Goal: Task Accomplishment & Management: Manage account settings

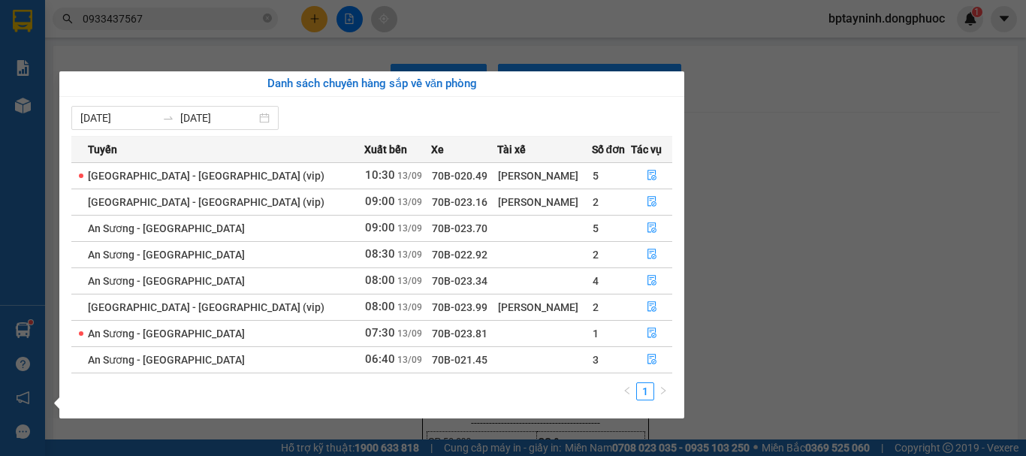
click at [862, 300] on section "Kết quả tìm kiếm ( 36 ) Bộ lọc Mã ĐH Trạng thái Món hàng Tổng cước Chưa cước Nh…" at bounding box center [513, 228] width 1026 height 456
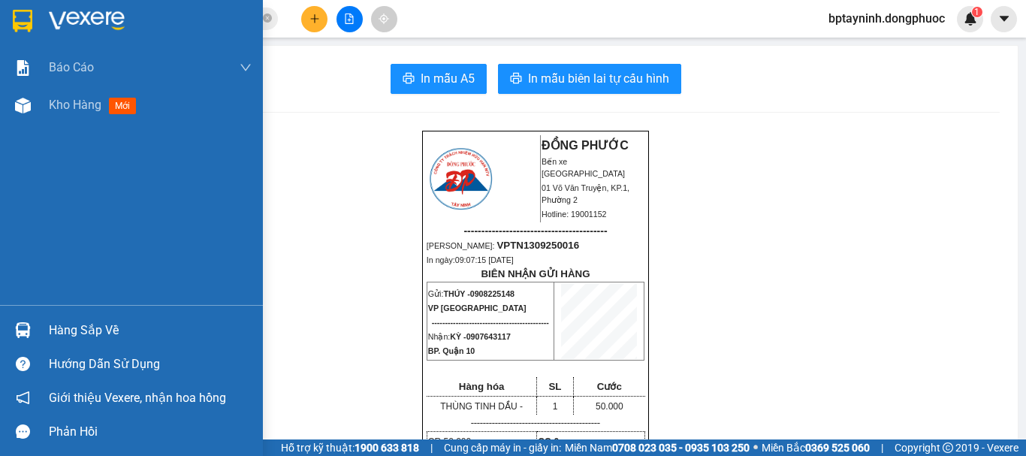
drag, startPoint x: 56, startPoint y: 332, endPoint x: 77, endPoint y: 330, distance: 20.4
click at [57, 332] on div "Hàng sắp về" at bounding box center [150, 330] width 203 height 23
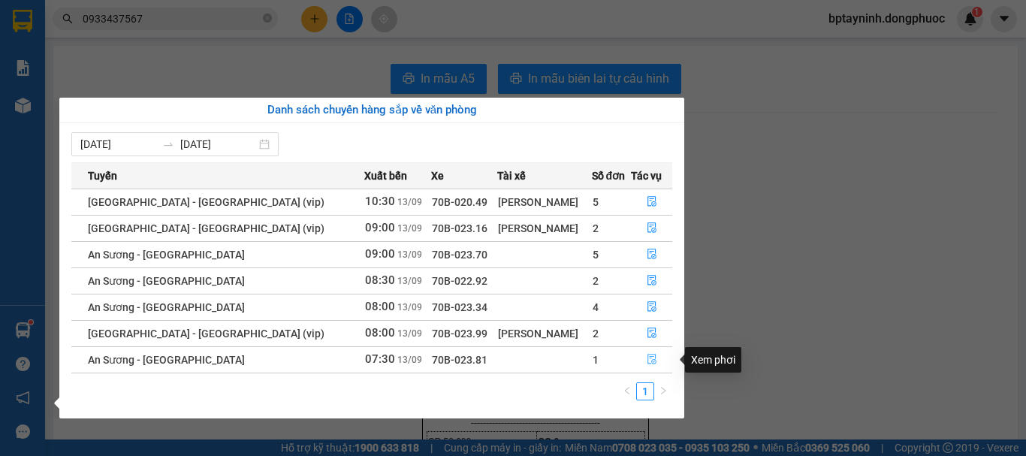
click at [648, 357] on icon "file-done" at bounding box center [651, 359] width 9 height 11
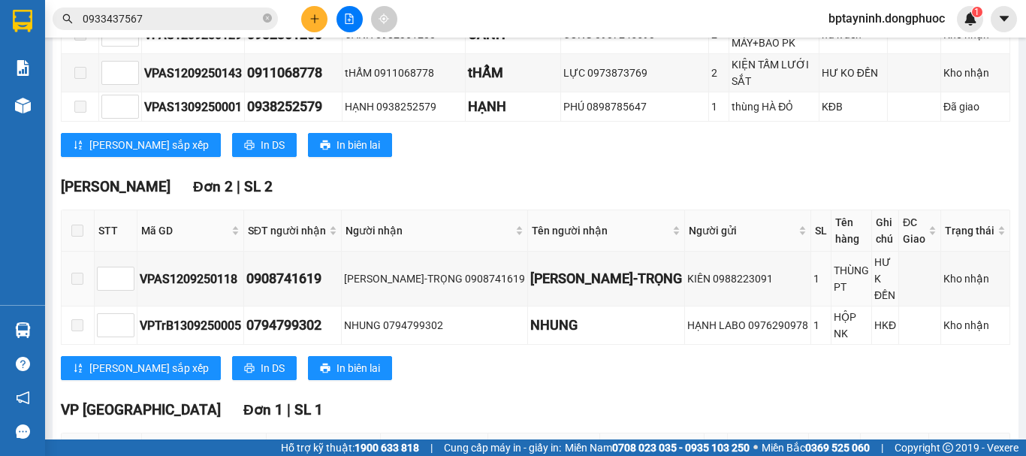
scroll to position [613, 0]
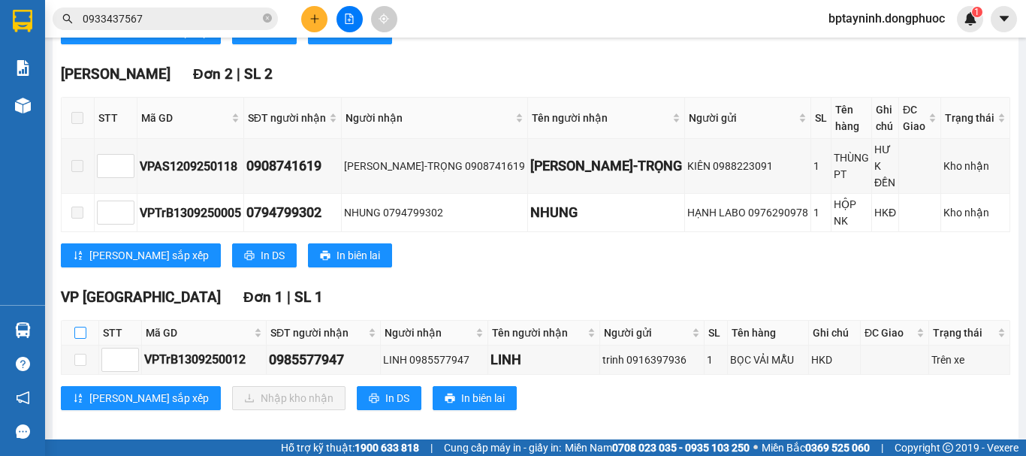
click at [77, 327] on input "checkbox" at bounding box center [80, 333] width 12 height 12
checkbox input "true"
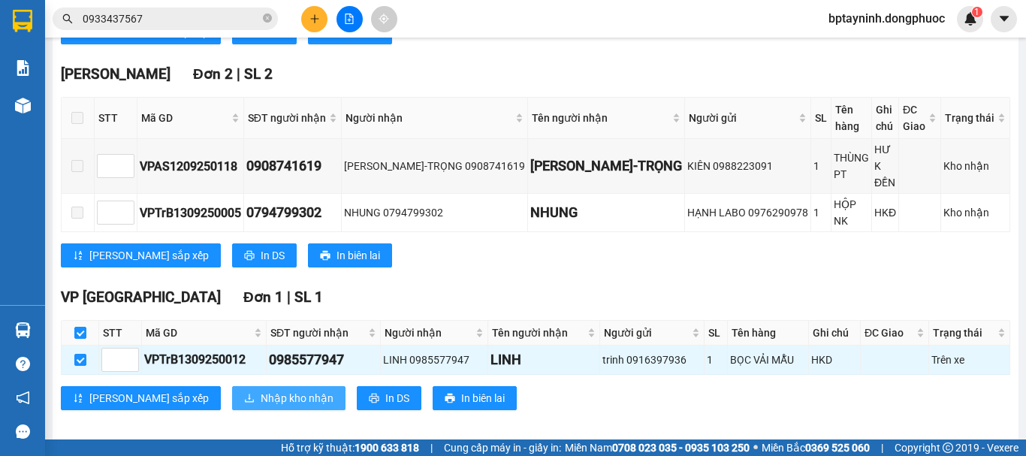
click at [261, 390] on span "Nhập kho nhận" at bounding box center [297, 398] width 73 height 17
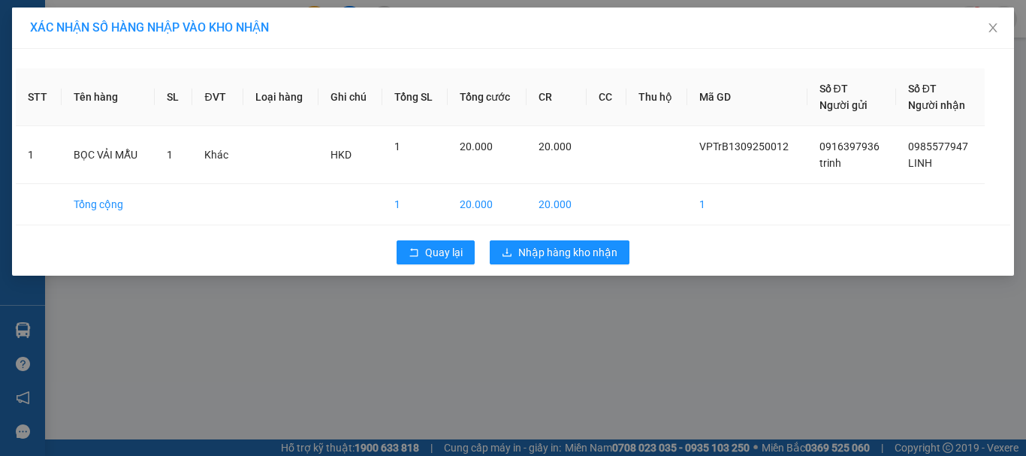
drag, startPoint x: 672, startPoint y: 378, endPoint x: 568, endPoint y: 38, distance: 355.6
click at [674, 375] on div "XÁC NHẬN SỐ HÀNG NHẬP VÀO KHO NHẬN STT Tên hàng SL ĐVT Loại hàng Ghi chú Tổng S…" at bounding box center [513, 228] width 1026 height 456
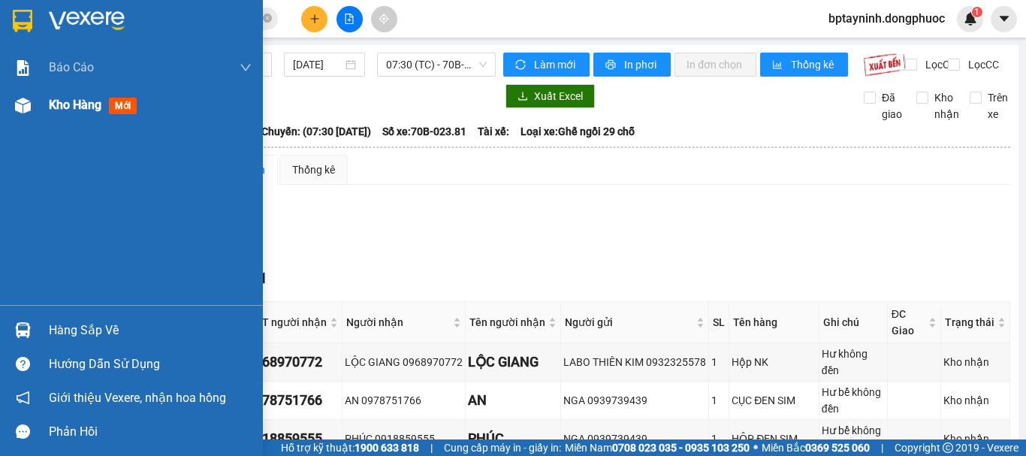
click at [24, 110] on img at bounding box center [23, 106] width 16 height 16
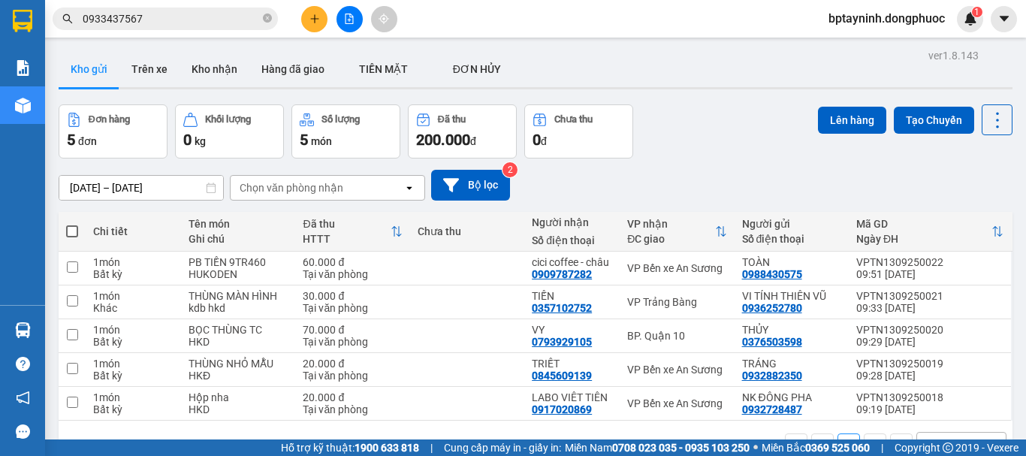
click at [348, 17] on icon "file-add" at bounding box center [349, 19] width 11 height 11
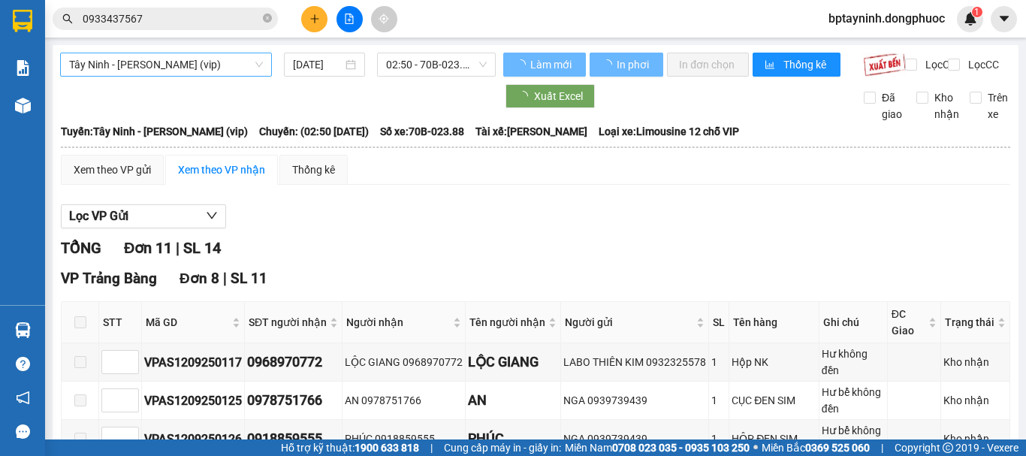
click at [174, 59] on span "Tây Ninh - Hồ Chí Minh (vip)" at bounding box center [166, 64] width 194 height 23
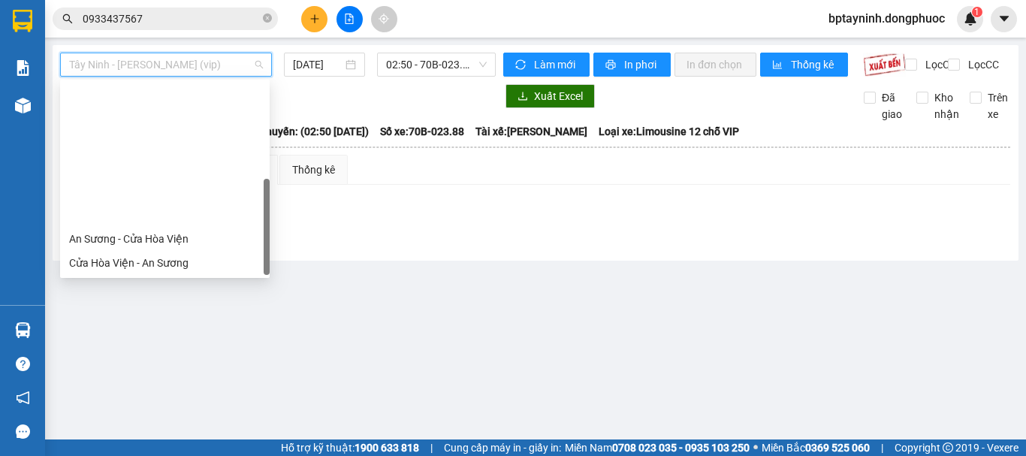
scroll to position [43, 0]
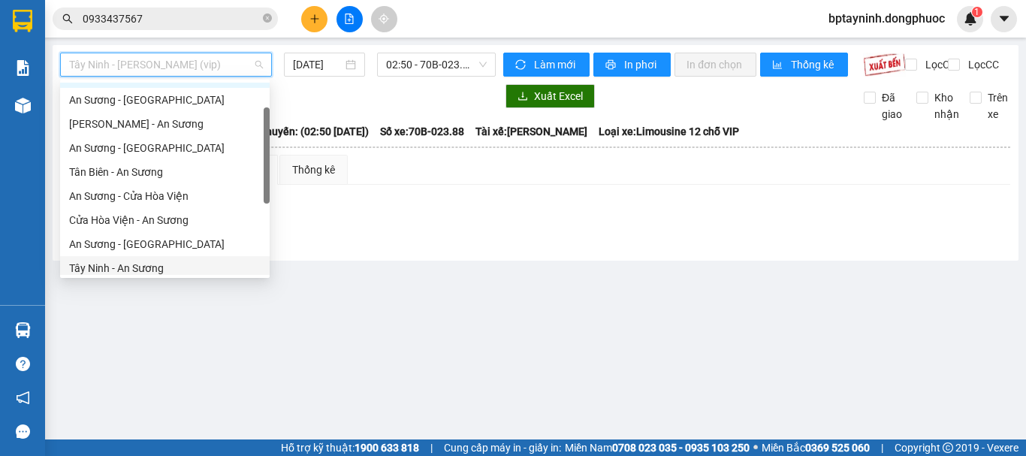
click at [167, 264] on div "Tây Ninh - An Sương" at bounding box center [164, 268] width 191 height 17
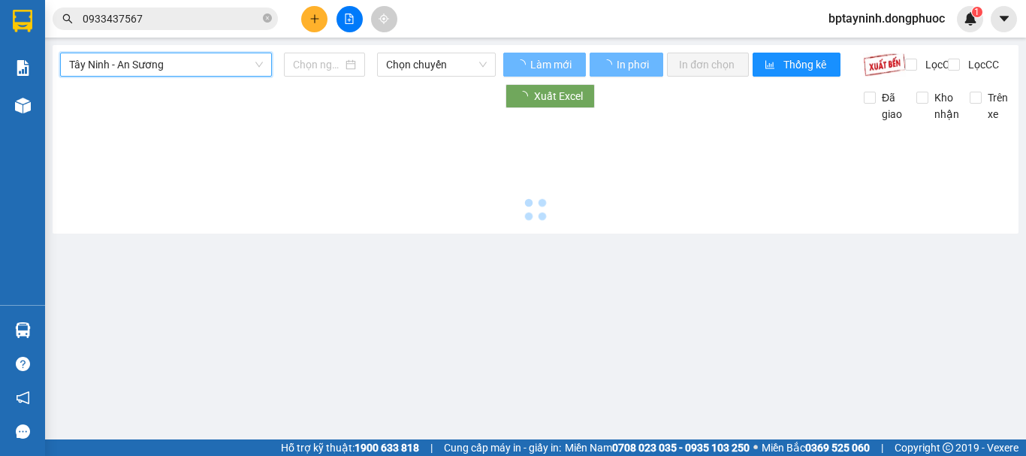
type input "[DATE]"
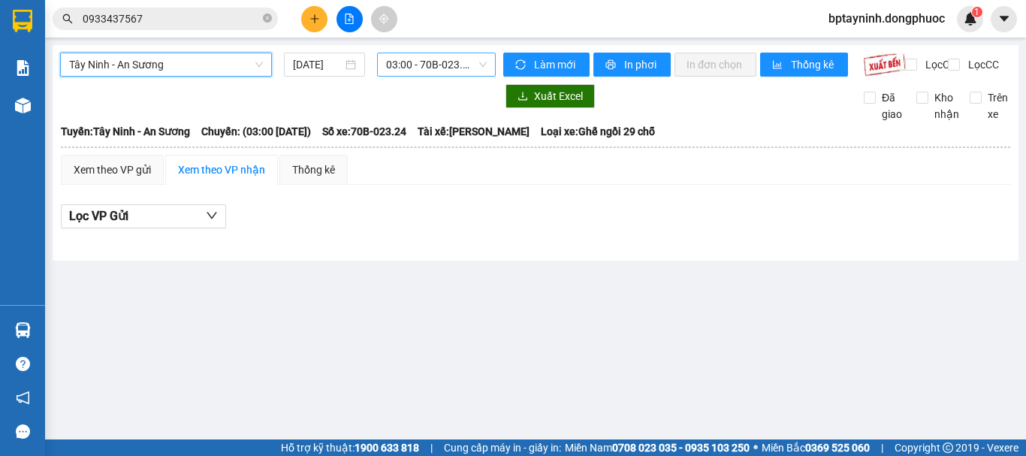
click at [417, 55] on span "03:00 - 70B-023.24" at bounding box center [436, 64] width 101 height 23
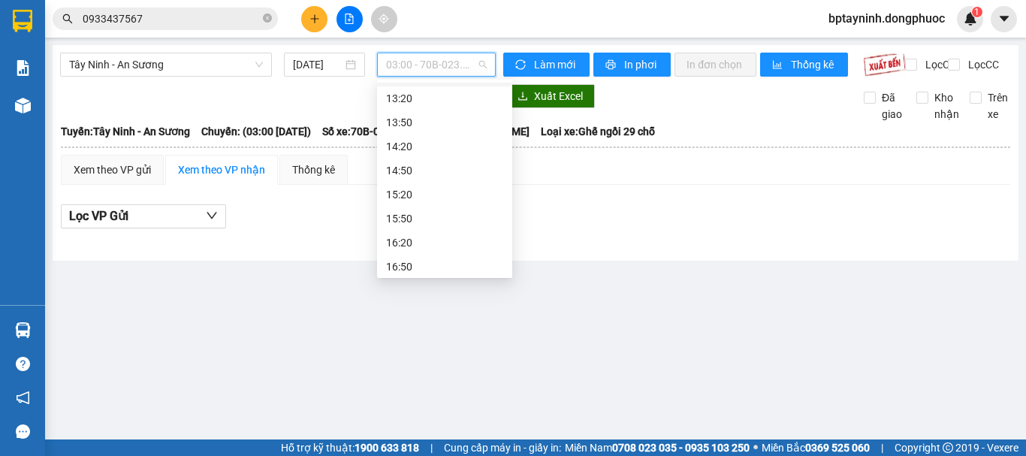
scroll to position [250, 0]
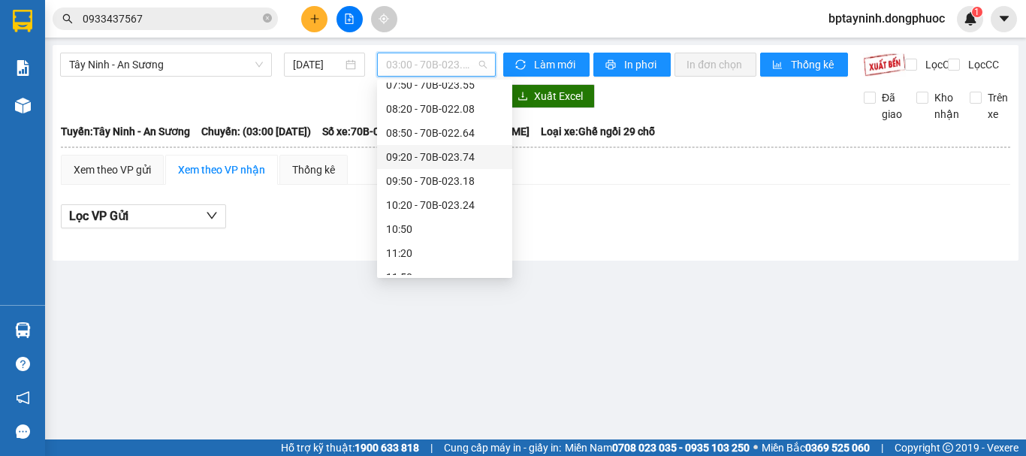
click at [477, 159] on div "09:20 - 70B-023.74" at bounding box center [444, 157] width 117 height 17
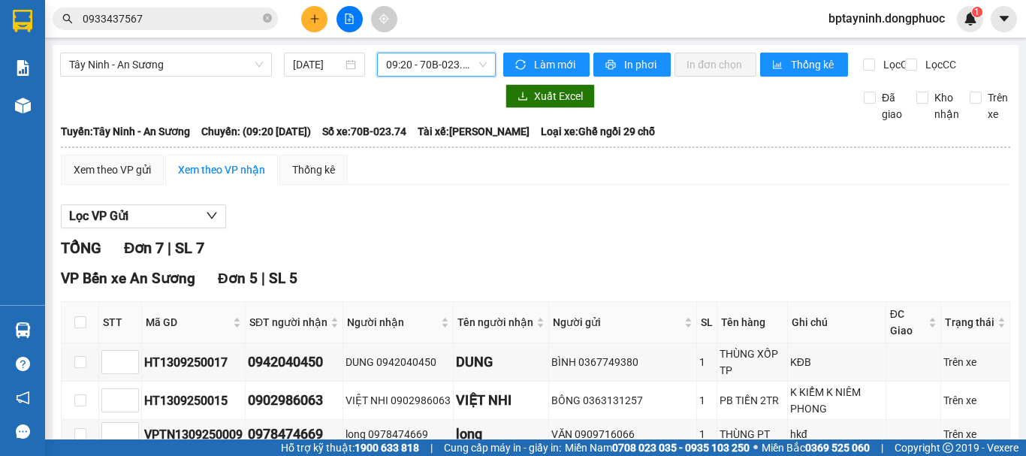
scroll to position [125, 0]
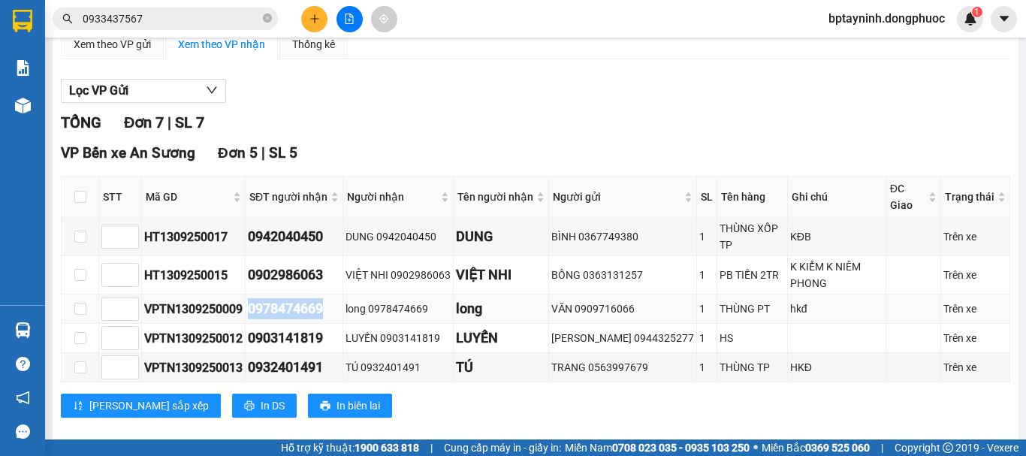
drag, startPoint x: 335, startPoint y: 321, endPoint x: 248, endPoint y: 327, distance: 87.3
click at [248, 324] on td "0978474669" at bounding box center [295, 308] width 98 height 29
copy div "0978474669"
click at [158, 19] on input "0933437567" at bounding box center [171, 19] width 177 height 17
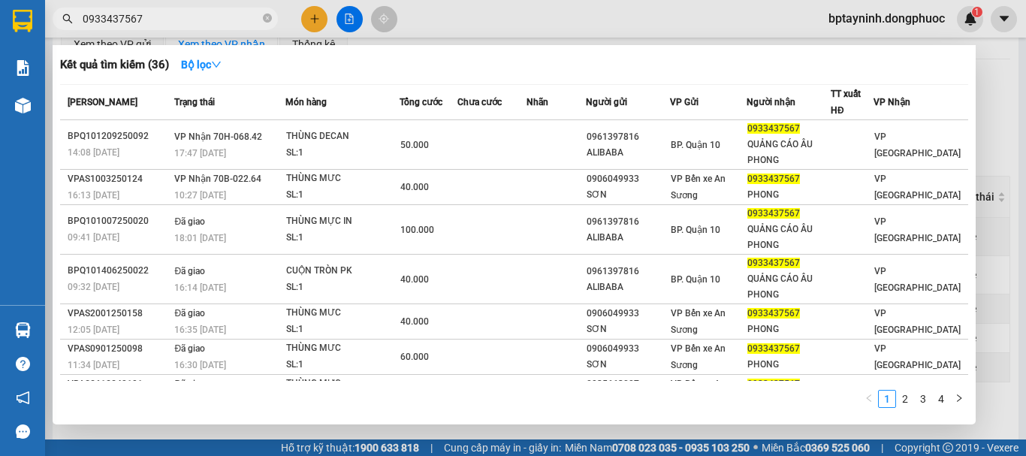
drag, startPoint x: 158, startPoint y: 19, endPoint x: 0, endPoint y: 66, distance: 164.6
click at [0, 65] on section "Kết quả tìm kiếm ( 36 ) Bộ lọc Mã ĐH Trạng thái Món hàng Tổng cước Chưa cước Nh…" at bounding box center [513, 228] width 1026 height 456
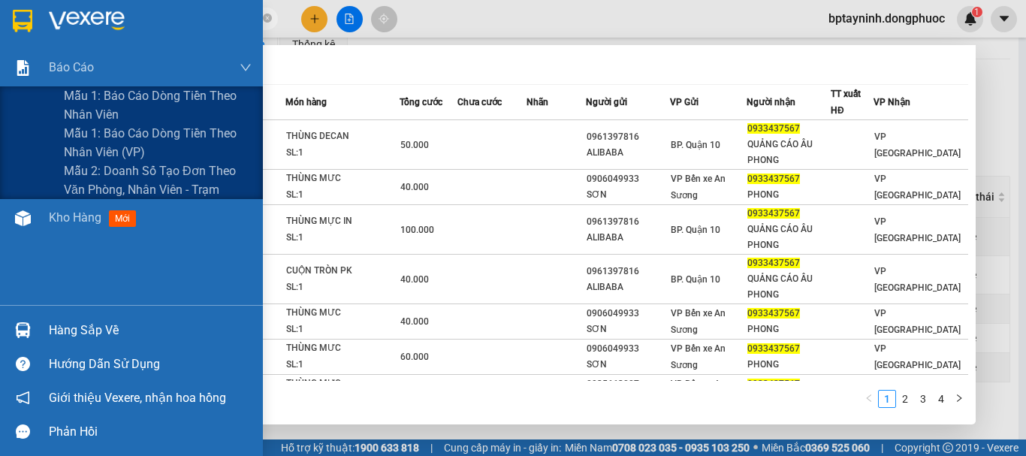
paste input "78474669"
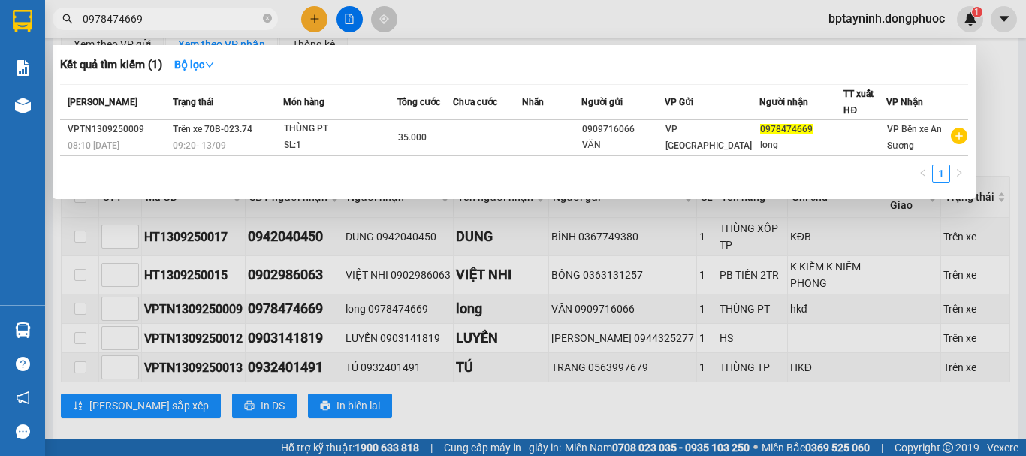
type input "0978474669"
click at [355, 10] on div at bounding box center [513, 228] width 1026 height 456
click at [352, 14] on icon "file-add" at bounding box center [349, 19] width 11 height 11
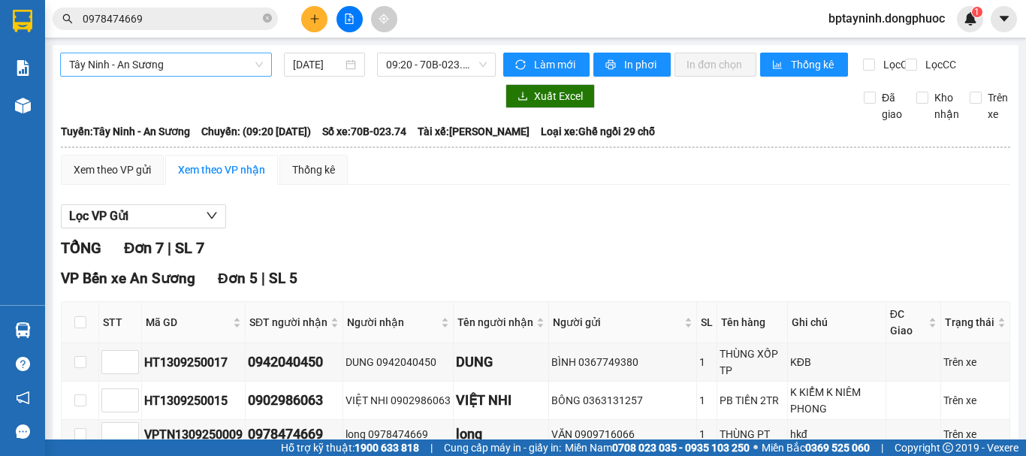
click at [230, 67] on span "Tây Ninh - An Sương" at bounding box center [166, 64] width 194 height 23
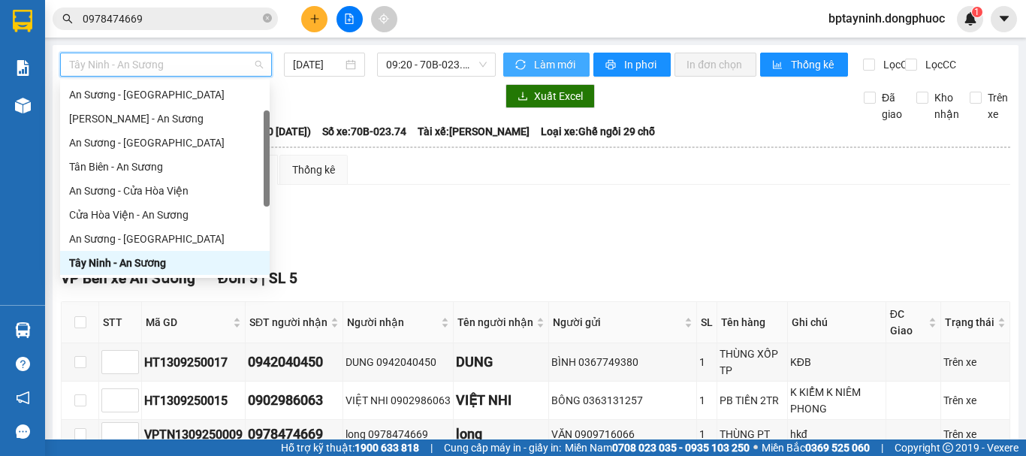
click at [515, 71] on span "sync" at bounding box center [521, 65] width 13 height 12
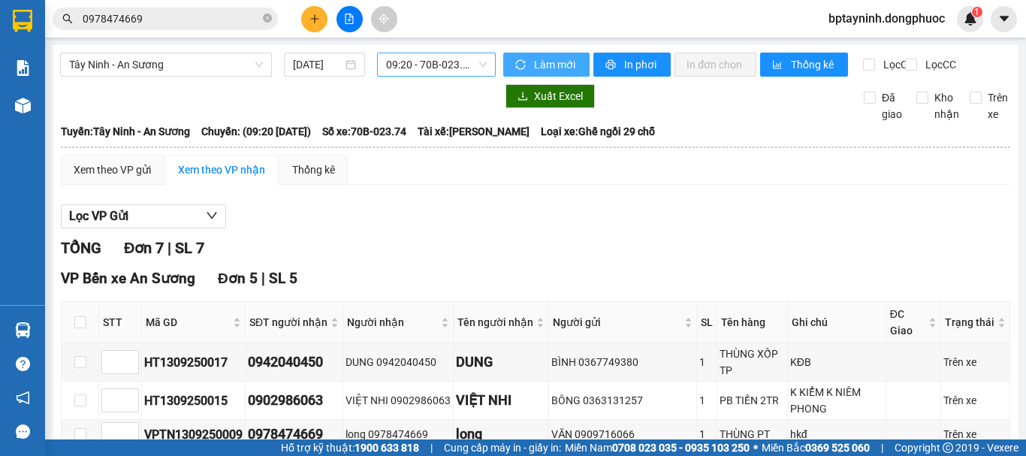
click at [433, 58] on span "09:20 - 70B-023.74" at bounding box center [436, 64] width 101 height 23
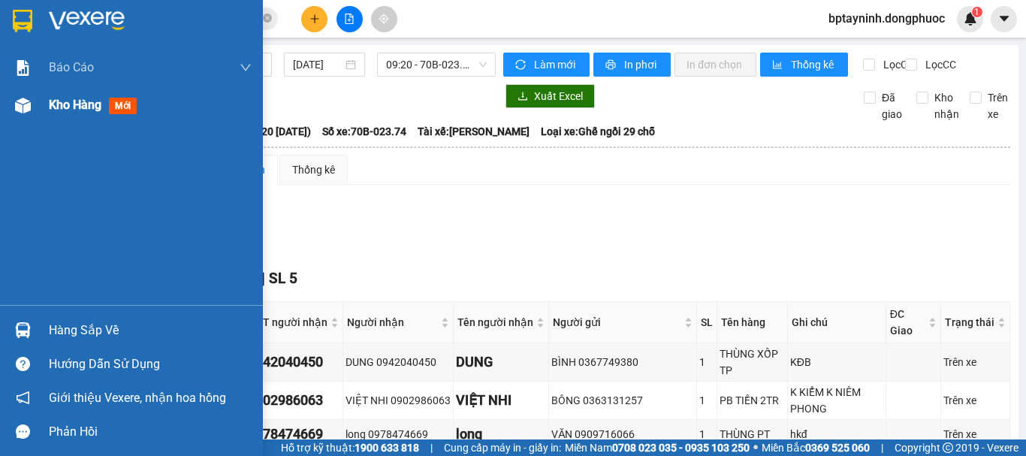
click at [75, 107] on span "Kho hàng" at bounding box center [75, 105] width 53 height 14
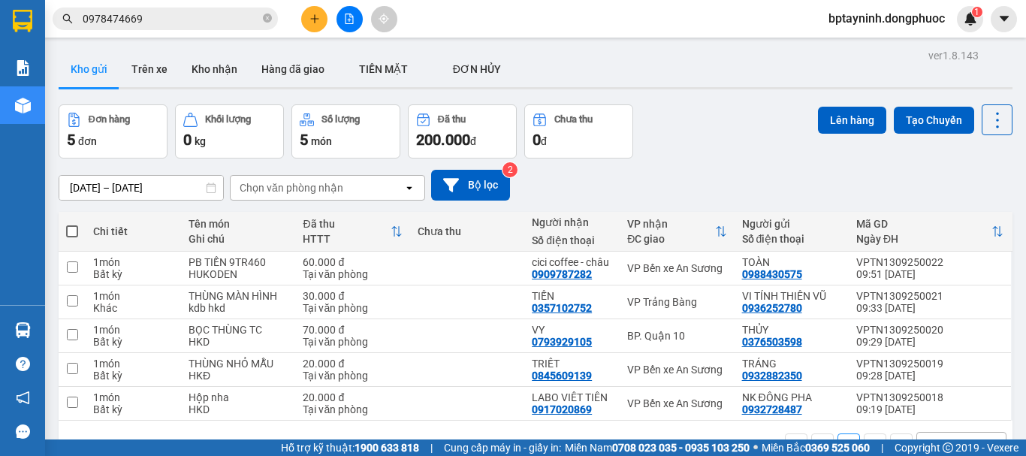
click at [345, 23] on icon "file-add" at bounding box center [349, 19] width 11 height 11
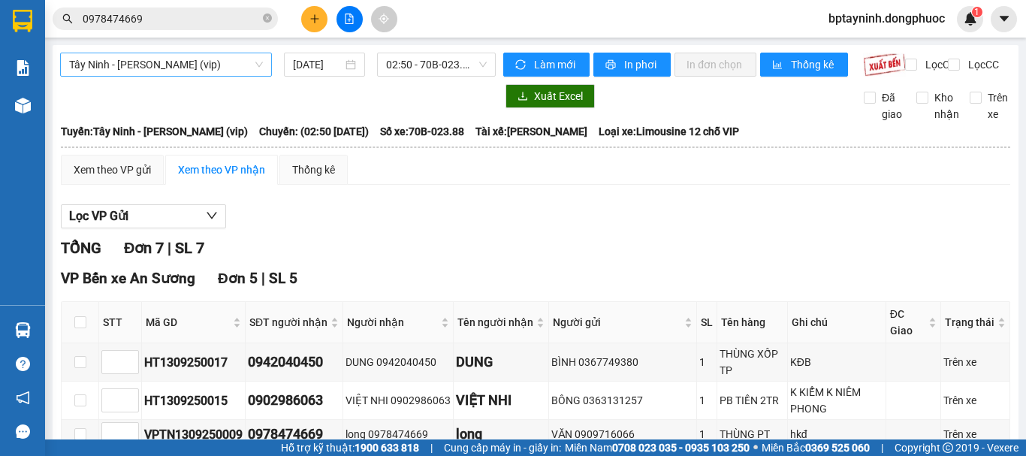
click at [228, 65] on span "Tây Ninh - Hồ Chí Minh (vip)" at bounding box center [166, 64] width 194 height 23
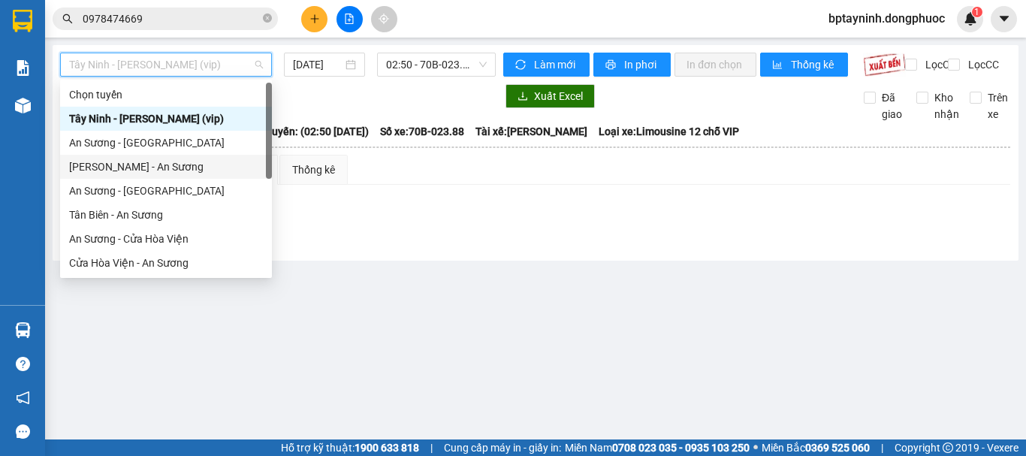
scroll to position [168, 0]
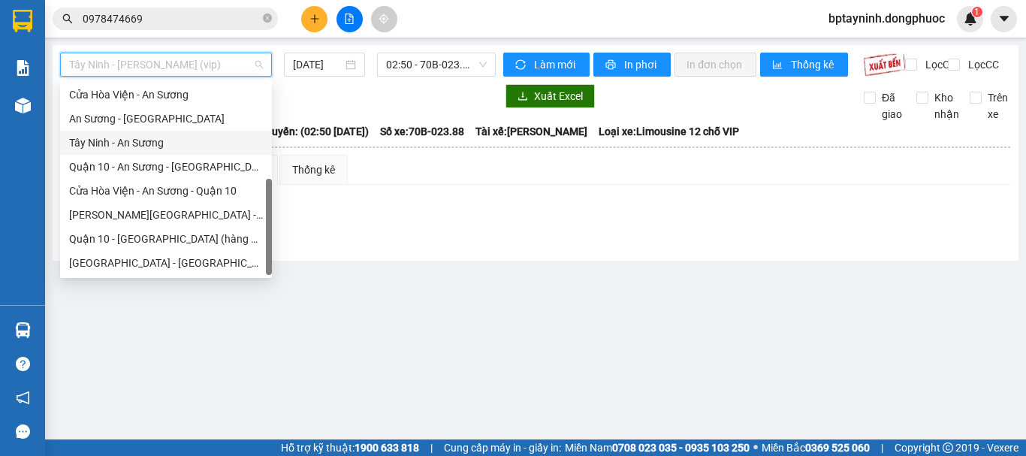
click at [179, 137] on div "Tây Ninh - An Sương" at bounding box center [166, 142] width 194 height 17
type input "[DATE]"
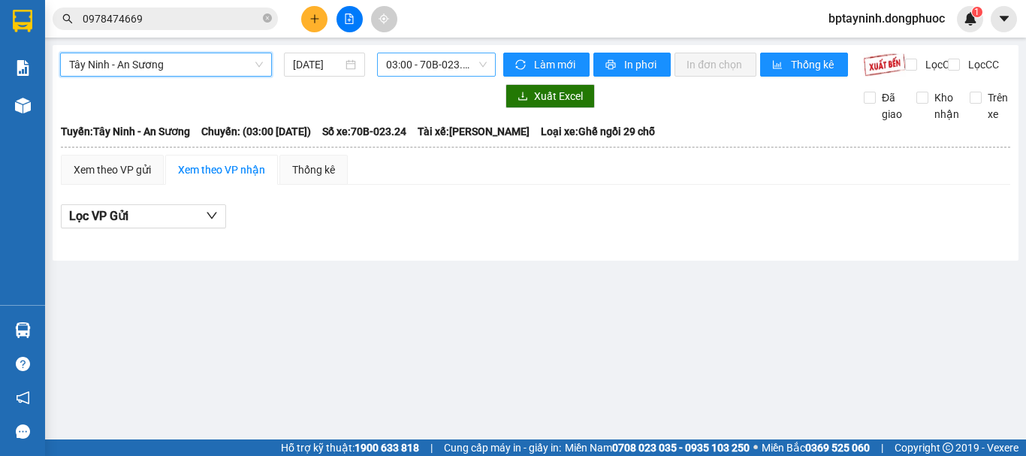
click at [445, 64] on span "03:00 - 70B-023.24" at bounding box center [436, 64] width 101 height 23
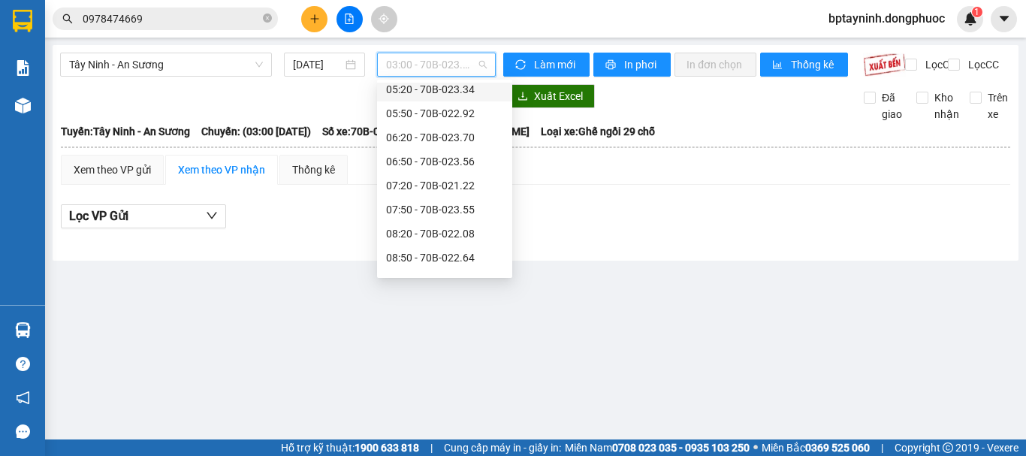
scroll to position [250, 0]
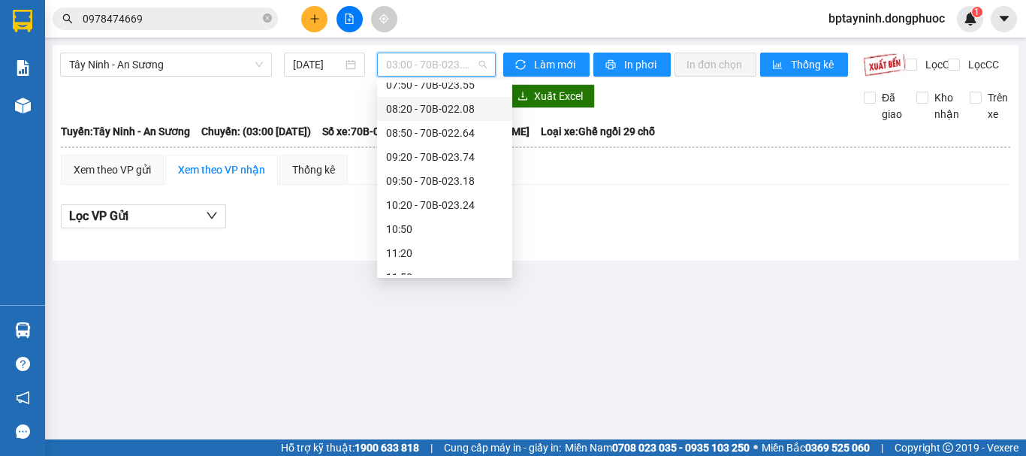
click at [476, 113] on div "08:20 - 70B-022.08" at bounding box center [444, 109] width 117 height 17
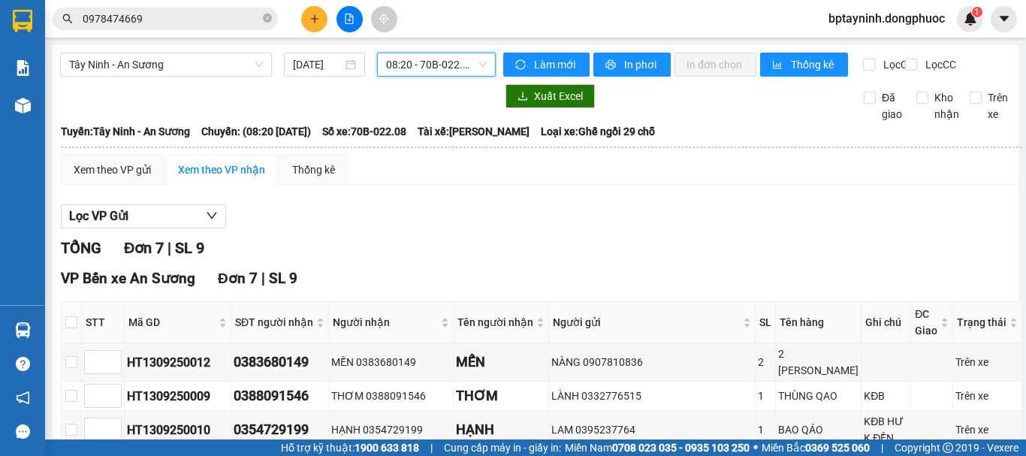
click at [414, 67] on span "08:20 - 70B-022.08" at bounding box center [436, 64] width 101 height 23
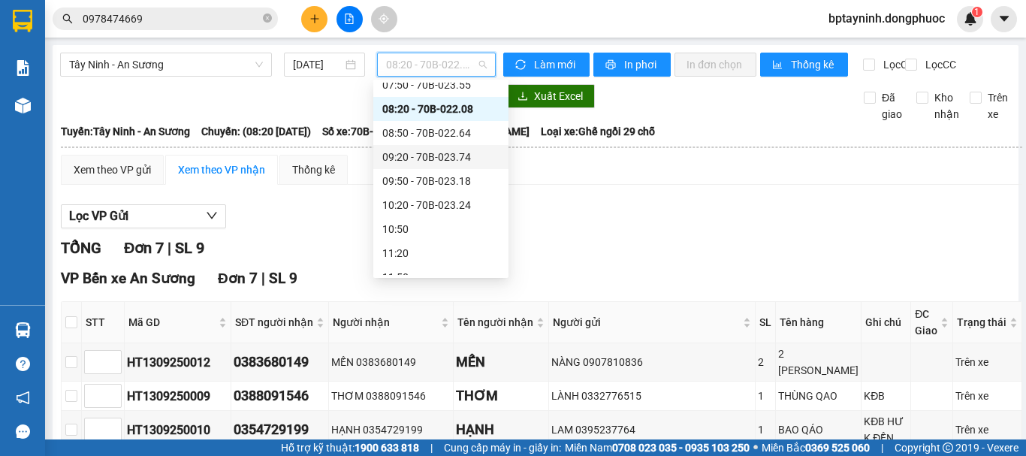
click at [452, 152] on div "09:20 - 70B-023.74" at bounding box center [440, 157] width 117 height 17
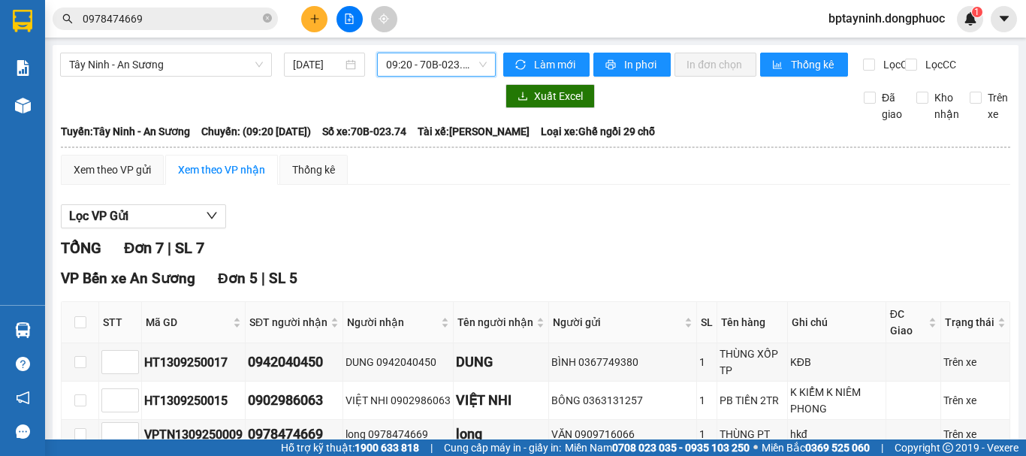
scroll to position [250, 0]
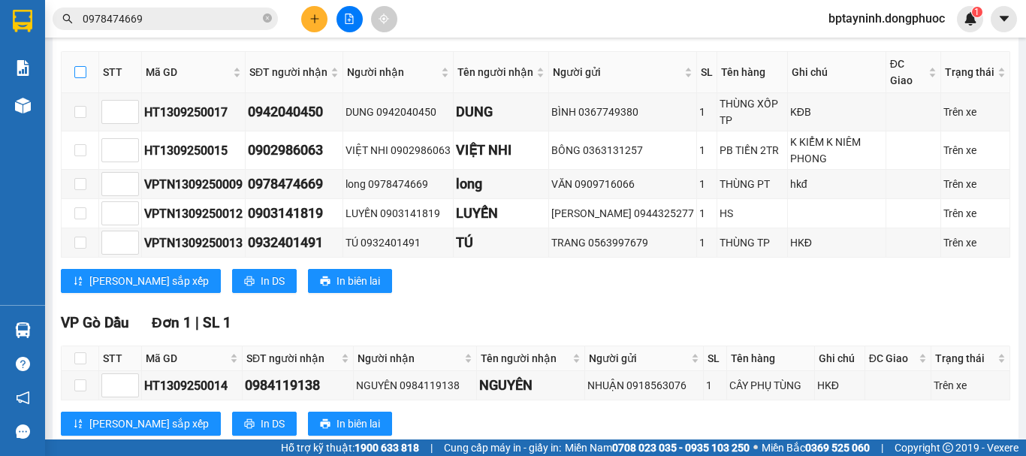
click at [75, 78] on input "checkbox" at bounding box center [80, 72] width 12 height 12
checkbox input "true"
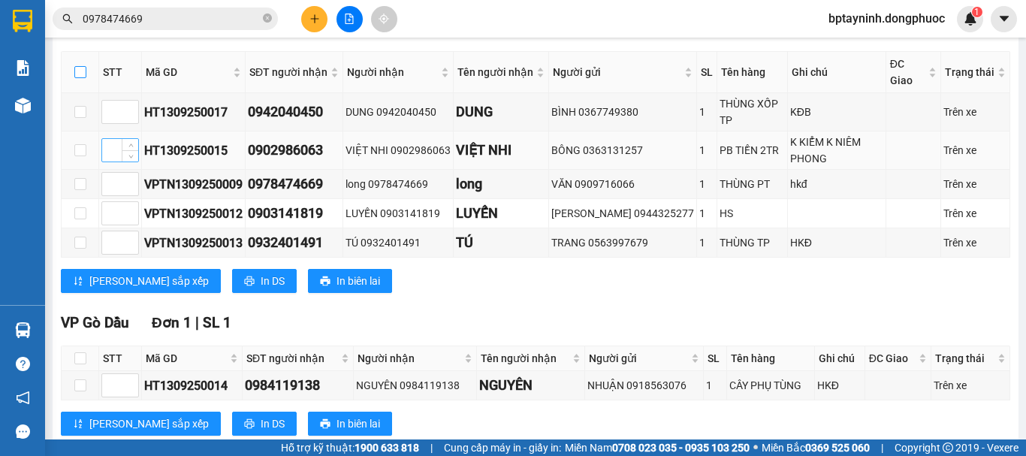
checkbox input "true"
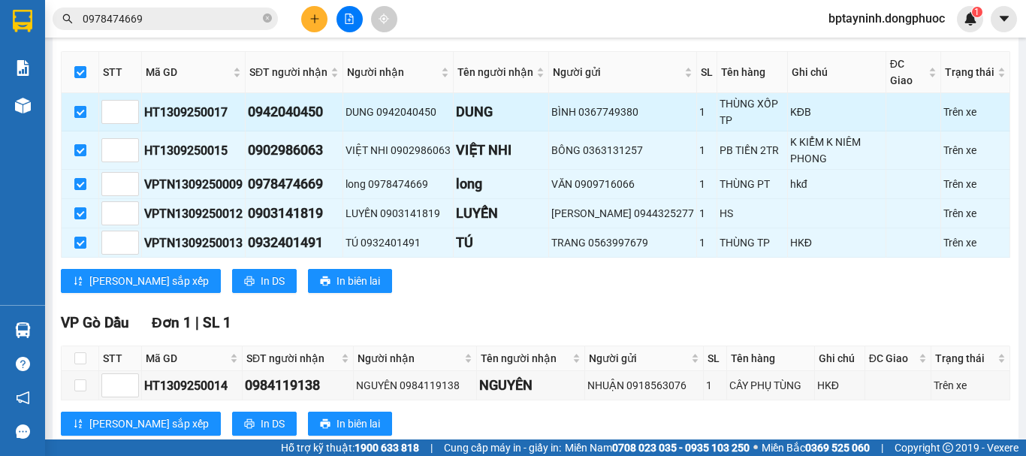
click at [83, 118] on input "checkbox" at bounding box center [80, 112] width 12 height 12
checkbox input "false"
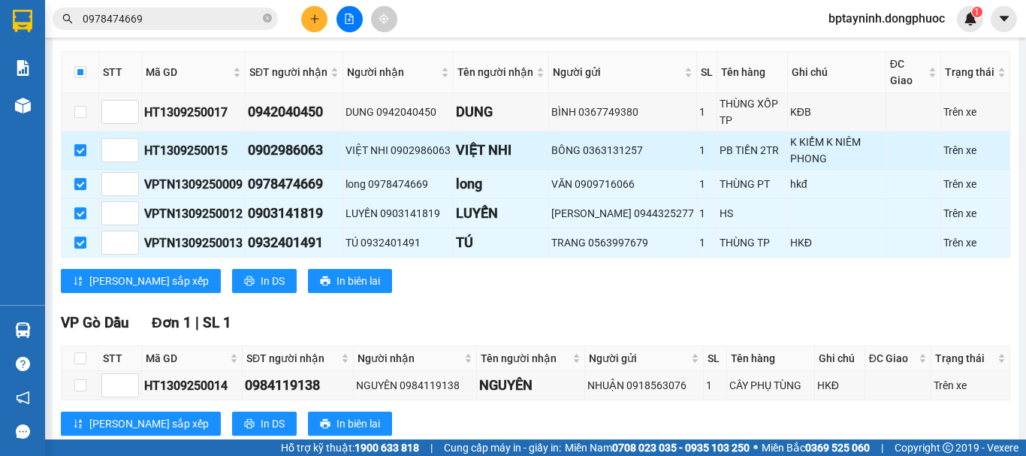
click at [76, 156] on input "checkbox" at bounding box center [80, 150] width 12 height 12
checkbox input "false"
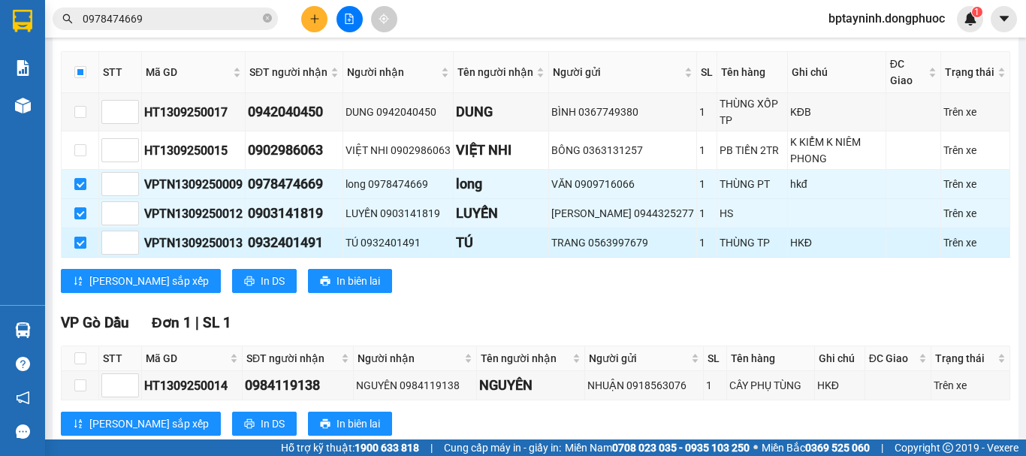
click at [82, 249] on input "checkbox" at bounding box center [80, 243] width 12 height 12
checkbox input "false"
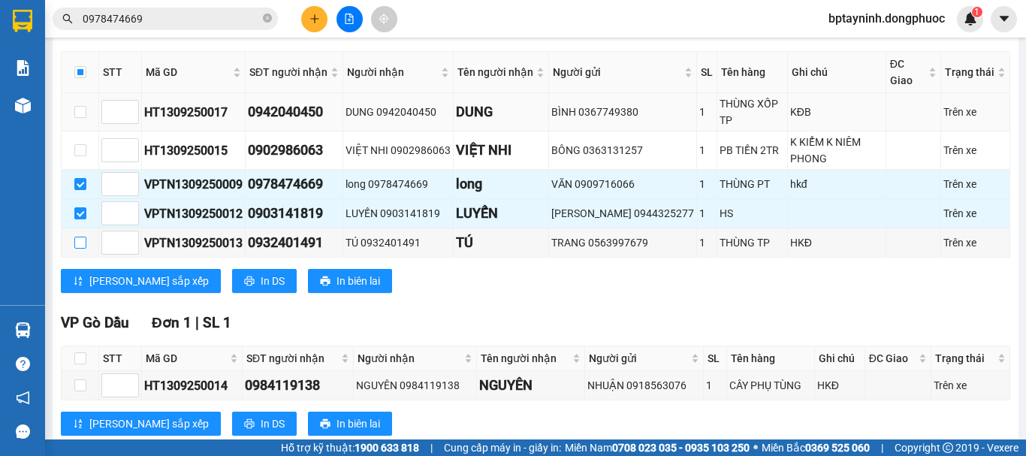
scroll to position [0, 0]
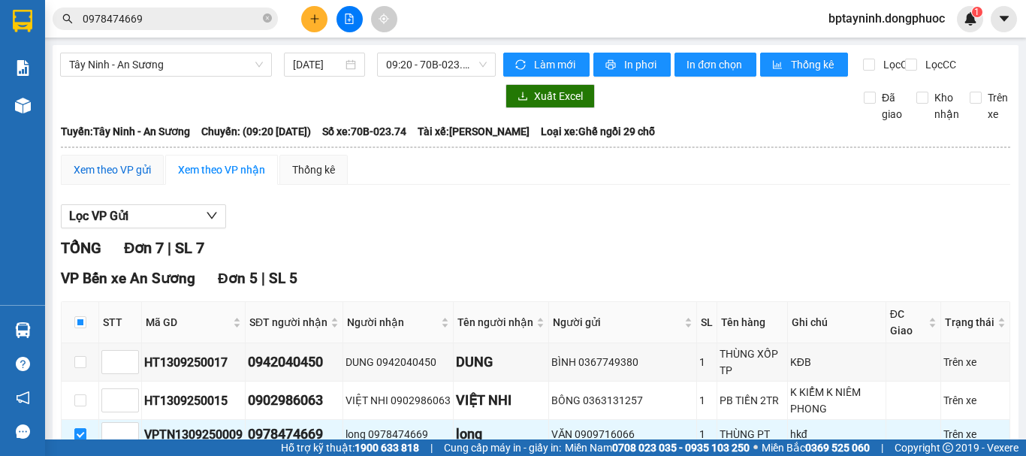
click at [113, 178] on div "Xem theo VP gửi" at bounding box center [112, 169] width 77 height 17
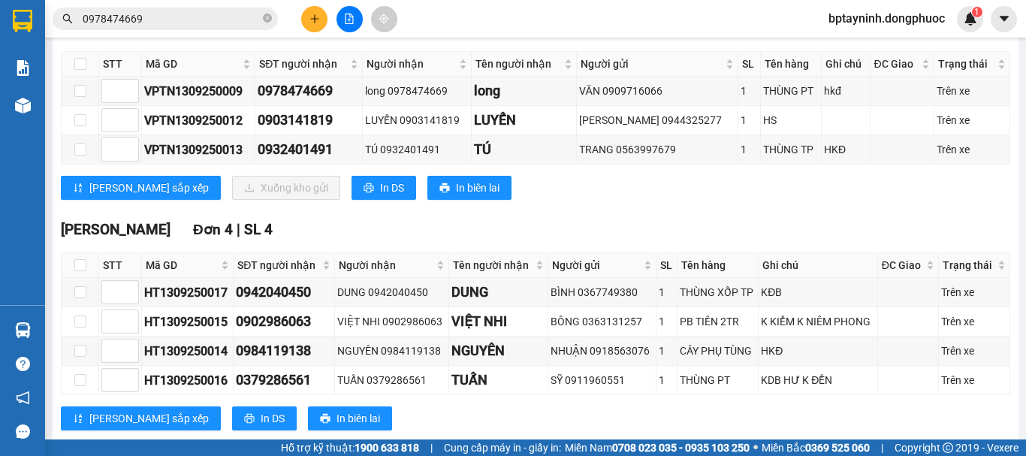
scroll to position [125, 0]
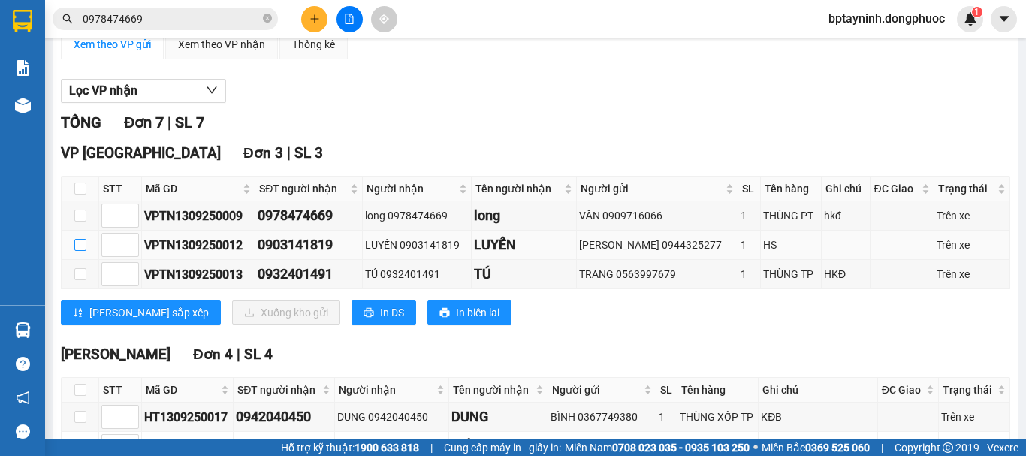
click at [73, 259] on td at bounding box center [81, 245] width 38 height 29
click at [83, 251] on input "checkbox" at bounding box center [80, 245] width 12 height 12
checkbox input "true"
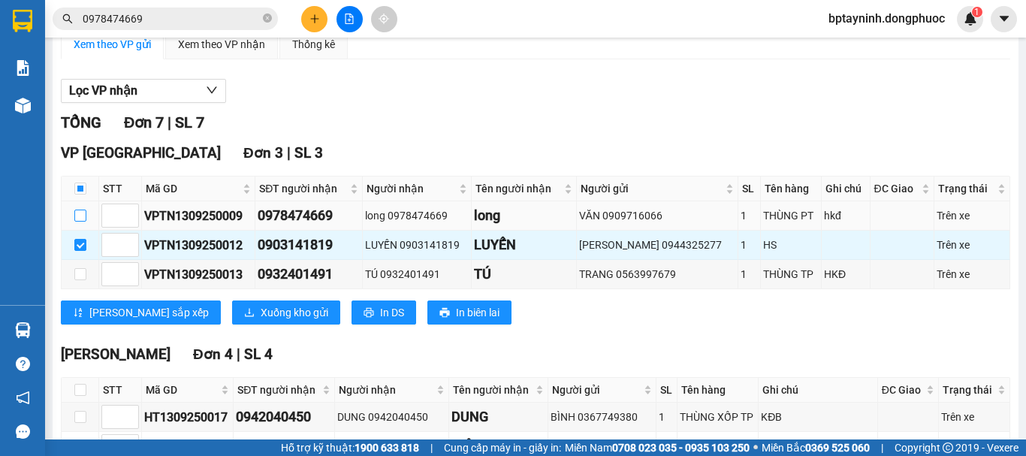
click at [84, 222] on input "checkbox" at bounding box center [80, 216] width 12 height 12
checkbox input "true"
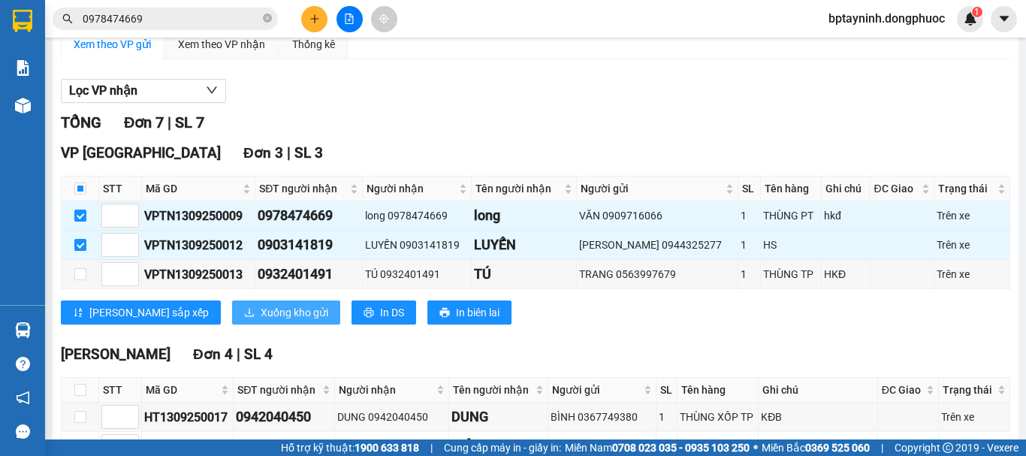
click at [261, 321] on span "Xuống kho gửi" at bounding box center [295, 312] width 68 height 17
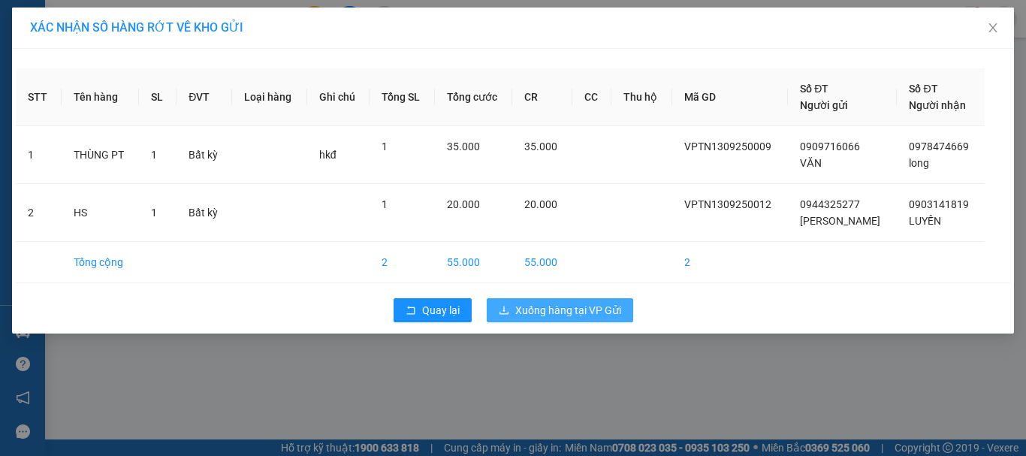
click at [556, 309] on span "Xuống hàng tại VP Gửi" at bounding box center [568, 310] width 106 height 17
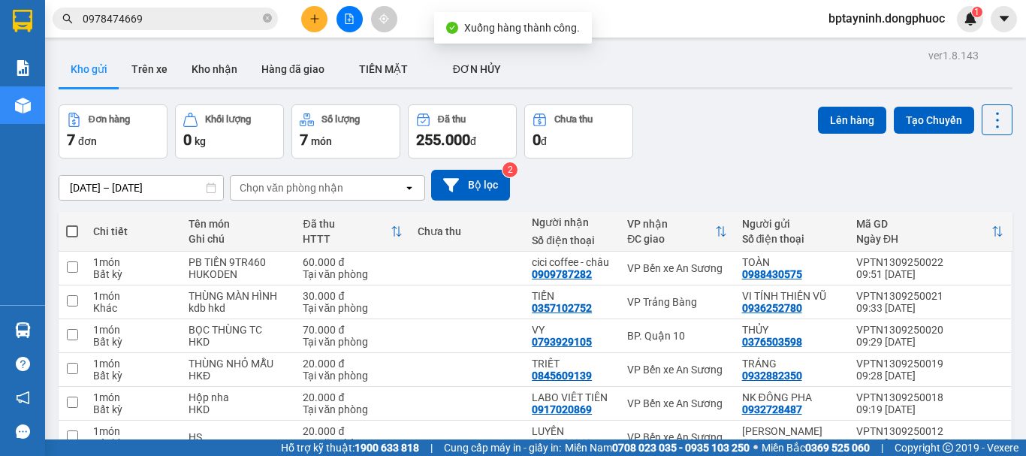
scroll to position [110, 0]
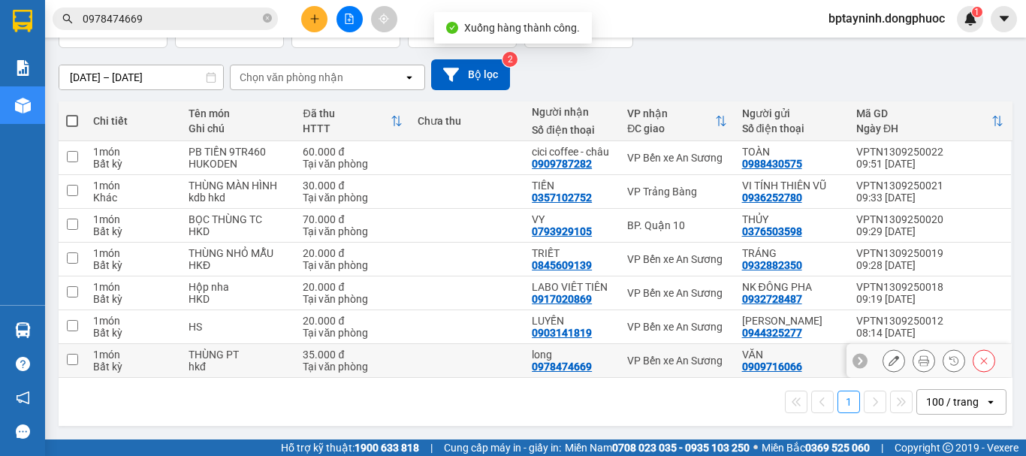
click at [669, 351] on td "VP Bến xe An Sương" at bounding box center [676, 361] width 114 height 34
checkbox input "true"
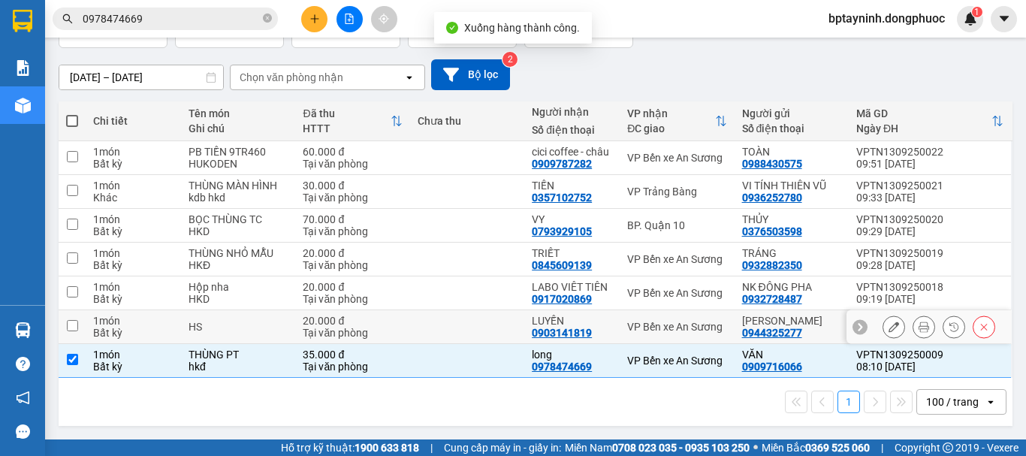
click at [668, 330] on div "VP Bến xe An Sương" at bounding box center [676, 327] width 99 height 12
checkbox input "true"
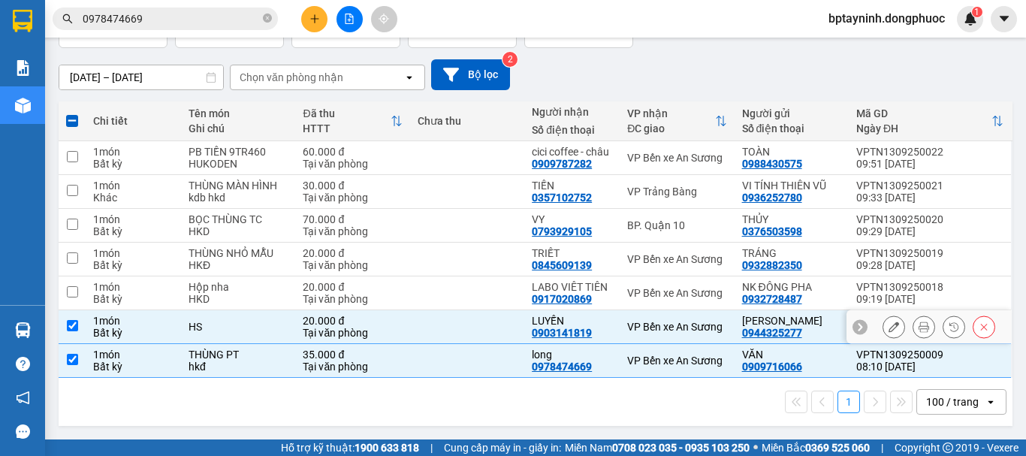
scroll to position [0, 0]
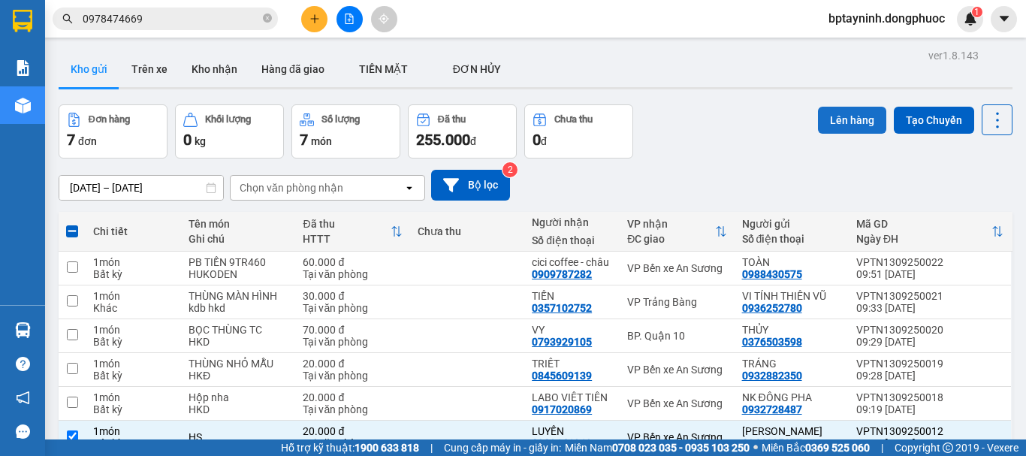
click at [828, 119] on button "Lên hàng" at bounding box center [852, 120] width 68 height 27
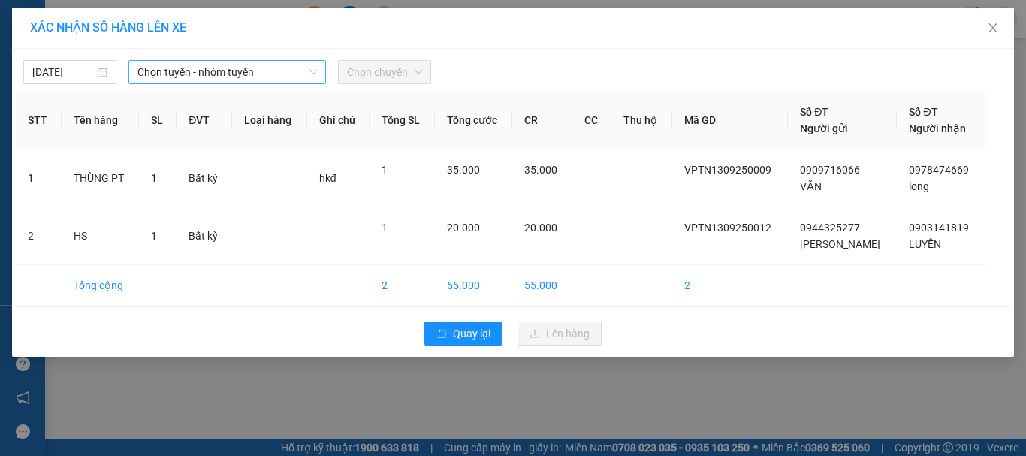
click at [161, 74] on span "Chọn tuyến - nhóm tuyến" at bounding box center [226, 72] width 179 height 23
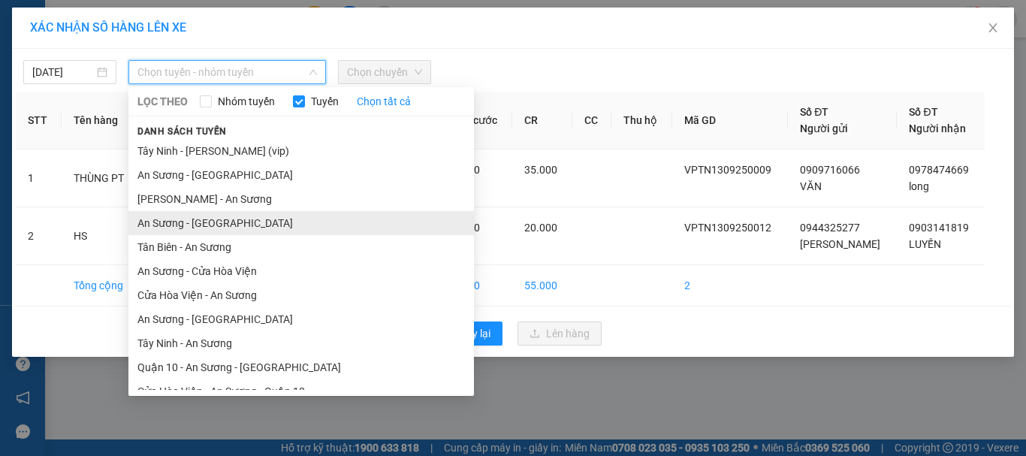
scroll to position [86, 0]
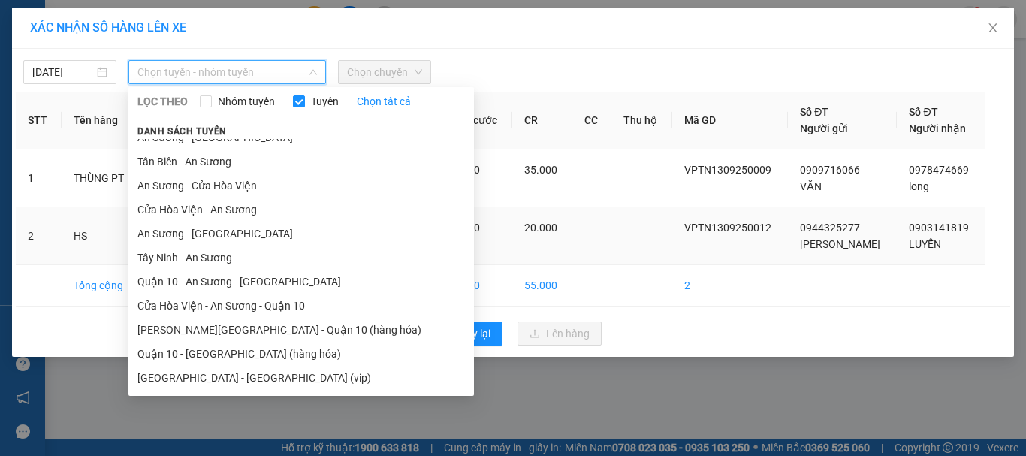
click at [246, 258] on li "Tây Ninh - An Sương" at bounding box center [300, 258] width 345 height 24
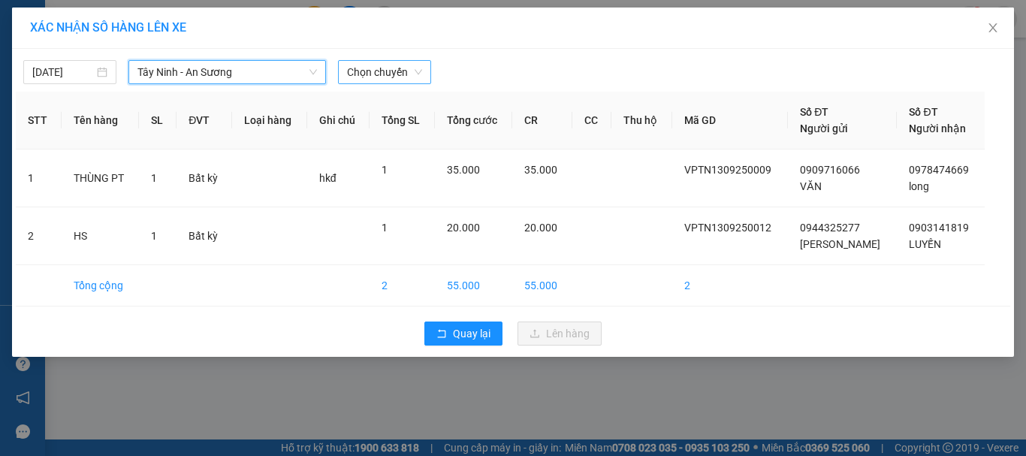
click at [373, 80] on span "Chọn chuyến" at bounding box center [384, 72] width 75 height 23
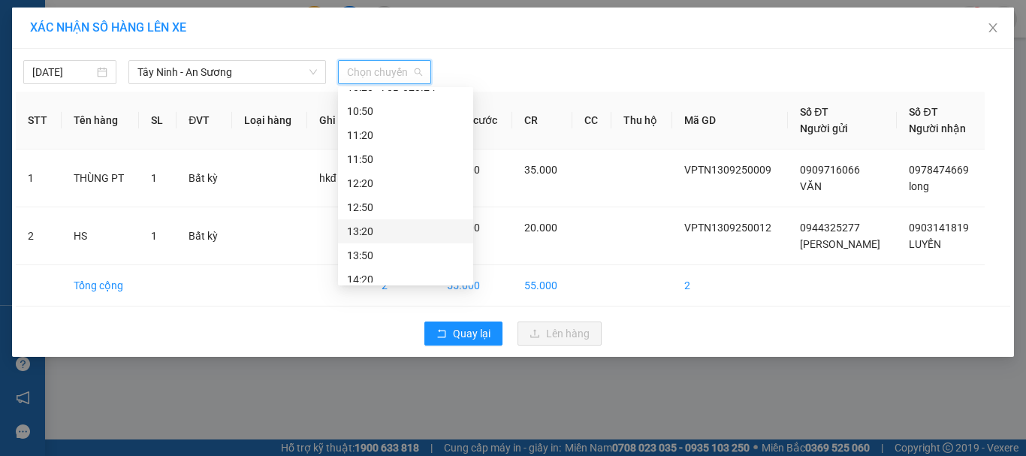
scroll to position [250, 0]
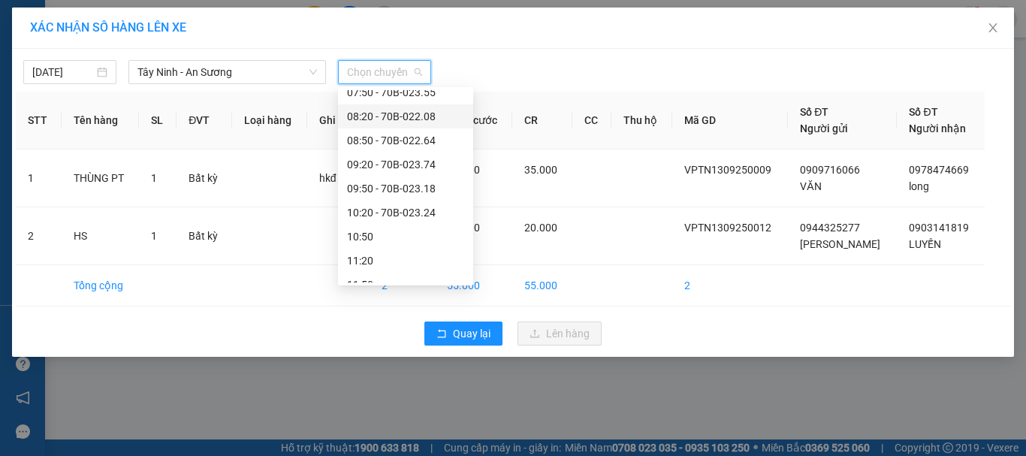
click at [427, 122] on div "08:20 - 70B-022.08" at bounding box center [405, 116] width 117 height 17
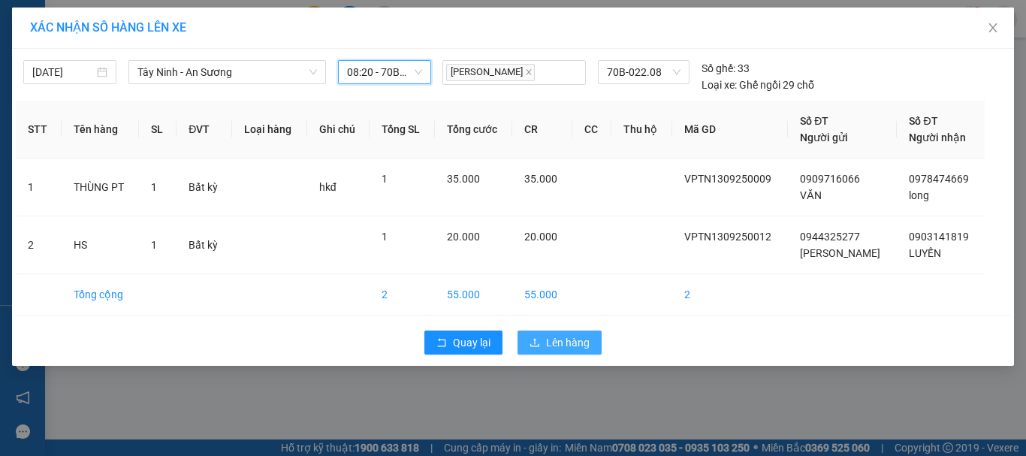
click at [554, 335] on button "Lên hàng" at bounding box center [559, 342] width 84 height 24
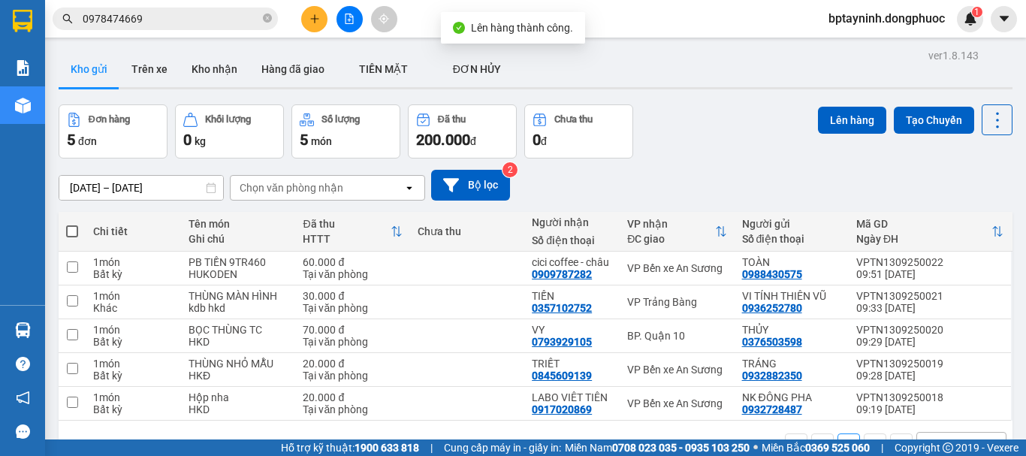
click at [698, 118] on div "Đơn hàng 5 đơn Khối lượng 0 kg Số lượng 5 món Đã thu 200.000 đ Chưa thu 0 đ Lên…" at bounding box center [536, 131] width 954 height 54
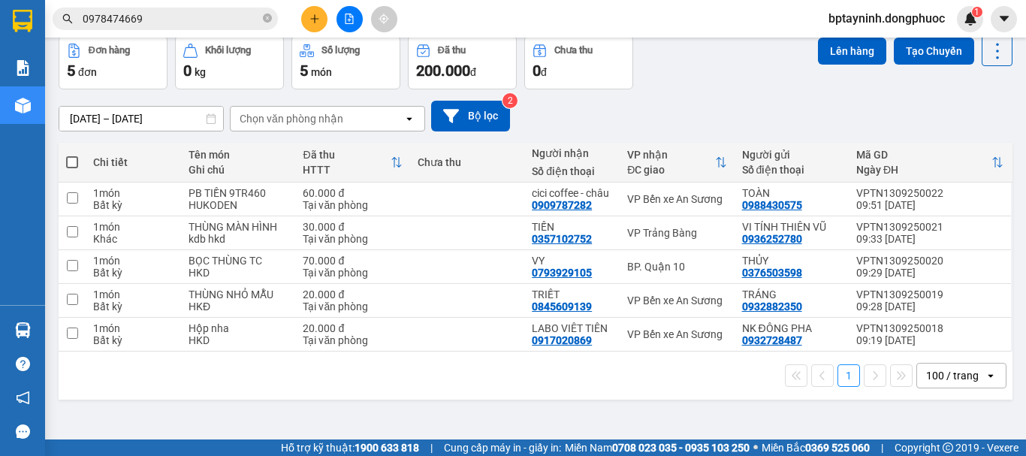
click at [688, 84] on div "Đơn hàng 5 đơn Khối lượng 0 kg Số lượng 5 món Đã thu 200.000 đ Chưa thu 0 đ Lên…" at bounding box center [536, 62] width 954 height 54
click at [730, 74] on div "Đơn hàng 5 đơn Khối lượng 0 kg Số lượng 5 món Đã thu 200.000 đ Chưa thu 0 đ Lên…" at bounding box center [536, 62] width 954 height 54
click at [303, 20] on button at bounding box center [314, 19] width 26 height 26
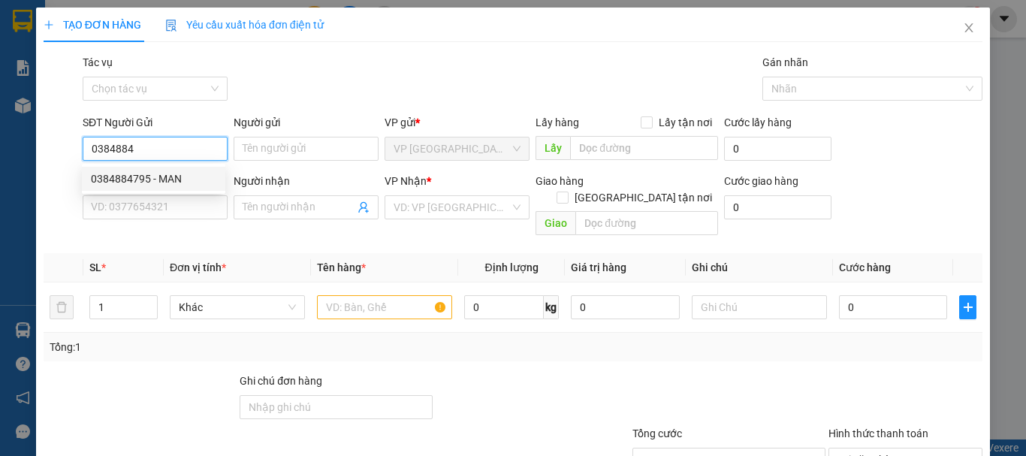
click at [165, 178] on div "0384884795 - MAN" at bounding box center [153, 178] width 125 height 17
type input "0384884795"
type input "MAN"
type input "0879141523"
type input "QUÝ"
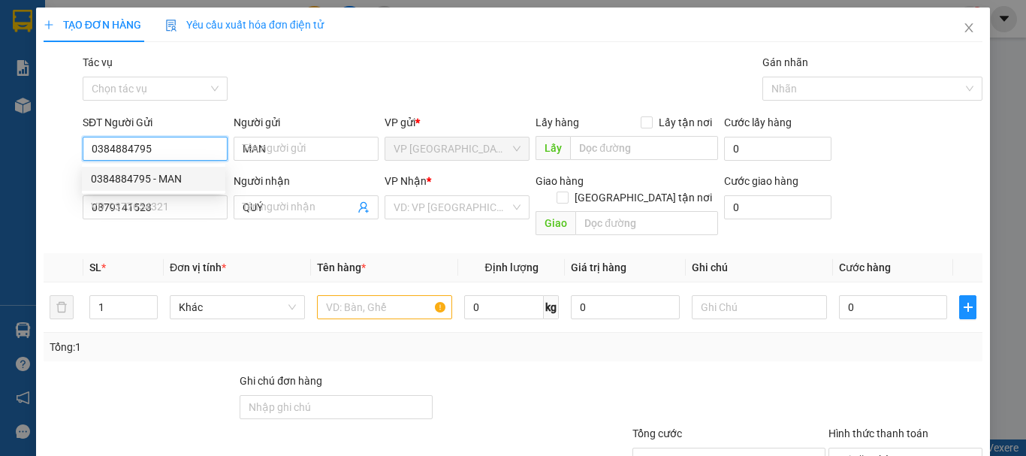
type input "25.000"
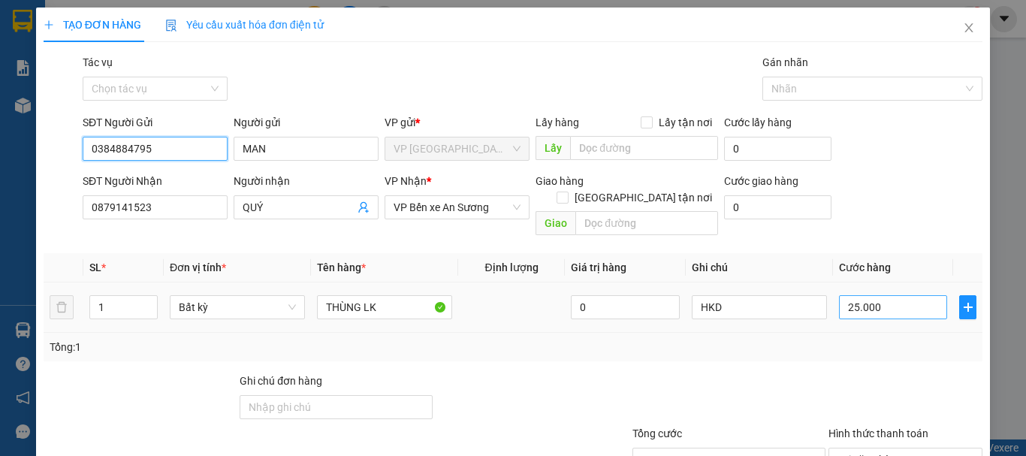
type input "0384884795"
click at [896, 295] on input "25.000" at bounding box center [893, 307] width 108 height 24
type input "2"
type input "20"
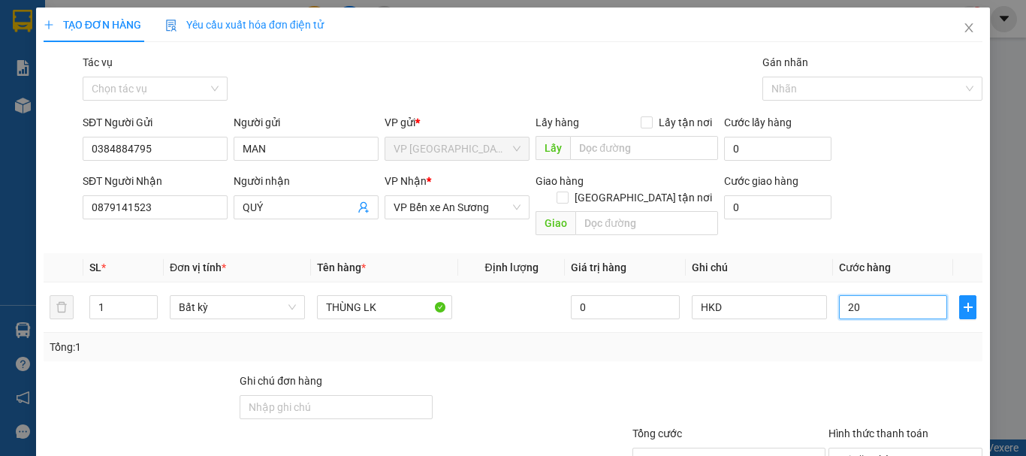
type input "20"
type input "20.000"
click at [725, 380] on div at bounding box center [729, 398] width 196 height 53
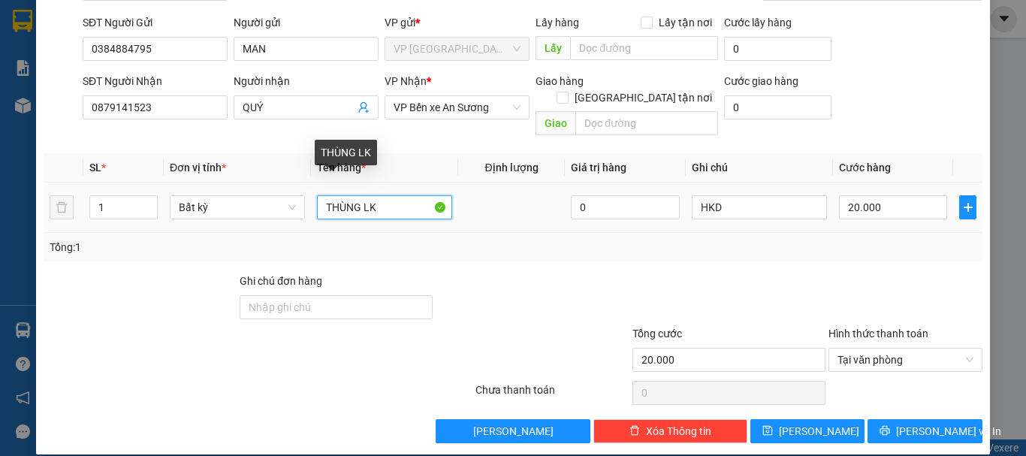
drag, startPoint x: 357, startPoint y: 185, endPoint x: 265, endPoint y: 225, distance: 99.6
click at [265, 225] on div "SL * Đơn vị tính * Tên hàng * Định lượng Giá trị hàng Ghi chú Cước hàng 1 Bất k…" at bounding box center [513, 207] width 939 height 108
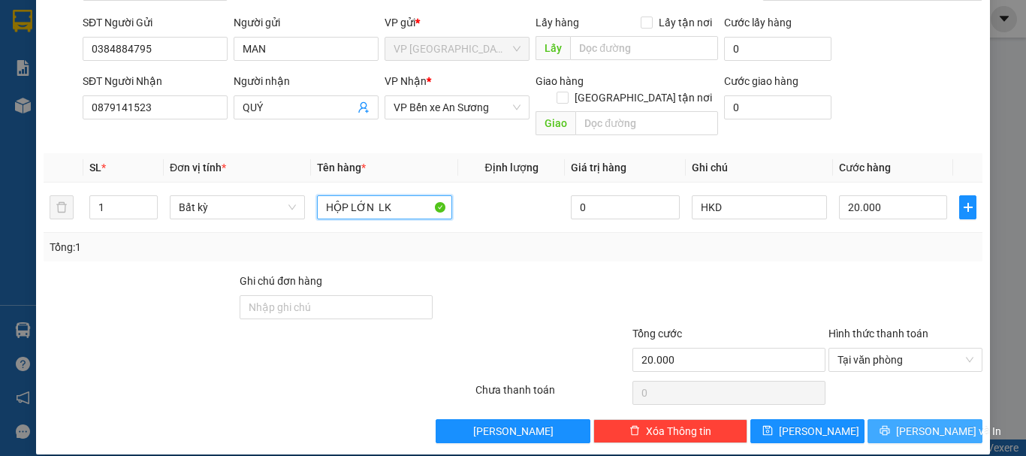
type input "HỘP LỚN LK"
click at [921, 423] on span "Lưu và In" at bounding box center [948, 431] width 105 height 17
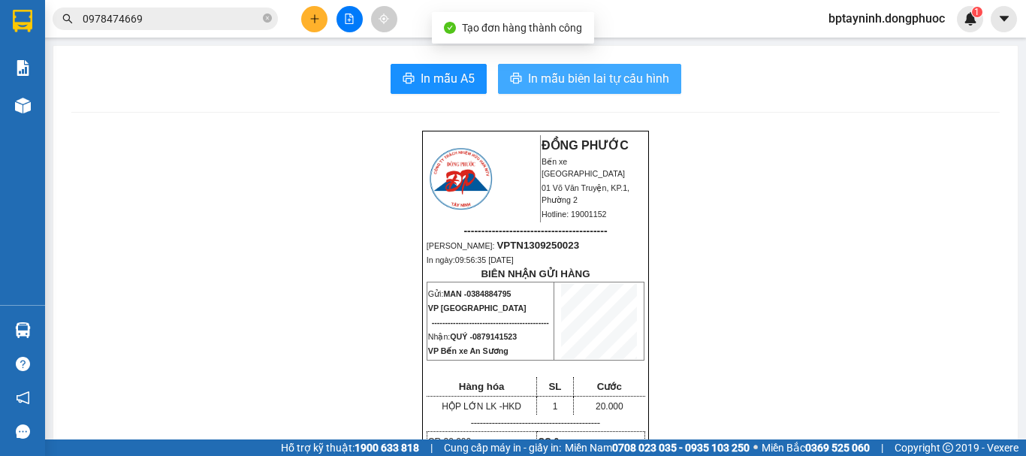
click at [563, 70] on span "In mẫu biên lai tự cấu hình" at bounding box center [598, 78] width 141 height 19
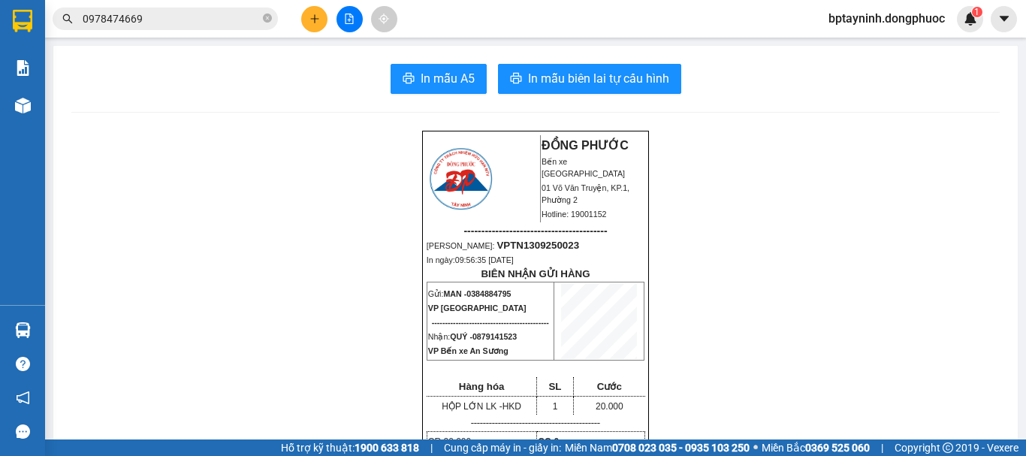
click at [181, 19] on input "0978474669" at bounding box center [171, 19] width 177 height 17
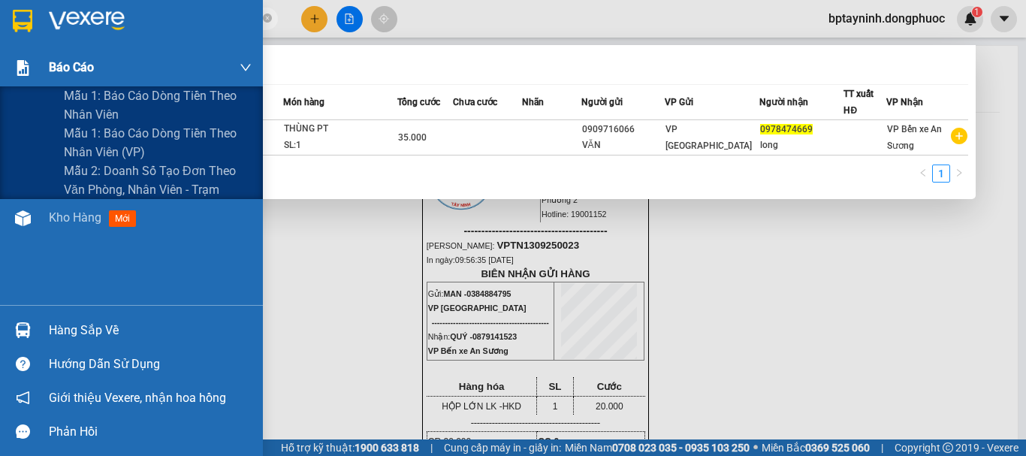
drag, startPoint x: 181, startPoint y: 19, endPoint x: 0, endPoint y: 74, distance: 189.1
click at [0, 74] on section "Kết quả tìm kiếm ( 1 ) Bộ lọc Mã ĐH Trạng thái Món hàng Tổng cước Chưa cước Nhã…" at bounding box center [513, 228] width 1026 height 456
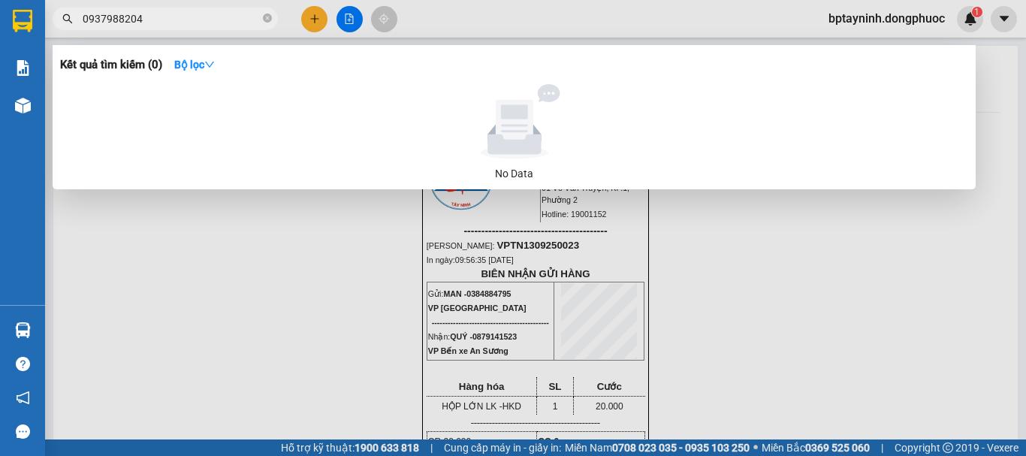
drag, startPoint x: 764, startPoint y: 159, endPoint x: 127, endPoint y: 20, distance: 652.5
click at [127, 20] on input "0937988204" at bounding box center [171, 19] width 177 height 17
click at [167, 6] on div at bounding box center [513, 228] width 1026 height 456
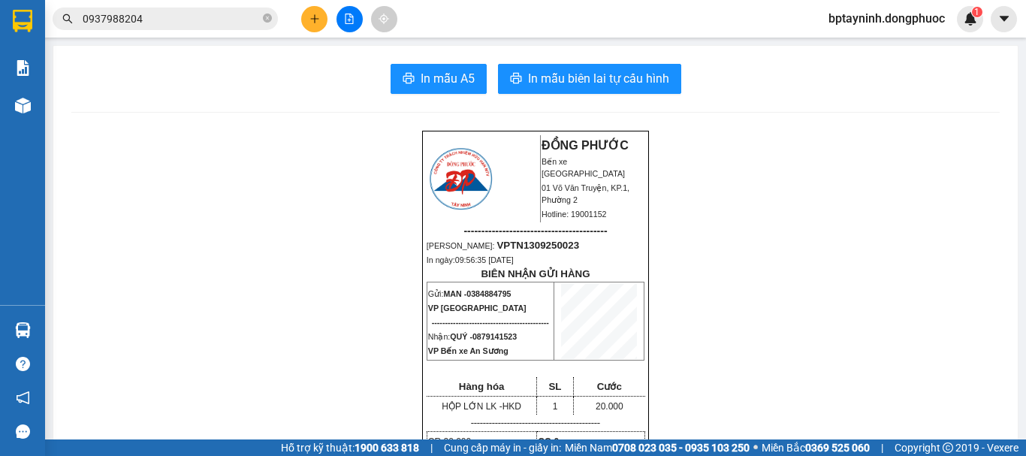
click at [125, 17] on input "0937988204" at bounding box center [171, 19] width 177 height 17
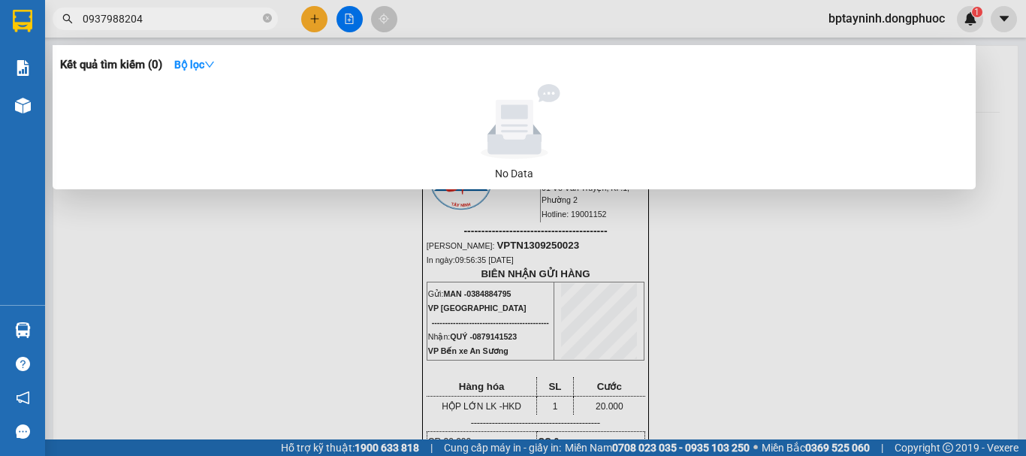
click at [171, 11] on input "0937988204" at bounding box center [171, 19] width 177 height 17
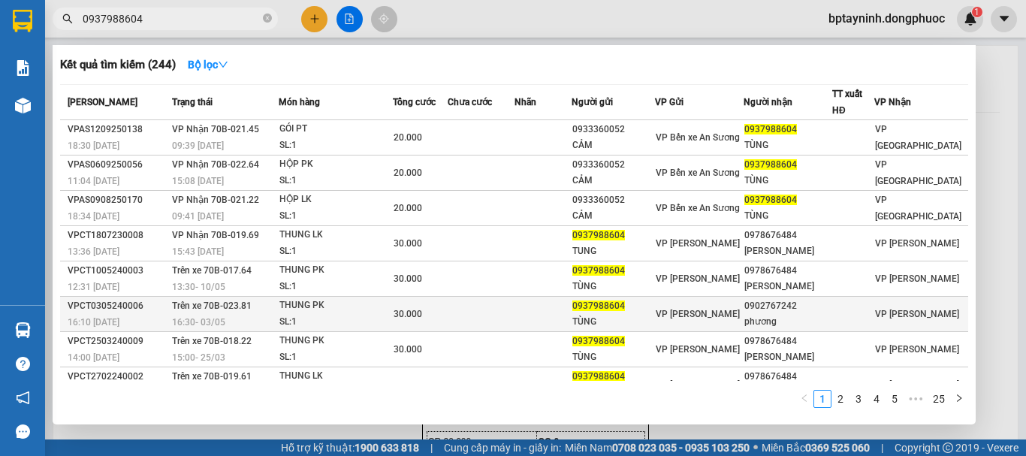
scroll to position [92, 0]
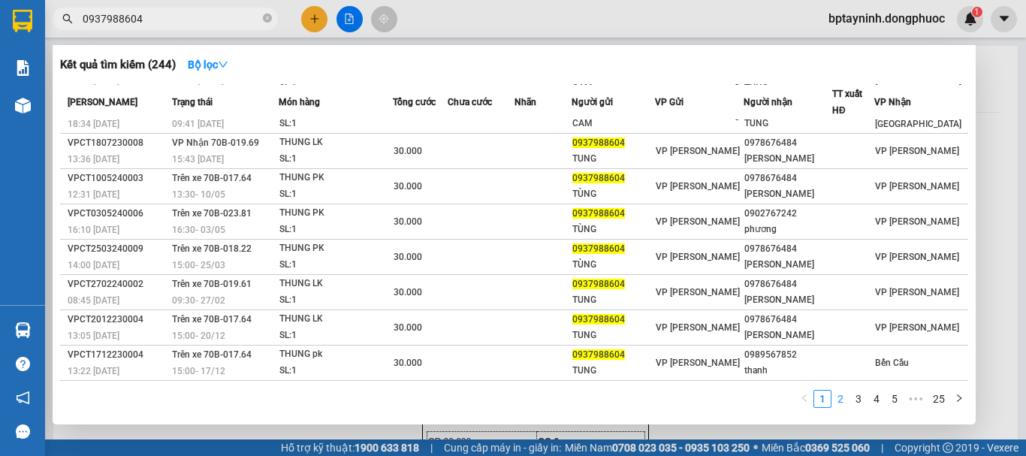
type input "0937988604"
click at [842, 396] on link "2" at bounding box center [840, 398] width 17 height 17
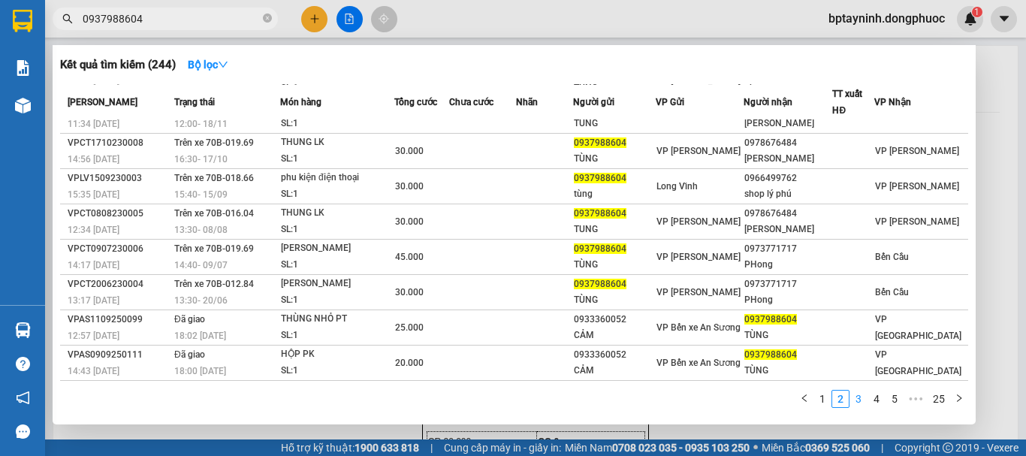
click at [862, 400] on link "3" at bounding box center [858, 398] width 17 height 17
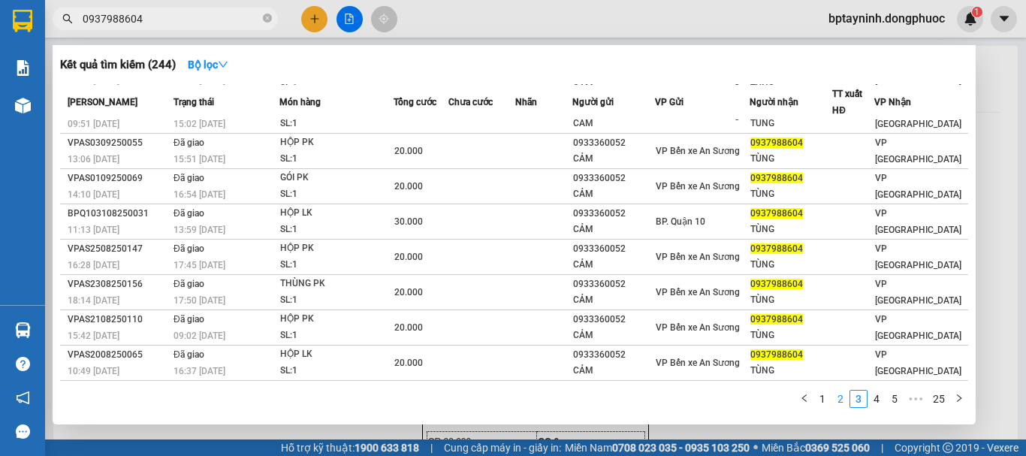
click at [840, 402] on link "2" at bounding box center [840, 398] width 17 height 17
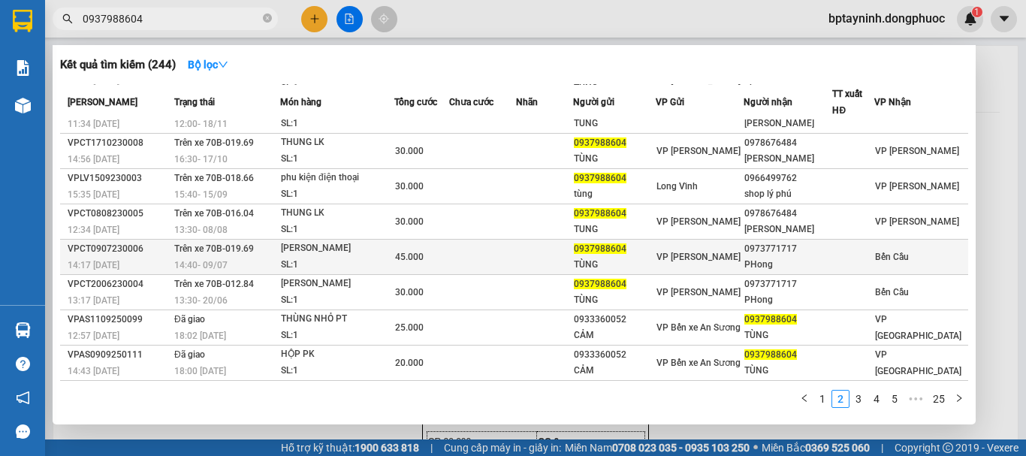
scroll to position [0, 0]
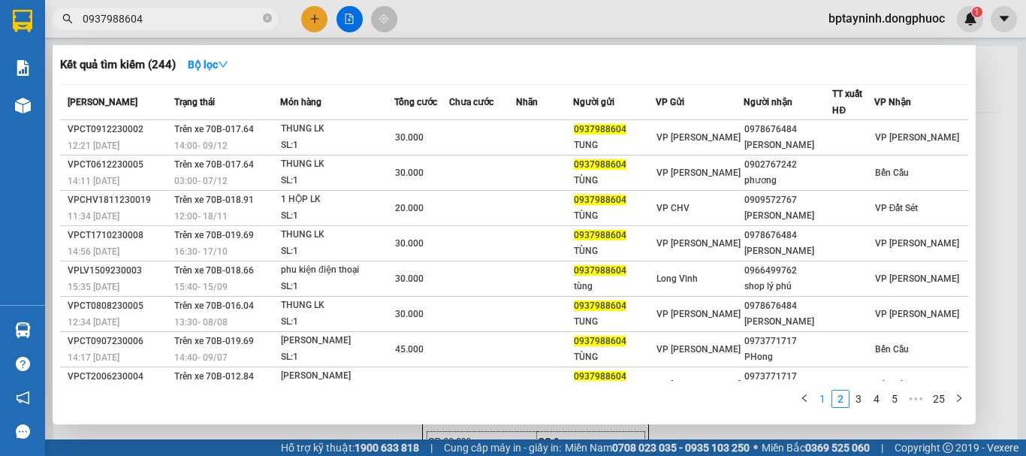
click at [824, 402] on link "1" at bounding box center [822, 398] width 17 height 17
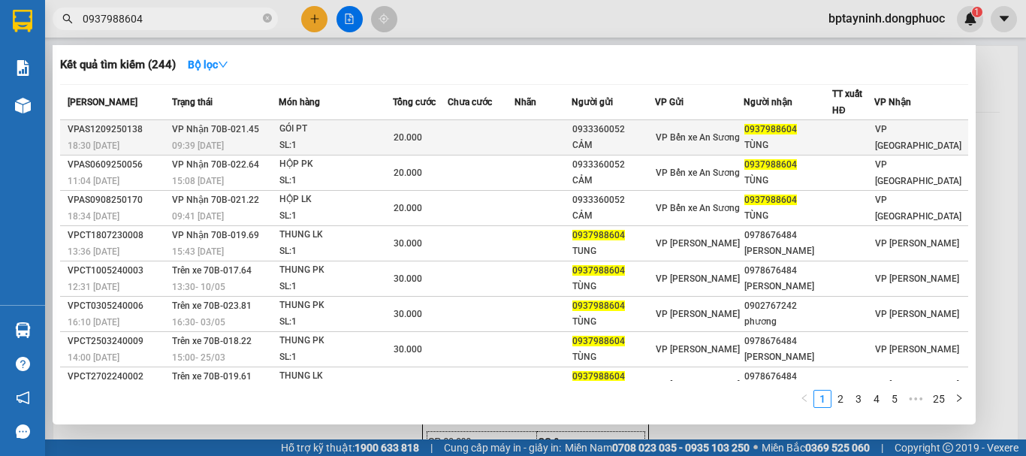
click at [275, 137] on td "VP Nhận 70B-021.45 09:39 - 13/09" at bounding box center [223, 137] width 110 height 35
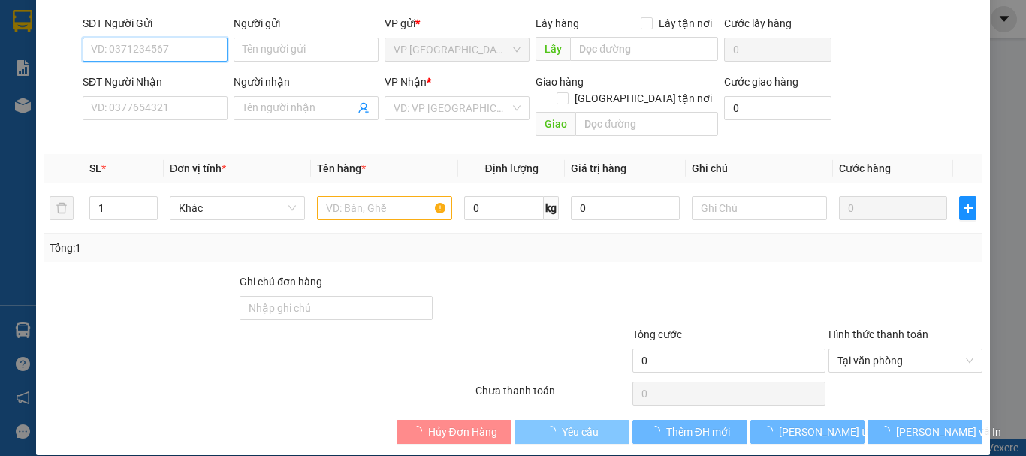
type input "0933360052"
type input "CẢM"
type input "0937988604"
type input "TÙNG"
type input "20.000"
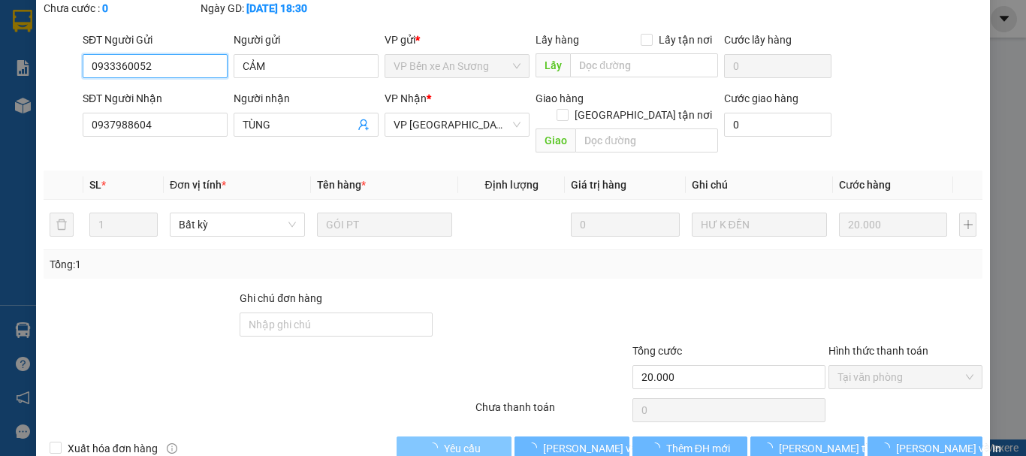
scroll to position [103, 0]
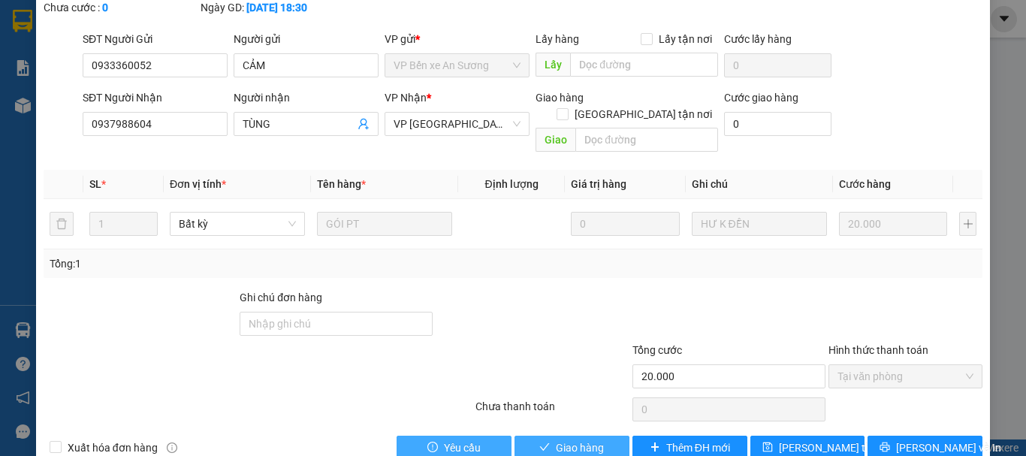
click at [585, 439] on span "Giao hàng" at bounding box center [580, 447] width 48 height 17
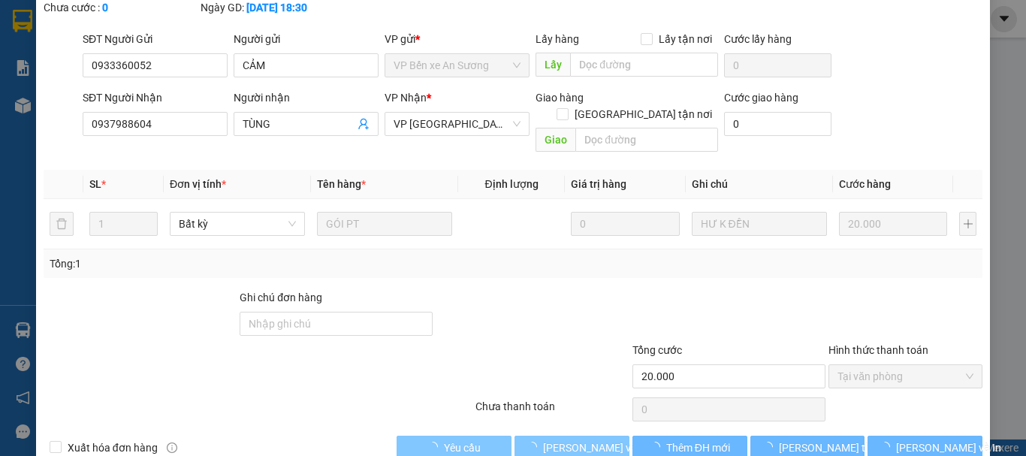
click at [585, 439] on span "Lưu và Giao hàng" at bounding box center [615, 447] width 144 height 17
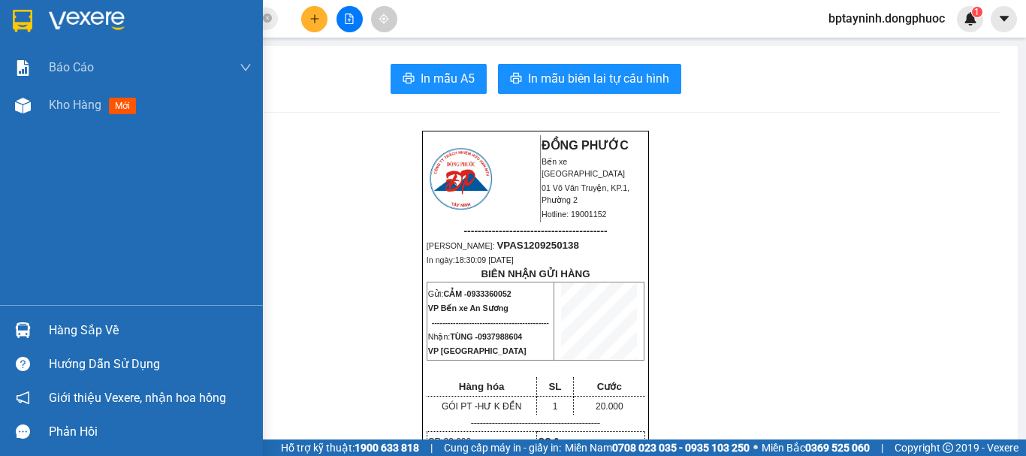
drag, startPoint x: 43, startPoint y: 325, endPoint x: 53, endPoint y: 325, distance: 9.8
click at [43, 324] on div "Hàng sắp về" at bounding box center [131, 330] width 263 height 34
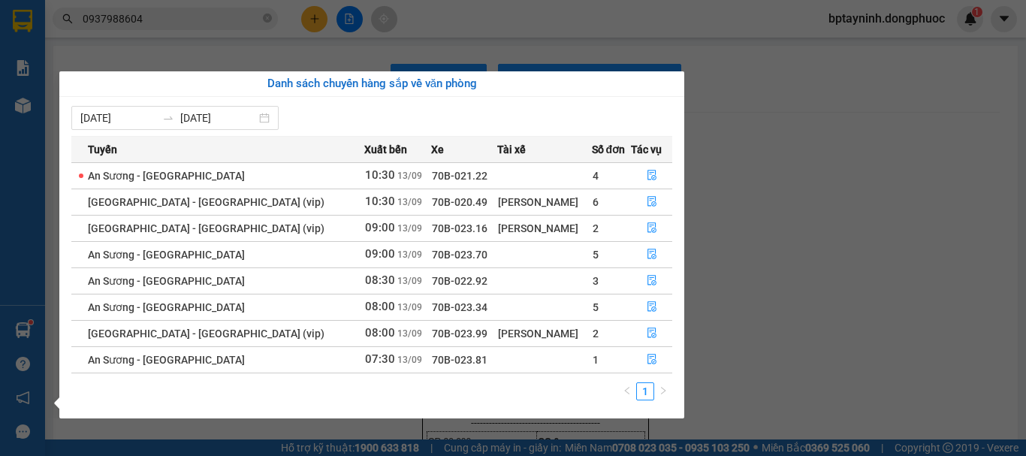
click at [218, 23] on section "Kết quả tìm kiếm ( 244 ) Bộ lọc Mã ĐH Trạng thái Món hàng Tổng cước Chưa cước N…" at bounding box center [513, 228] width 1026 height 456
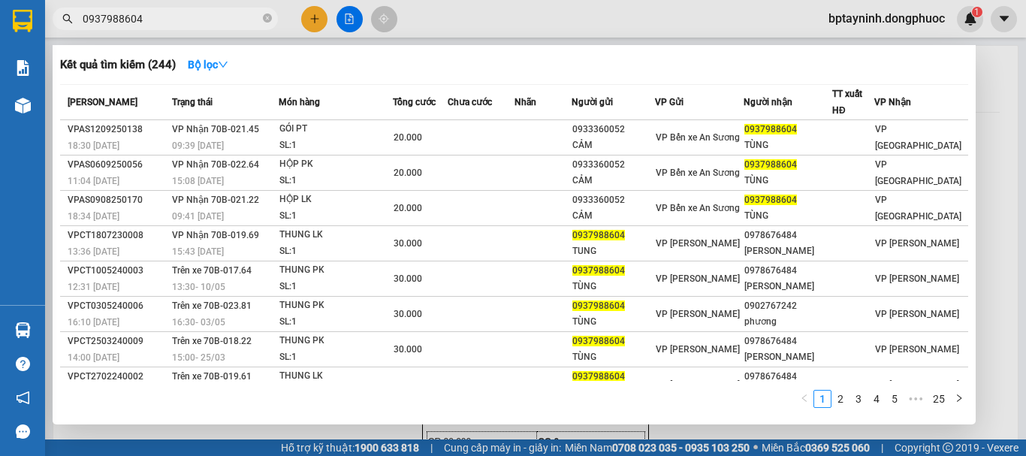
click at [341, 18] on div at bounding box center [513, 228] width 1026 height 456
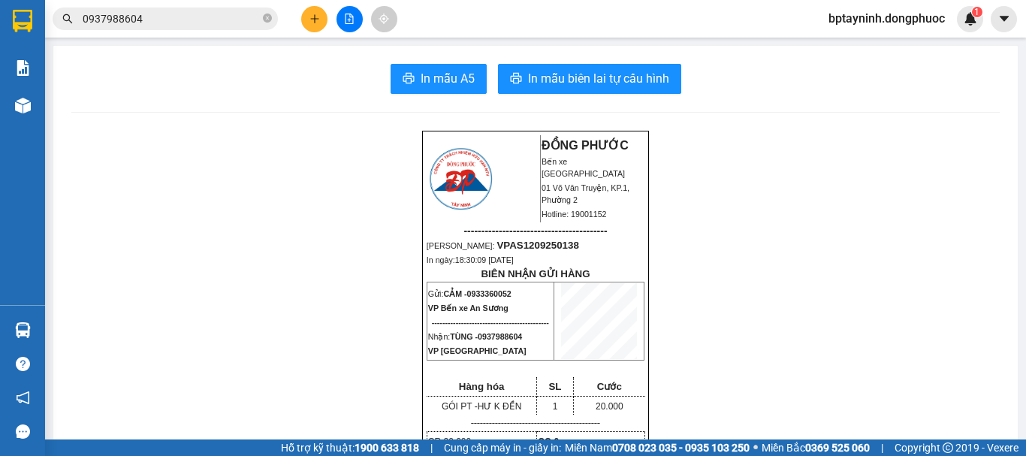
click at [343, 18] on button at bounding box center [349, 19] width 26 height 26
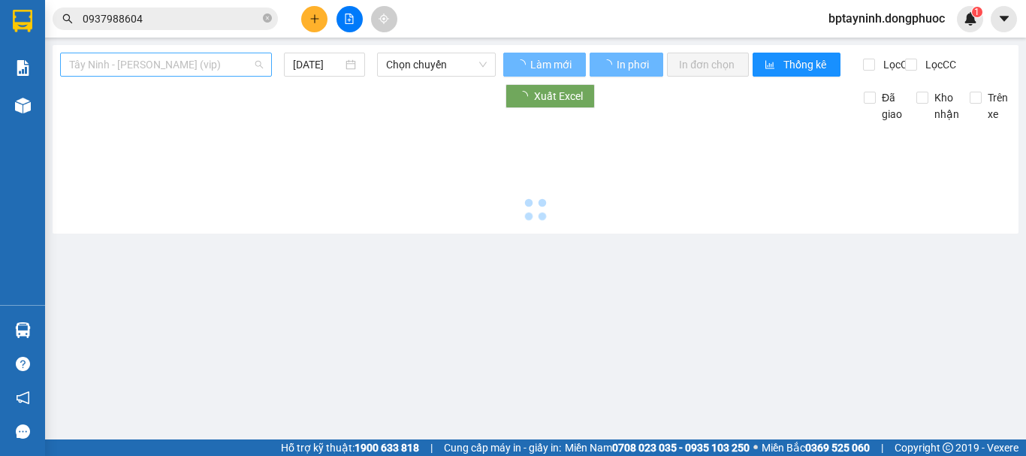
click at [182, 71] on span "Tây Ninh - Hồ Chí Minh (vip)" at bounding box center [166, 64] width 194 height 23
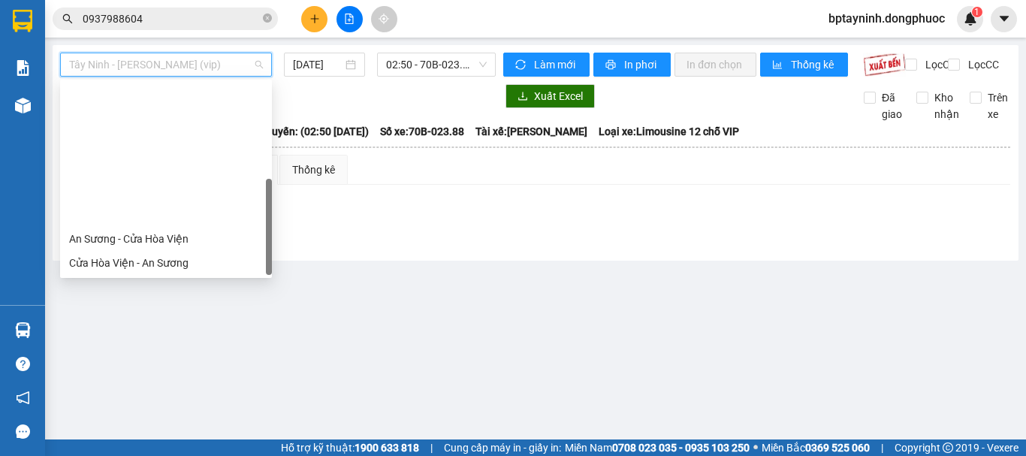
scroll to position [168, 0]
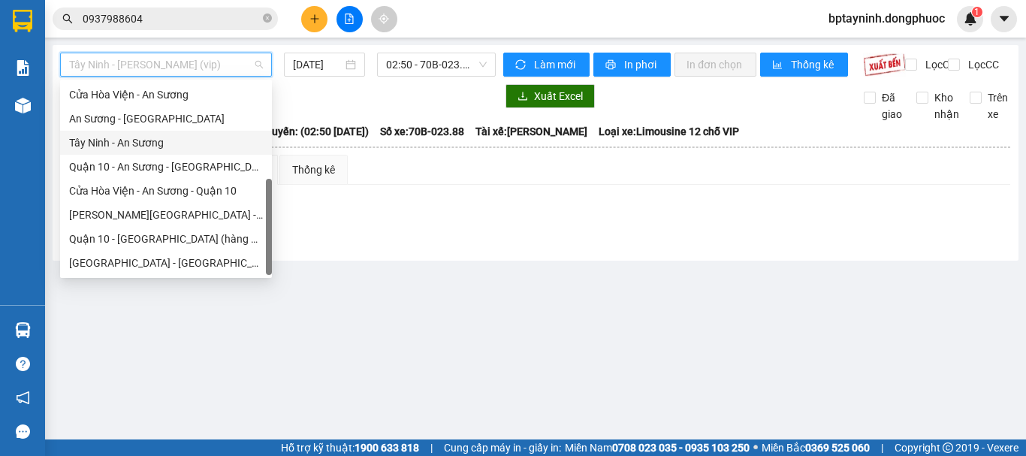
click at [167, 134] on div "Tây Ninh - An Sương" at bounding box center [166, 142] width 194 height 17
type input "[DATE]"
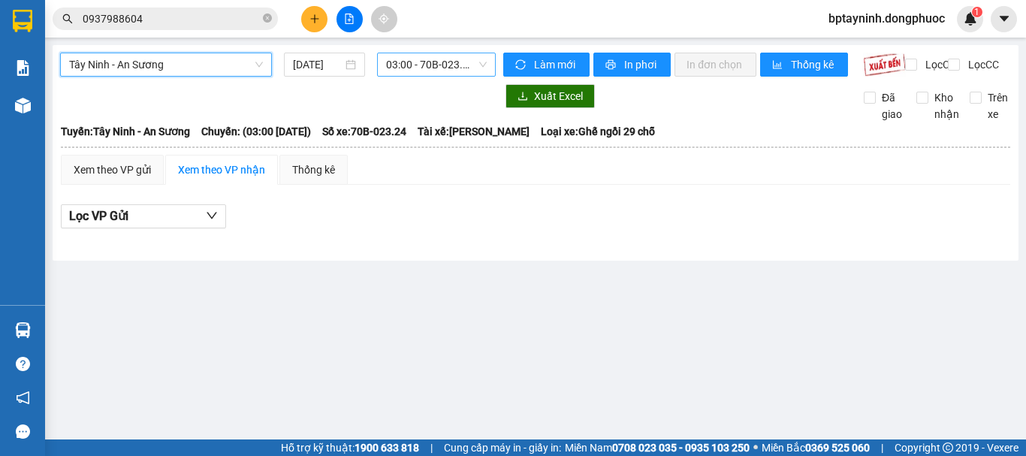
click at [412, 61] on span "03:00 - 70B-023.24" at bounding box center [436, 64] width 101 height 23
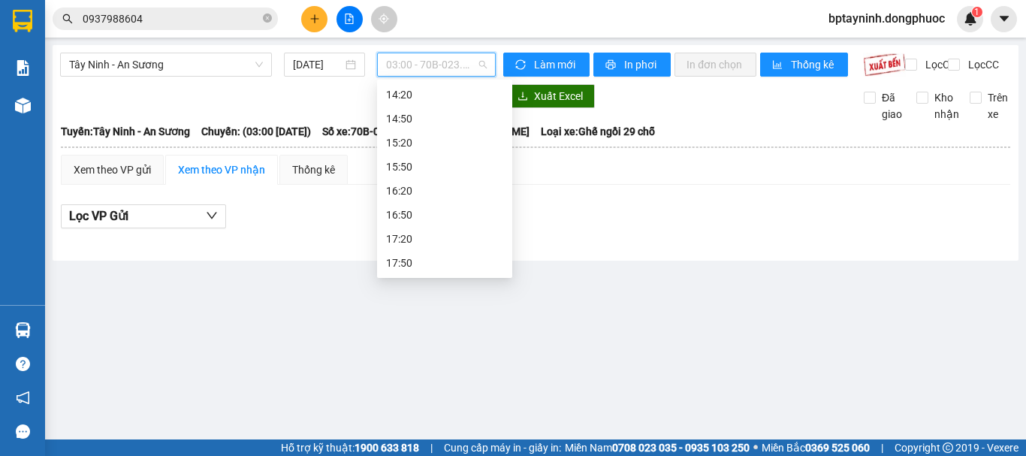
scroll to position [303, 0]
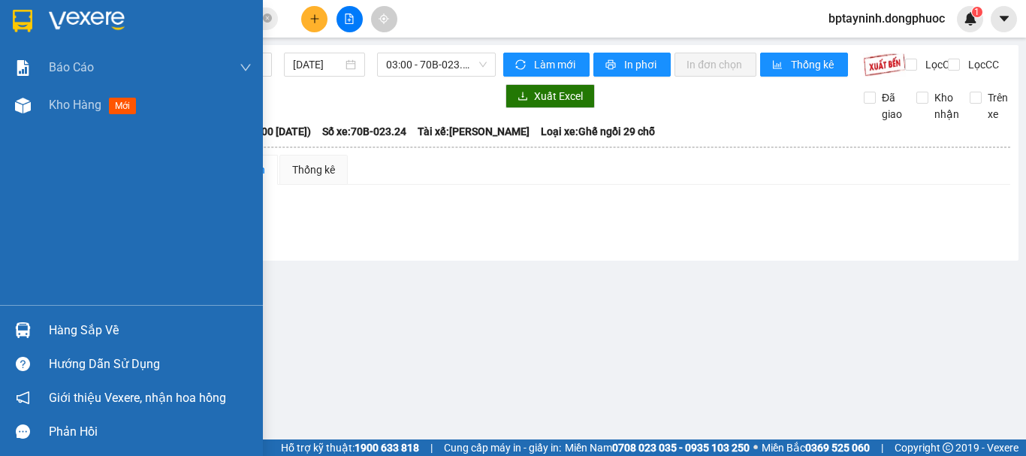
click at [41, 321] on div "Hàng sắp về" at bounding box center [131, 330] width 263 height 34
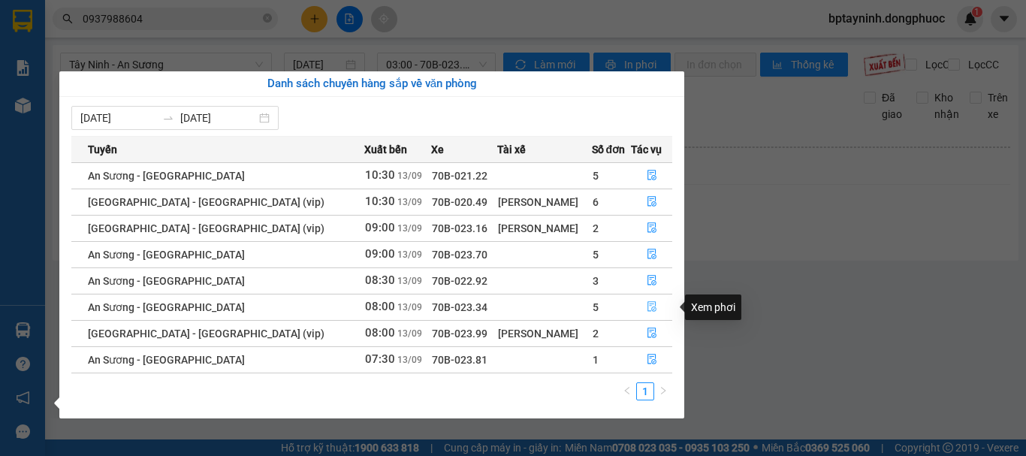
click at [649, 307] on icon "file-done" at bounding box center [651, 307] width 9 height 11
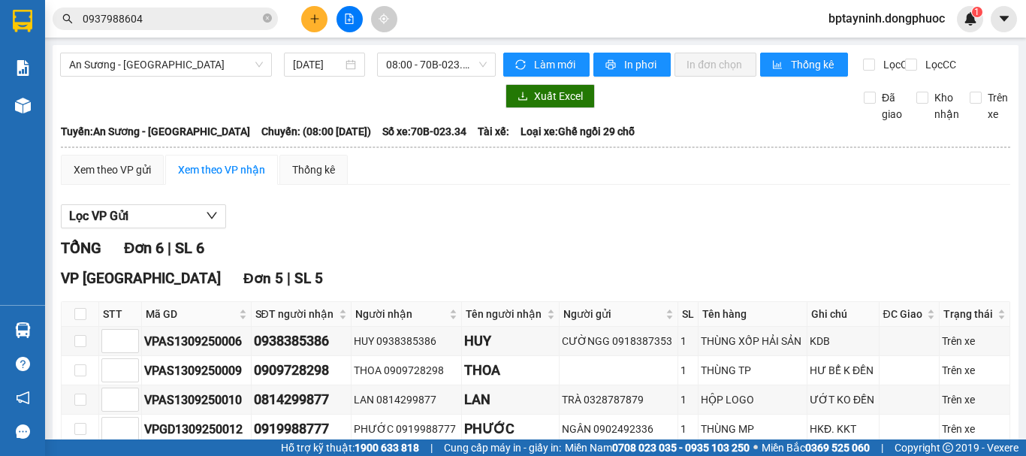
scroll to position [125, 0]
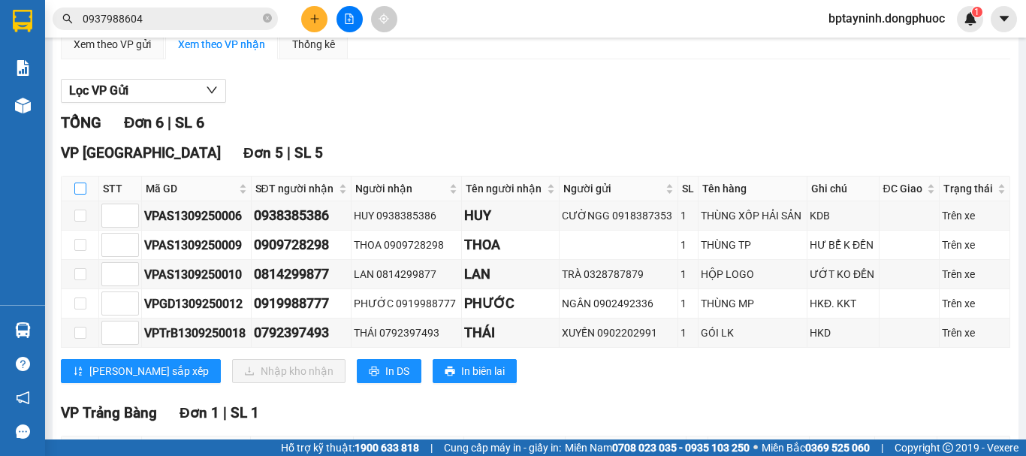
click at [77, 194] on input "checkbox" at bounding box center [80, 188] width 12 height 12
checkbox input "true"
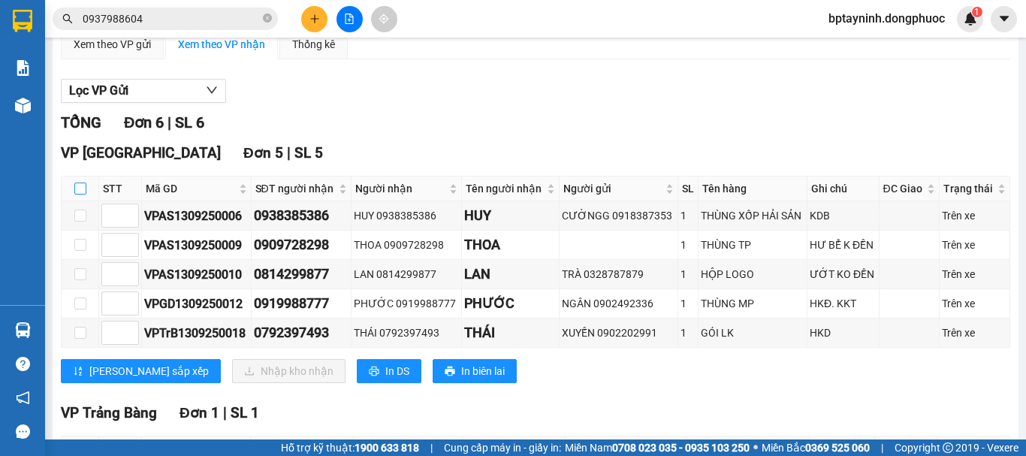
checkbox input "true"
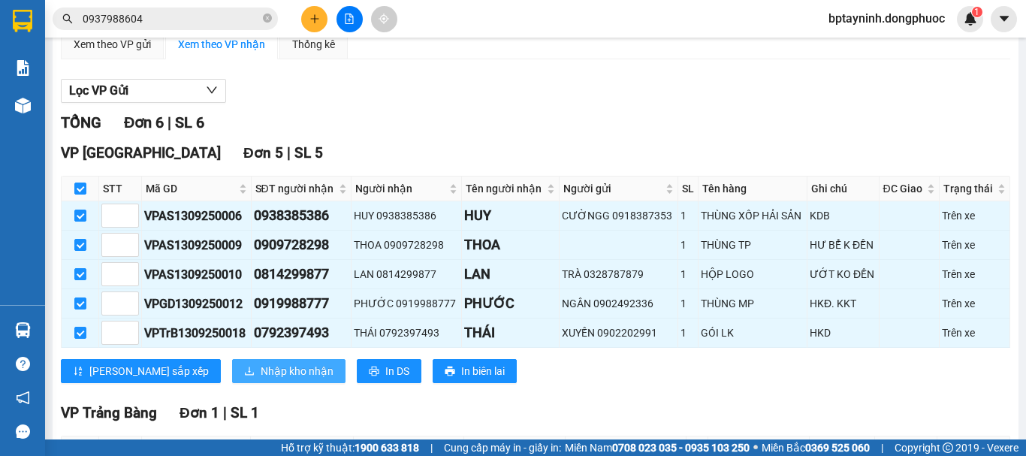
click at [261, 379] on span "Nhập kho nhận" at bounding box center [297, 371] width 73 height 17
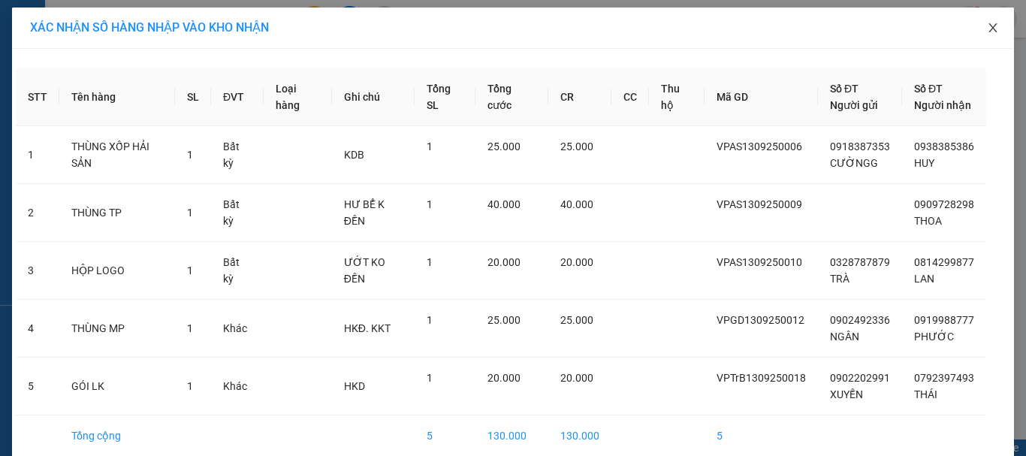
drag, startPoint x: 986, startPoint y: 28, endPoint x: 475, endPoint y: 2, distance: 511.3
click at [988, 27] on icon "close" at bounding box center [992, 27] width 8 height 9
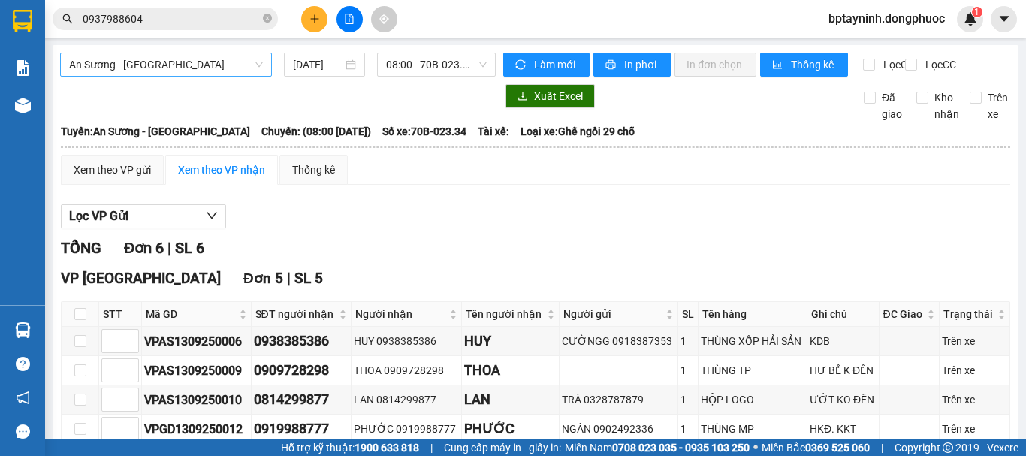
click at [179, 74] on span "An Sương - [GEOGRAPHIC_DATA]" at bounding box center [166, 64] width 194 height 23
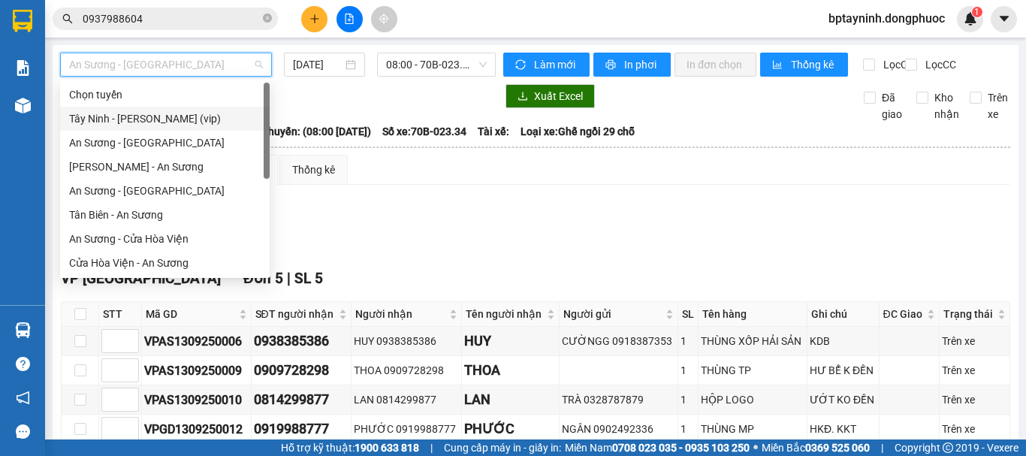
click at [186, 123] on div "Tây Ninh - Hồ Chí Minh (vip)" at bounding box center [164, 118] width 191 height 17
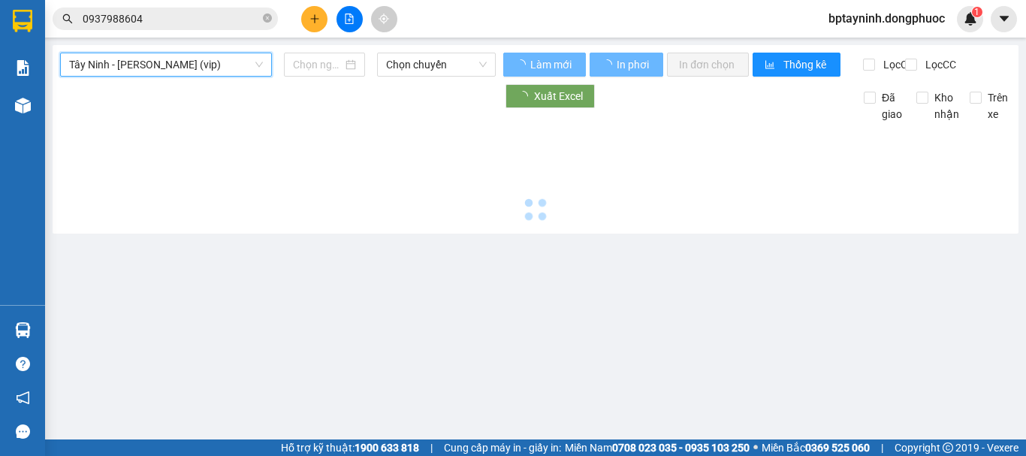
type input "[DATE]"
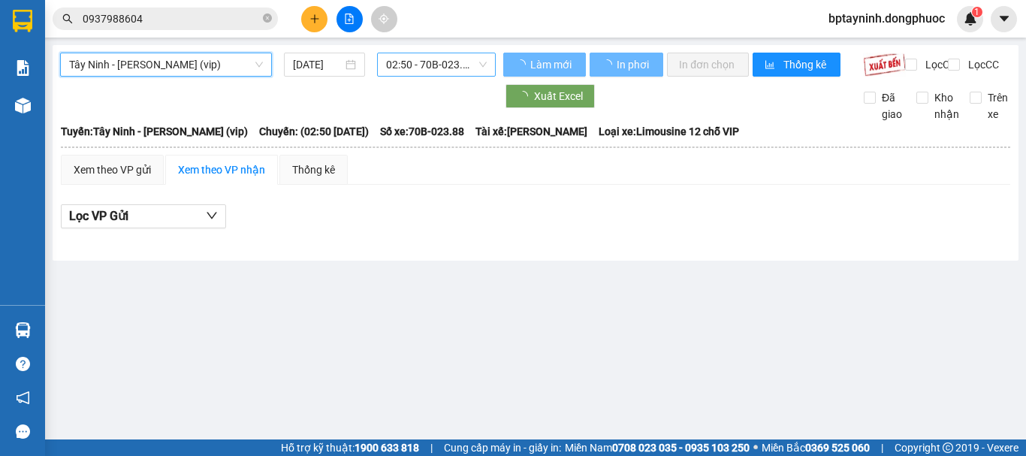
click at [399, 59] on span "02:50 - 70B-023.88" at bounding box center [436, 64] width 101 height 23
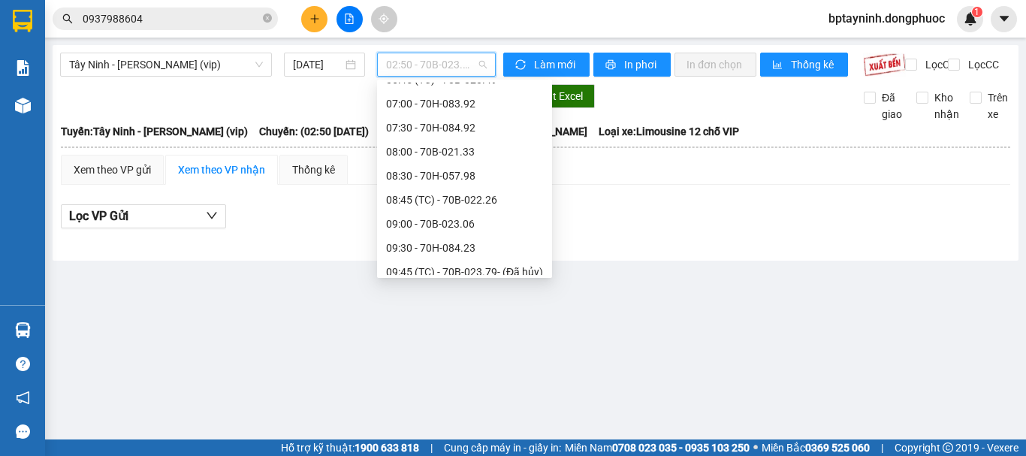
scroll to position [501, 0]
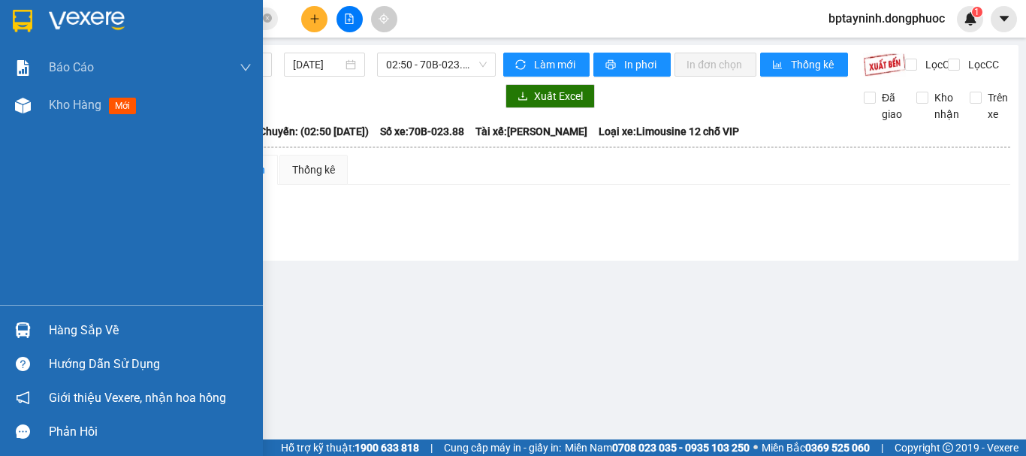
click at [31, 316] on div "Hàng sắp về" at bounding box center [131, 330] width 263 height 34
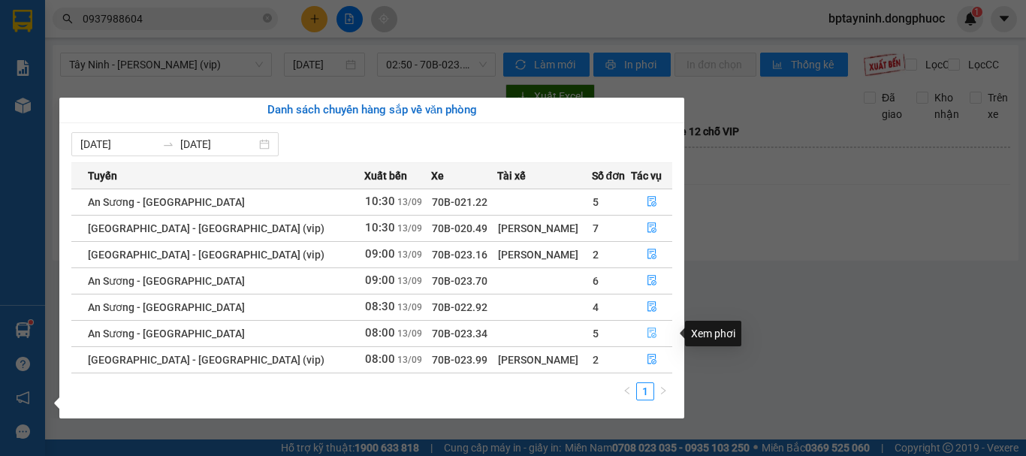
click at [647, 333] on icon "file-done" at bounding box center [652, 332] width 11 height 11
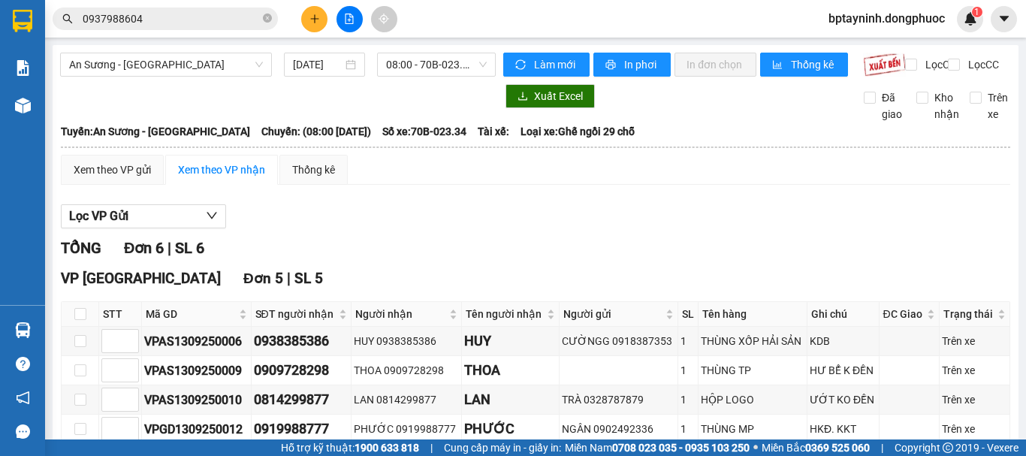
scroll to position [125, 0]
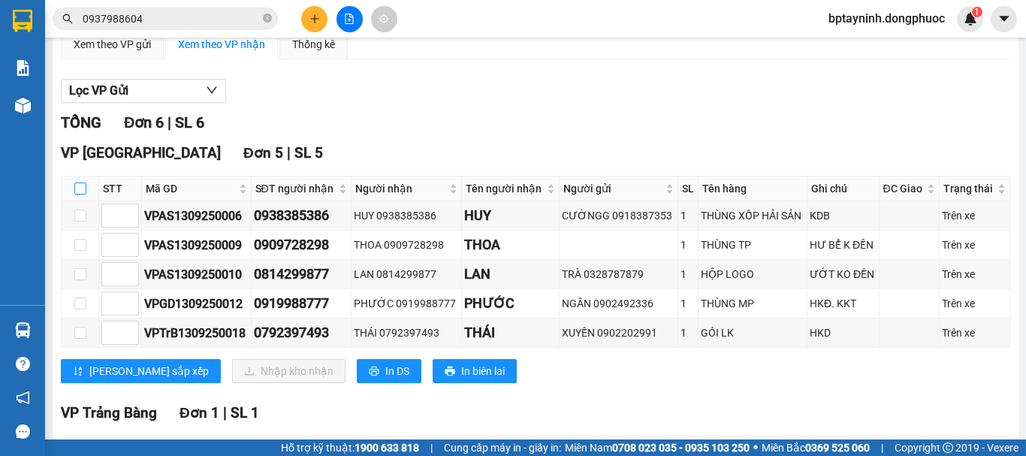
click at [76, 194] on input "checkbox" at bounding box center [80, 188] width 12 height 12
checkbox input "true"
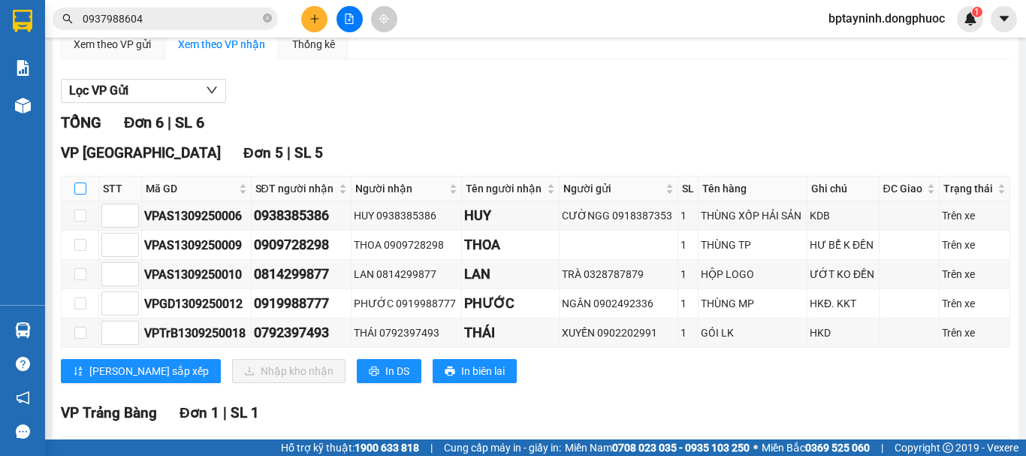
checkbox input "true"
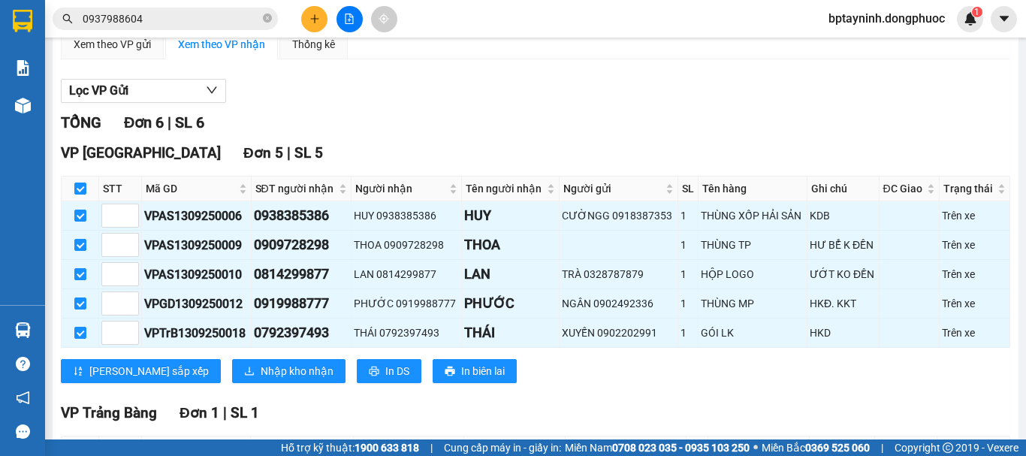
click at [195, 370] on div "VP Tây Ninh Đơn 5 | SL 5 STT Mã GD SĐT người nhận Người nhận Tên người nhận Ngư…" at bounding box center [535, 268] width 949 height 252
click at [261, 379] on span "Nhập kho nhận" at bounding box center [297, 371] width 73 height 17
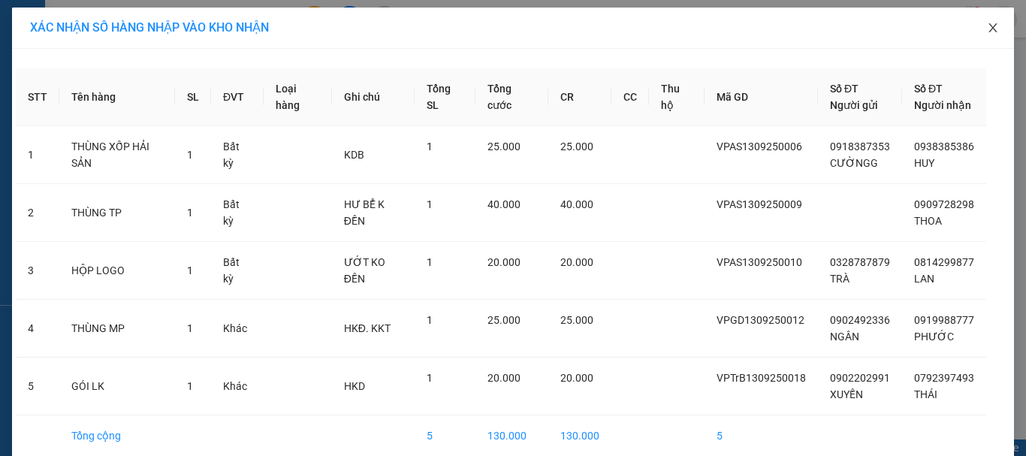
click at [990, 31] on icon "close" at bounding box center [993, 28] width 12 height 12
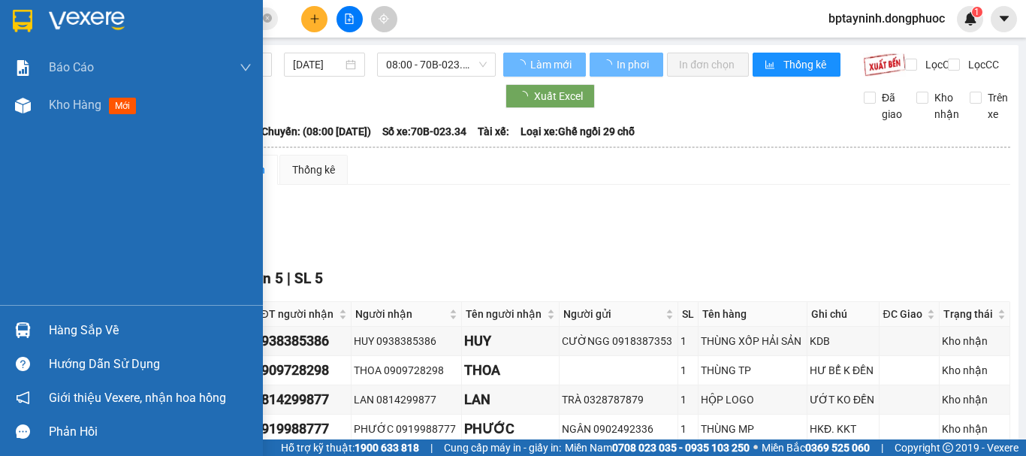
click at [53, 325] on div "Hàng sắp về" at bounding box center [150, 330] width 203 height 23
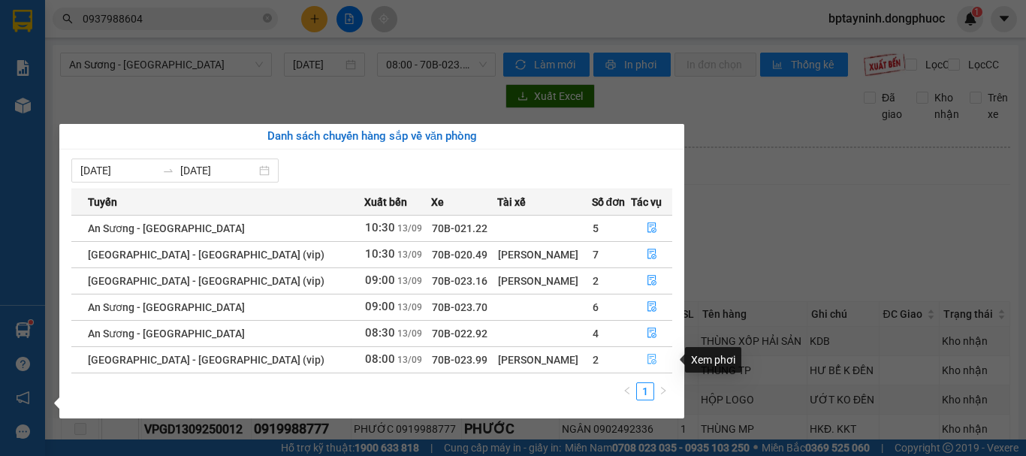
click at [647, 360] on icon "file-done" at bounding box center [652, 359] width 11 height 11
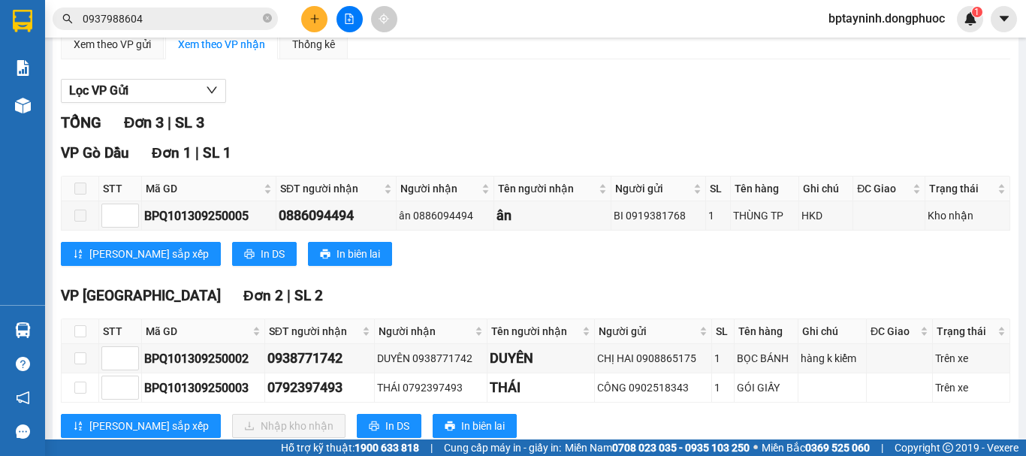
scroll to position [179, 0]
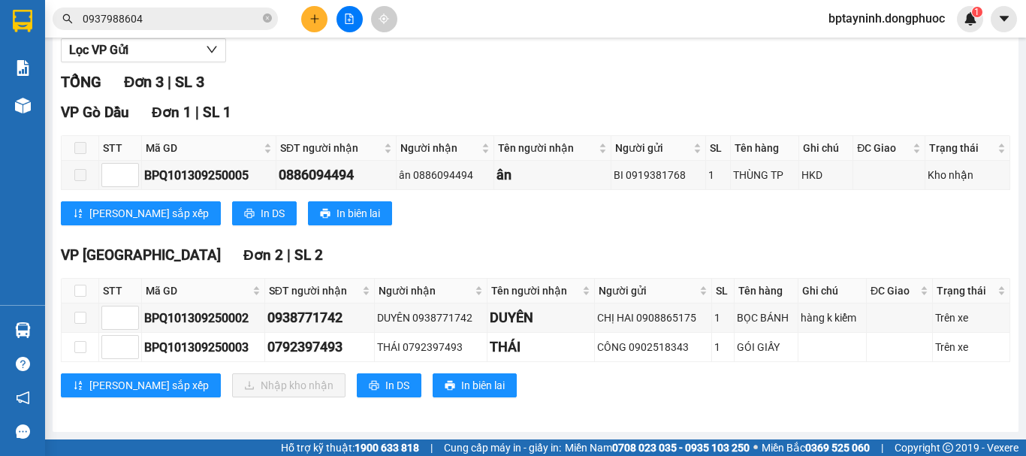
click at [35, 324] on div at bounding box center [23, 330] width 26 height 26
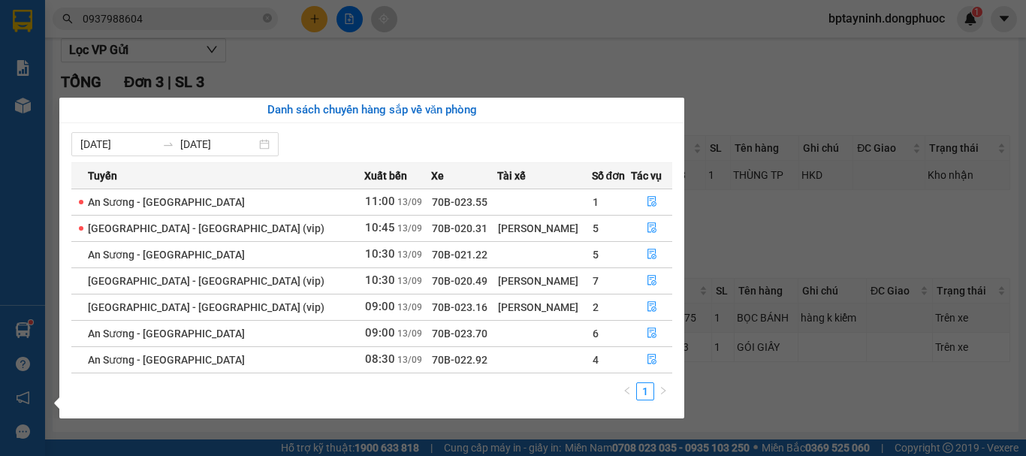
click at [749, 81] on section "Kết quả tìm kiếm ( 244 ) Bộ lọc Mã ĐH Trạng thái Món hàng Tổng cước Chưa cước N…" at bounding box center [513, 228] width 1026 height 456
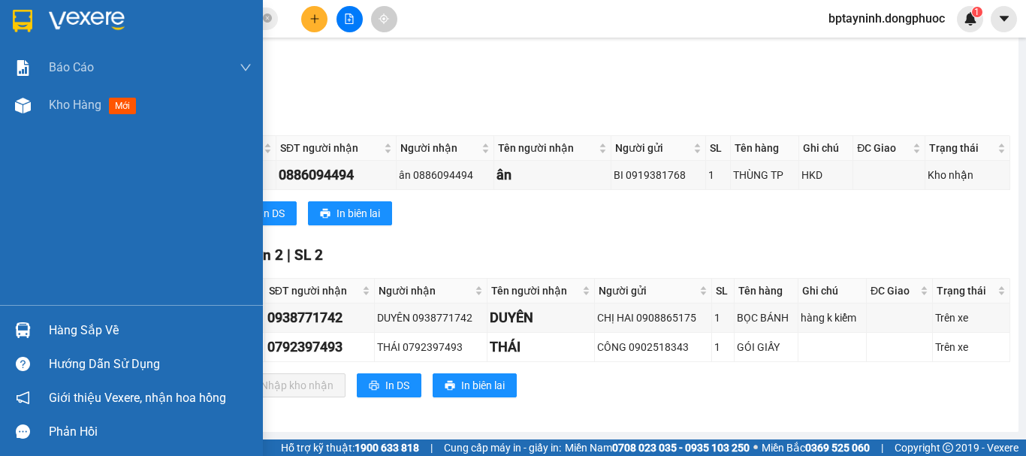
click at [78, 327] on div "Hàng sắp về" at bounding box center [150, 330] width 203 height 23
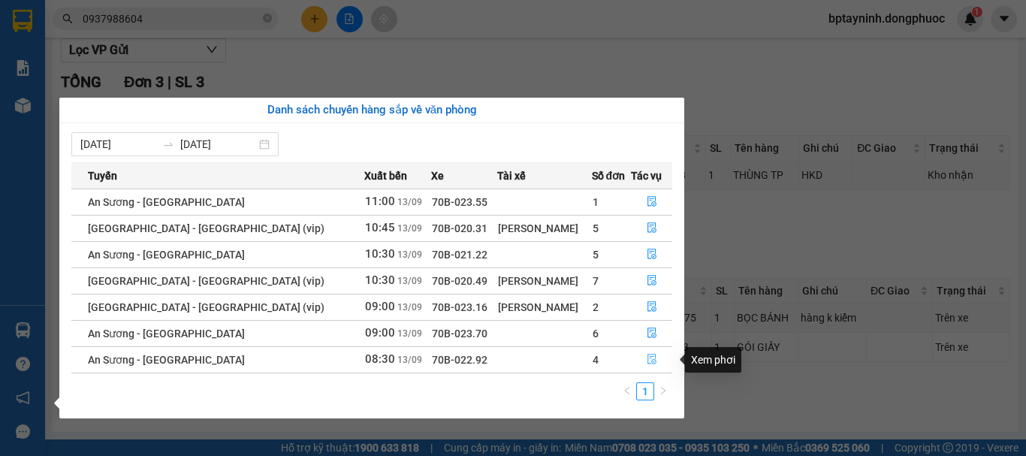
click at [647, 356] on icon "file-done" at bounding box center [652, 359] width 11 height 11
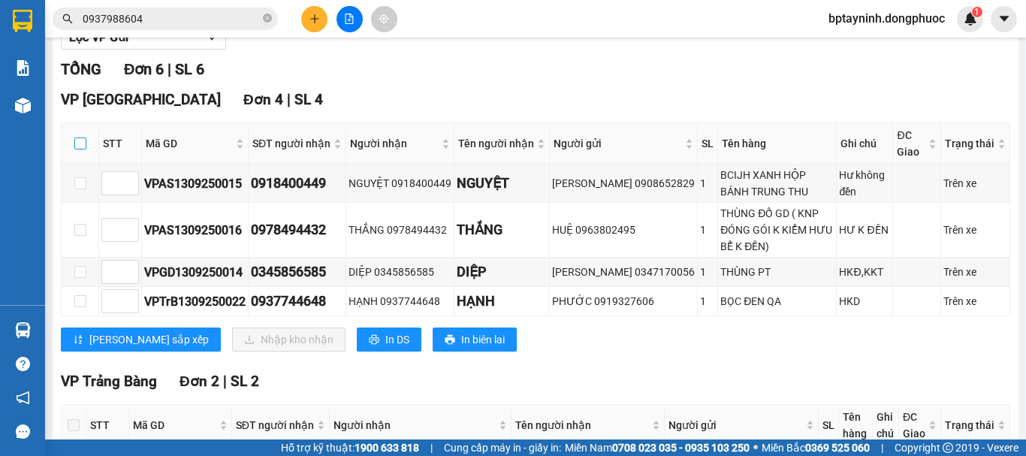
click at [83, 149] on input "checkbox" at bounding box center [80, 143] width 12 height 12
checkbox input "true"
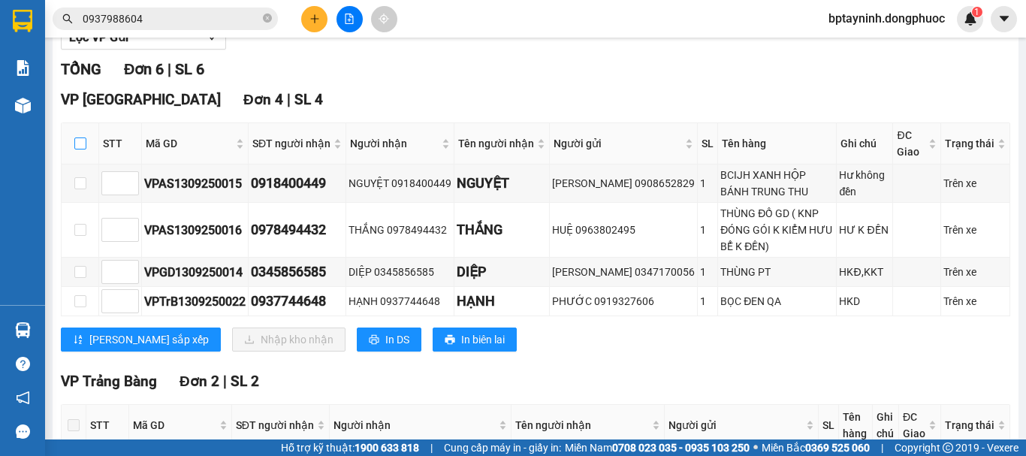
checkbox input "true"
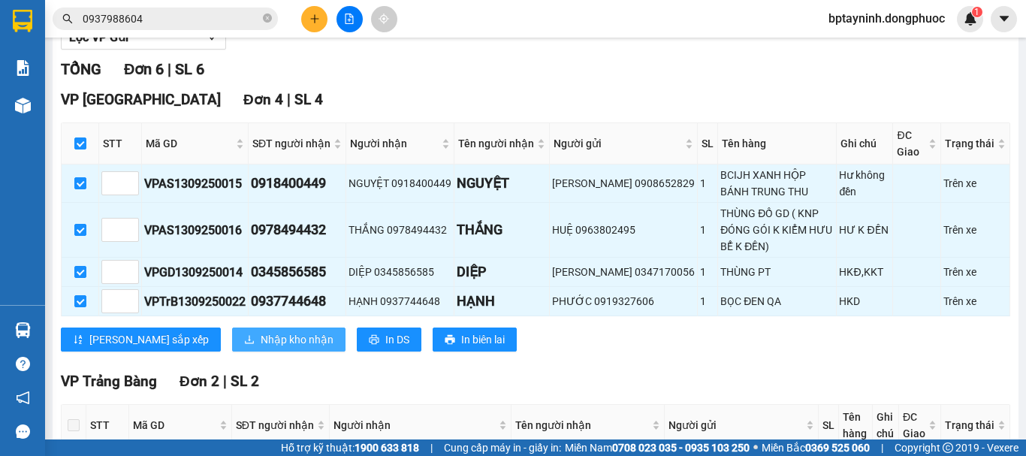
click at [262, 348] on span "Nhập kho nhận" at bounding box center [297, 339] width 73 height 17
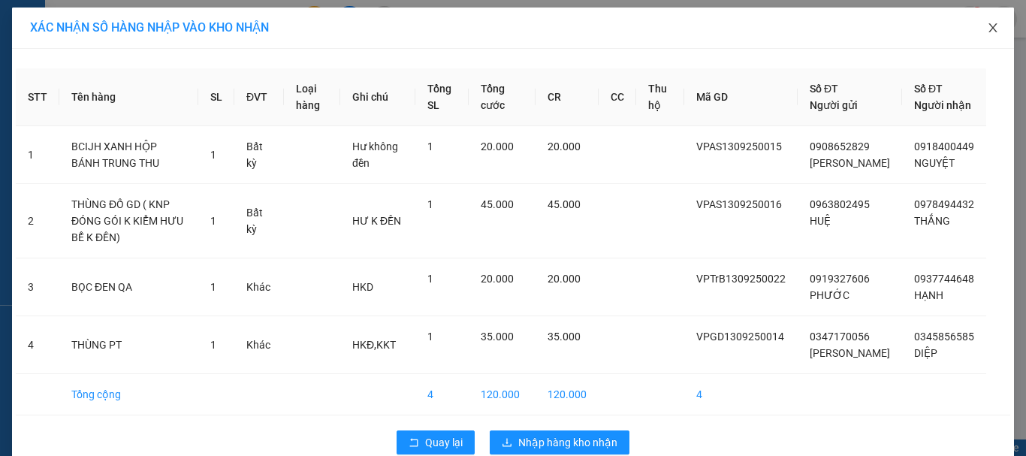
click at [996, 30] on span "Close" at bounding box center [993, 29] width 42 height 42
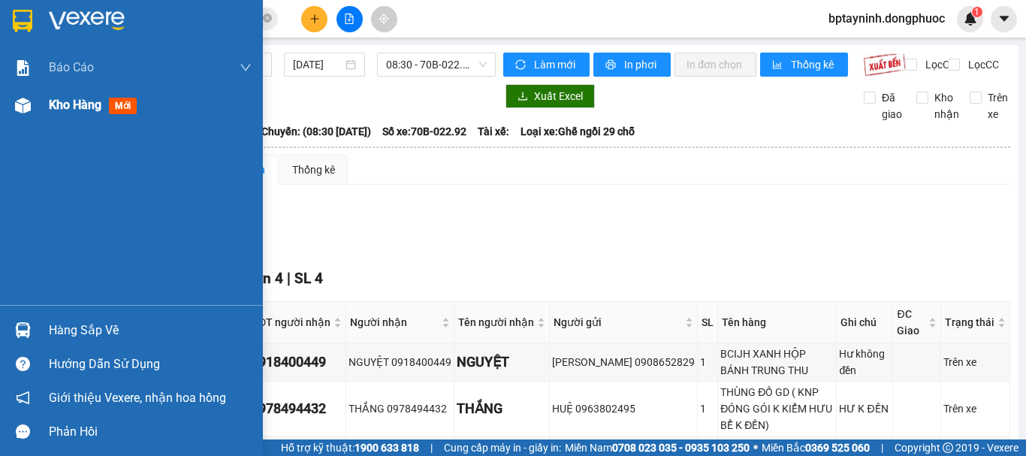
click at [38, 90] on div "Kho hàng mới" at bounding box center [131, 105] width 263 height 38
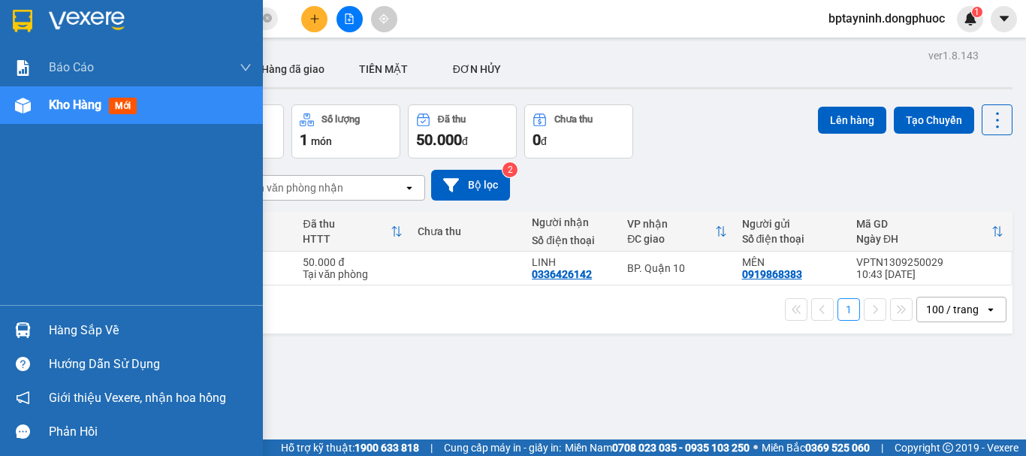
click at [86, 335] on div "Hàng sắp về" at bounding box center [150, 330] width 203 height 23
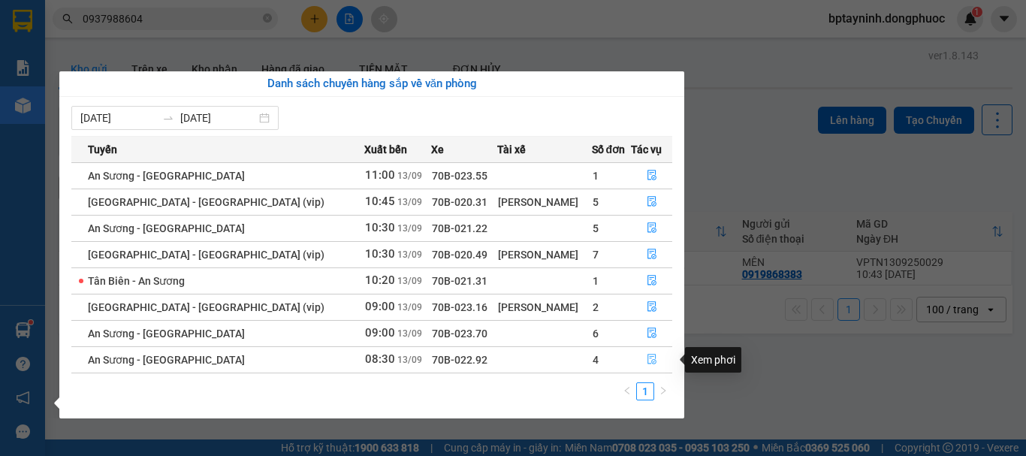
click at [650, 359] on icon "file-done" at bounding box center [652, 359] width 11 height 11
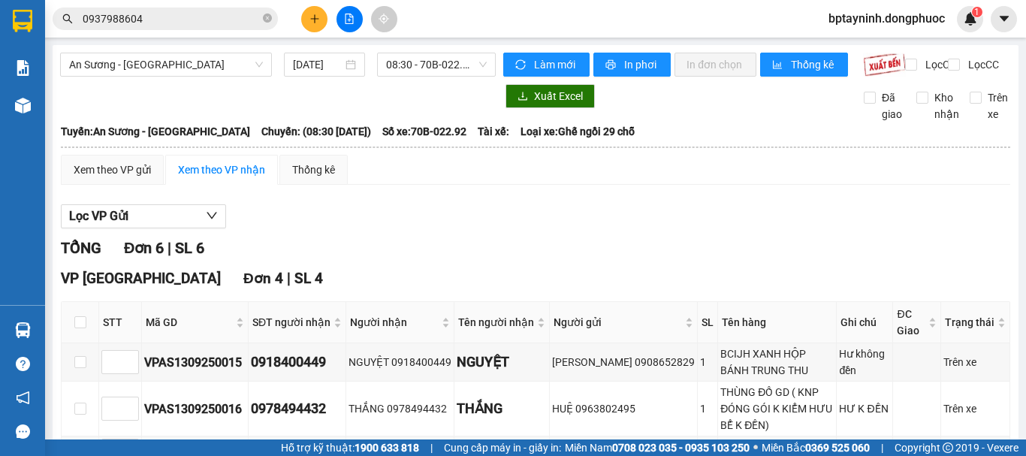
scroll to position [125, 0]
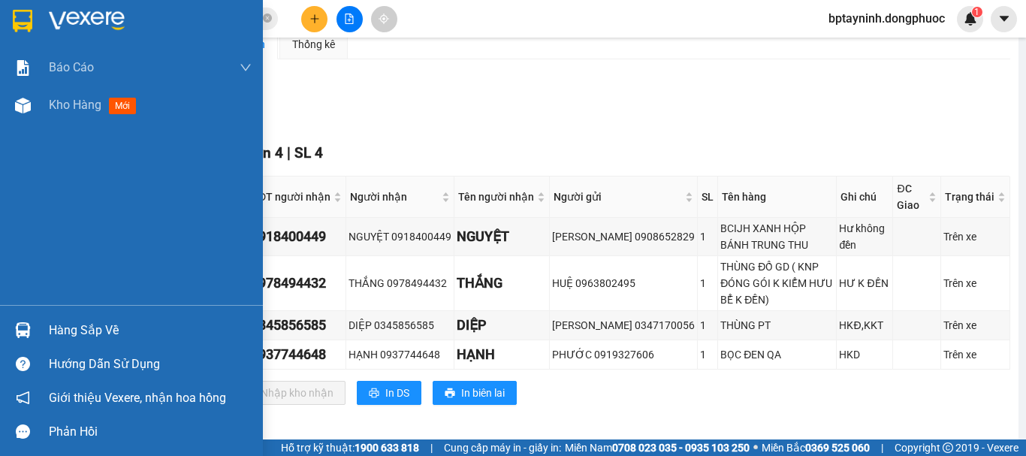
click at [117, 329] on div "Hàng sắp về" at bounding box center [150, 330] width 203 height 23
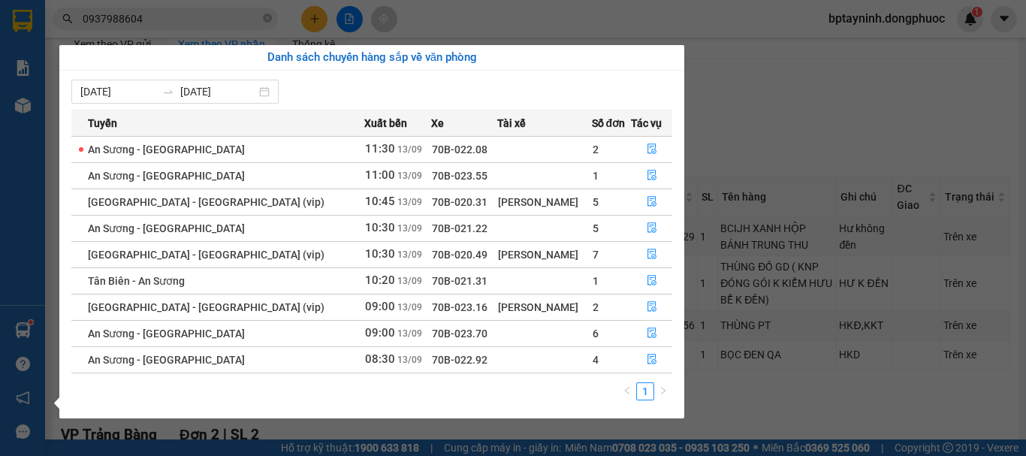
click at [754, 176] on section "Kết quả tìm kiếm ( 244 ) Bộ lọc Mã ĐH Trạng thái Món hàng Tổng cước Chưa cước N…" at bounding box center [513, 228] width 1026 height 456
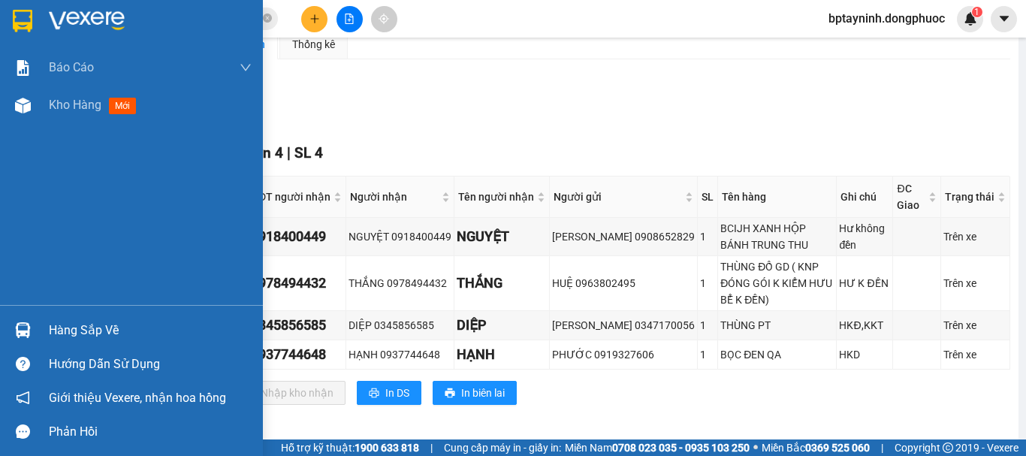
click at [51, 326] on div "Hàng sắp về" at bounding box center [150, 330] width 203 height 23
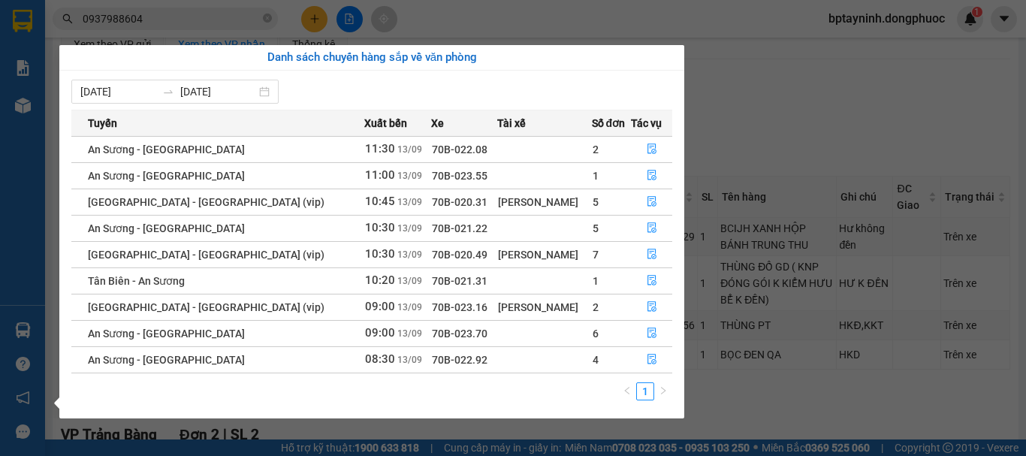
click at [792, 127] on section "Kết quả tìm kiếm ( 244 ) Bộ lọc Mã ĐH Trạng thái Món hàng Tổng cước Chưa cước N…" at bounding box center [513, 228] width 1026 height 456
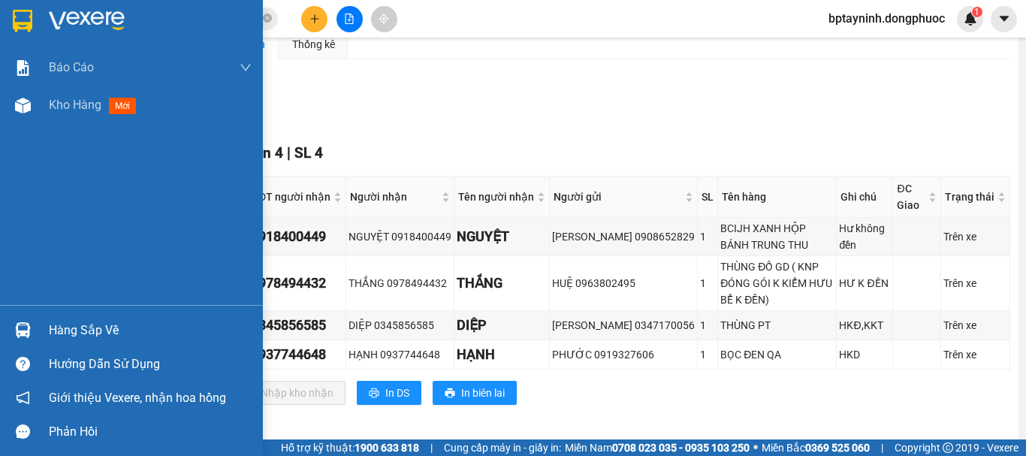
drag, startPoint x: 99, startPoint y: 328, endPoint x: 148, endPoint y: 308, distance: 52.9
click at [100, 329] on div "Hàng sắp về" at bounding box center [150, 330] width 203 height 23
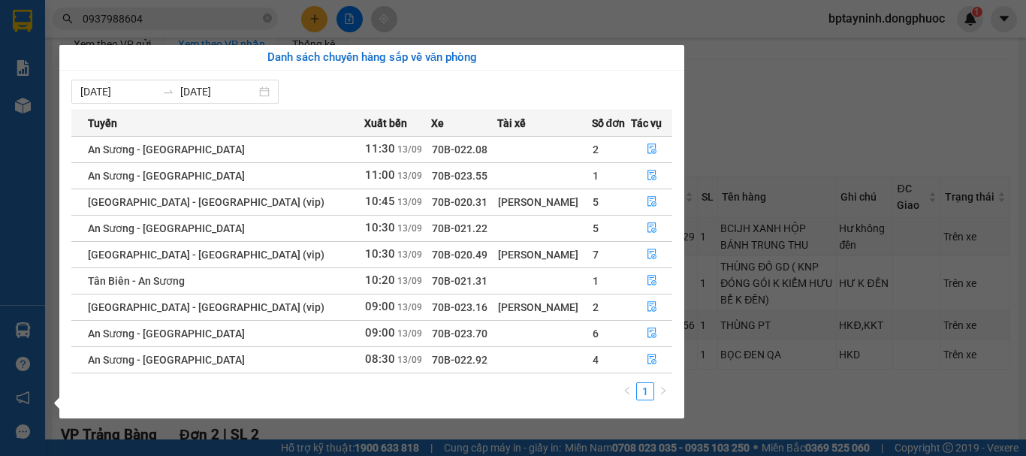
click at [761, 125] on section "Kết quả tìm kiếm ( 244 ) Bộ lọc Mã ĐH Trạng thái Món hàng Tổng cước Chưa cước N…" at bounding box center [513, 228] width 1026 height 456
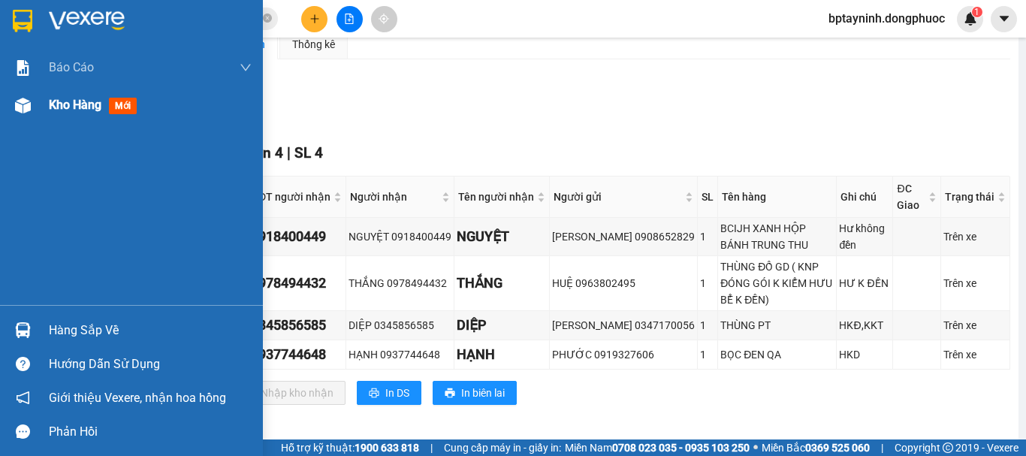
click at [100, 107] on span "Kho hàng" at bounding box center [75, 105] width 53 height 14
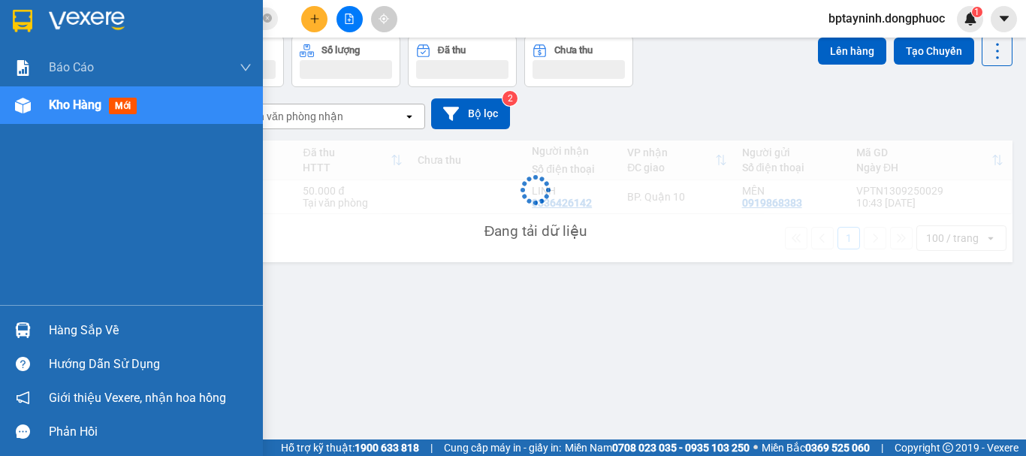
scroll to position [69, 0]
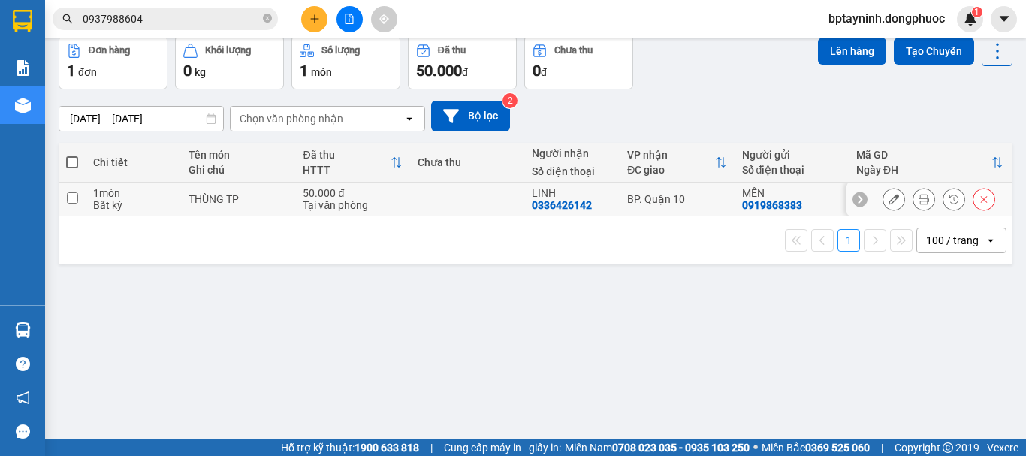
click at [670, 190] on td "BP. Quận 10" at bounding box center [676, 199] width 114 height 34
checkbox input "true"
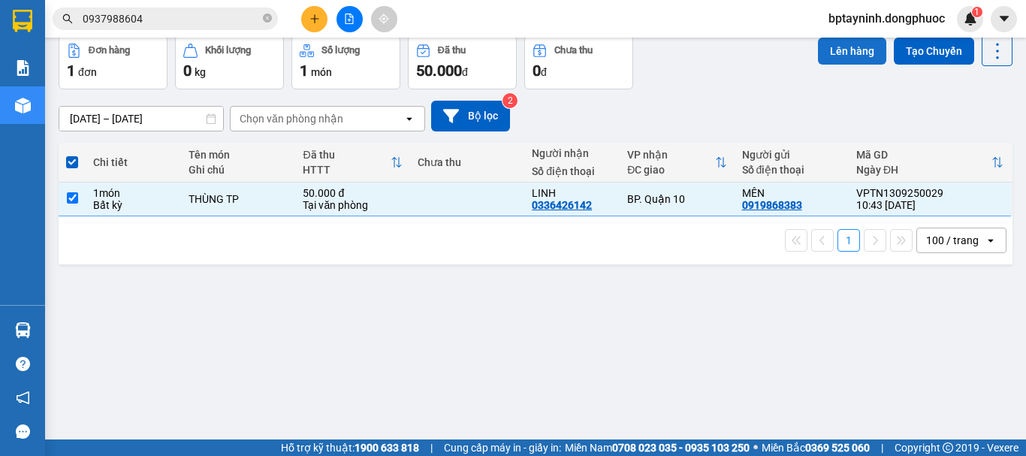
click at [818, 44] on button "Lên hàng" at bounding box center [852, 51] width 68 height 27
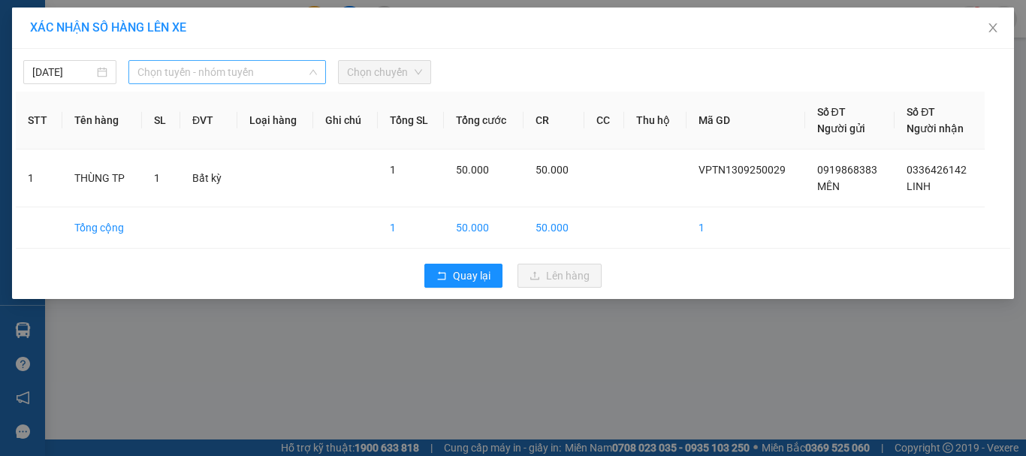
click at [212, 64] on span "Chọn tuyến - nhóm tuyến" at bounding box center [226, 72] width 179 height 23
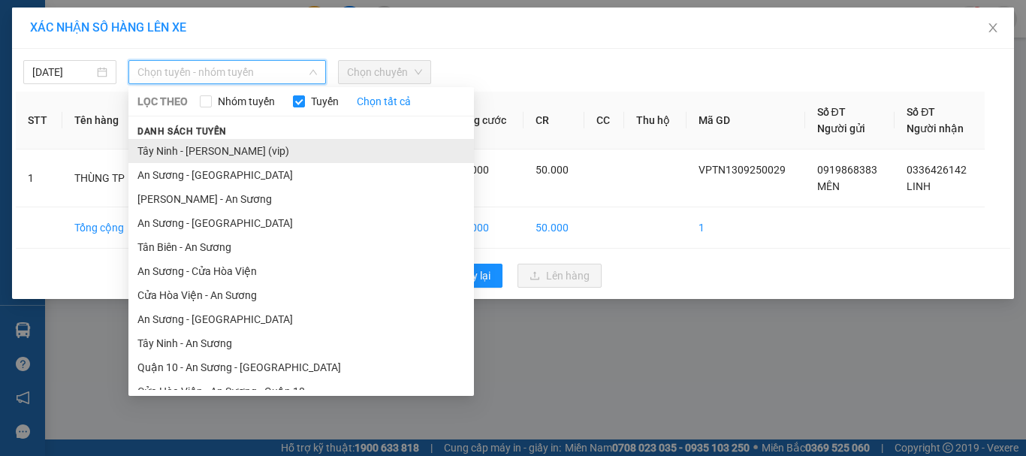
click at [276, 146] on li "Tây Ninh - Hồ Chí Minh (vip)" at bounding box center [300, 151] width 345 height 24
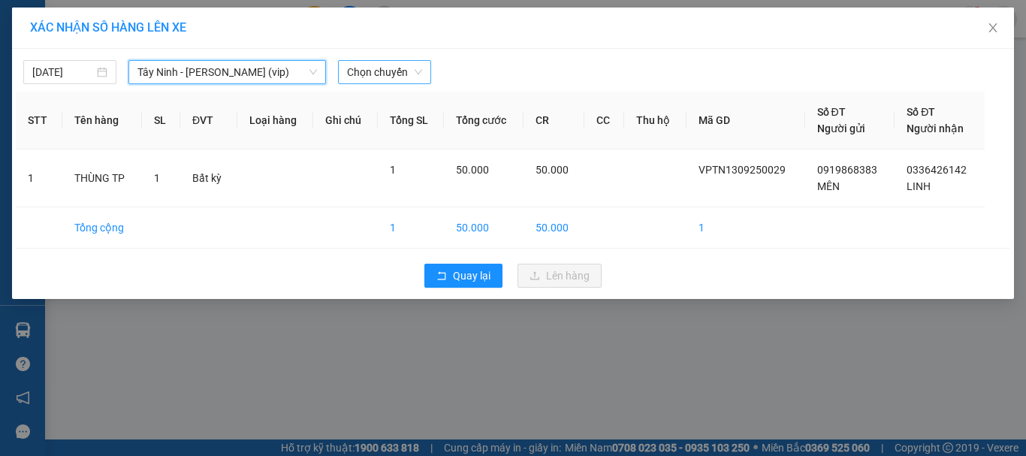
click at [403, 62] on span "Chọn chuyến" at bounding box center [384, 72] width 75 height 23
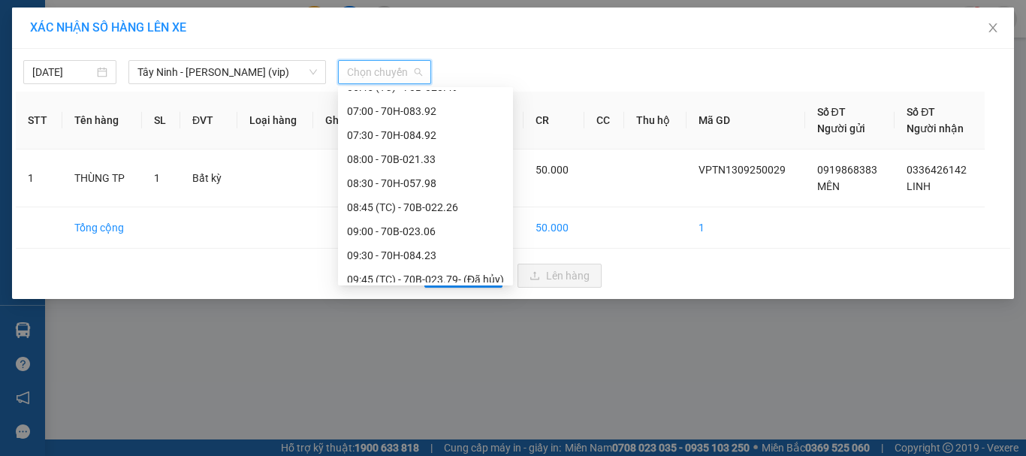
scroll to position [501, 0]
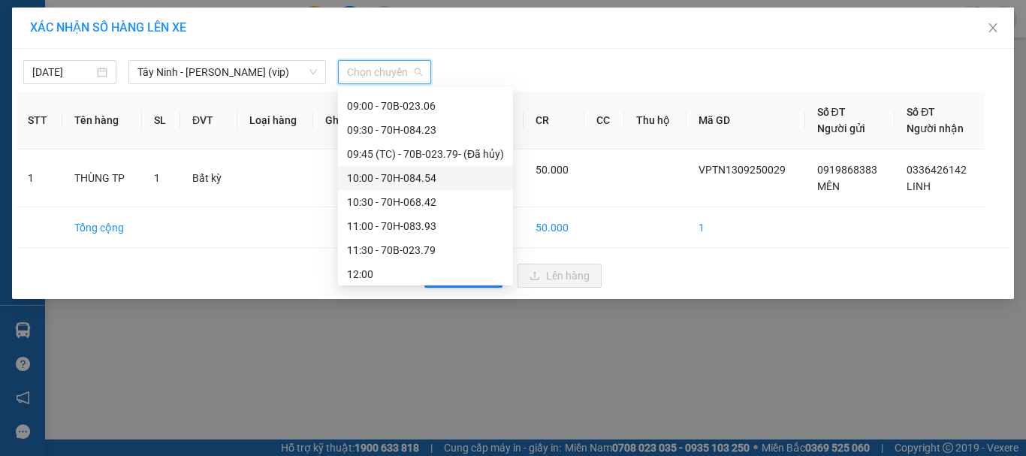
click at [49, 316] on div "XÁC NHẬN SỐ HÀNG LÊN XE 13/09/2025 Tây Ninh - Hồ Chí Minh (vip) LỌC THEO Nhóm t…" at bounding box center [513, 228] width 1026 height 456
click at [38, 321] on div "Hàng sắp về" at bounding box center [22, 330] width 45 height 34
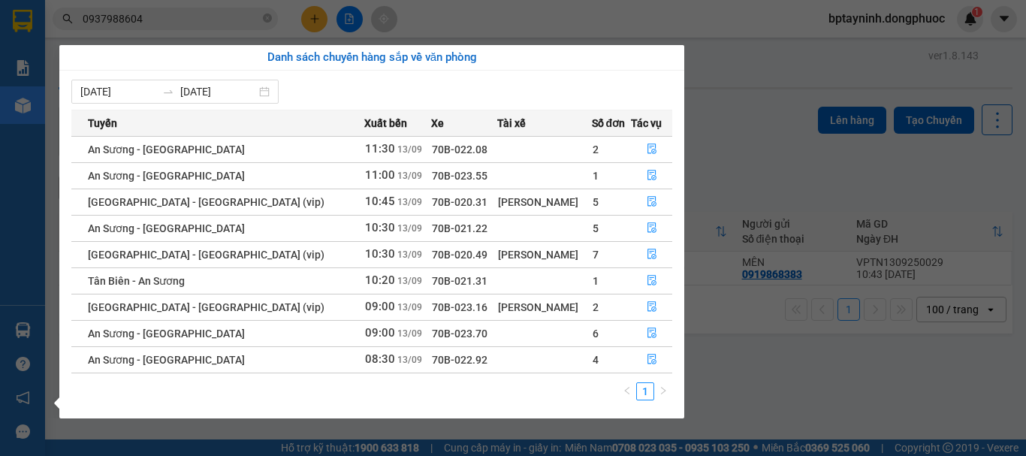
click at [730, 101] on section "Kết quả tìm kiếm ( 244 ) Bộ lọc Mã ĐH Trạng thái Món hàng Tổng cước Chưa cước N…" at bounding box center [513, 228] width 1026 height 456
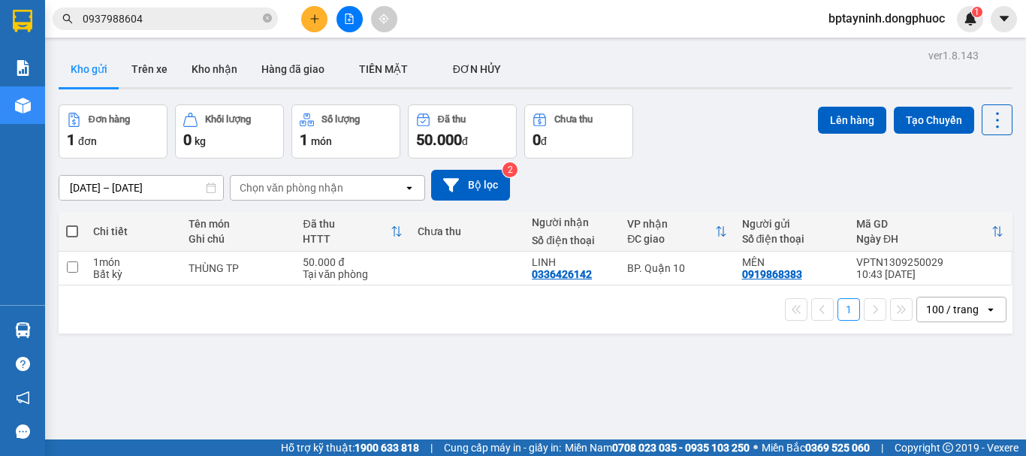
drag, startPoint x: 362, startPoint y: 28, endPoint x: 358, endPoint y: 20, distance: 8.4
click at [362, 27] on div at bounding box center [349, 19] width 113 height 26
click at [356, 18] on button at bounding box center [349, 19] width 26 height 26
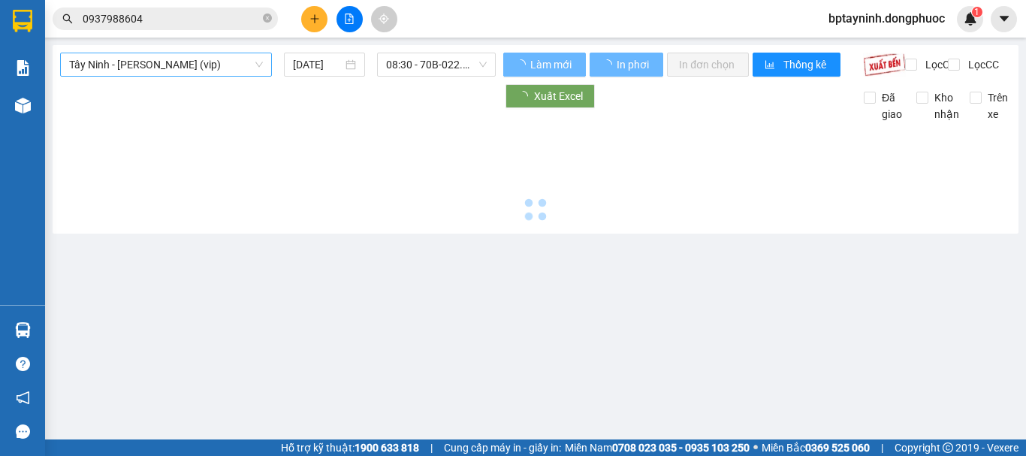
click at [196, 56] on span "Tây Ninh - Hồ Chí Minh (vip)" at bounding box center [166, 64] width 194 height 23
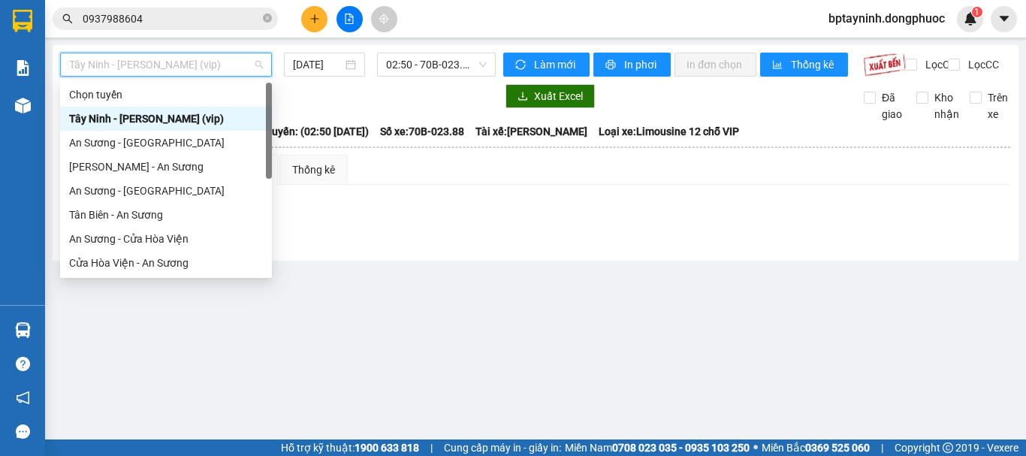
click at [215, 121] on div "Tây Ninh - Hồ Chí Minh (vip)" at bounding box center [166, 118] width 194 height 17
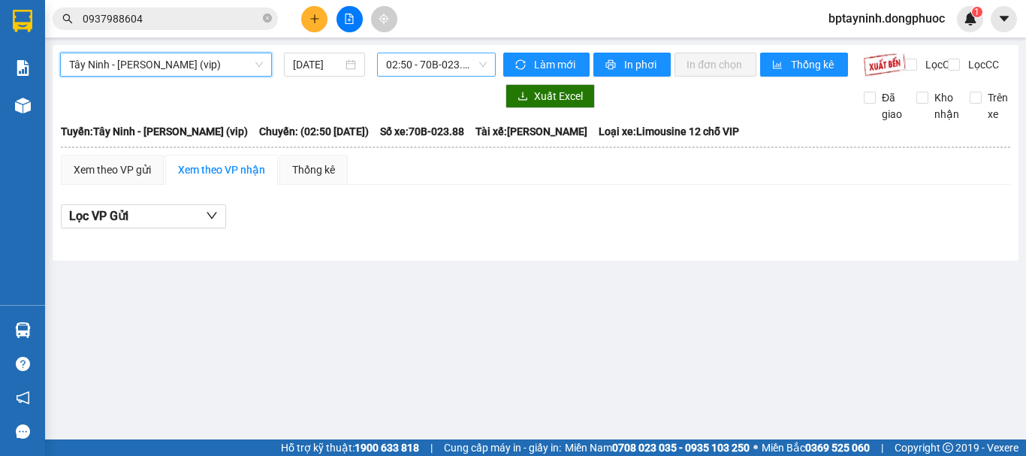
click at [481, 74] on span "02:50 - 70B-023.88" at bounding box center [436, 64] width 101 height 23
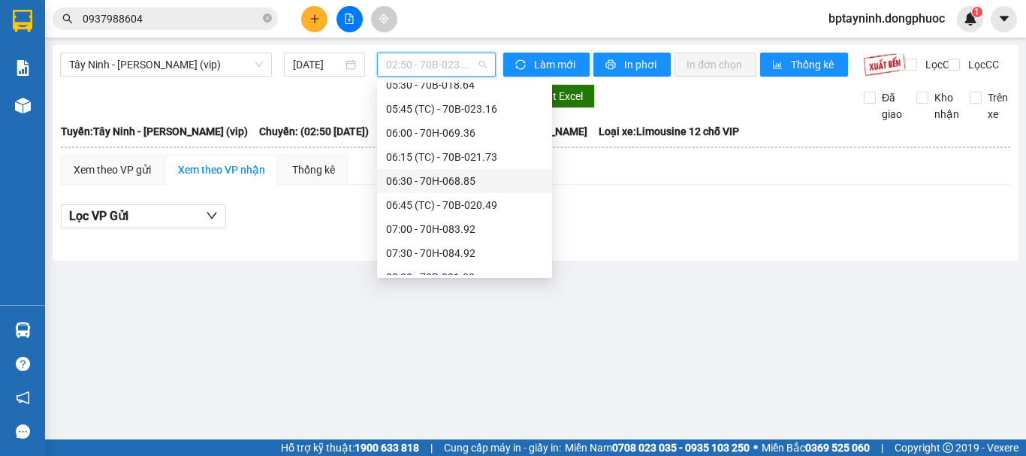
scroll to position [625, 0]
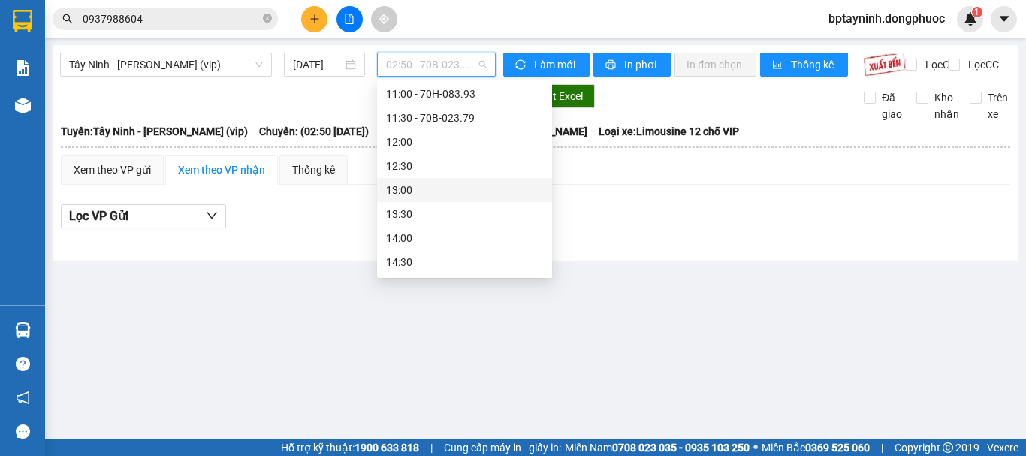
click at [782, 261] on div "Tây Ninh - Hồ Chí Minh (vip) 13/09/2025 02:50 - 70B-023.88 Làm mới In phơi In đ…" at bounding box center [536, 153] width 966 height 216
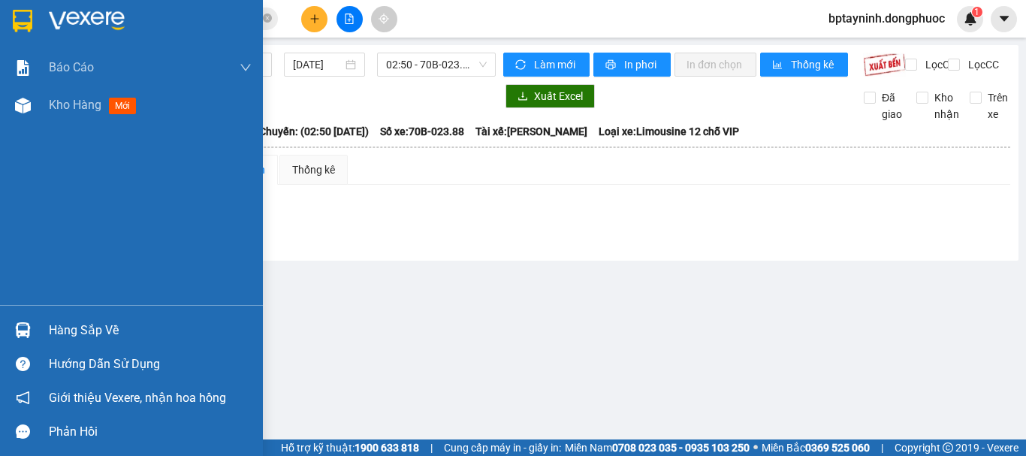
click at [68, 337] on div "Hàng sắp về" at bounding box center [150, 330] width 203 height 23
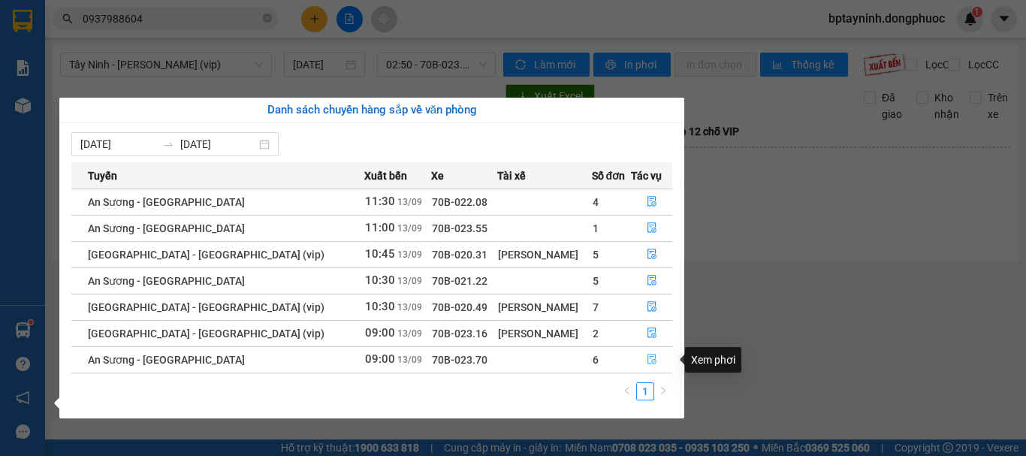
click at [647, 357] on icon "file-done" at bounding box center [651, 359] width 9 height 11
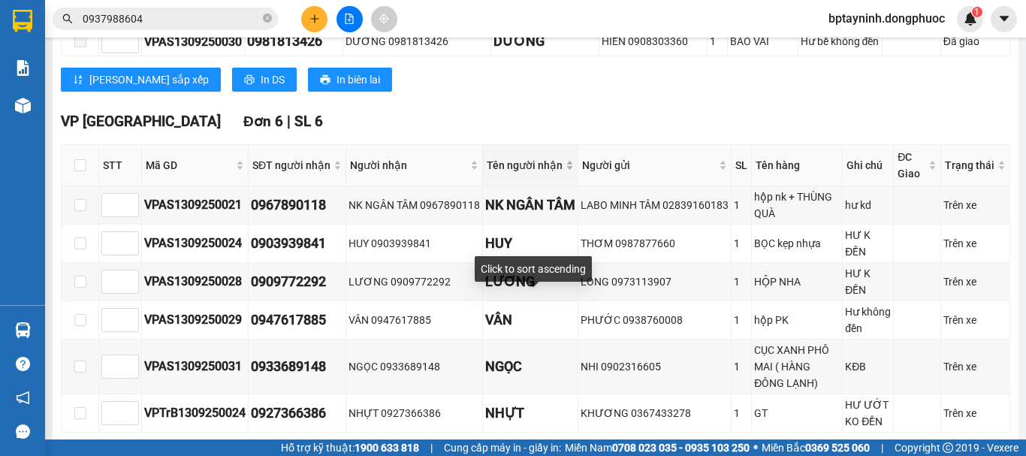
scroll to position [601, 0]
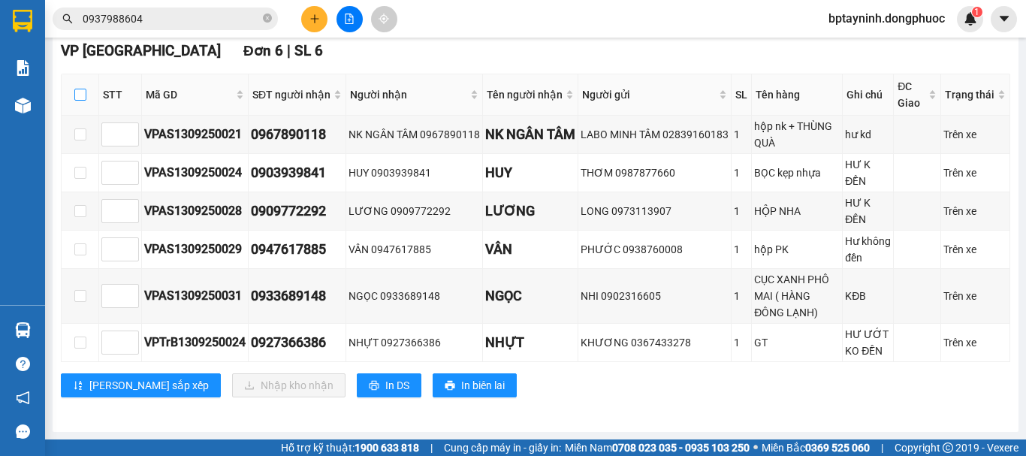
click at [77, 89] on input "checkbox" at bounding box center [80, 95] width 12 height 12
checkbox input "true"
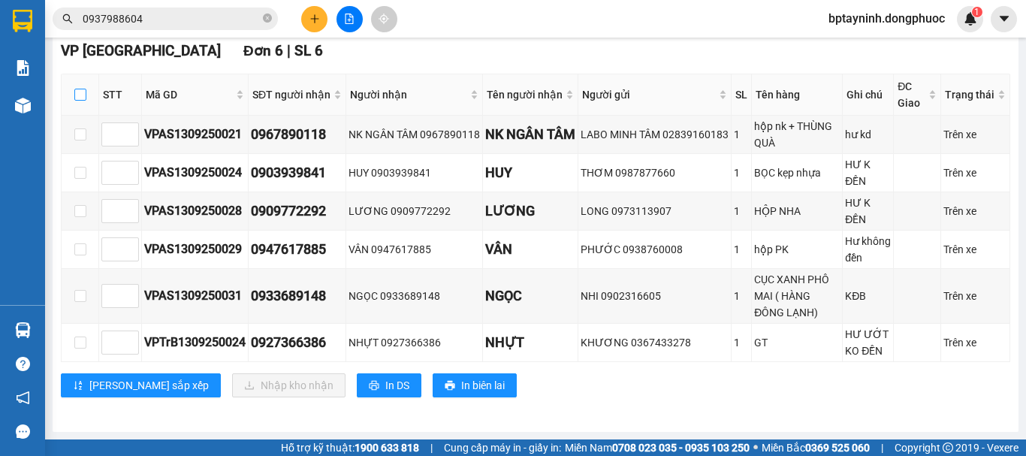
checkbox input "true"
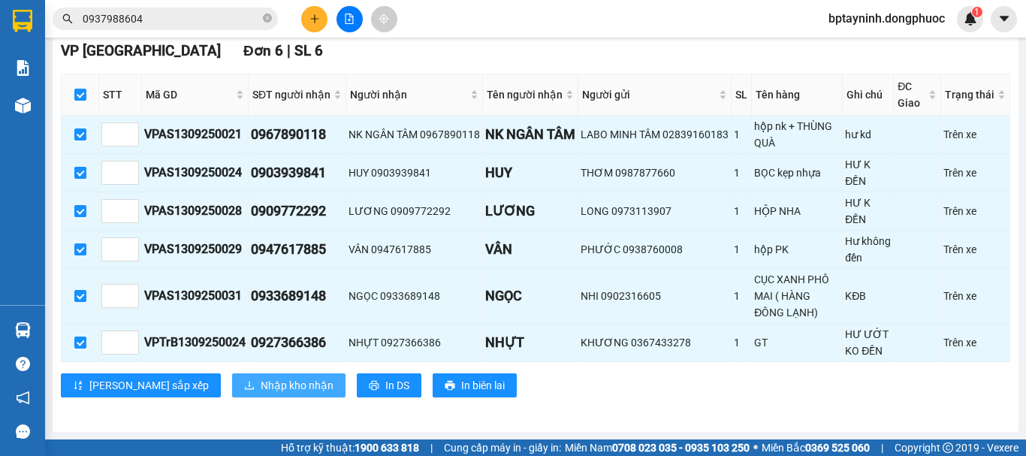
click at [261, 378] on span "Nhập kho nhận" at bounding box center [297, 385] width 73 height 17
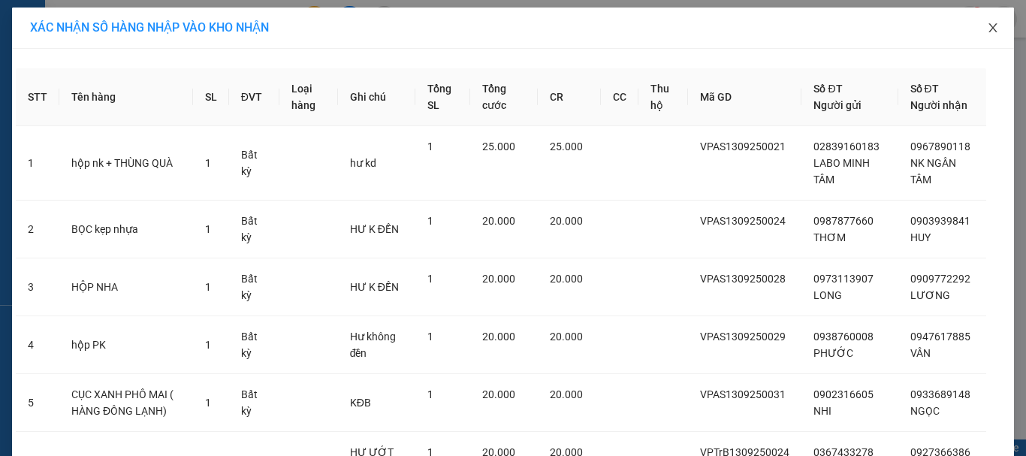
click at [987, 28] on icon "close" at bounding box center [993, 28] width 12 height 12
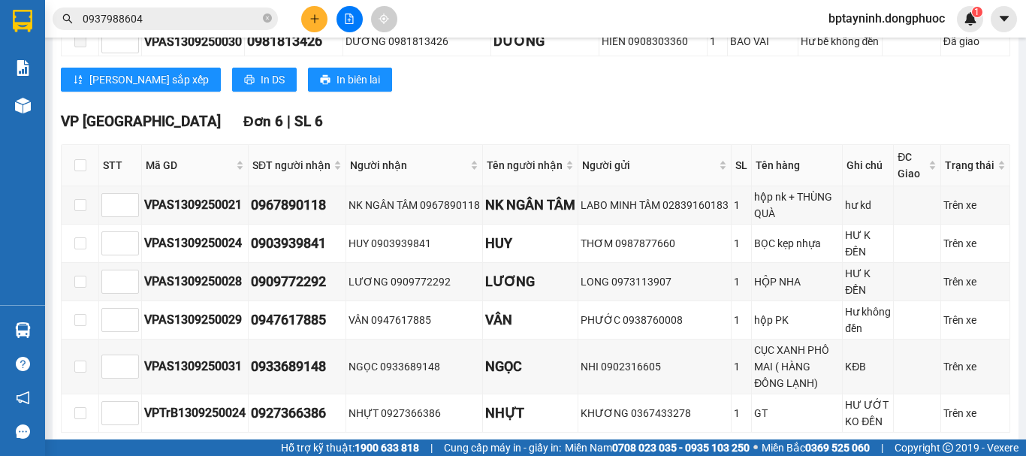
scroll to position [601, 0]
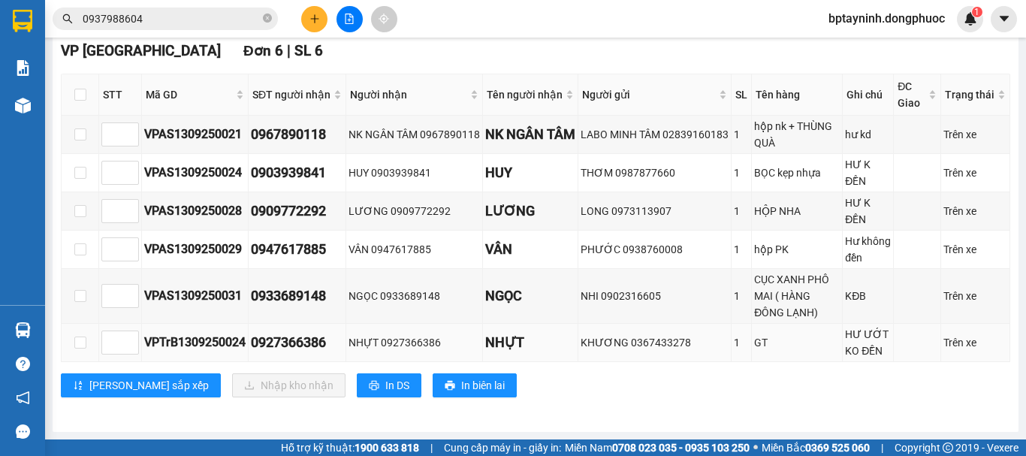
click at [86, 337] on td at bounding box center [81, 343] width 38 height 38
click at [75, 335] on label at bounding box center [80, 342] width 12 height 17
click at [75, 336] on input "checkbox" at bounding box center [80, 342] width 12 height 12
checkbox input "true"
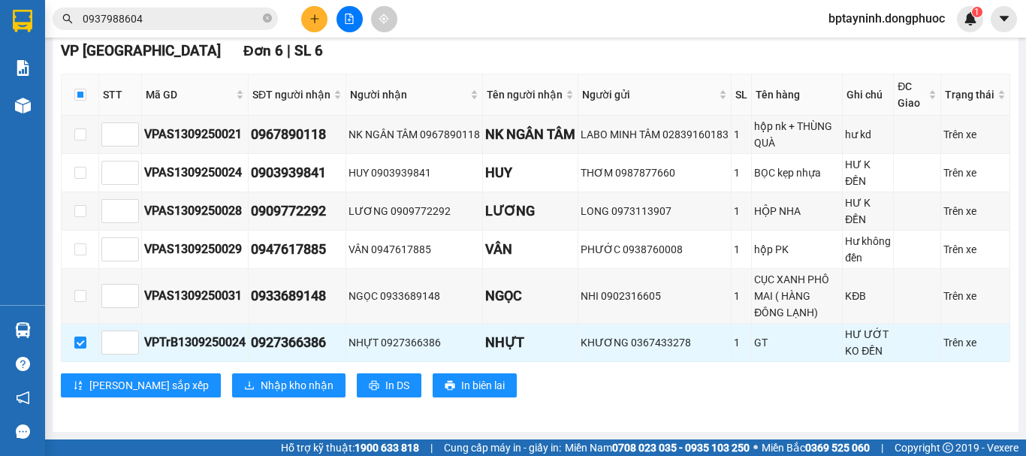
click at [214, 397] on div "VP Tây Ninh Đơn 6 | SL 6 STT Mã GD SĐT người nhận Người nhận Tên người nhận Ngư…" at bounding box center [535, 224] width 949 height 369
click at [261, 392] on span "Nhập kho nhận" at bounding box center [297, 385] width 73 height 17
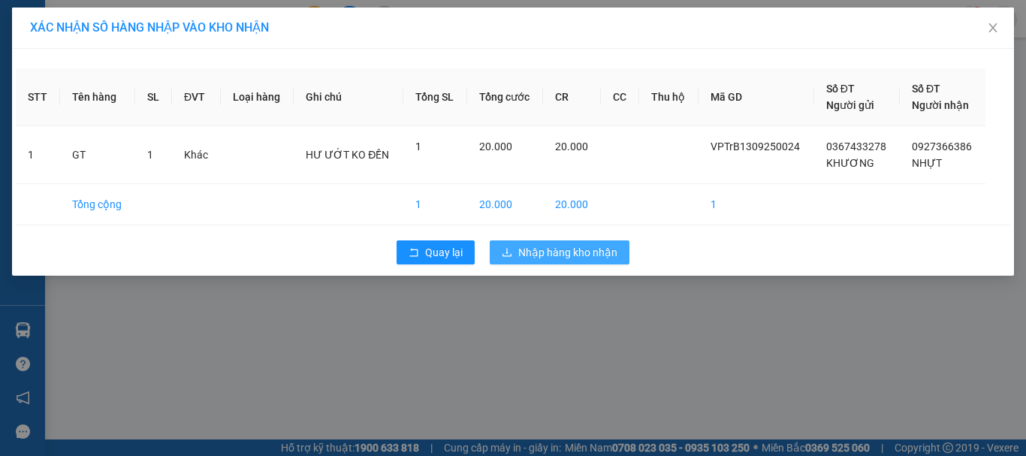
click at [587, 244] on span "Nhập hàng kho nhận" at bounding box center [567, 252] width 99 height 17
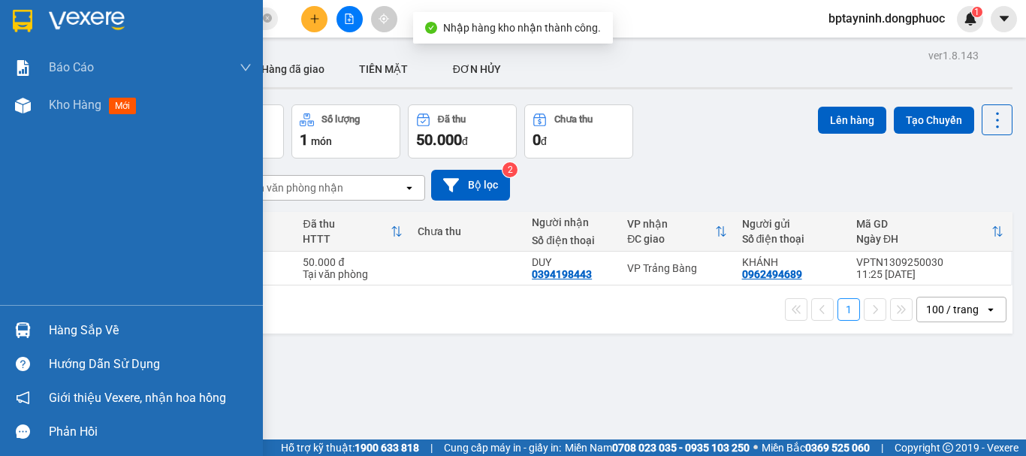
click at [19, 328] on img at bounding box center [23, 330] width 16 height 16
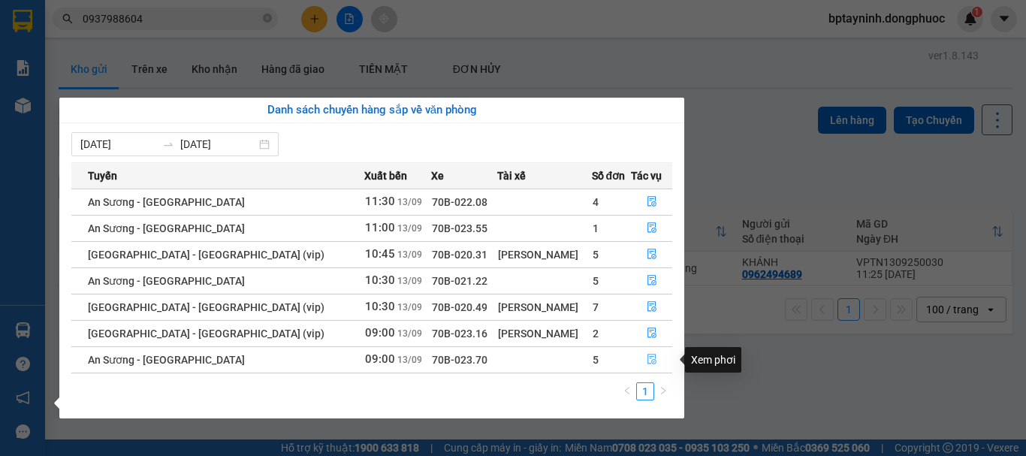
click at [647, 358] on icon "file-done" at bounding box center [652, 359] width 11 height 11
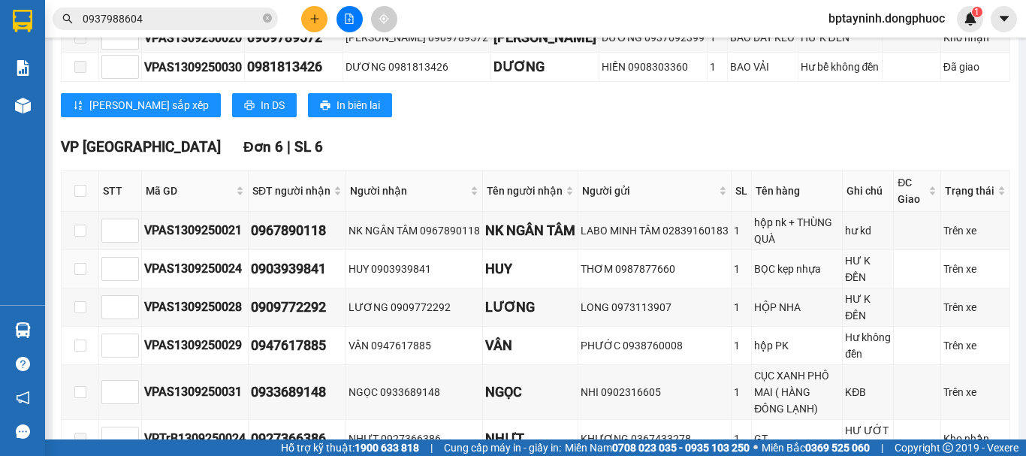
scroll to position [601, 0]
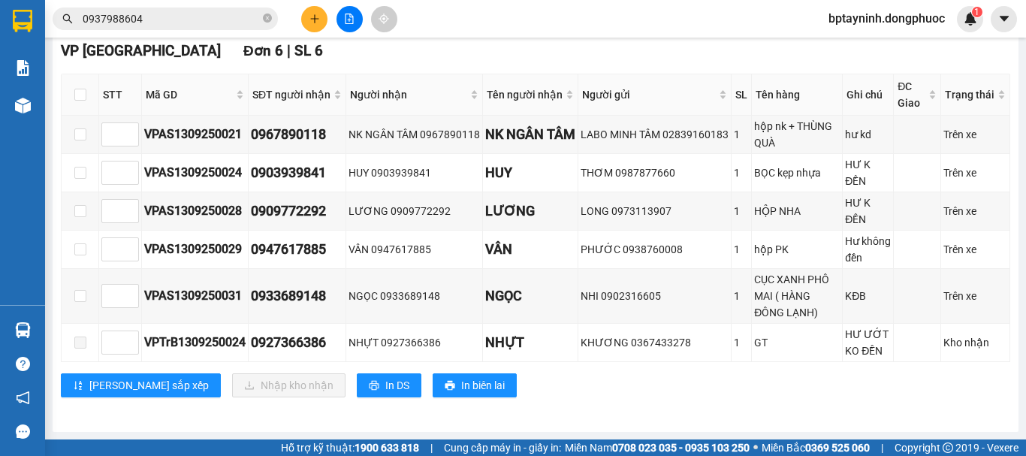
click at [522, 48] on div "VP Tây Ninh Đơn 6 | SL 6 STT Mã GD SĐT người nhận Người nhận Tên người nhận Ngư…" at bounding box center [535, 224] width 949 height 369
click at [85, 89] on input "checkbox" at bounding box center [80, 95] width 12 height 12
checkbox input "true"
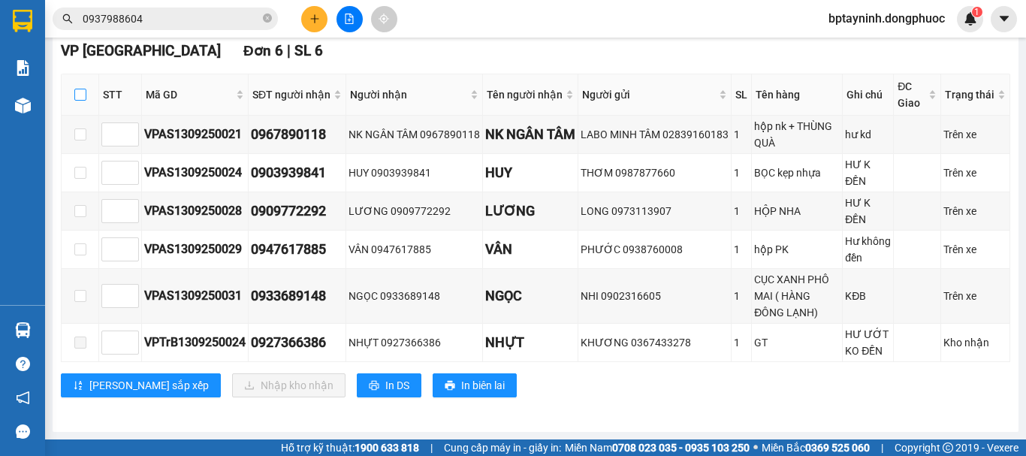
checkbox input "true"
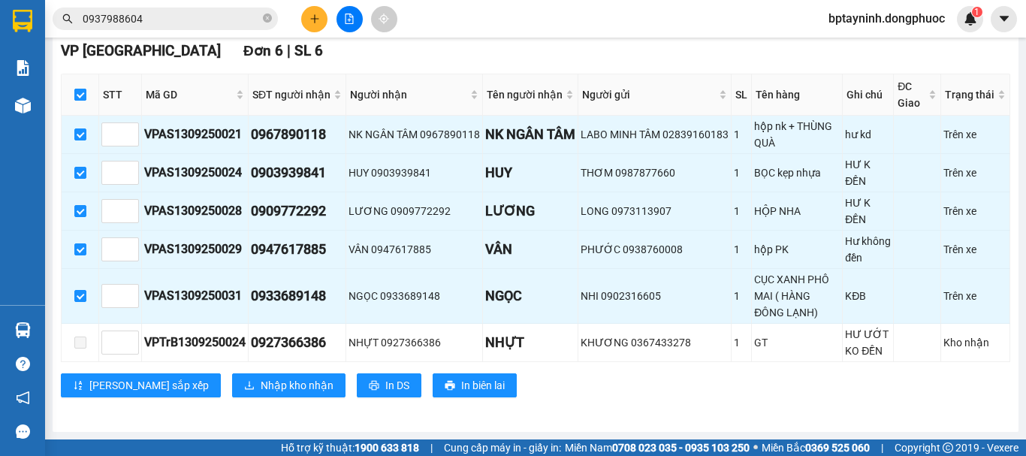
click at [77, 89] on input "checkbox" at bounding box center [80, 95] width 12 height 12
checkbox input "false"
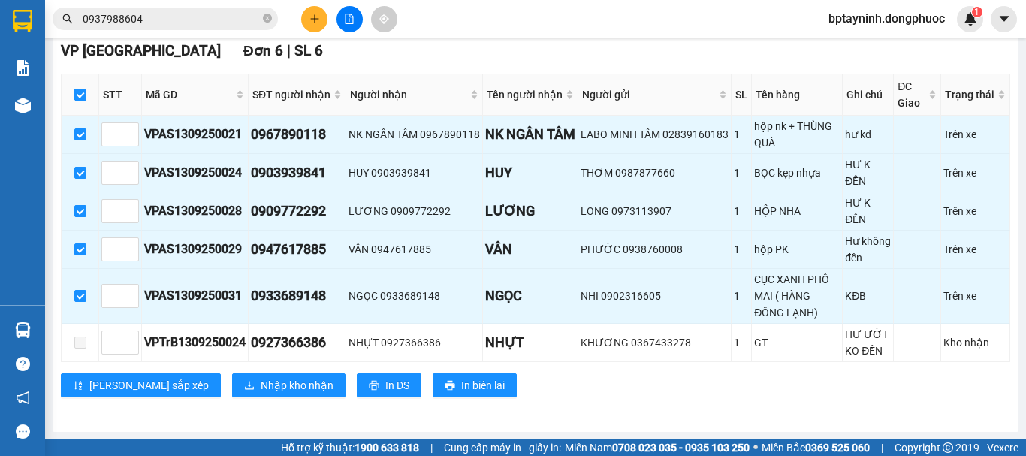
checkbox input "false"
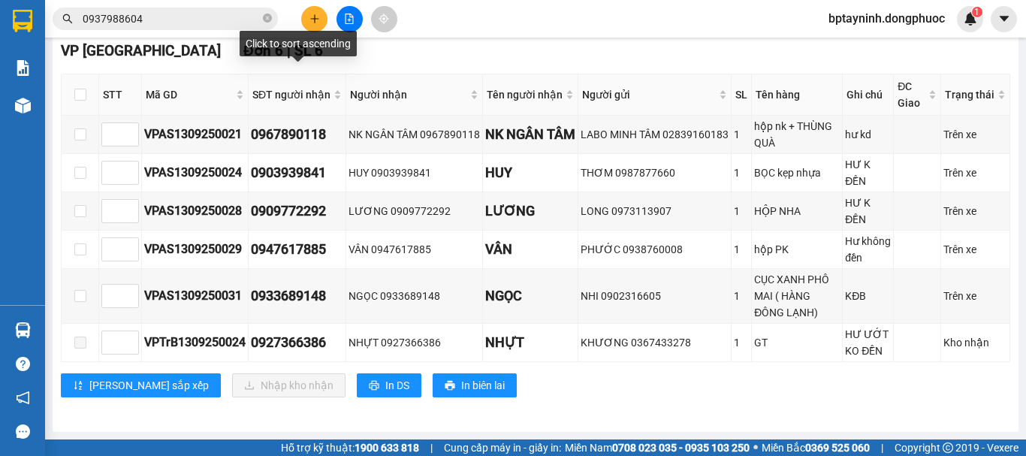
click at [347, 18] on icon "file-add" at bounding box center [349, 19] width 11 height 11
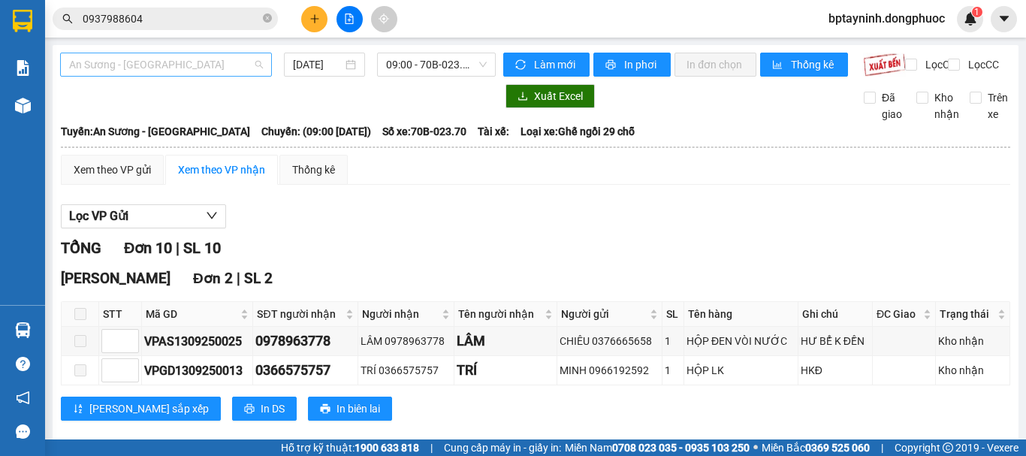
click at [155, 62] on span "An Sương - [GEOGRAPHIC_DATA]" at bounding box center [166, 64] width 194 height 23
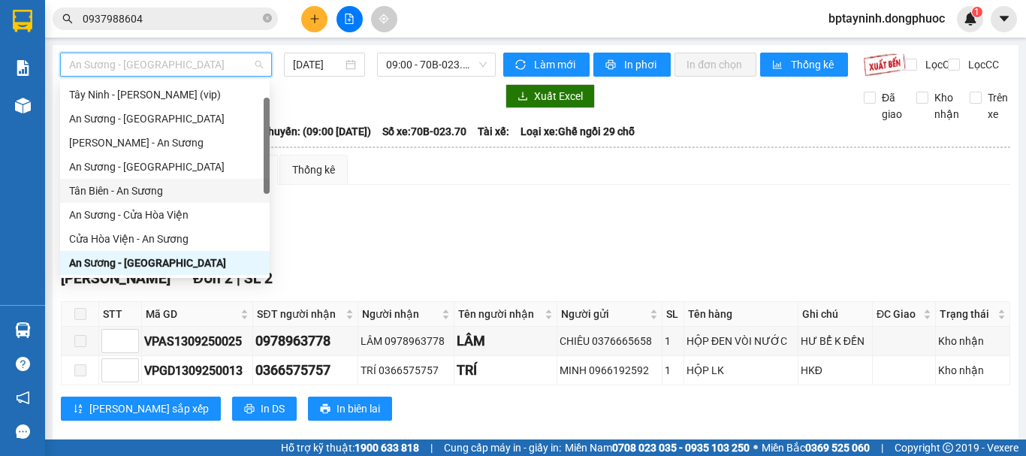
scroll to position [168, 0]
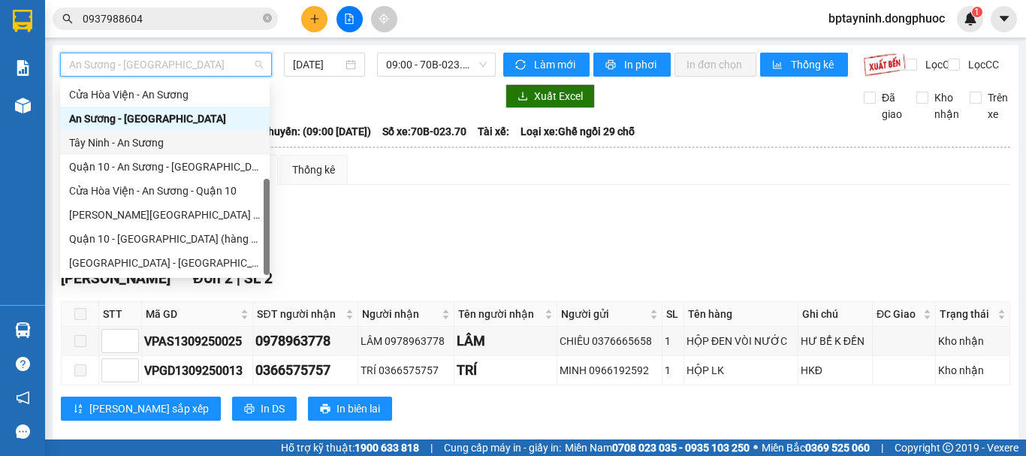
click at [166, 145] on div "Tây Ninh - An Sương" at bounding box center [164, 142] width 191 height 17
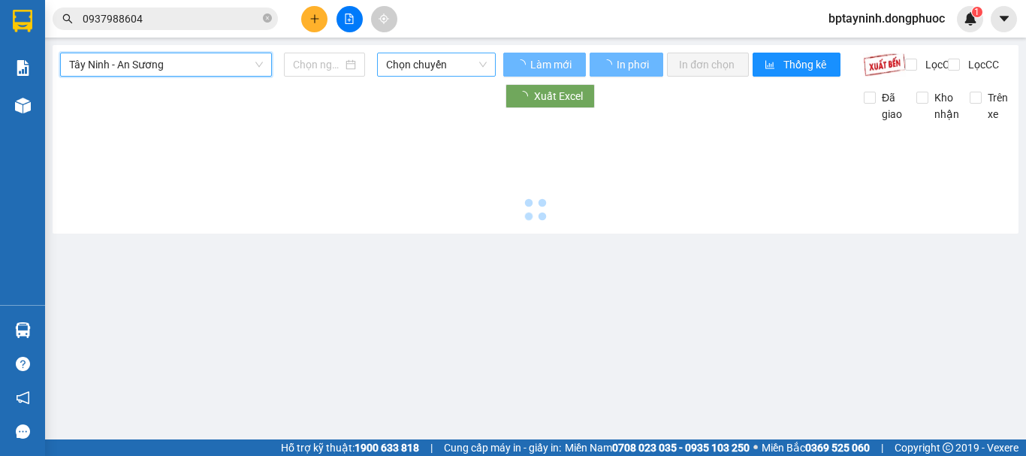
type input "[DATE]"
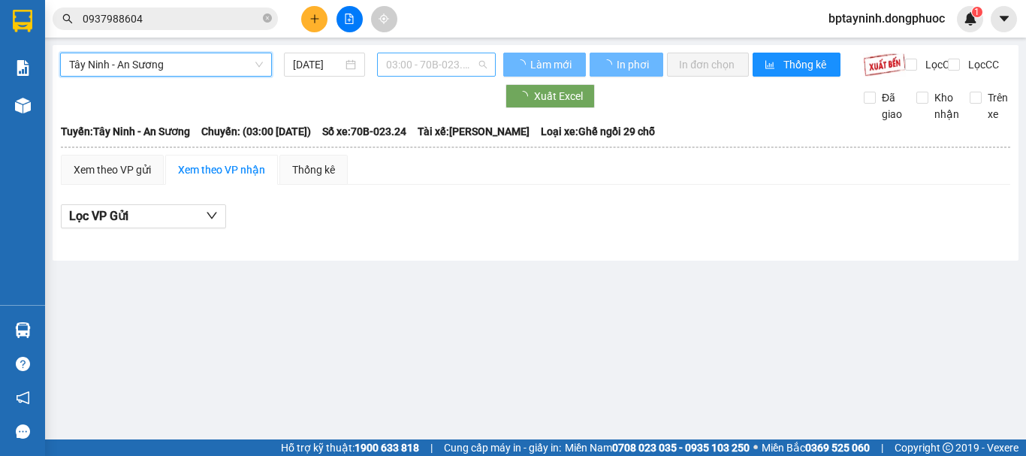
click at [417, 56] on span "03:00 - 70B-023.24" at bounding box center [436, 64] width 101 height 23
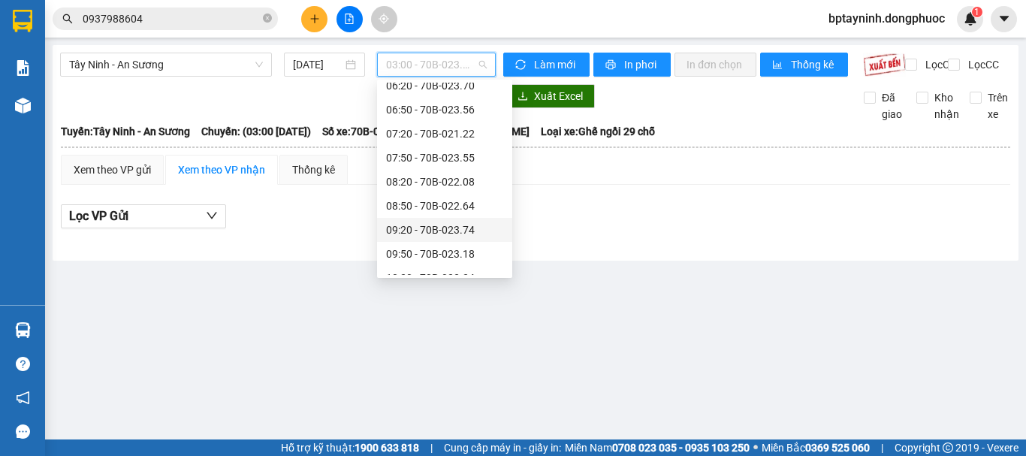
scroll to position [303, 0]
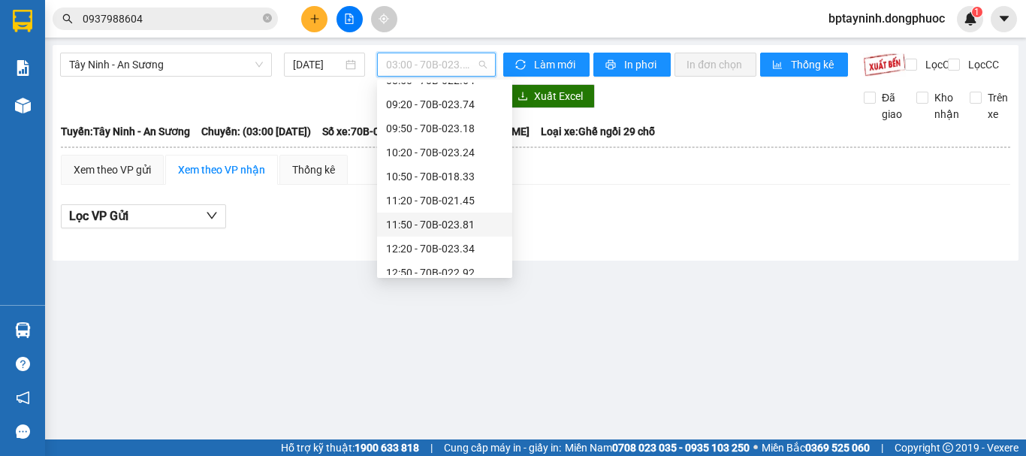
drag, startPoint x: 632, startPoint y: 238, endPoint x: 602, endPoint y: 231, distance: 31.0
click at [633, 229] on div "Lọc VP Gửi" at bounding box center [535, 216] width 949 height 25
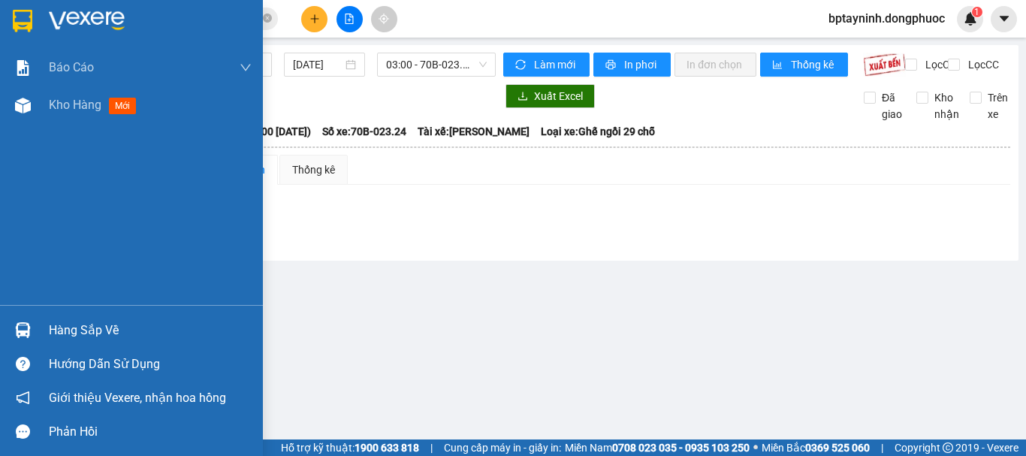
click at [85, 337] on div "Hàng sắp về" at bounding box center [150, 330] width 203 height 23
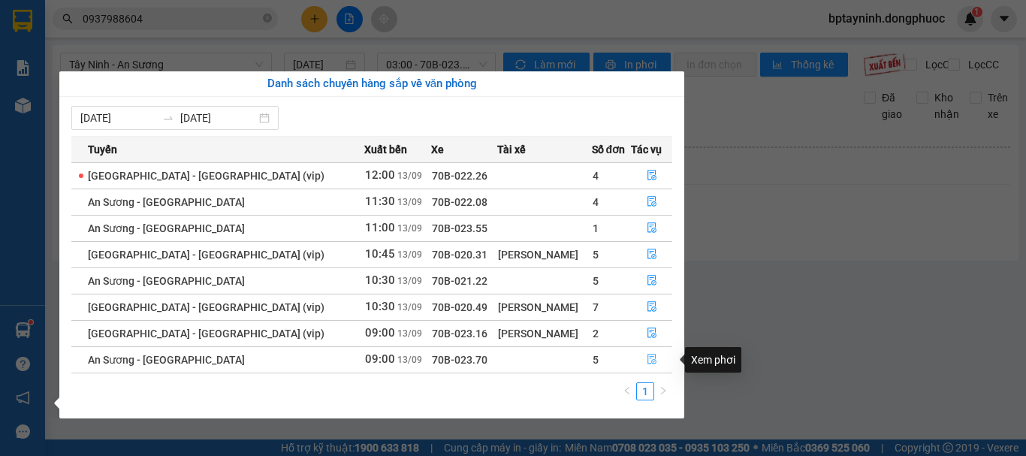
click at [647, 357] on icon "file-done" at bounding box center [651, 359] width 9 height 11
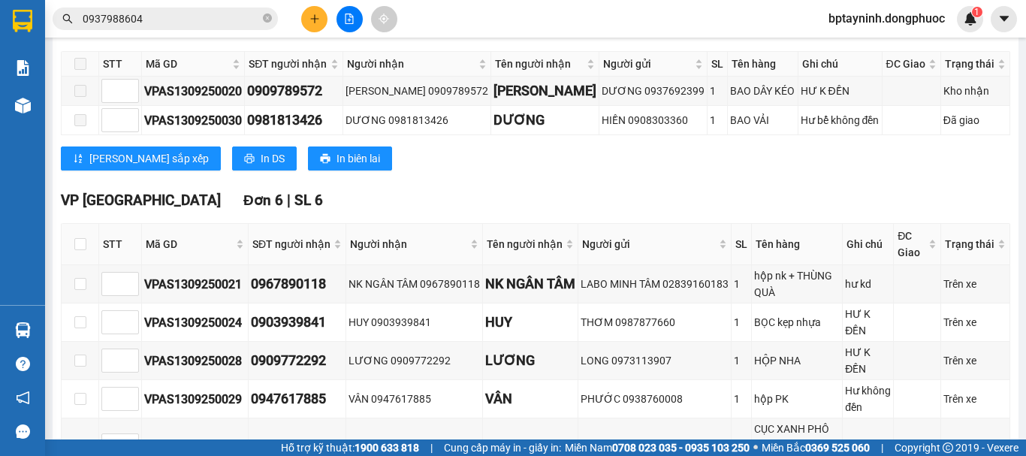
scroll to position [375, 0]
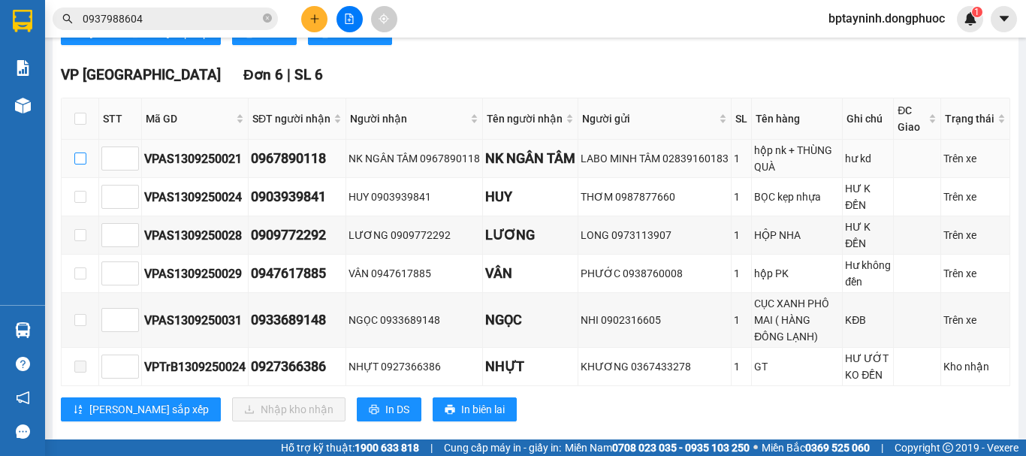
click at [78, 164] on input "checkbox" at bounding box center [80, 158] width 12 height 12
checkbox input "true"
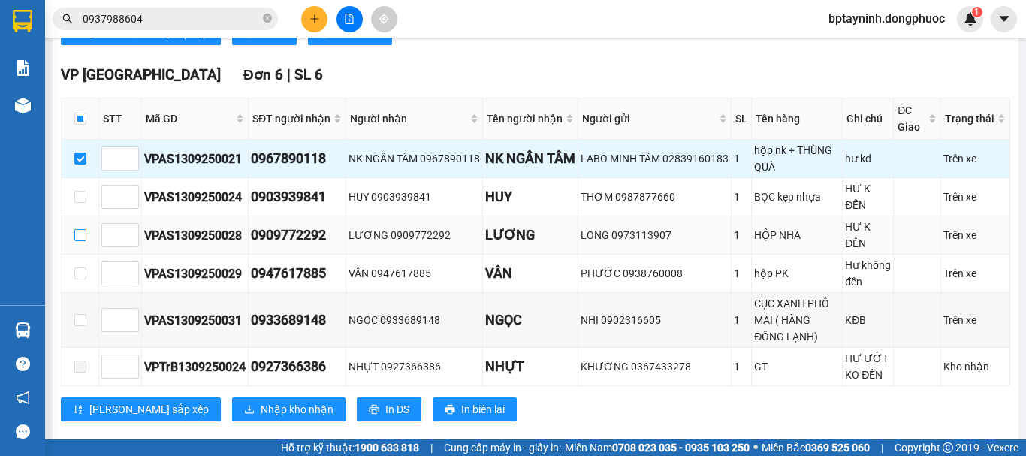
click at [80, 241] on input "checkbox" at bounding box center [80, 235] width 12 height 12
checkbox input "true"
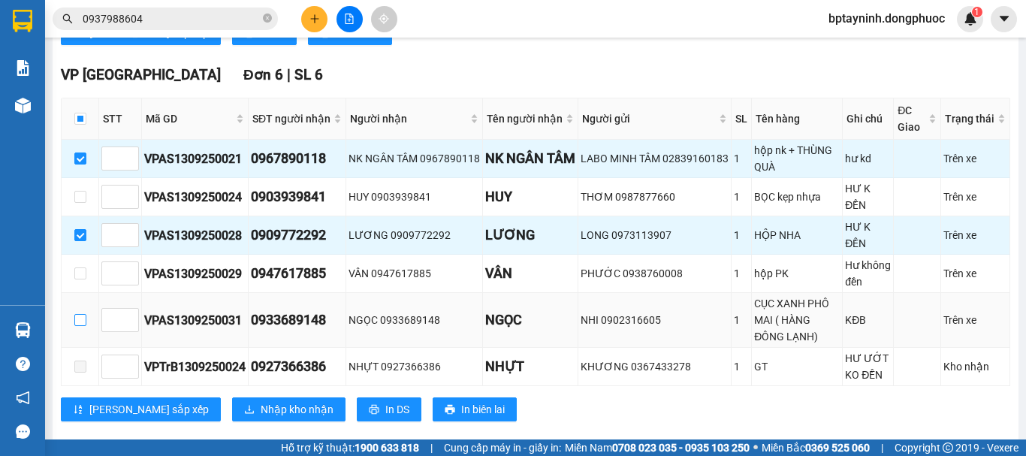
click at [80, 326] on input "checkbox" at bounding box center [80, 320] width 12 height 12
checkbox input "true"
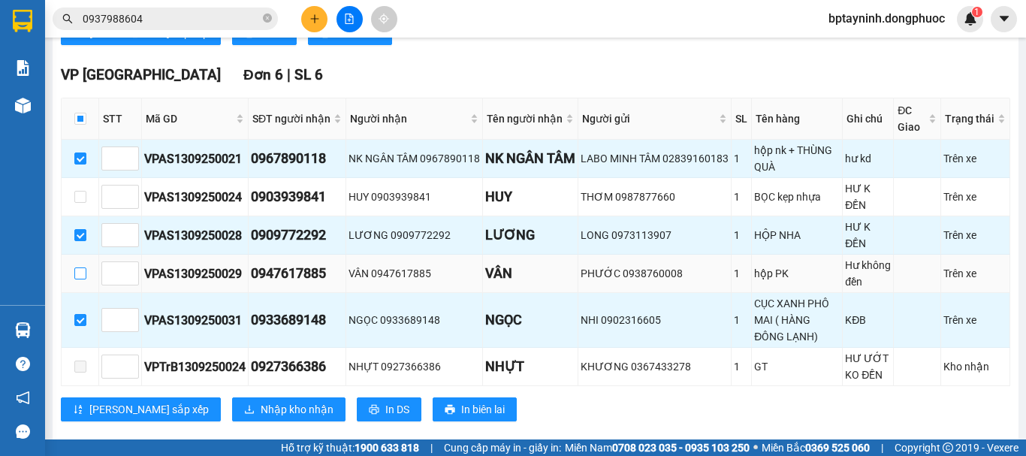
click at [80, 282] on label at bounding box center [80, 273] width 12 height 17
click at [80, 279] on input "checkbox" at bounding box center [80, 273] width 12 height 12
checkbox input "true"
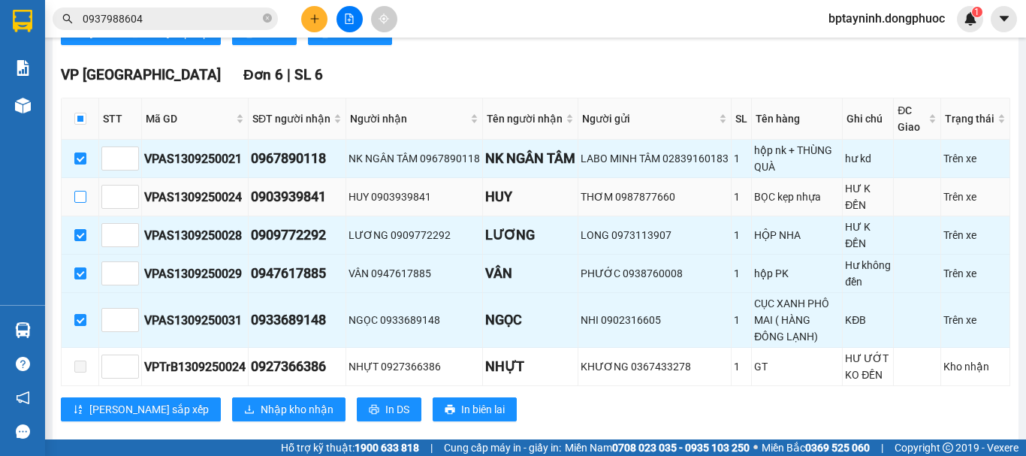
click at [81, 203] on input "checkbox" at bounding box center [80, 197] width 12 height 12
checkbox input "true"
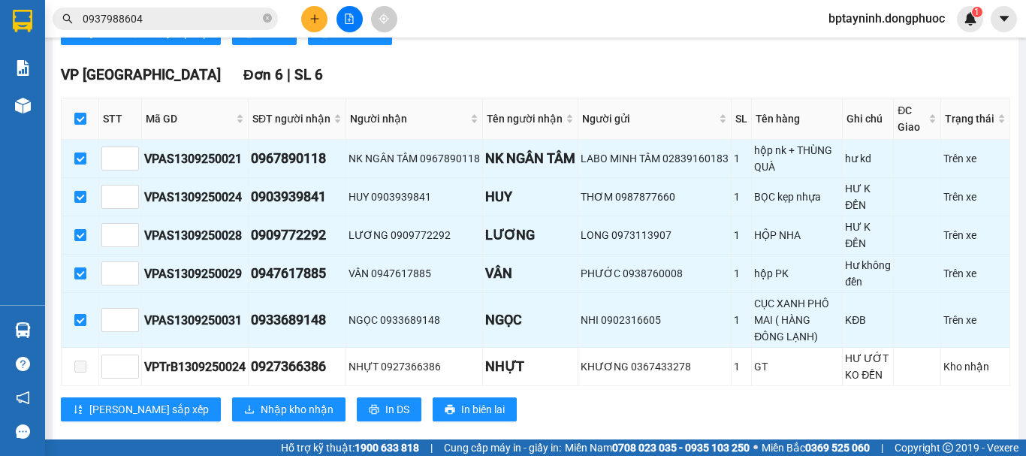
scroll to position [501, 0]
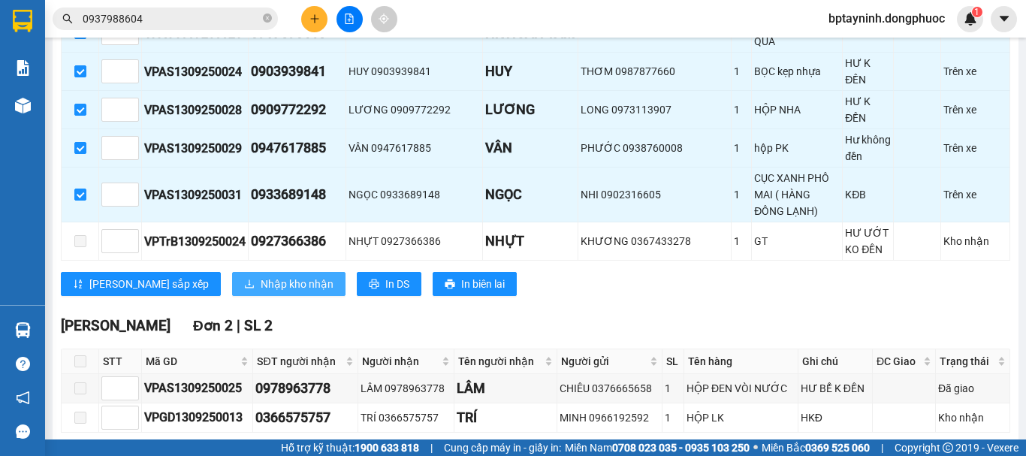
click at [261, 292] on span "Nhập kho nhận" at bounding box center [297, 284] width 73 height 17
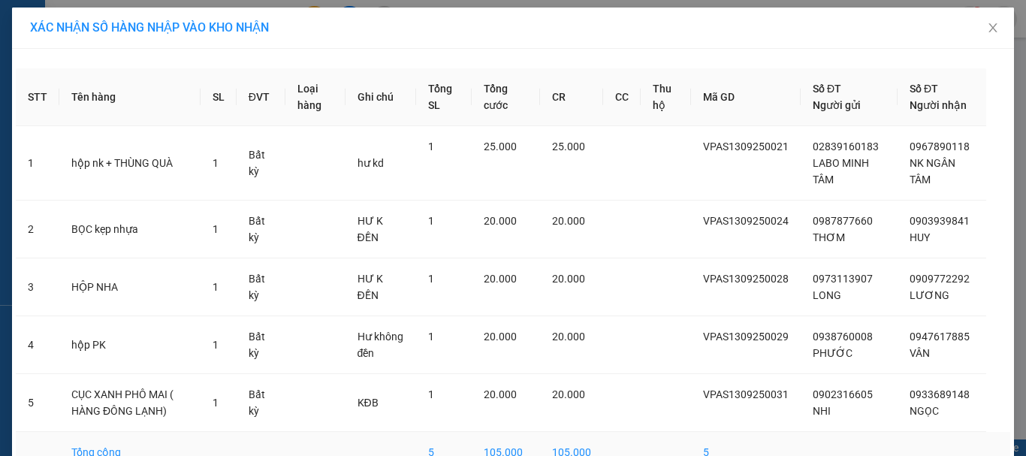
scroll to position [86, 0]
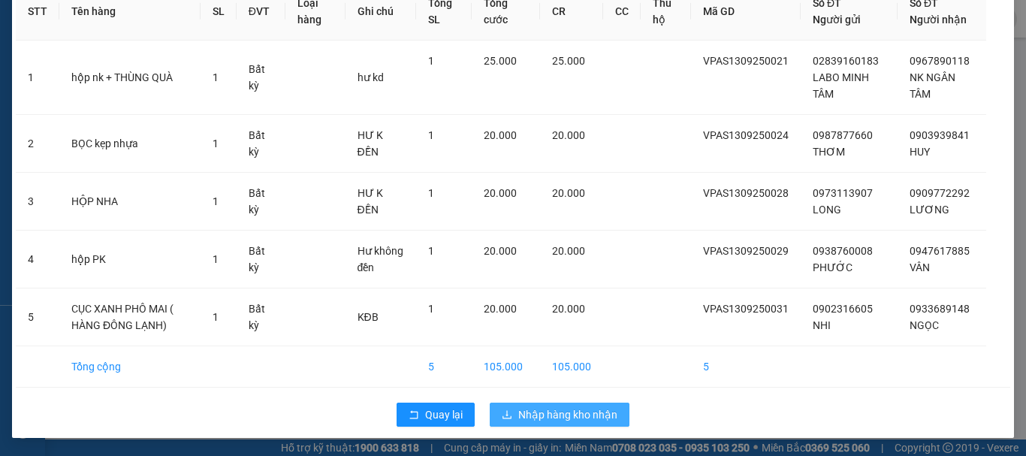
click at [547, 411] on span "Nhập hàng kho nhận" at bounding box center [567, 414] width 99 height 17
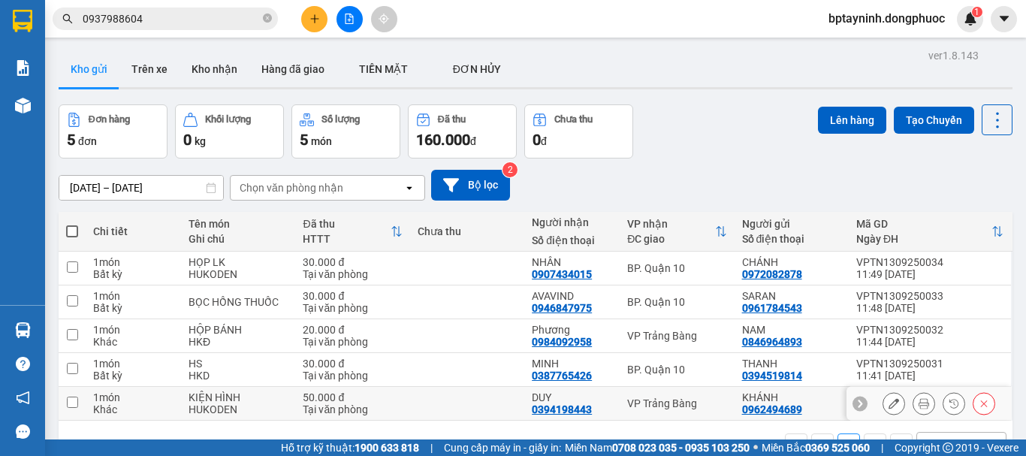
click at [650, 402] on div "VP Trảng Bàng" at bounding box center [676, 403] width 99 height 12
checkbox input "true"
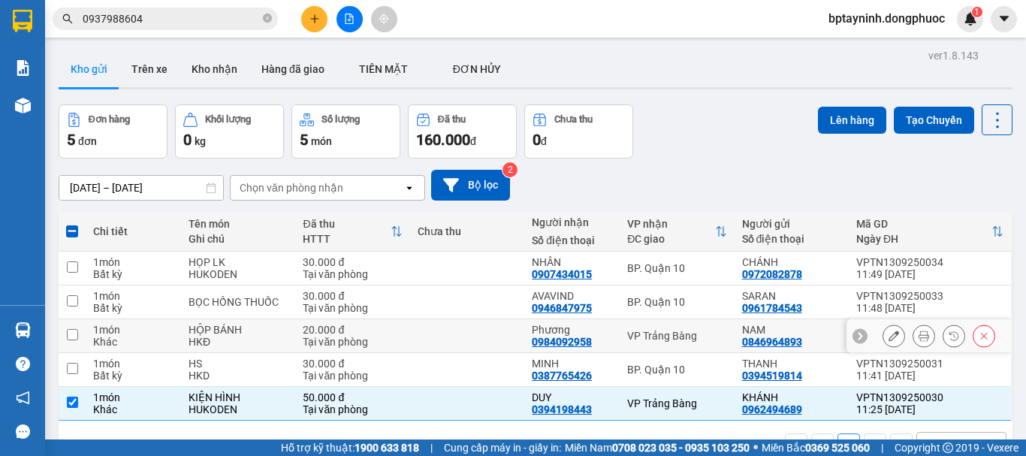
click at [689, 333] on div "VP Trảng Bàng" at bounding box center [676, 336] width 99 height 12
checkbox input "true"
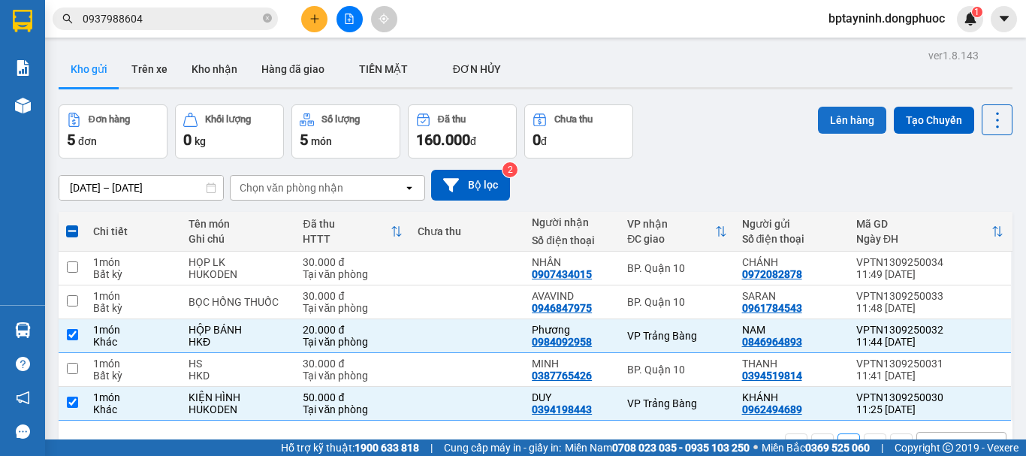
click at [824, 117] on button "Lên hàng" at bounding box center [852, 120] width 68 height 27
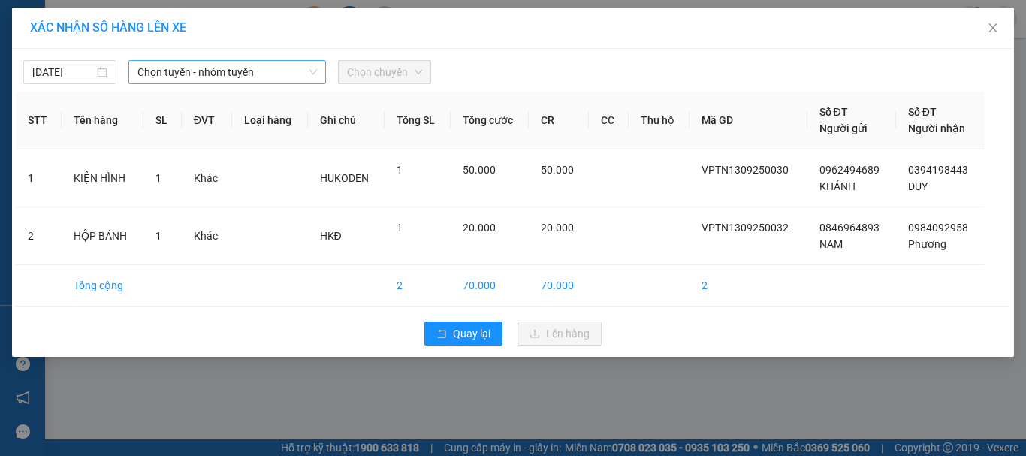
click at [258, 71] on span "Chọn tuyến - nhóm tuyến" at bounding box center [226, 72] width 179 height 23
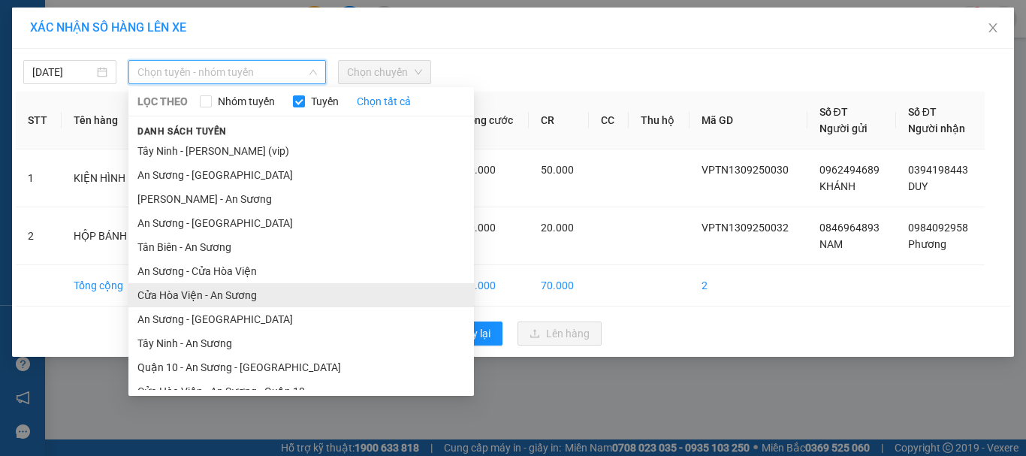
scroll to position [86, 0]
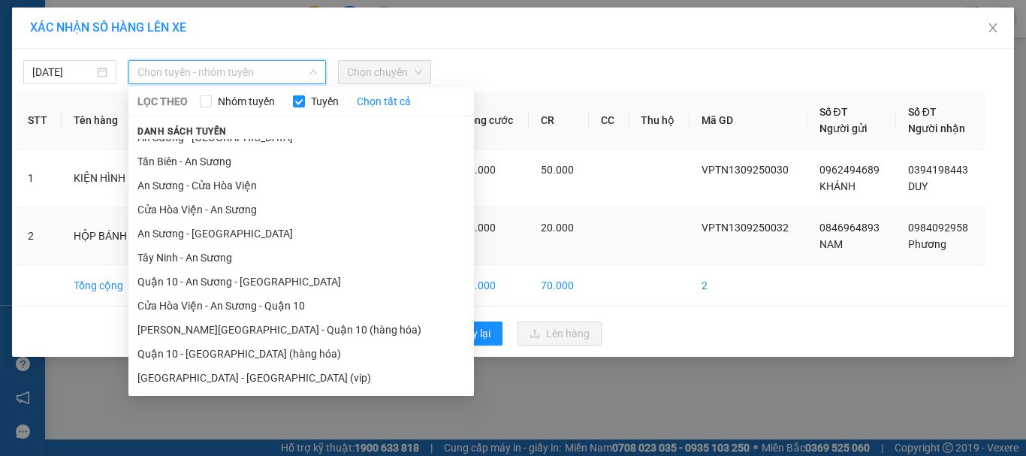
click at [256, 259] on li "Tây Ninh - An Sương" at bounding box center [300, 258] width 345 height 24
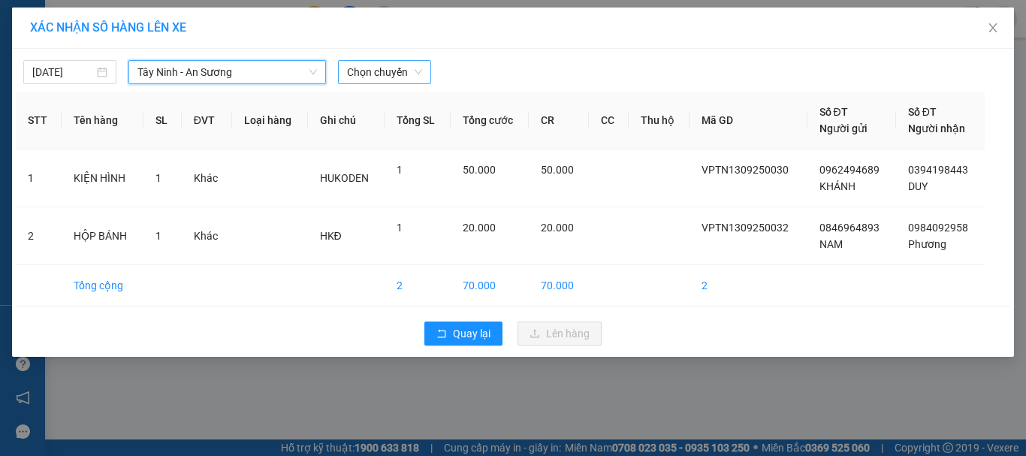
click at [398, 69] on span "Chọn chuyến" at bounding box center [384, 72] width 75 height 23
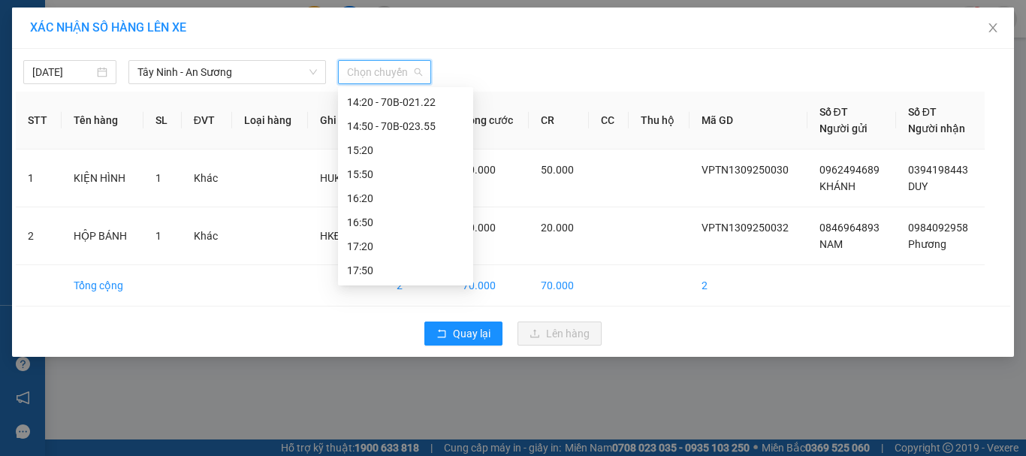
scroll to position [427, 0]
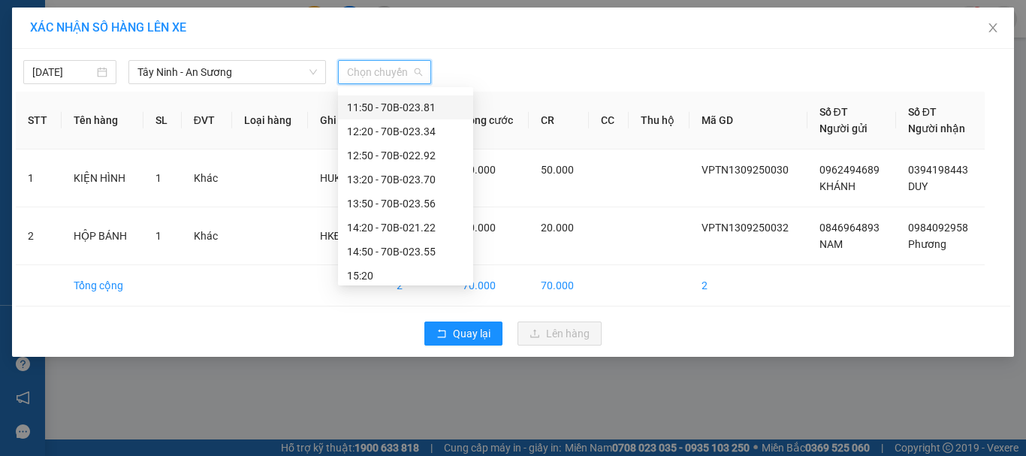
click at [433, 110] on div "11:50 - 70B-023.81" at bounding box center [405, 107] width 117 height 17
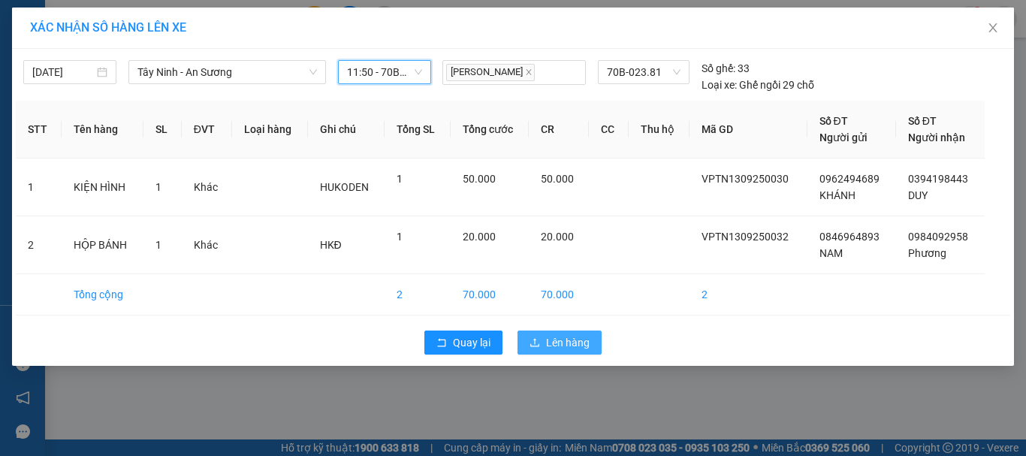
click at [558, 341] on span "Lên hàng" at bounding box center [568, 342] width 44 height 17
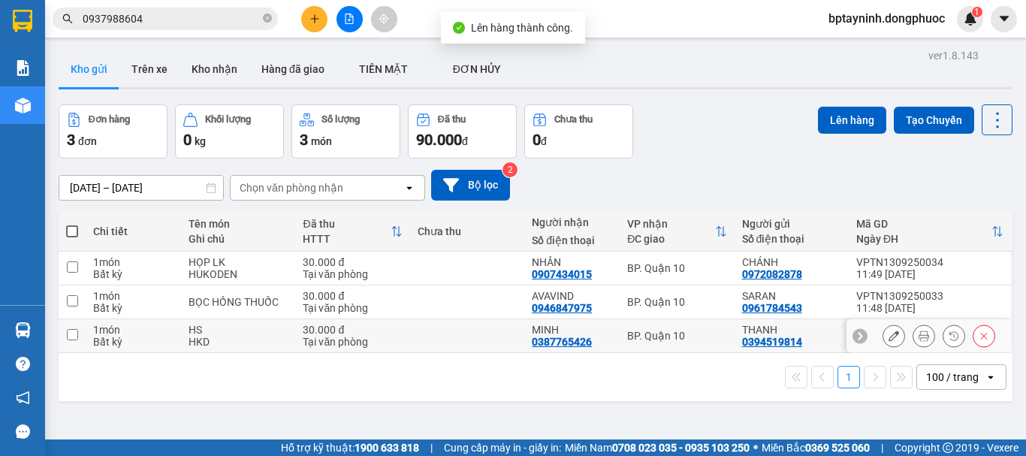
click at [628, 335] on div "BP. Quận 10" at bounding box center [676, 336] width 99 height 12
checkbox input "true"
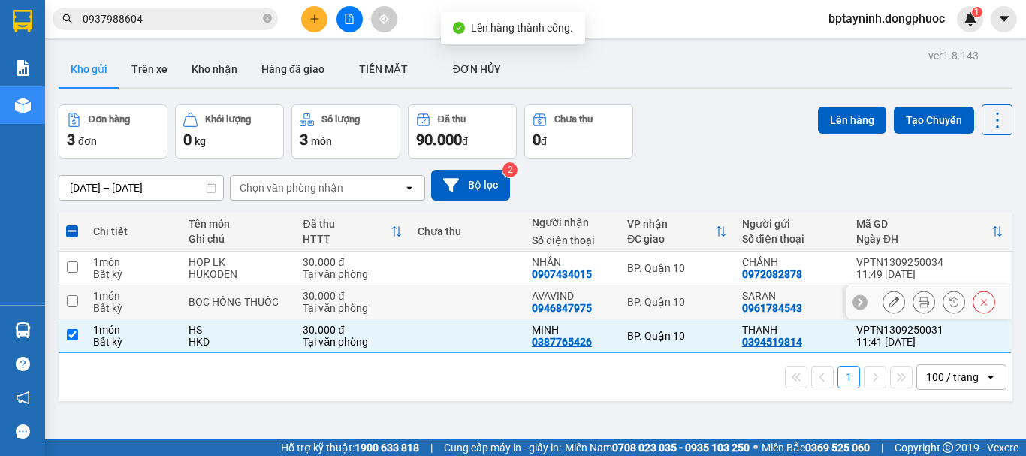
click at [627, 303] on div "BP. Quận 10" at bounding box center [676, 302] width 99 height 12
checkbox input "true"
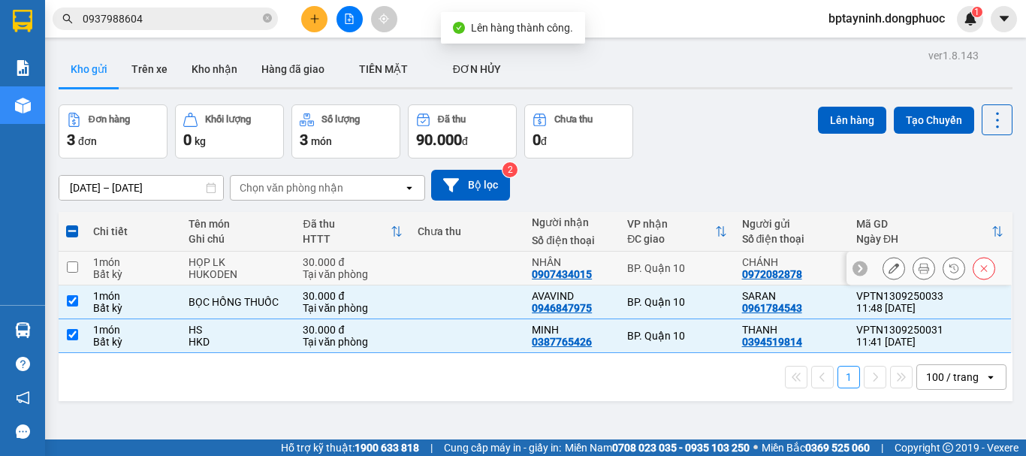
click at [631, 270] on div "BP. Quận 10" at bounding box center [676, 268] width 99 height 12
checkbox input "true"
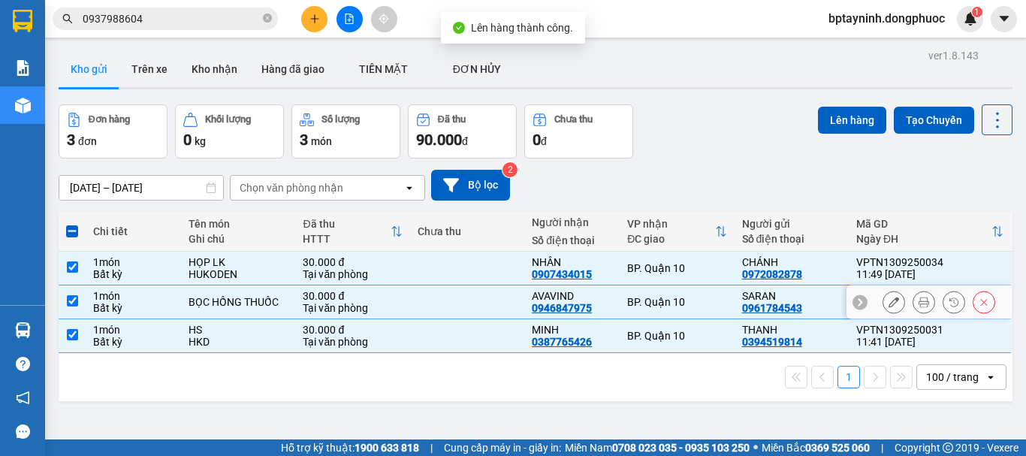
click at [633, 298] on div "BP. Quận 10" at bounding box center [676, 302] width 99 height 12
checkbox input "false"
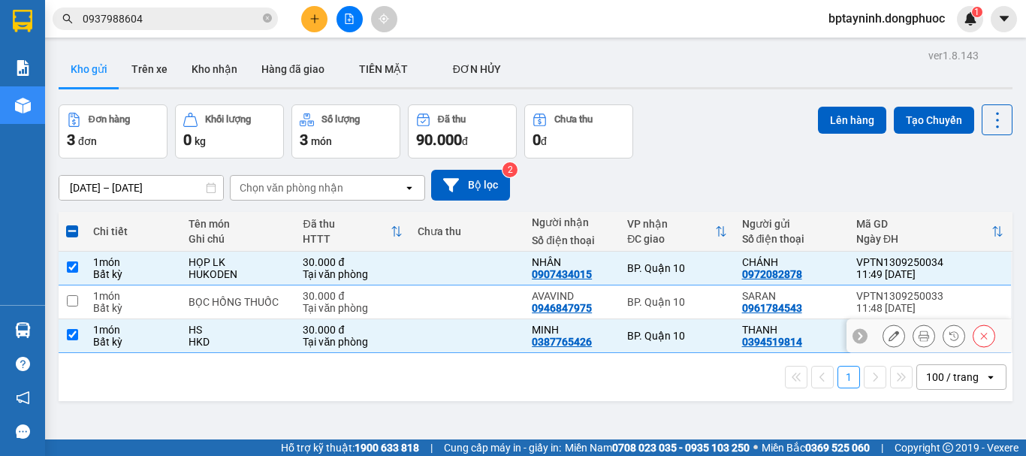
click at [644, 336] on div "BP. Quận 10" at bounding box center [676, 336] width 99 height 12
checkbox input "false"
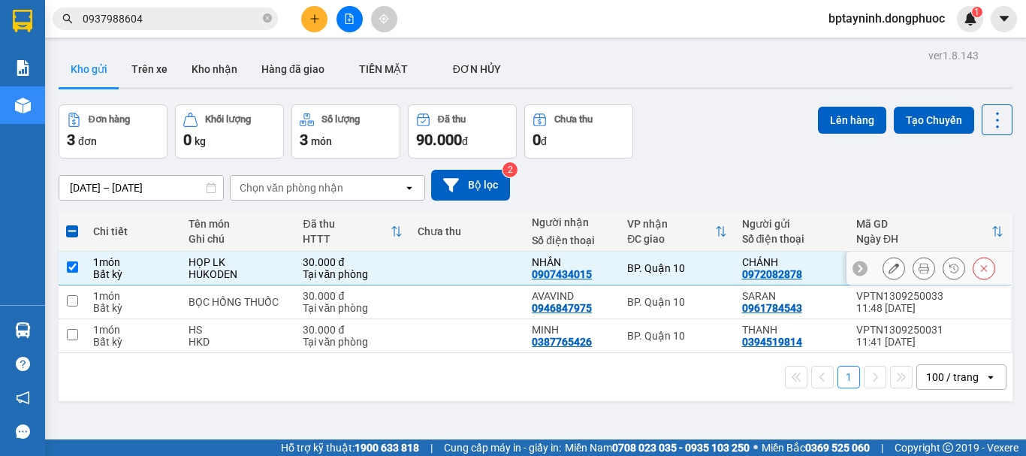
click at [661, 269] on div "BP. Quận 10" at bounding box center [676, 268] width 99 height 12
checkbox input "false"
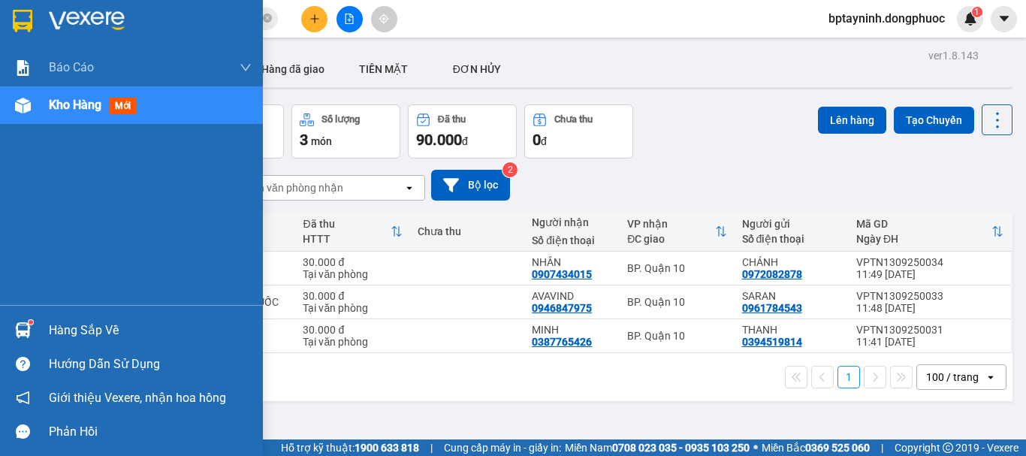
click at [97, 321] on div "Hàng sắp về" at bounding box center [150, 330] width 203 height 23
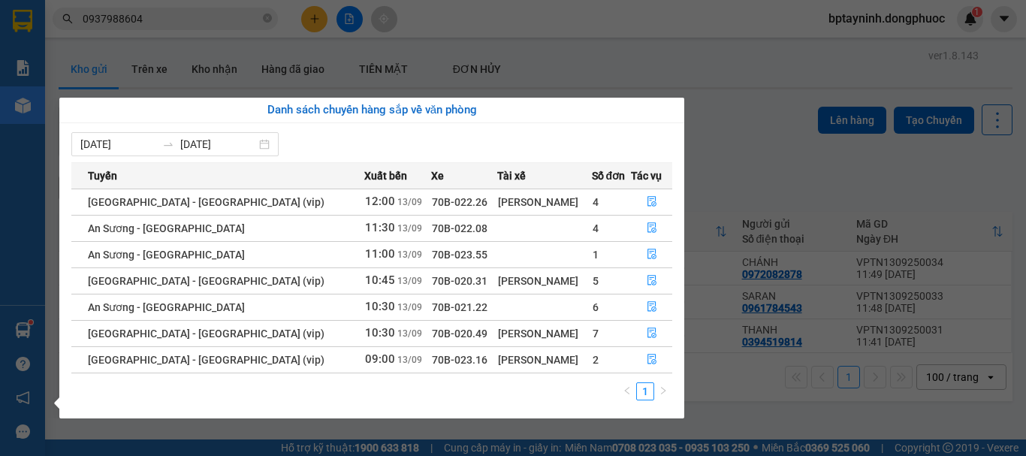
click at [743, 147] on section "Kết quả tìm kiếm ( 244 ) Bộ lọc Mã ĐH Trạng thái Món hàng Tổng cước Chưa cước N…" at bounding box center [513, 228] width 1026 height 456
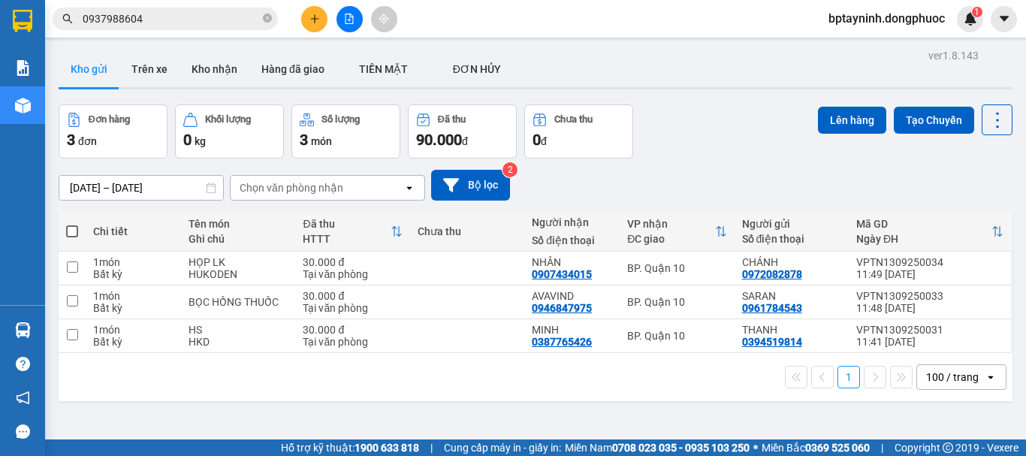
click at [360, 23] on button at bounding box center [349, 19] width 26 height 26
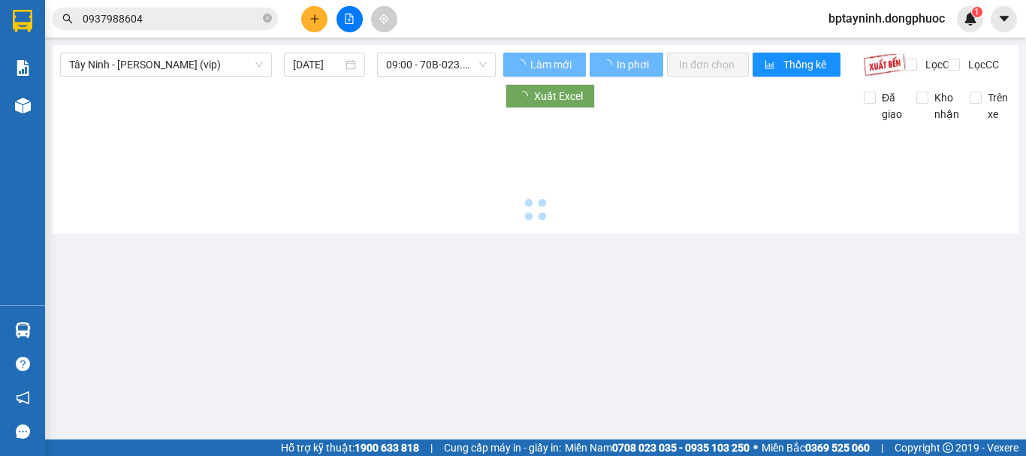
click at [250, 65] on span "Tây Ninh - Hồ Chí Minh (vip)" at bounding box center [166, 64] width 194 height 23
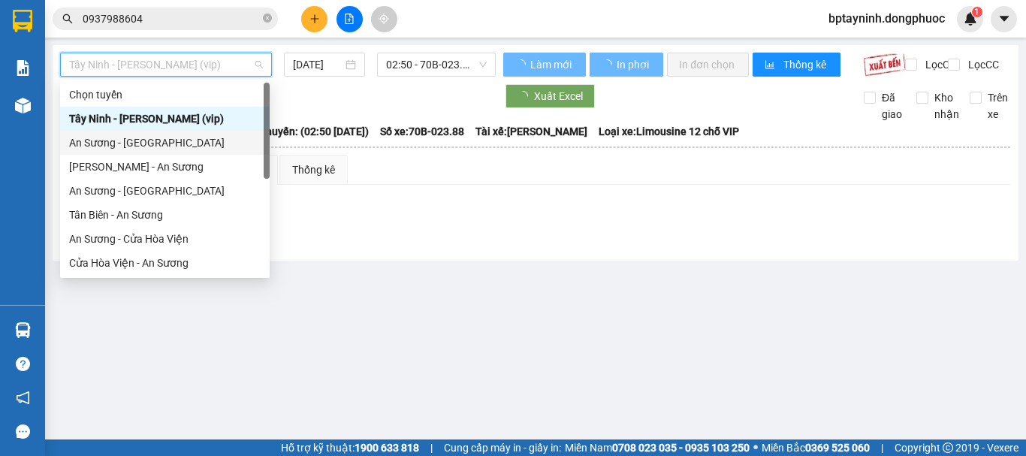
click at [216, 119] on div "Tây Ninh - Hồ Chí Minh (vip)" at bounding box center [164, 118] width 191 height 17
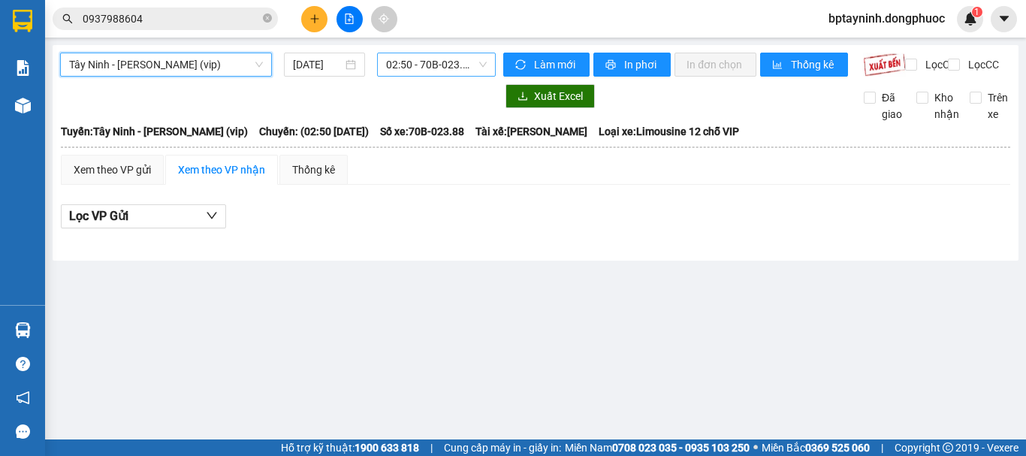
click at [428, 64] on span "02:50 - 70B-023.88" at bounding box center [436, 64] width 101 height 23
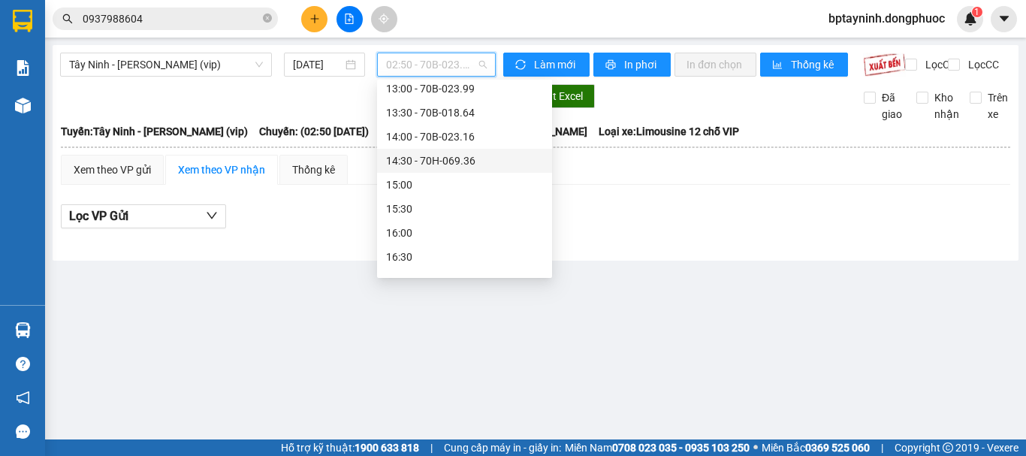
scroll to position [625, 0]
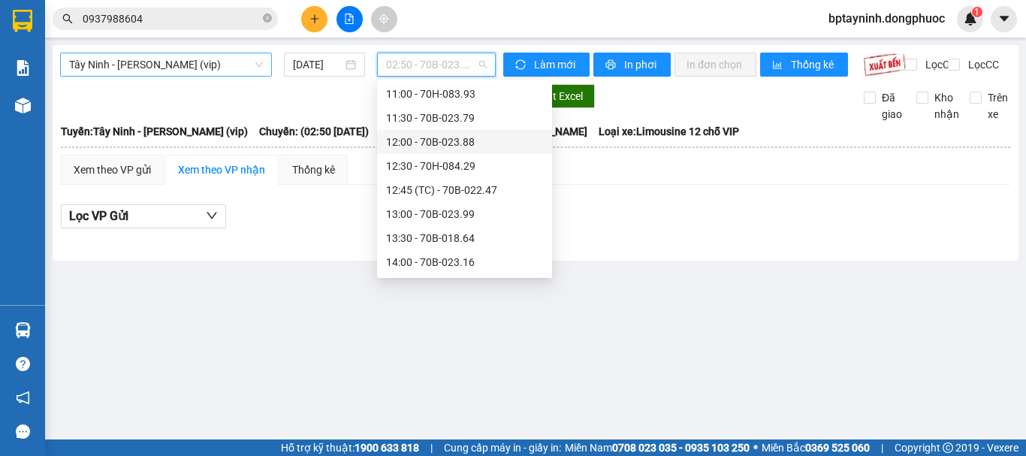
click at [234, 65] on span "Tây Ninh - Hồ Chí Minh (vip)" at bounding box center [166, 64] width 194 height 23
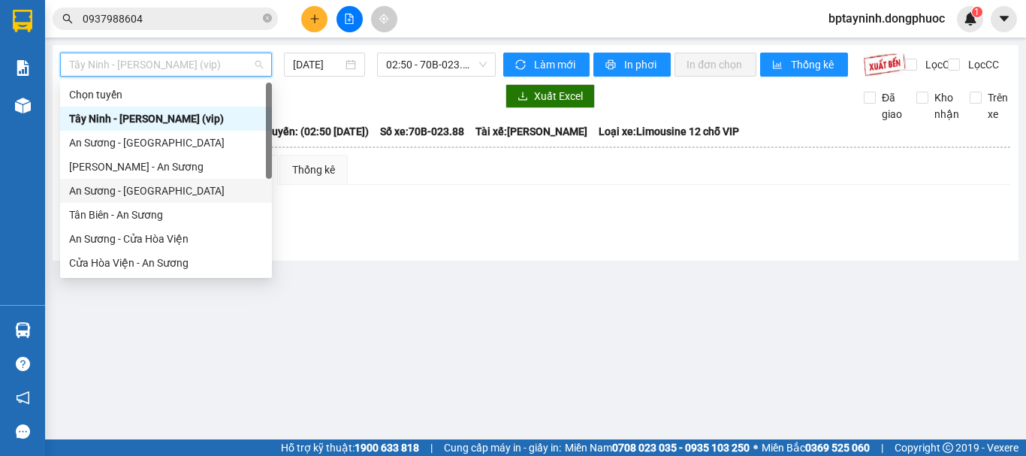
scroll to position [168, 0]
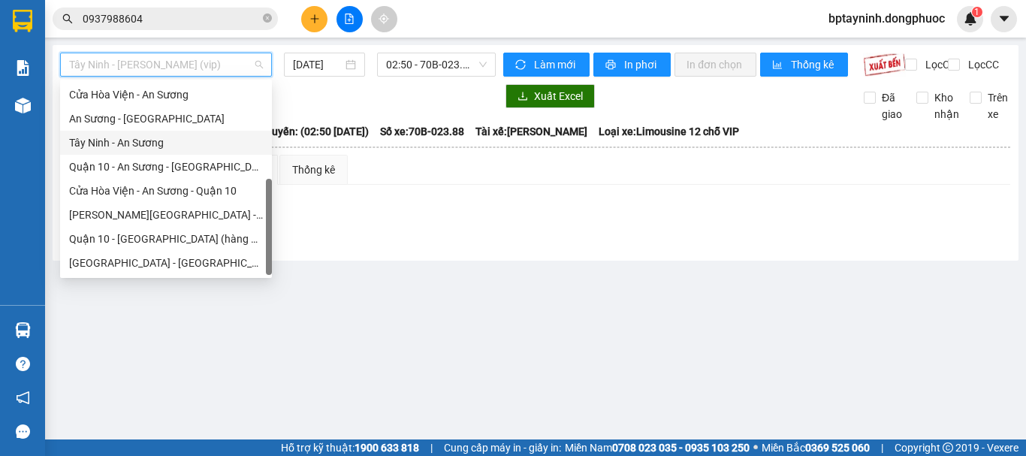
click at [170, 141] on div "Tây Ninh - An Sương" at bounding box center [166, 142] width 194 height 17
type input "[DATE]"
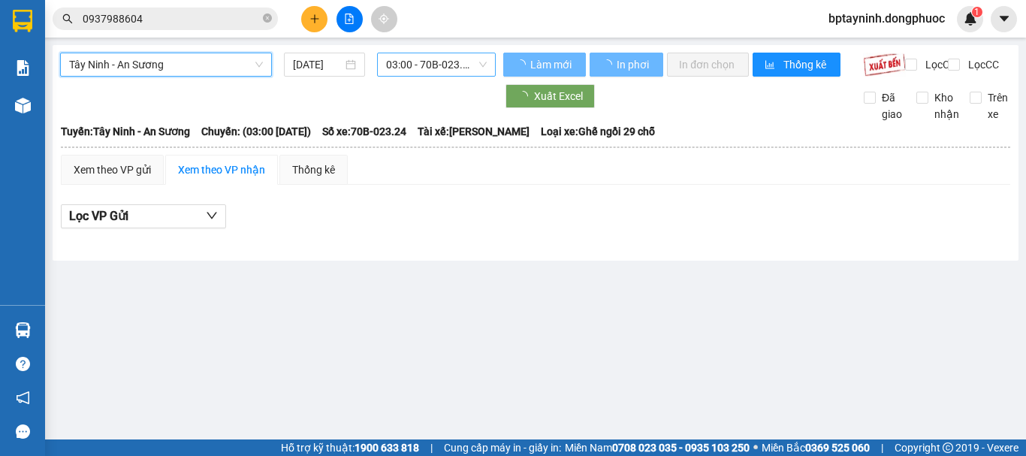
click at [430, 59] on span "03:00 - 70B-023.24" at bounding box center [436, 64] width 101 height 23
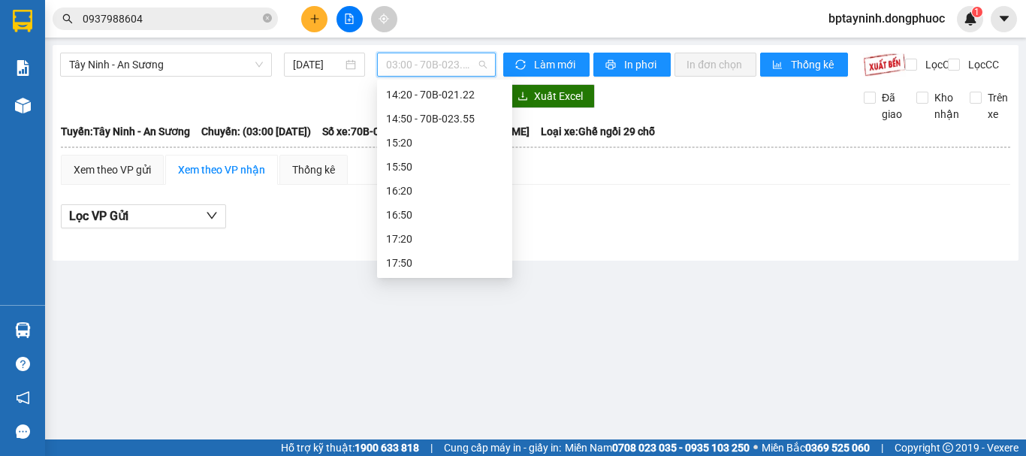
scroll to position [427, 0]
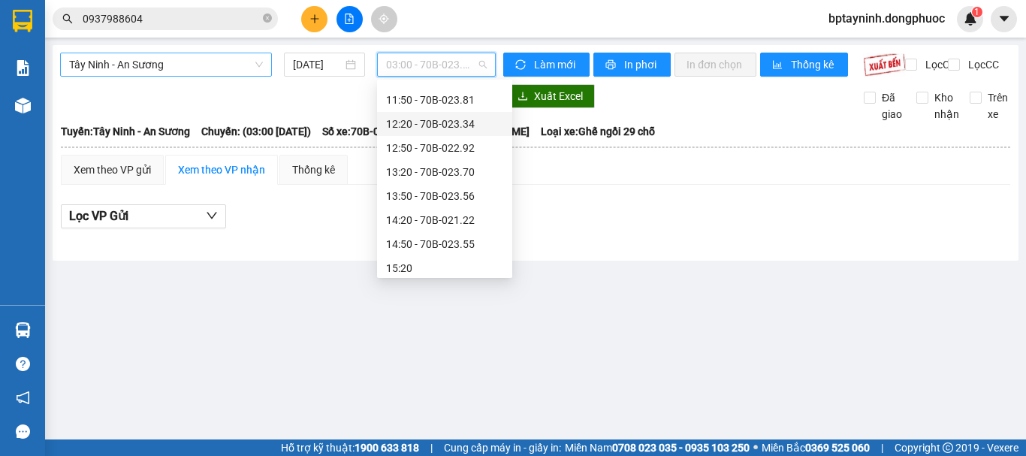
click at [157, 66] on span "Tây Ninh - An Sương" at bounding box center [166, 64] width 194 height 23
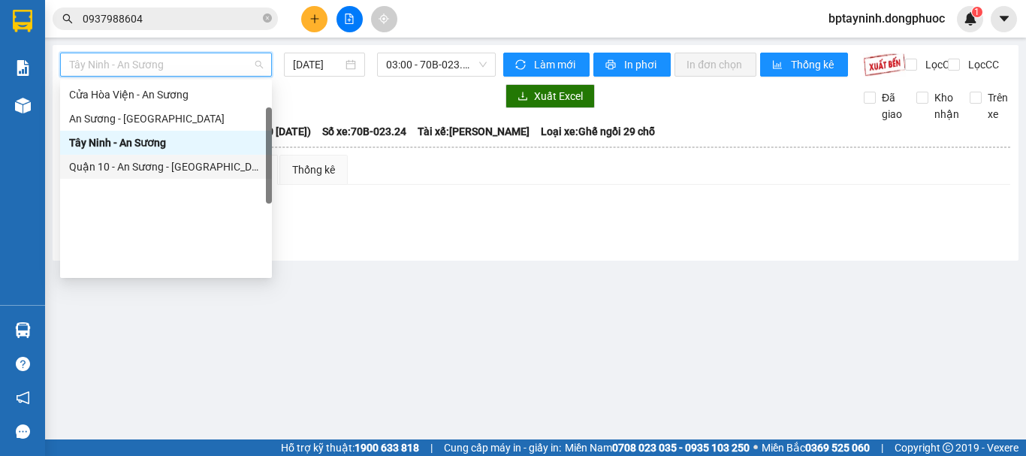
scroll to position [0, 0]
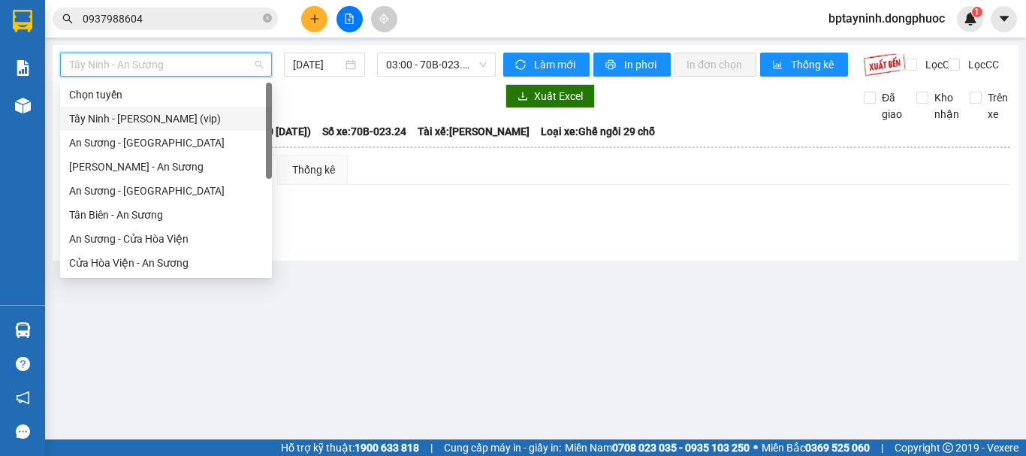
click at [178, 126] on div "Tây Ninh - Hồ Chí Minh (vip)" at bounding box center [166, 118] width 194 height 17
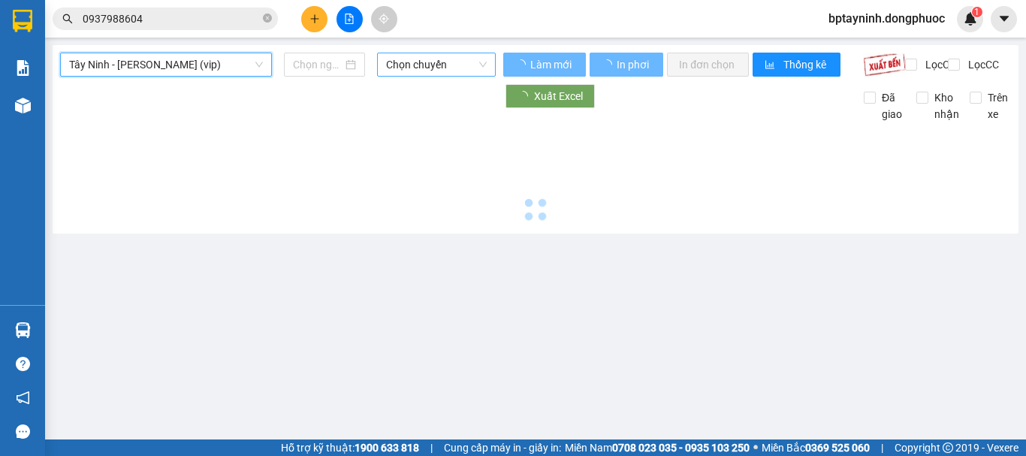
type input "[DATE]"
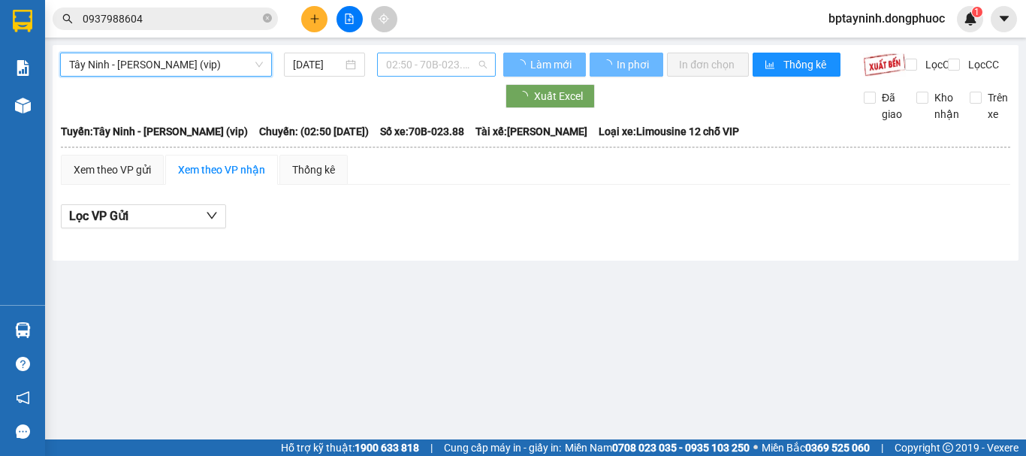
click at [418, 63] on span "02:50 - 70B-023.88" at bounding box center [436, 64] width 101 height 23
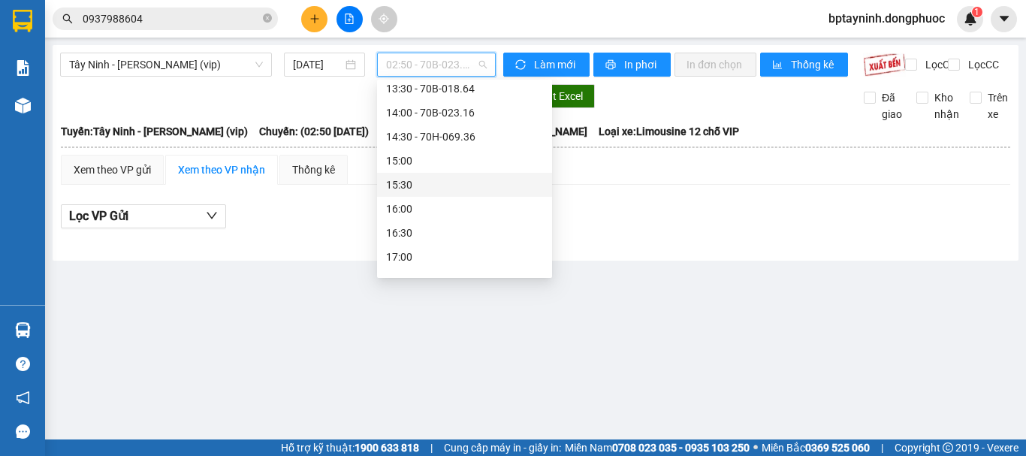
scroll to position [650, 0]
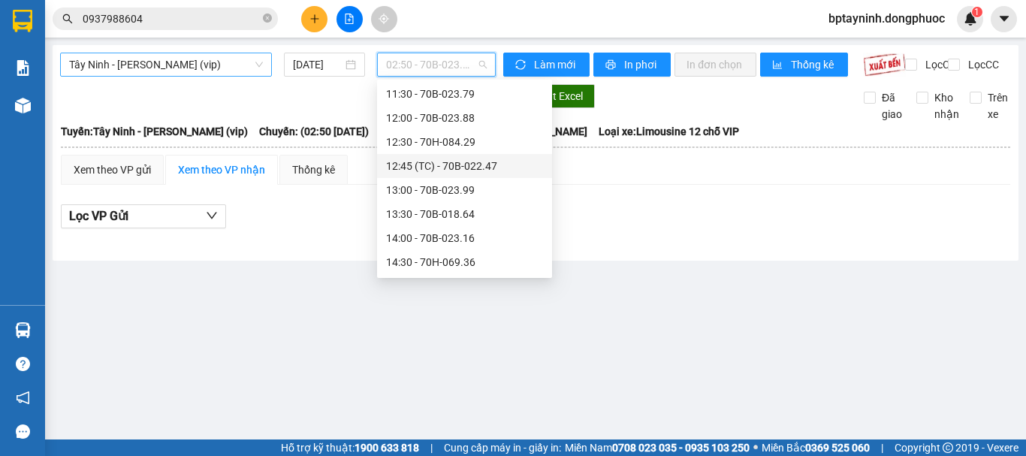
click at [234, 57] on span "Tây Ninh - Hồ Chí Minh (vip)" at bounding box center [166, 64] width 194 height 23
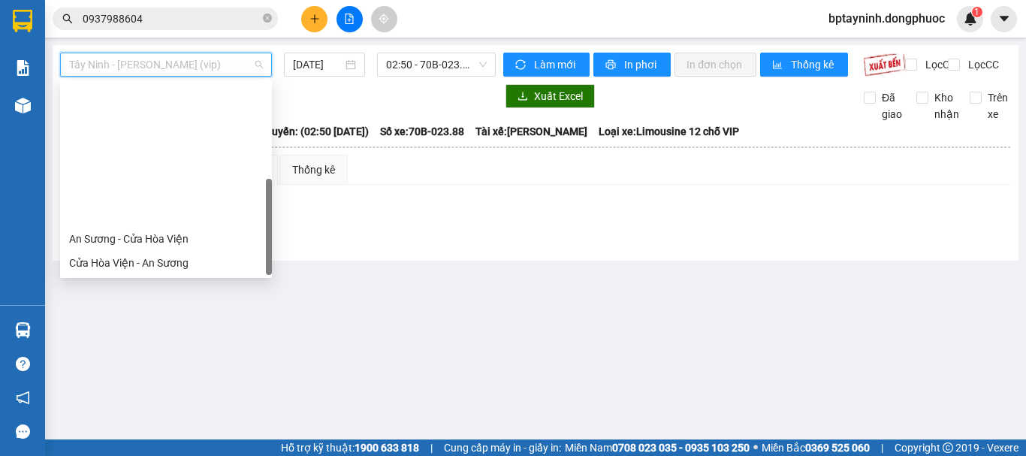
scroll to position [168, 0]
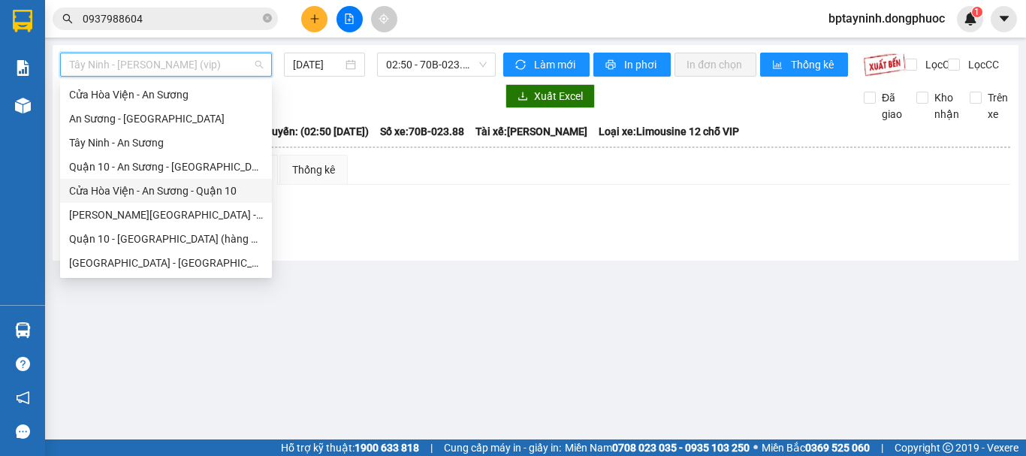
click at [198, 196] on div "Cửa Hòa Viện - An Sương - Quận 10" at bounding box center [166, 190] width 194 height 17
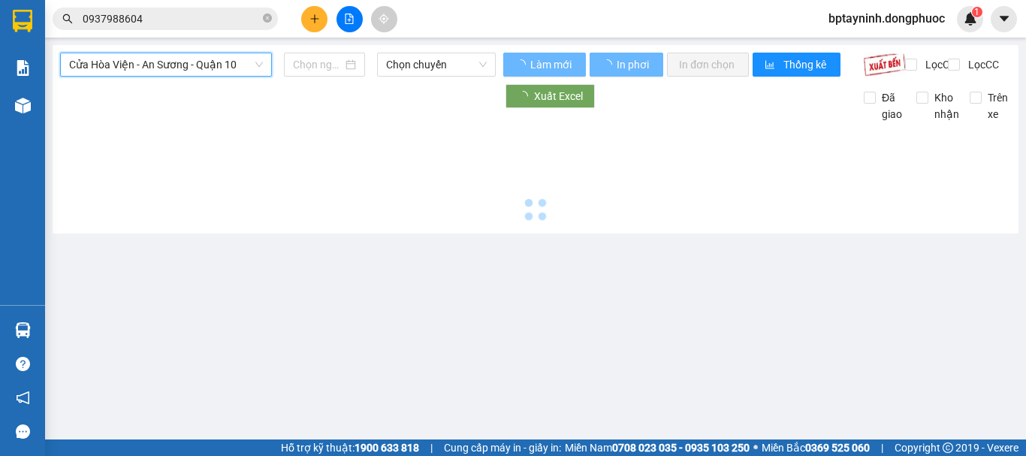
type input "[DATE]"
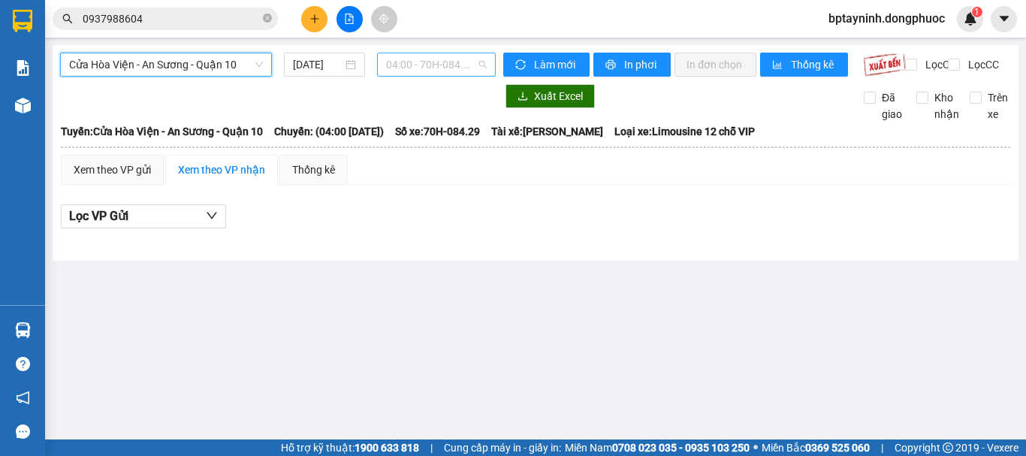
click at [446, 59] on span "04:00 - 70H-084.29" at bounding box center [436, 64] width 101 height 23
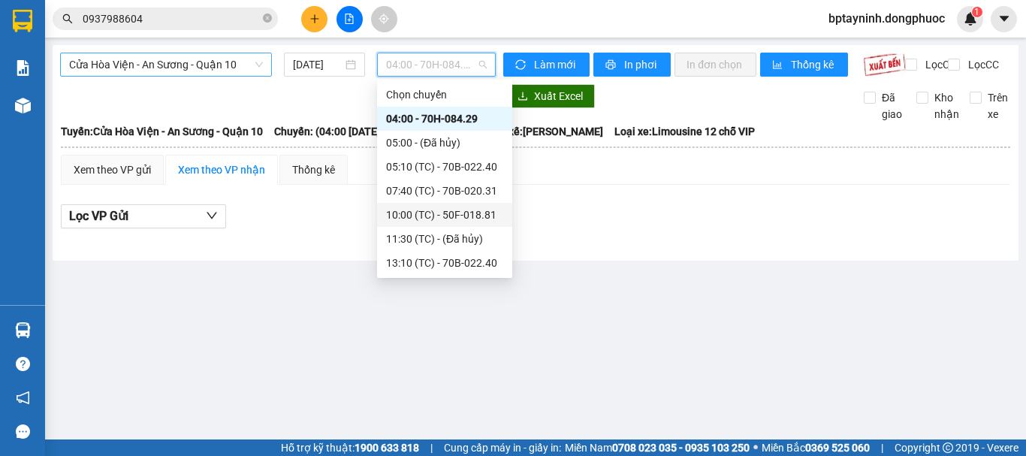
click at [242, 66] on span "Cửa Hòa Viện - An Sương - Quận 10" at bounding box center [166, 64] width 194 height 23
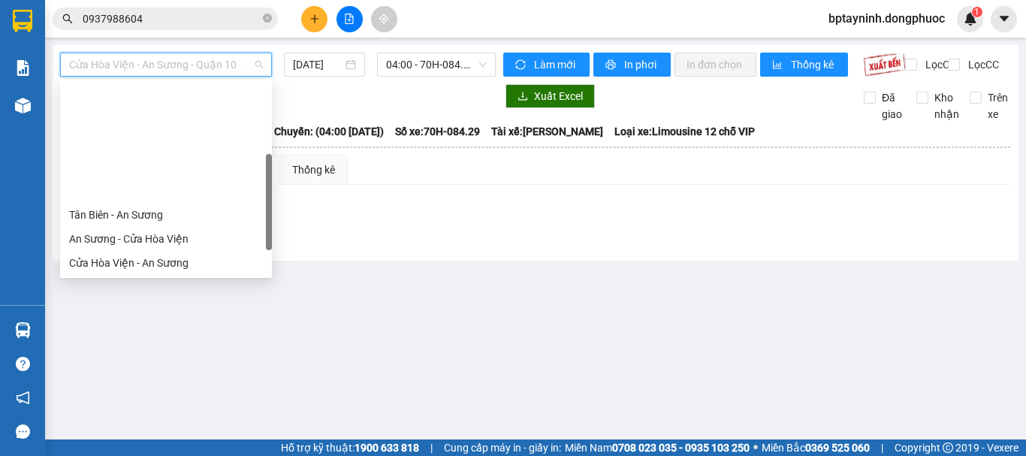
scroll to position [125, 0]
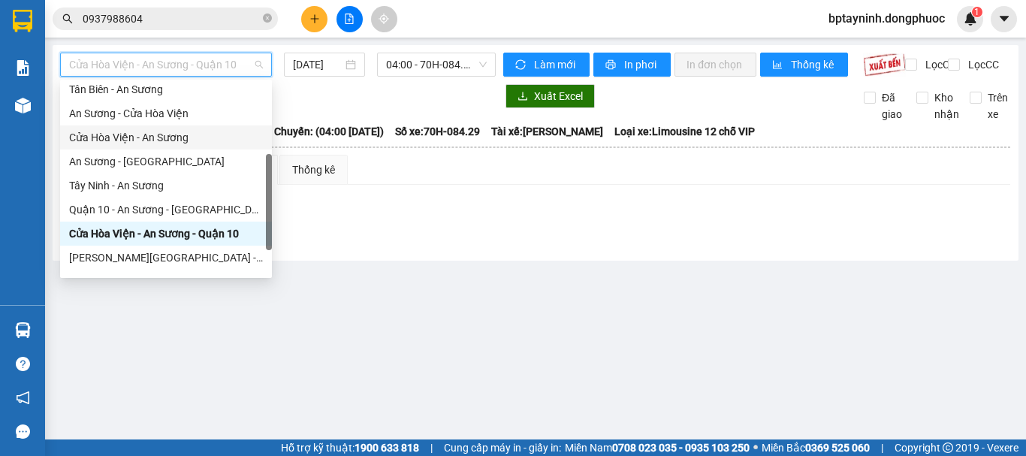
click at [154, 133] on div "Cửa Hòa Viện - An Sương" at bounding box center [166, 137] width 194 height 17
type input "[DATE]"
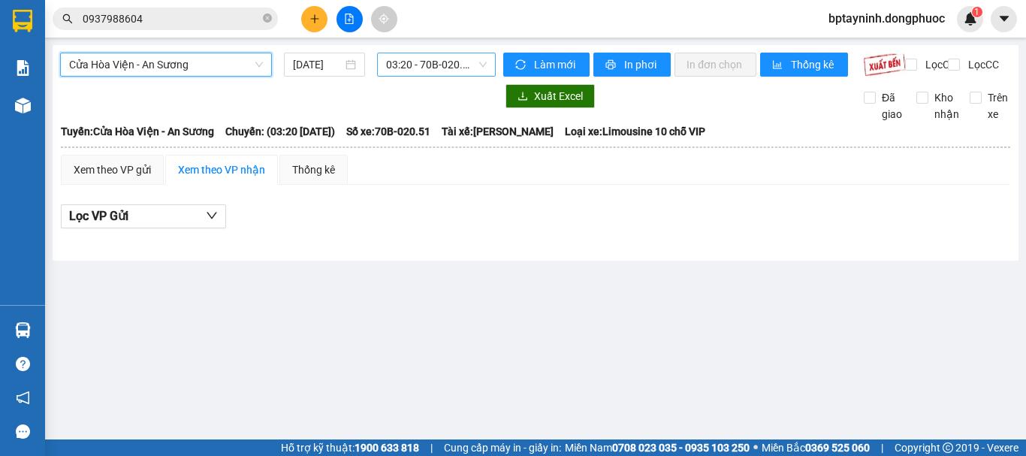
click at [436, 58] on span "03:20 - 70B-020.51" at bounding box center [436, 64] width 101 height 23
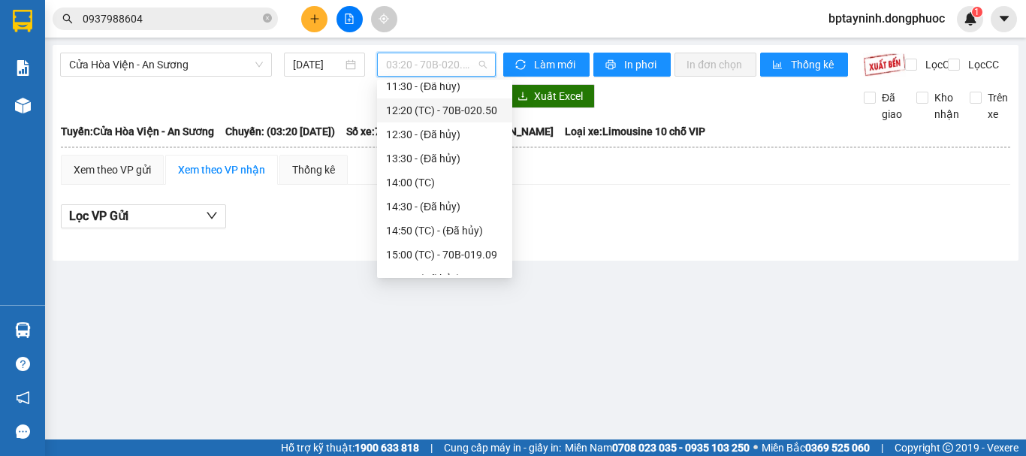
scroll to position [351, 0]
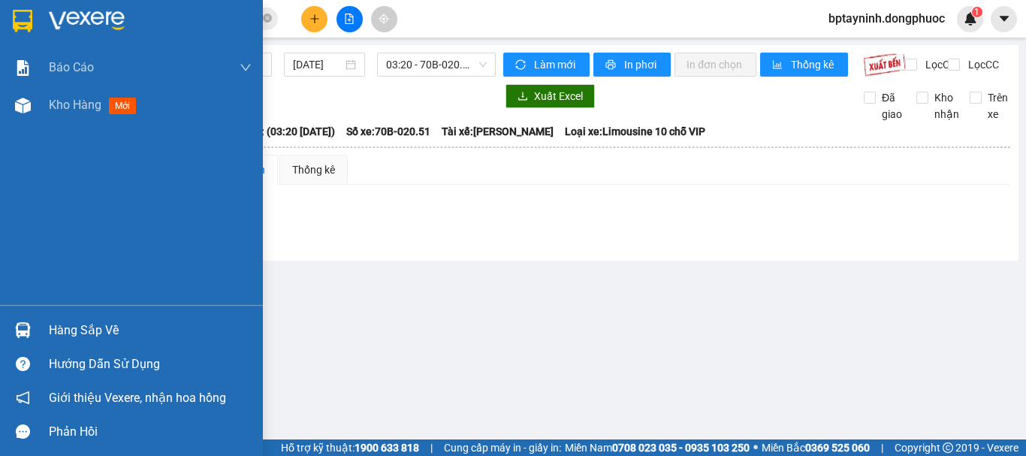
click at [32, 329] on div at bounding box center [23, 330] width 26 height 26
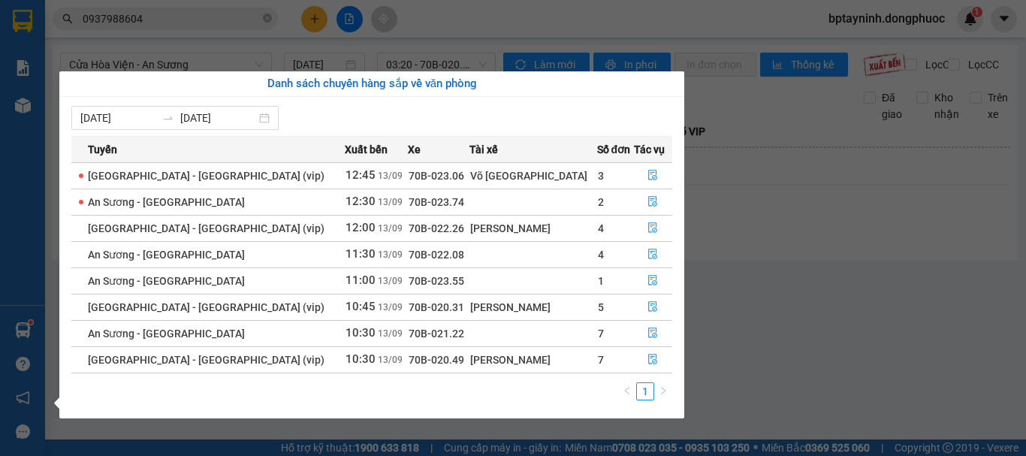
click at [796, 288] on section "Kết quả tìm kiếm ( 244 ) Bộ lọc Mã ĐH Trạng thái Món hàng Tổng cước Chưa cước N…" at bounding box center [513, 228] width 1026 height 456
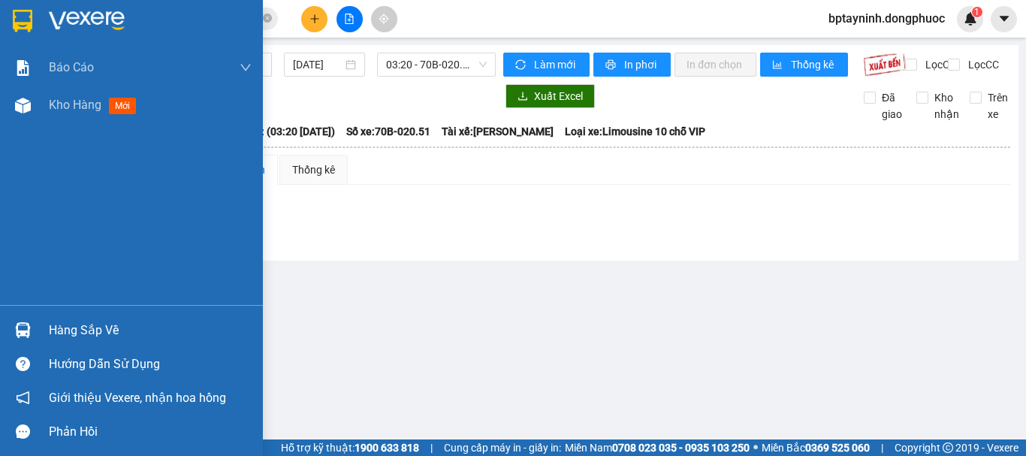
click at [56, 331] on div "Hàng sắp về" at bounding box center [150, 330] width 203 height 23
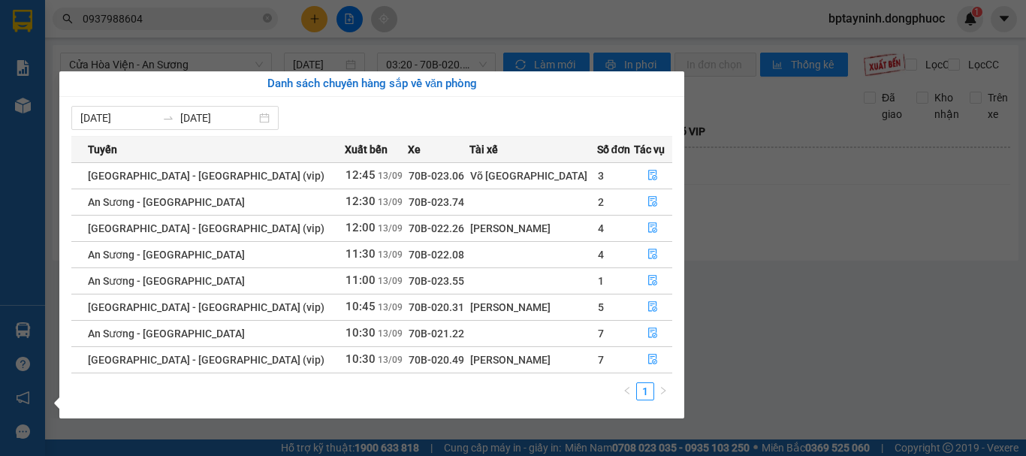
click at [793, 220] on section "Kết quả tìm kiếm ( 244 ) Bộ lọc Mã ĐH Trạng thái Món hàng Tổng cước Chưa cước N…" at bounding box center [513, 228] width 1026 height 456
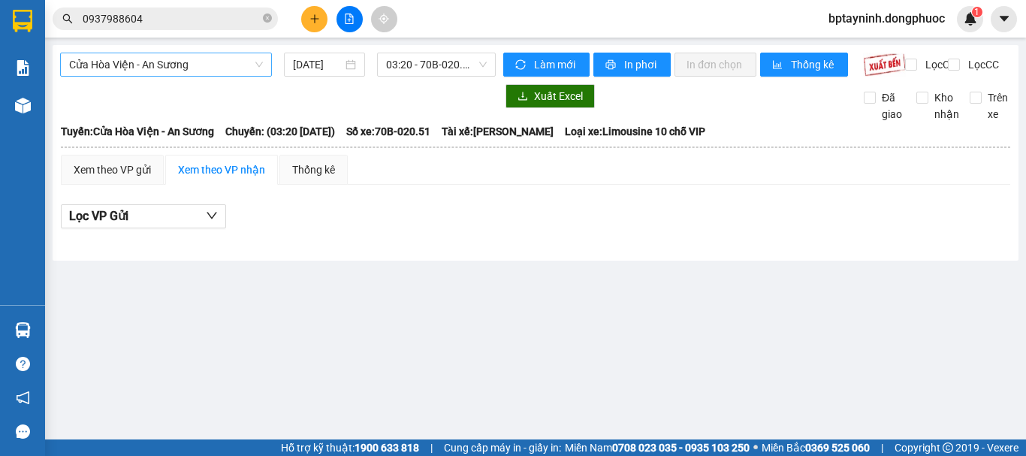
click at [199, 57] on span "Cửa Hòa Viện - An Sương" at bounding box center [166, 64] width 194 height 23
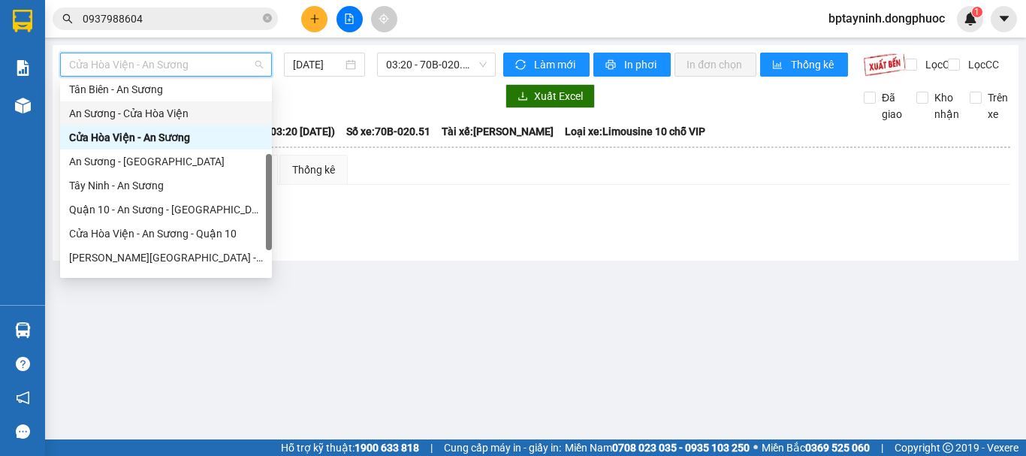
click at [208, 134] on div "Cửa Hòa Viện - An Sương" at bounding box center [166, 137] width 194 height 17
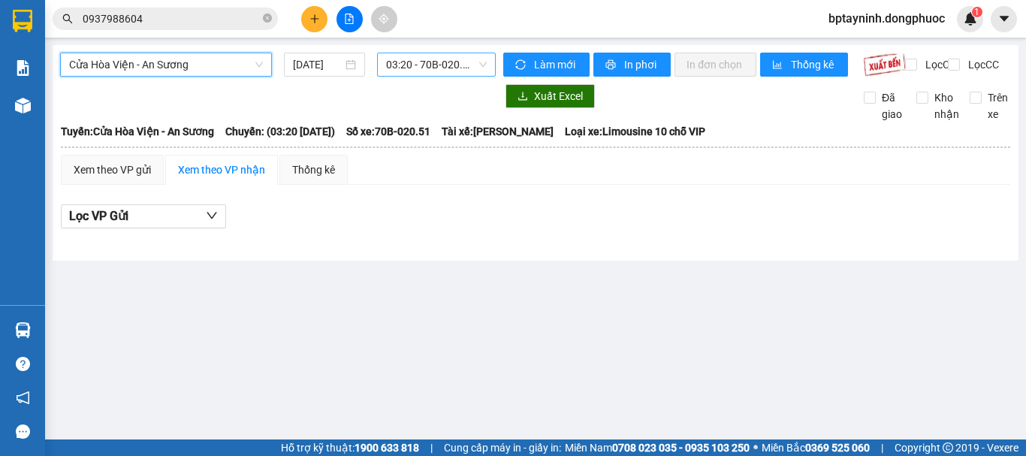
click at [396, 73] on span "03:20 - 70B-020.51" at bounding box center [436, 64] width 101 height 23
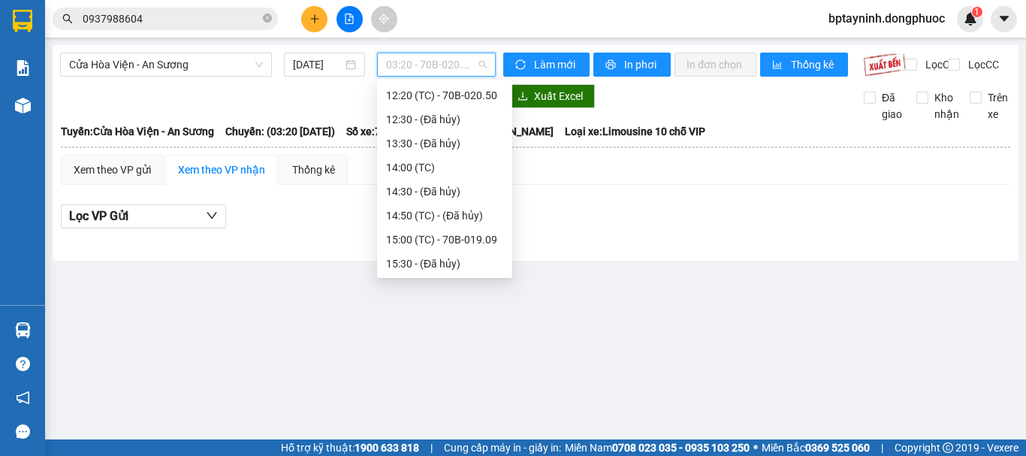
scroll to position [365, 0]
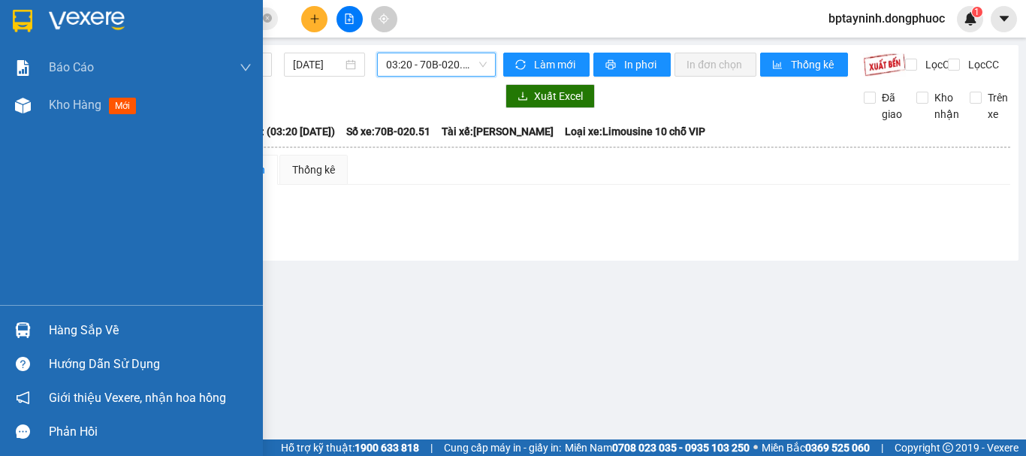
click at [52, 315] on div "Hàng sắp về" at bounding box center [131, 330] width 263 height 34
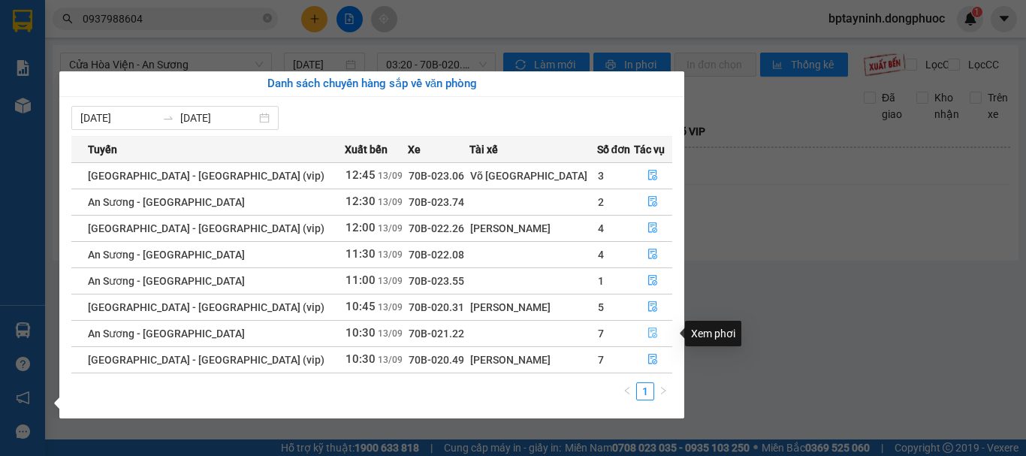
click at [647, 327] on button "button" at bounding box center [654, 333] width 38 height 24
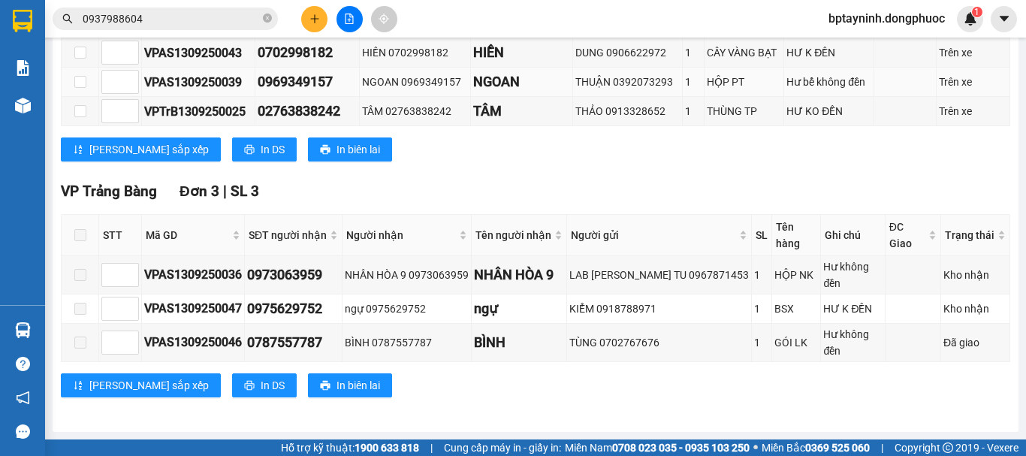
scroll to position [244, 0]
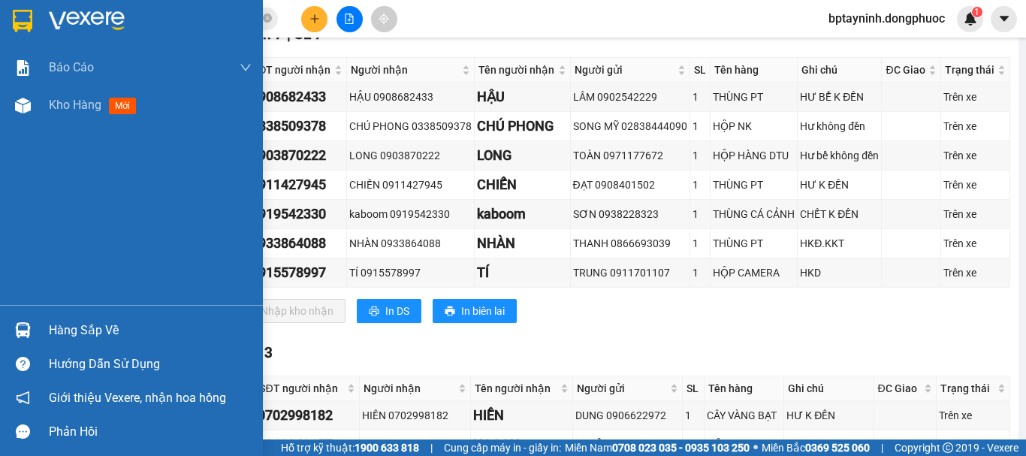
drag, startPoint x: 39, startPoint y: 321, endPoint x: 69, endPoint y: 321, distance: 30.0
click at [43, 322] on div "Hàng sắp về" at bounding box center [131, 330] width 263 height 34
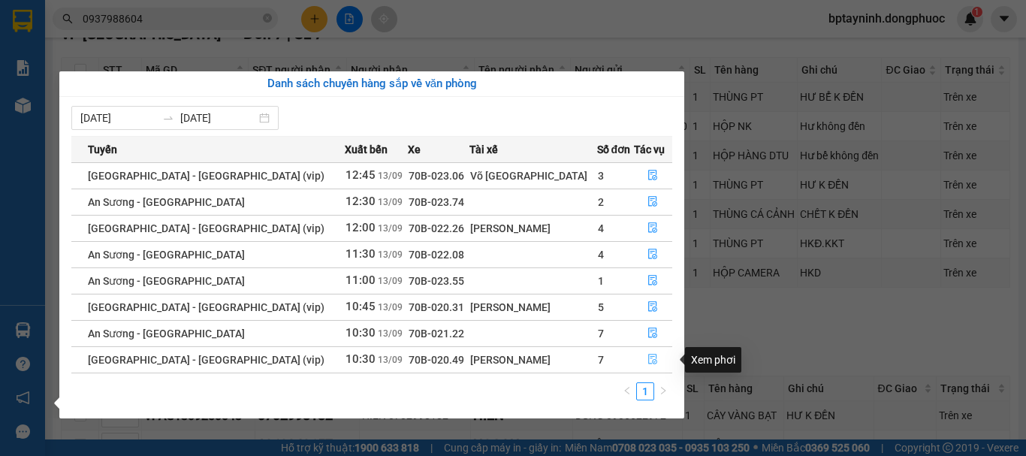
click at [647, 360] on icon "file-done" at bounding box center [652, 359] width 11 height 11
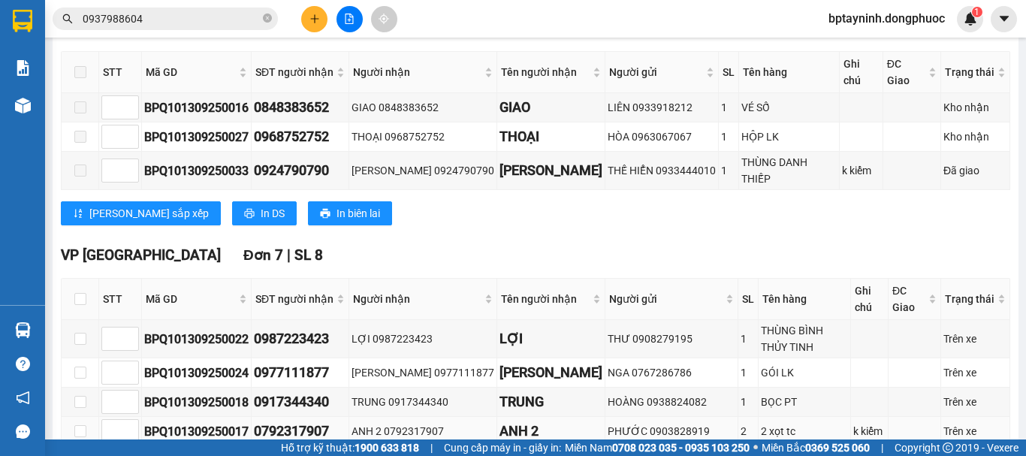
scroll to position [375, 0]
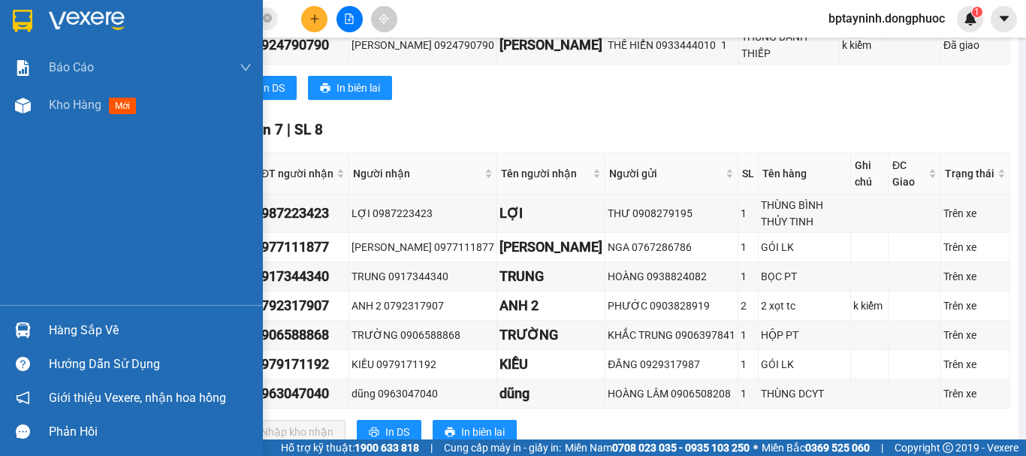
click at [29, 327] on img at bounding box center [23, 330] width 16 height 16
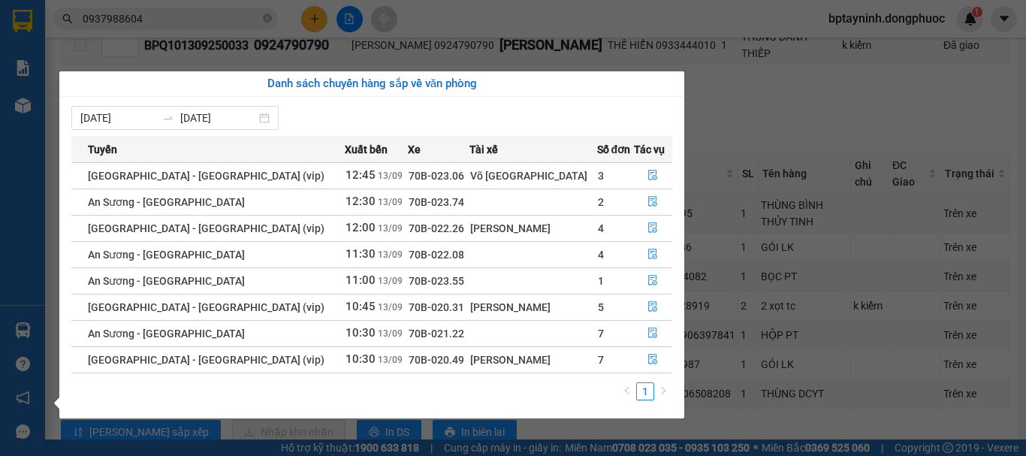
click at [752, 127] on section "Kết quả tìm kiếm ( 244 ) Bộ lọc Mã ĐH Trạng thái Món hàng Tổng cước Chưa cước N…" at bounding box center [513, 228] width 1026 height 456
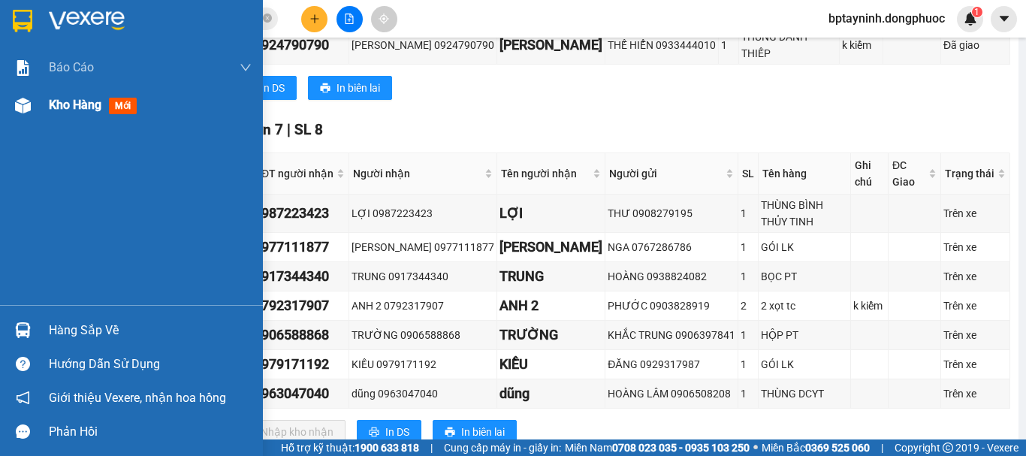
click at [98, 104] on span "Kho hàng" at bounding box center [75, 105] width 53 height 14
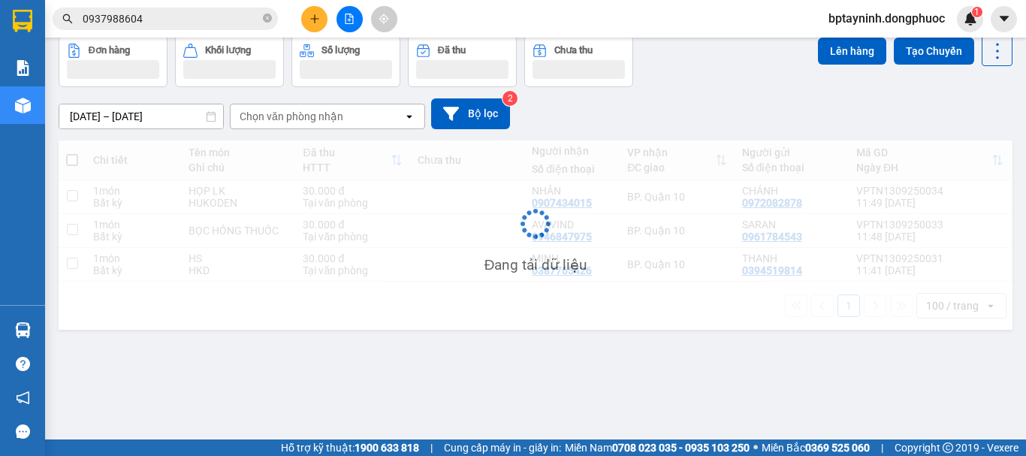
scroll to position [69, 0]
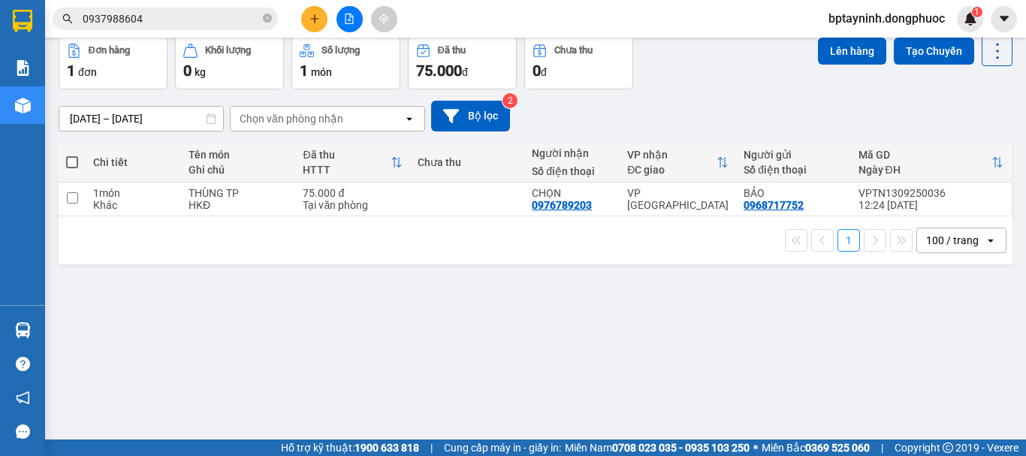
click at [315, 11] on button at bounding box center [314, 19] width 26 height 26
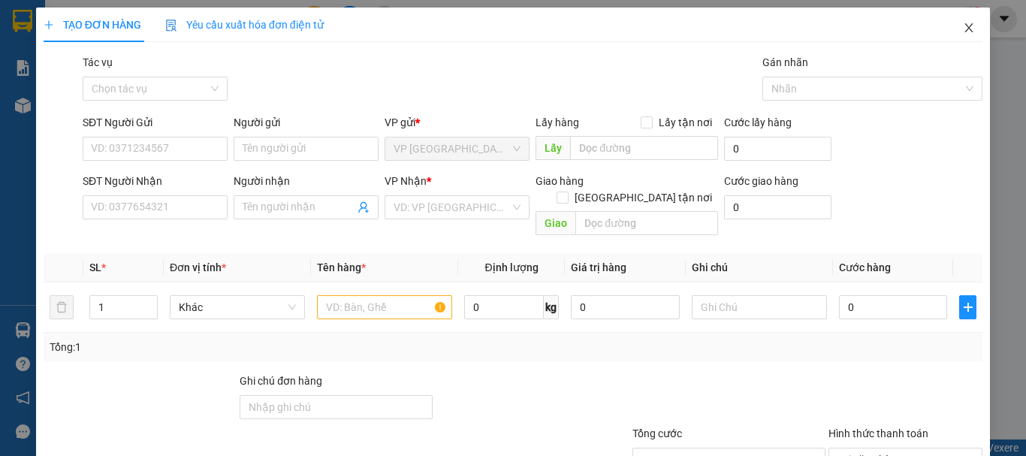
click at [963, 32] on icon "close" at bounding box center [969, 28] width 12 height 12
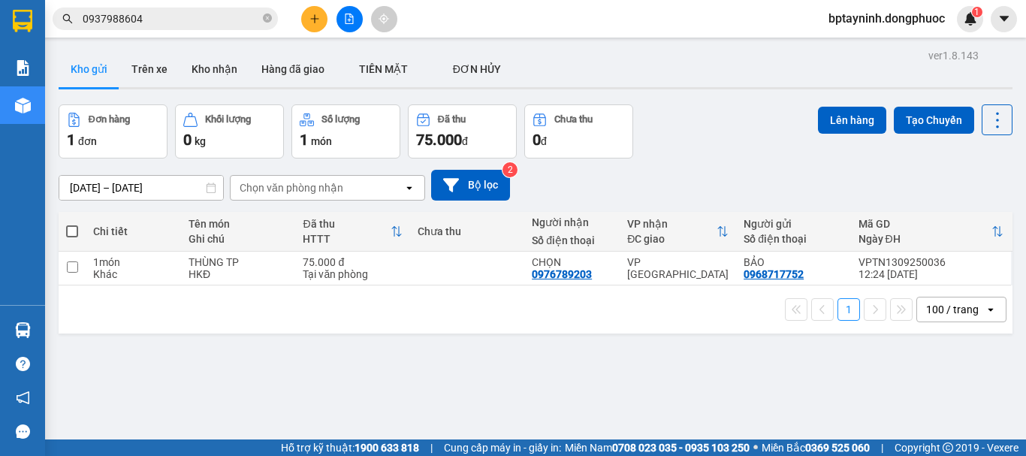
click at [352, 10] on button at bounding box center [349, 19] width 26 height 26
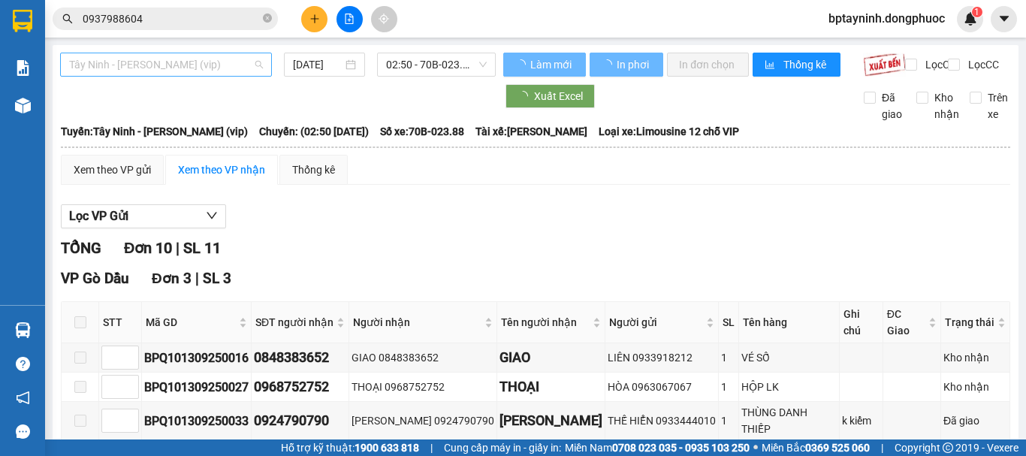
click at [161, 65] on span "Tây Ninh - Hồ Chí Minh (vip)" at bounding box center [166, 64] width 194 height 23
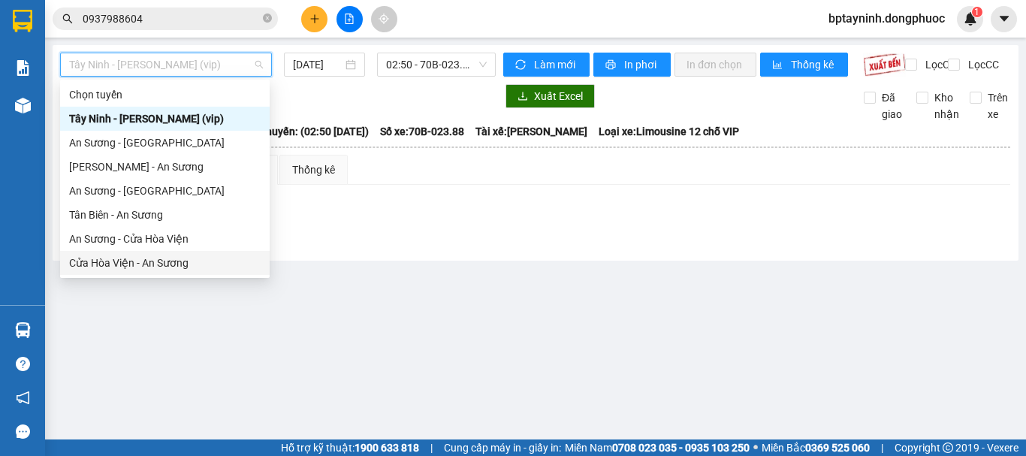
click at [161, 261] on div "Cửa Hòa Viện - An Sương" at bounding box center [164, 263] width 191 height 17
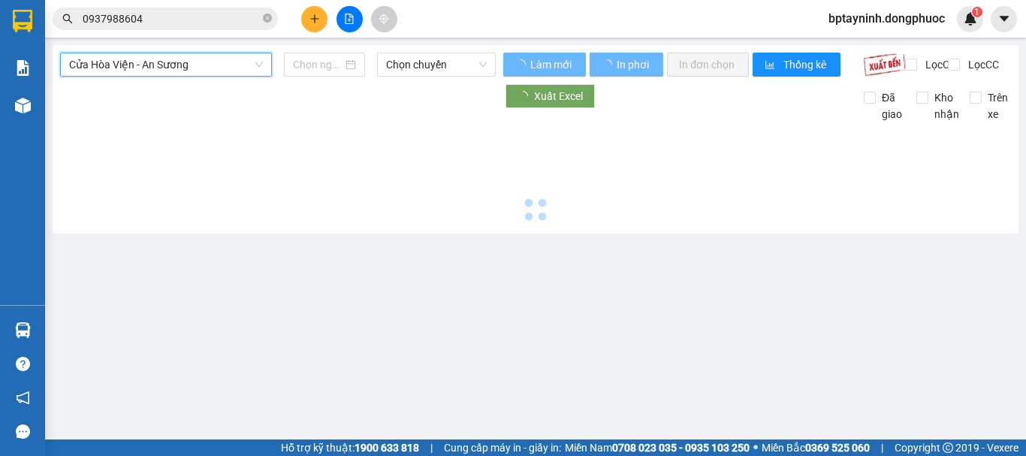
type input "[DATE]"
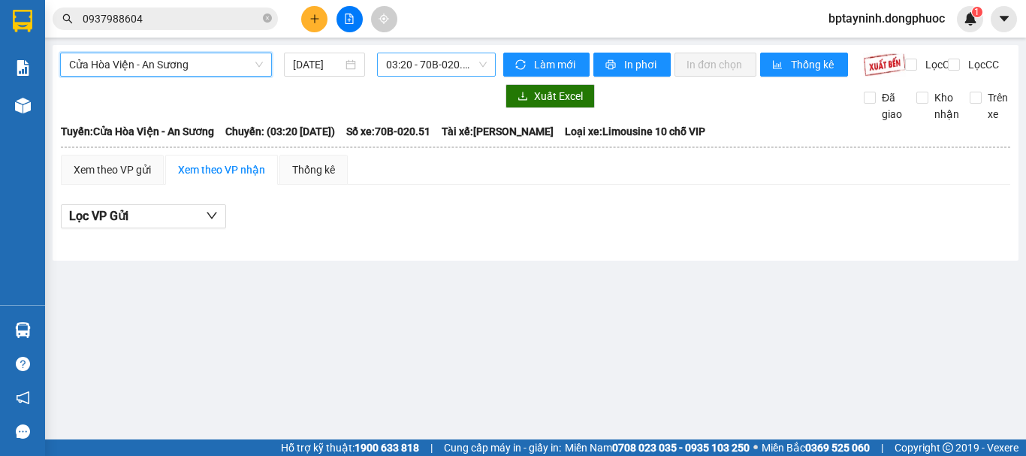
click at [447, 53] on div "03:20 - 70B-020.51" at bounding box center [436, 65] width 119 height 24
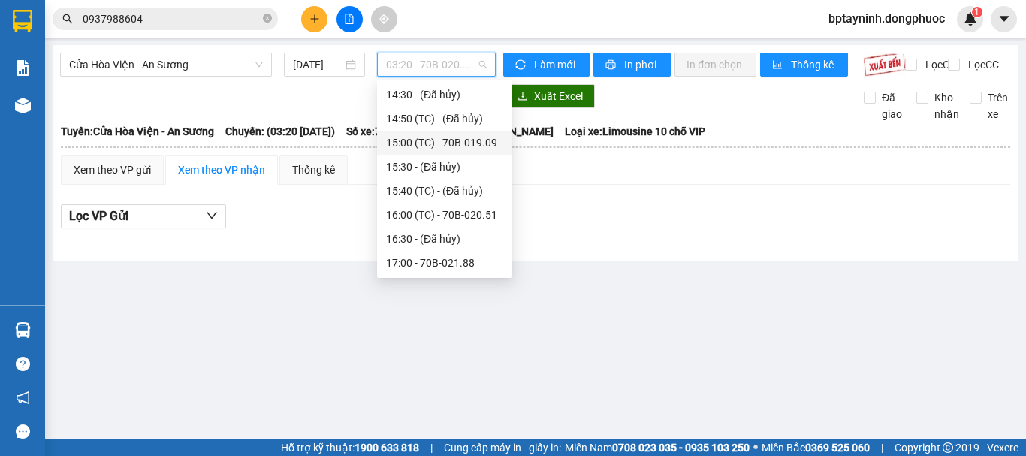
scroll to position [331, 0]
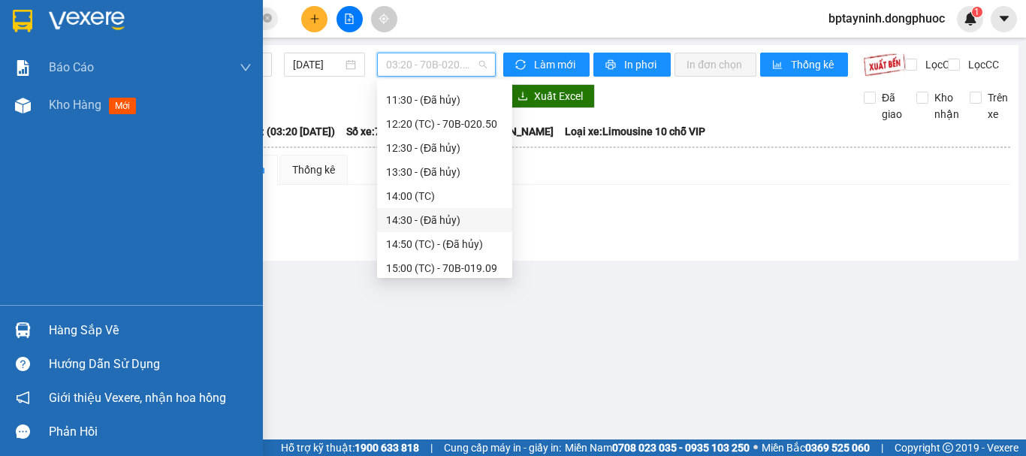
click at [41, 324] on div "Hàng sắp về" at bounding box center [131, 330] width 263 height 34
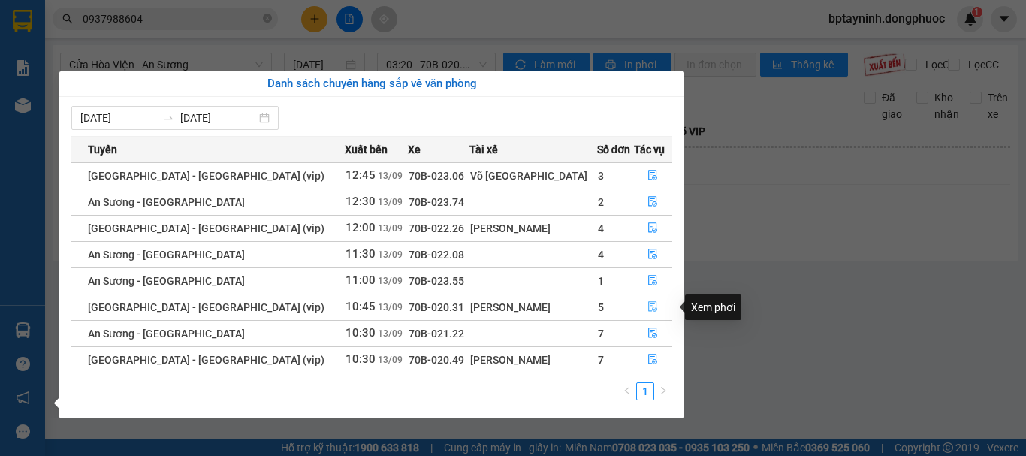
click at [647, 306] on icon "file-done" at bounding box center [652, 306] width 11 height 11
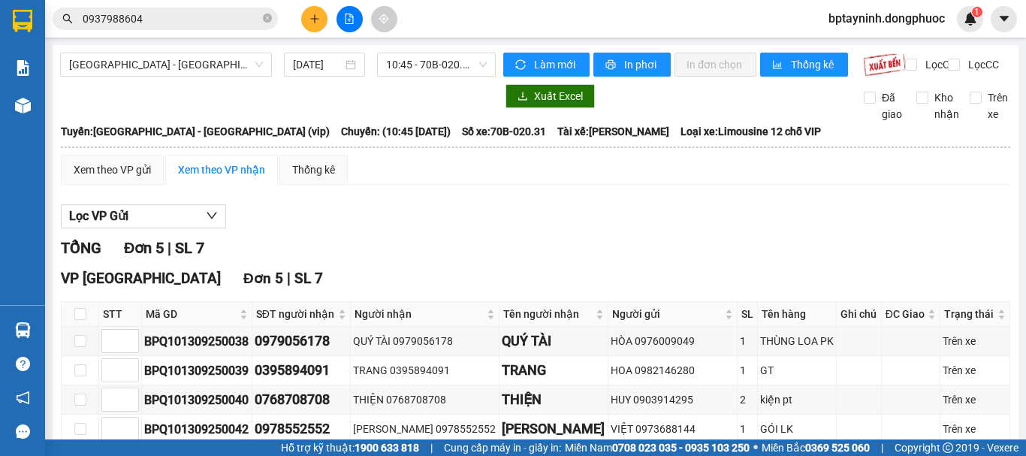
scroll to position [124, 0]
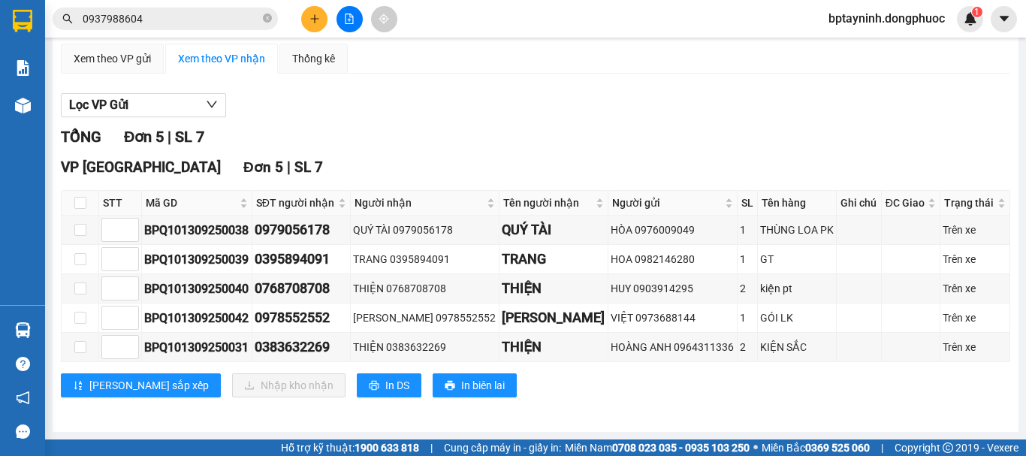
click at [357, 22] on button at bounding box center [349, 19] width 26 height 26
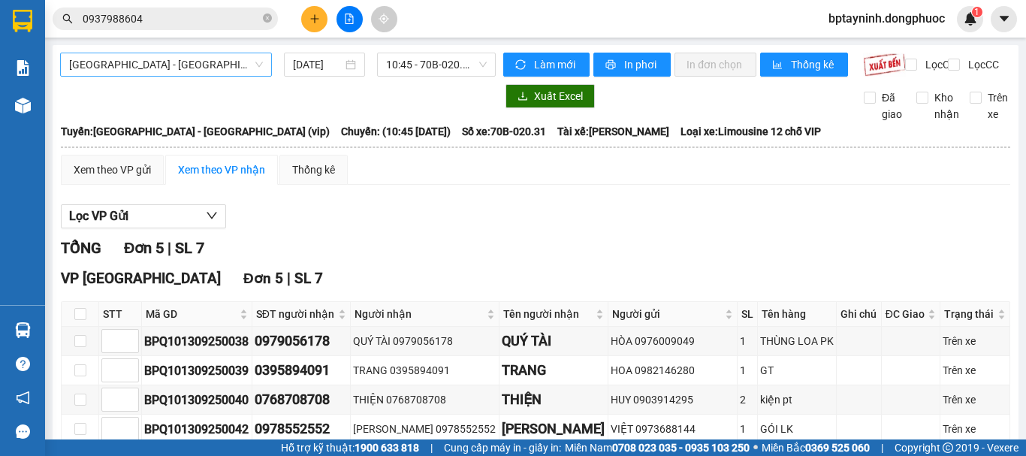
click at [249, 68] on span "[GEOGRAPHIC_DATA] - [GEOGRAPHIC_DATA] (vip)" at bounding box center [166, 64] width 194 height 23
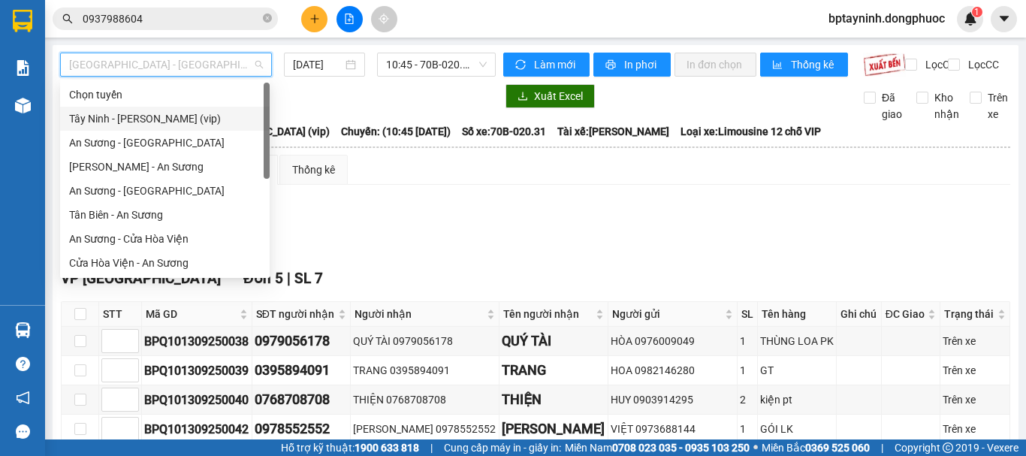
click at [206, 114] on div "Tây Ninh - Hồ Chí Minh (vip)" at bounding box center [164, 118] width 191 height 17
type input "[DATE]"
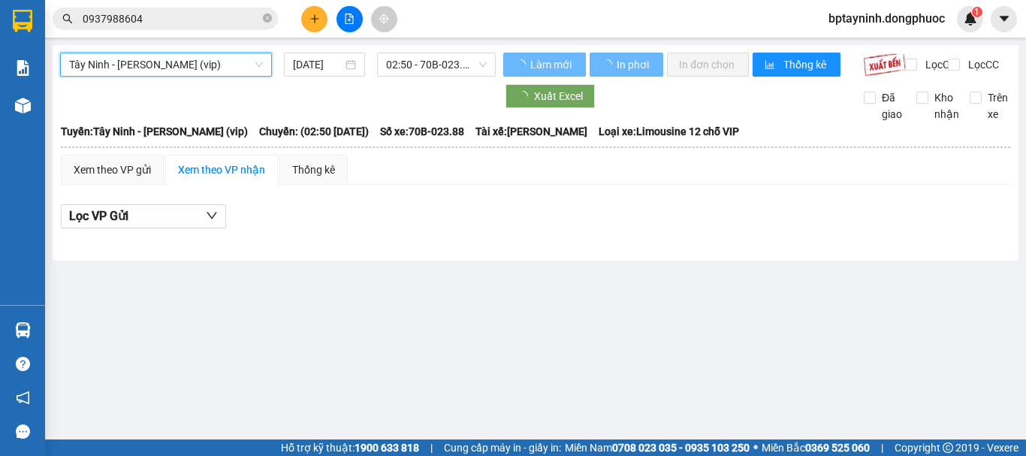
click at [461, 62] on span "02:50 - 70B-023.88" at bounding box center [436, 64] width 101 height 23
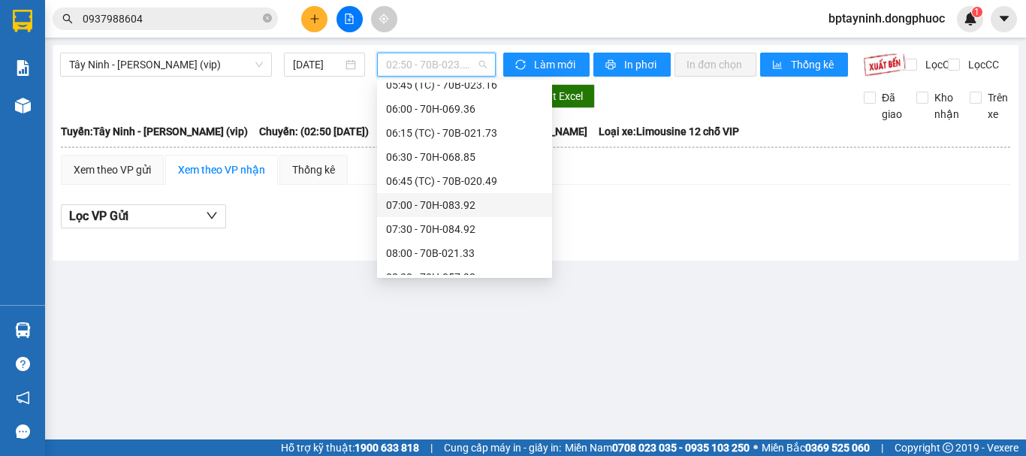
scroll to position [399, 0]
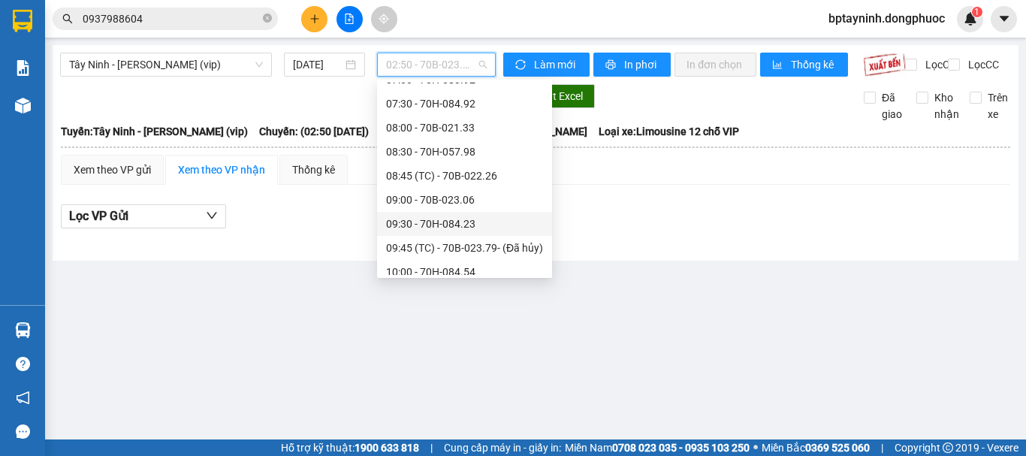
click at [478, 222] on div "09:30 - 70H-084.23" at bounding box center [464, 224] width 157 height 17
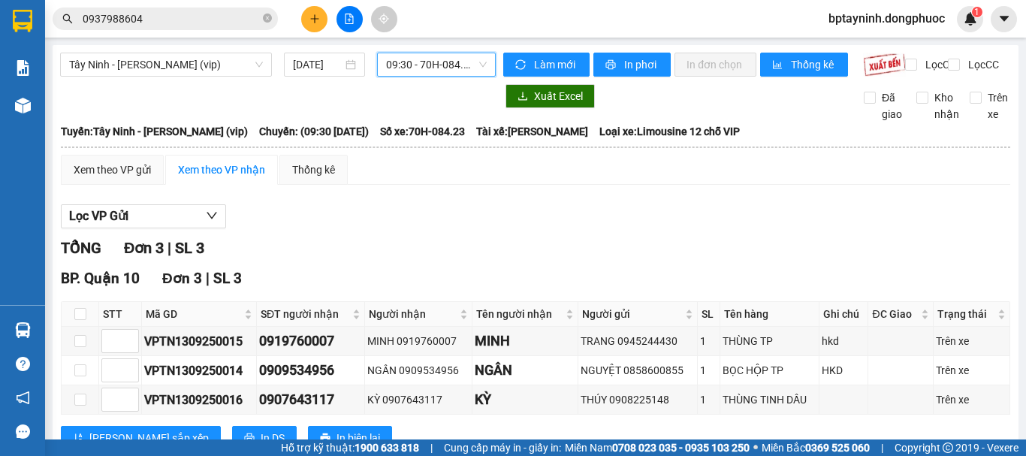
click at [475, 62] on span "09:30 - 70H-084.23" at bounding box center [436, 64] width 101 height 23
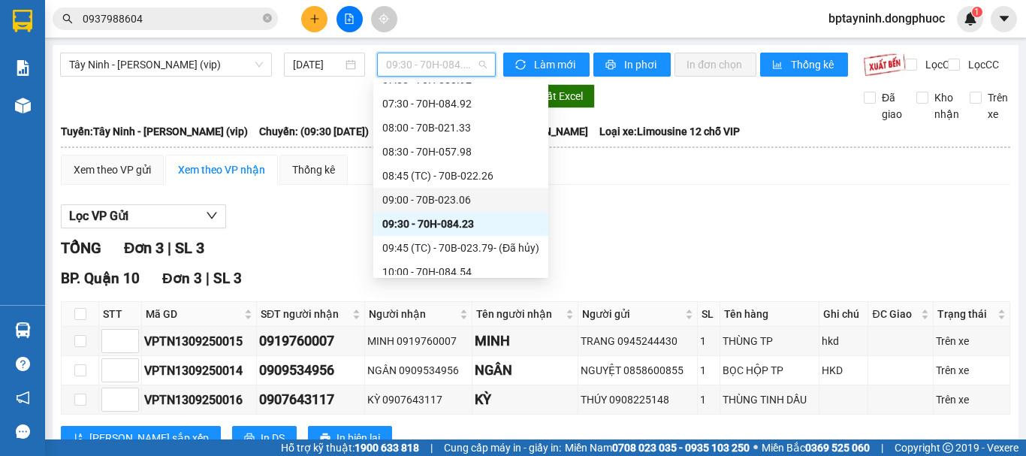
scroll to position [775, 0]
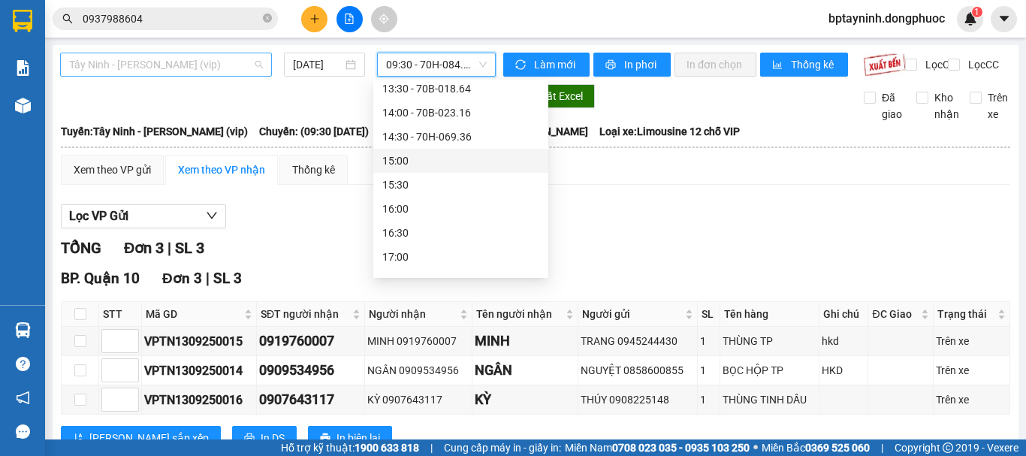
click at [191, 58] on span "Tây Ninh - Hồ Chí Minh (vip)" at bounding box center [166, 64] width 194 height 23
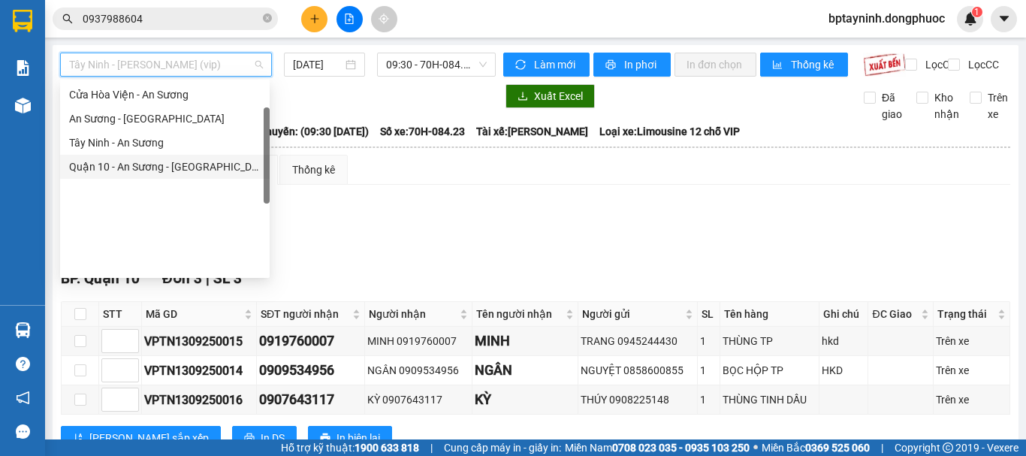
scroll to position [43, 0]
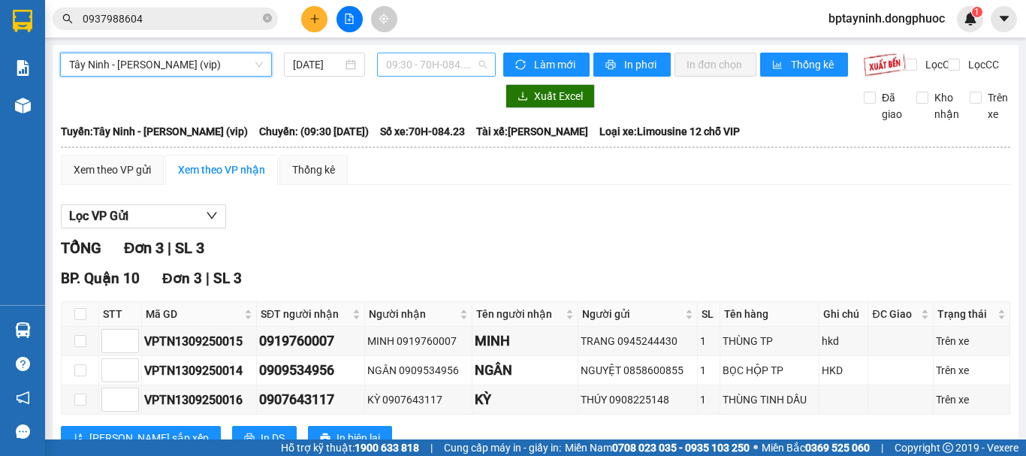
click at [452, 67] on span "09:30 - 70H-084.23" at bounding box center [436, 64] width 101 height 23
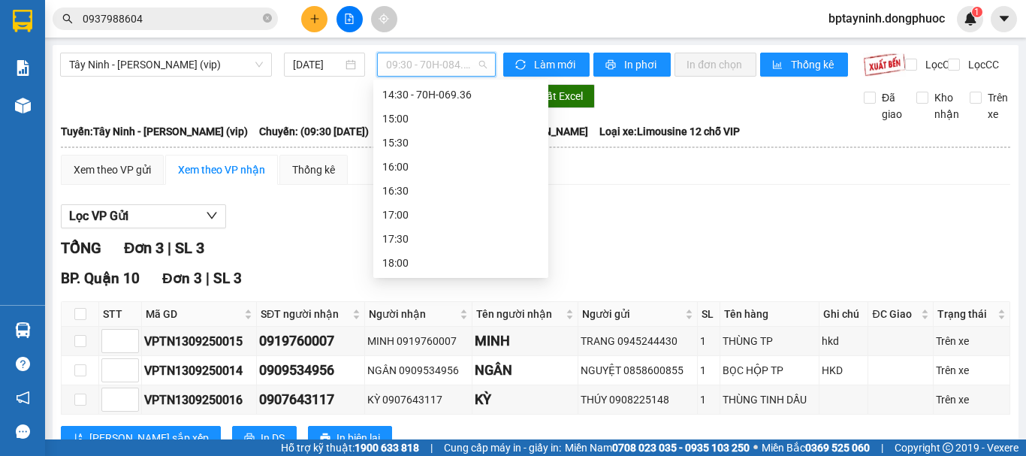
scroll to position [316, 0]
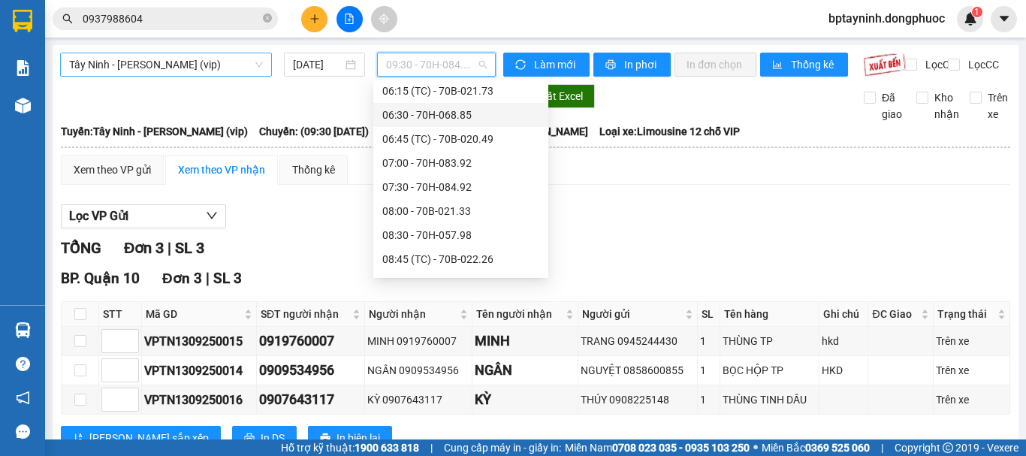
click at [159, 59] on span "Tây Ninh - Hồ Chí Minh (vip)" at bounding box center [166, 64] width 194 height 23
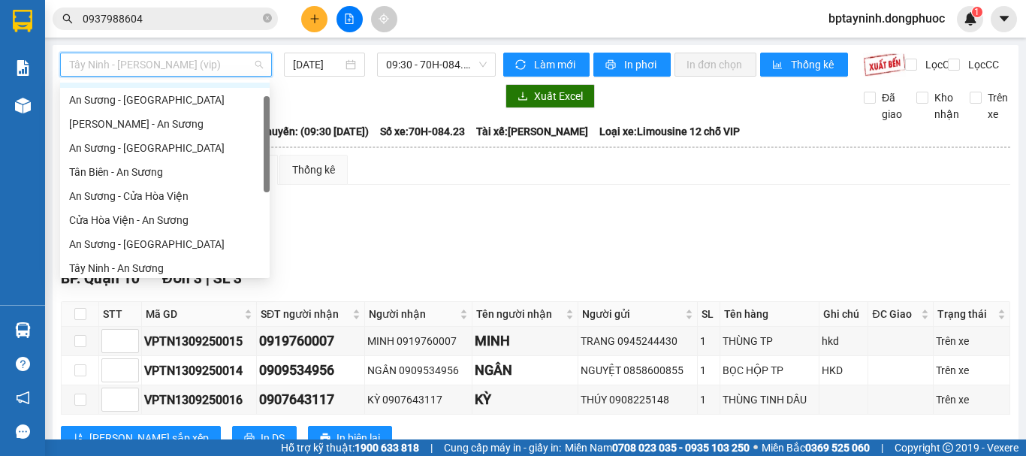
scroll to position [24, 0]
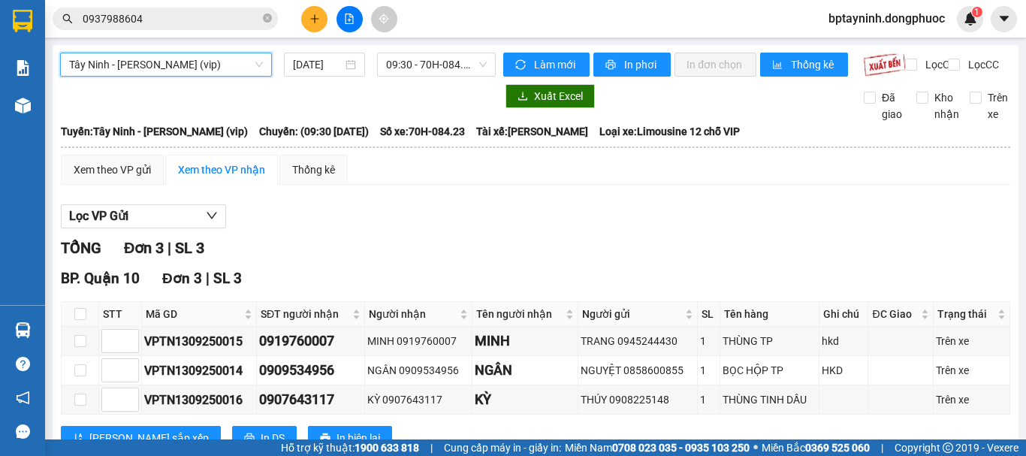
click at [49, 334] on main "Tây Ninh - Hồ Chí Minh (vip) Tây Ninh - Hồ Chí Minh (vip) 13/09/2025 09:30 - 70…" at bounding box center [513, 219] width 1026 height 439
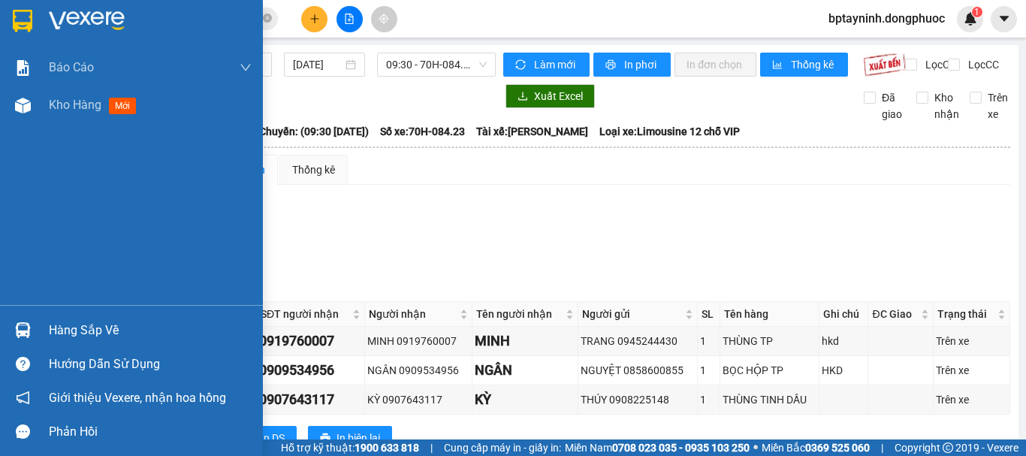
click at [40, 327] on div "Hàng sắp về" at bounding box center [131, 330] width 263 height 34
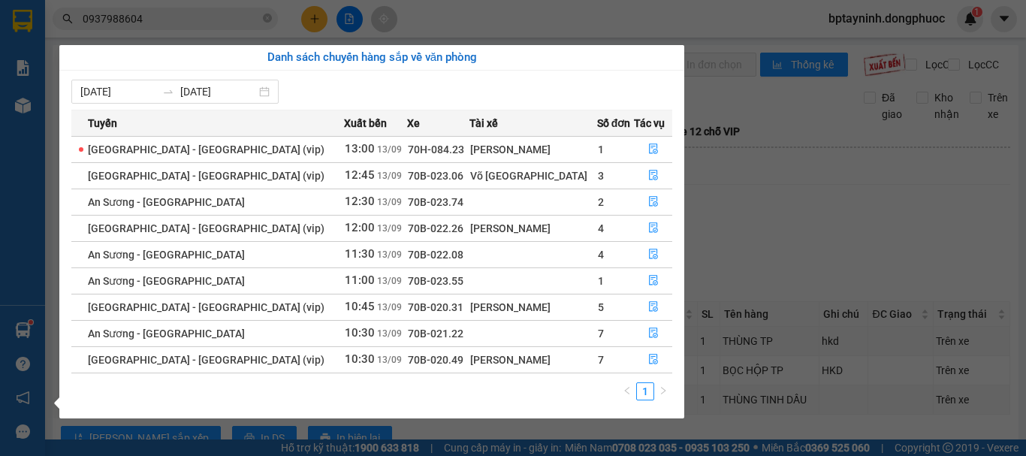
click at [832, 206] on section "Kết quả tìm kiếm ( 244 ) Bộ lọc Mã ĐH Trạng thái Món hàng Tổng cước Chưa cước N…" at bounding box center [513, 228] width 1026 height 456
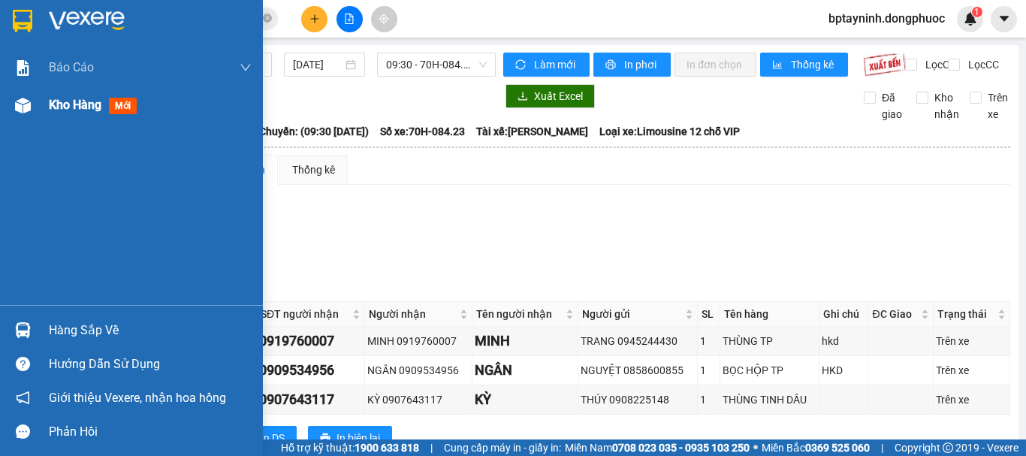
click at [104, 106] on div "Kho hàng mới" at bounding box center [96, 104] width 94 height 19
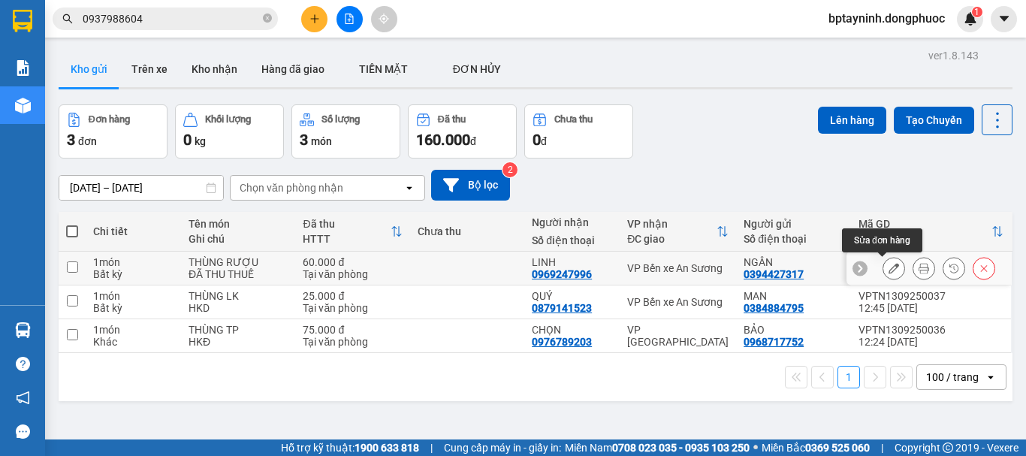
click at [888, 265] on button at bounding box center [893, 268] width 21 height 26
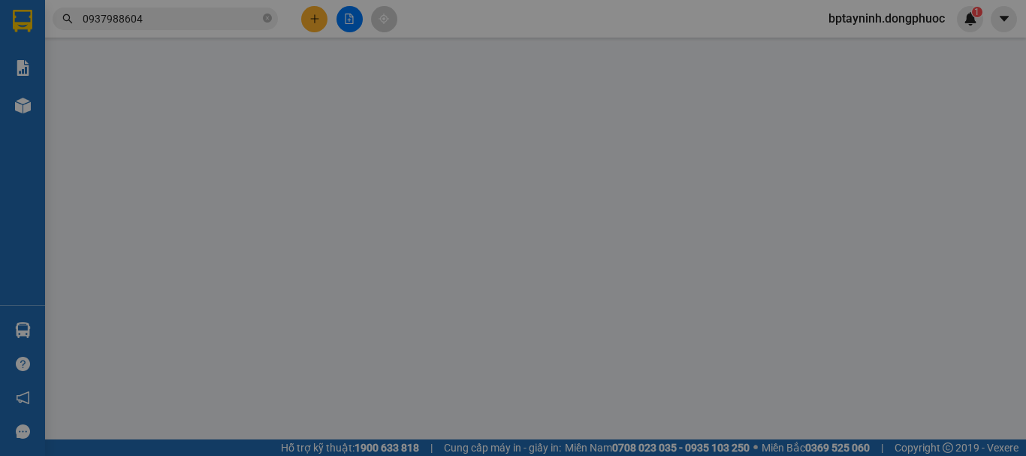
type input "0394427317"
type input "NGÂN"
type input "0969247996"
type input "LINH"
type input "60.000"
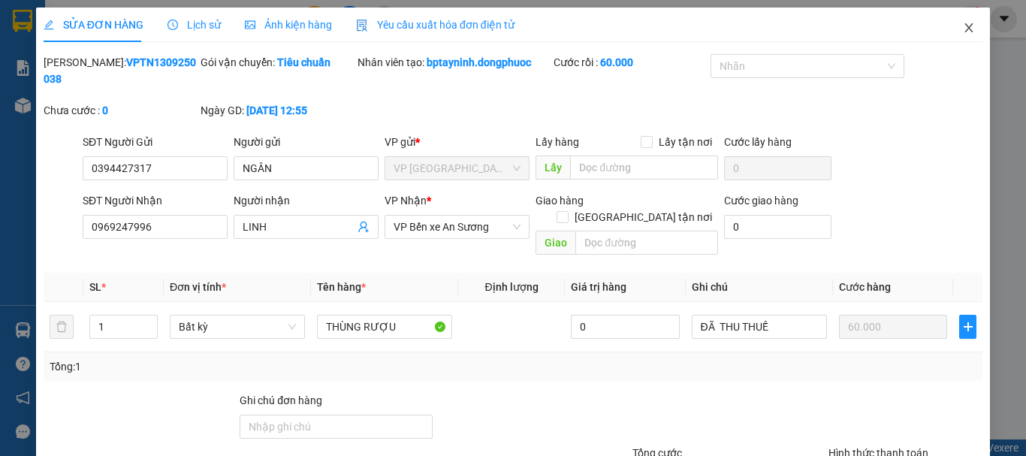
click at [960, 22] on span "Close" at bounding box center [969, 29] width 42 height 42
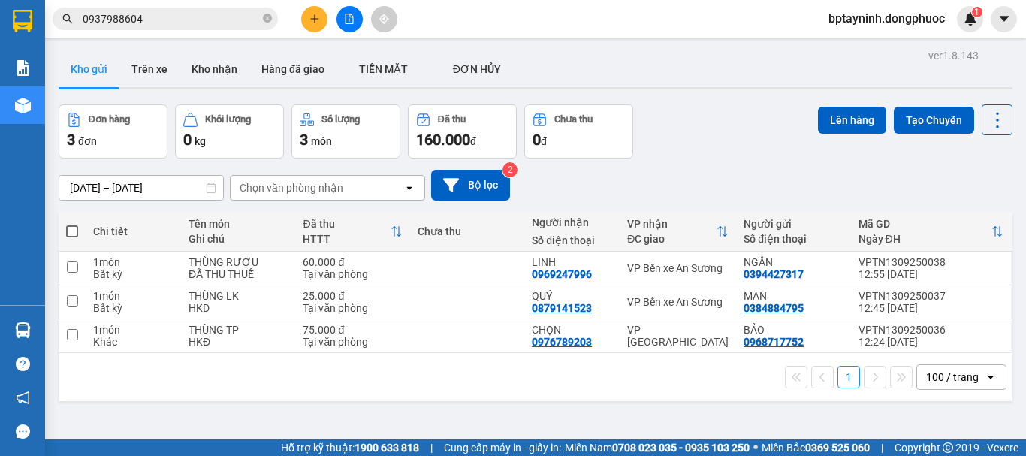
click at [711, 170] on div "11/09/2025 – 13/09/2025 Press the down arrow key to interact with the calendar …" at bounding box center [536, 185] width 954 height 31
click at [359, 18] on button at bounding box center [349, 19] width 26 height 26
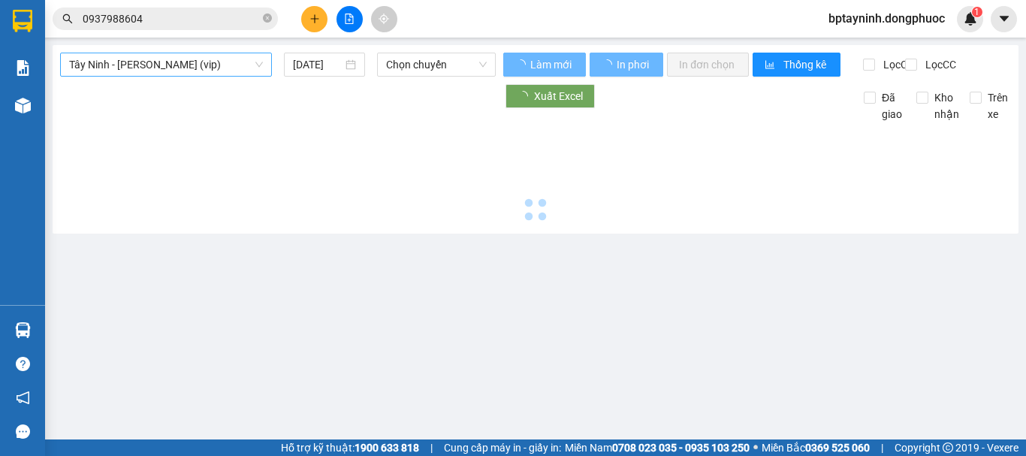
click at [197, 66] on span "Tây Ninh - Hồ Chí Minh (vip)" at bounding box center [166, 64] width 194 height 23
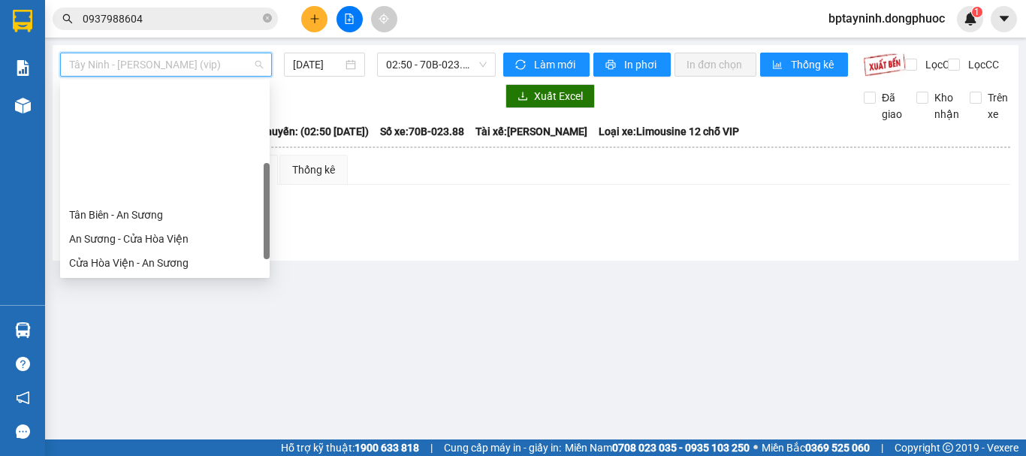
scroll to position [168, 0]
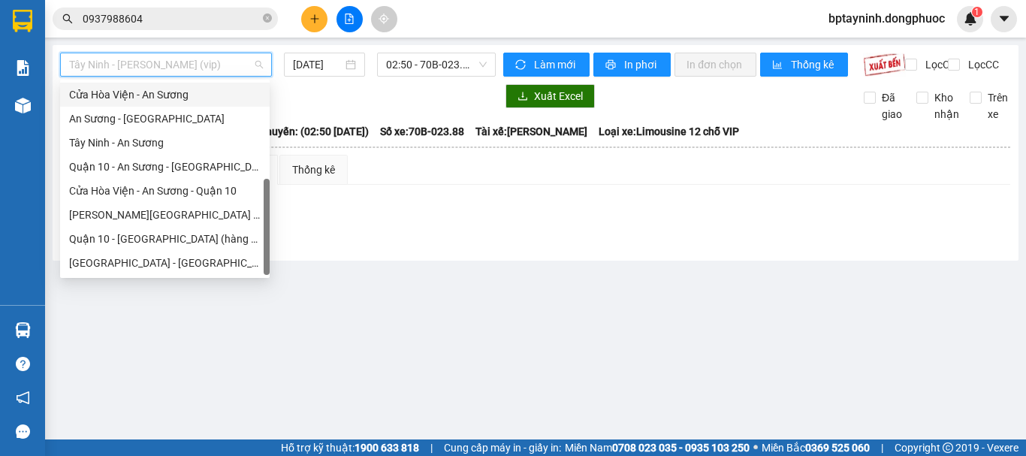
click at [144, 97] on div "Cửa Hòa Viện - An Sương" at bounding box center [164, 94] width 191 height 17
type input "[DATE]"
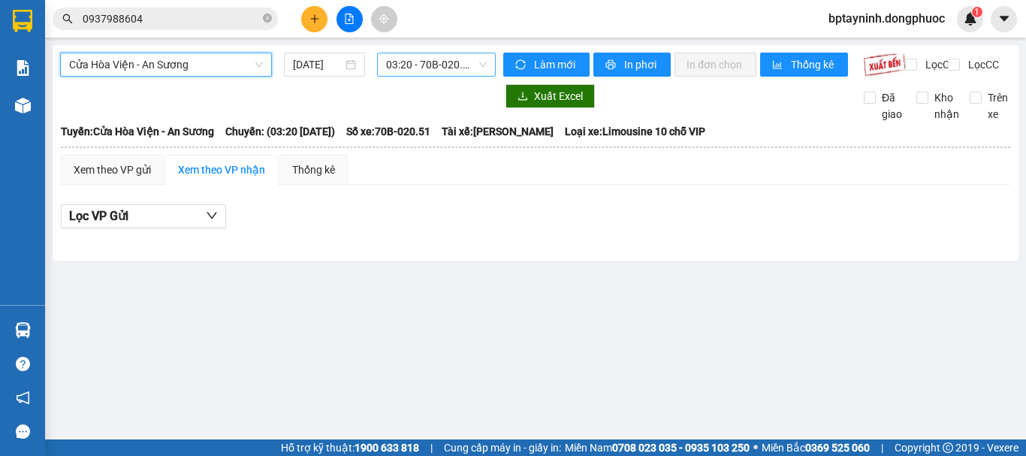
click at [466, 61] on span "03:20 - 70B-020.51" at bounding box center [436, 64] width 101 height 23
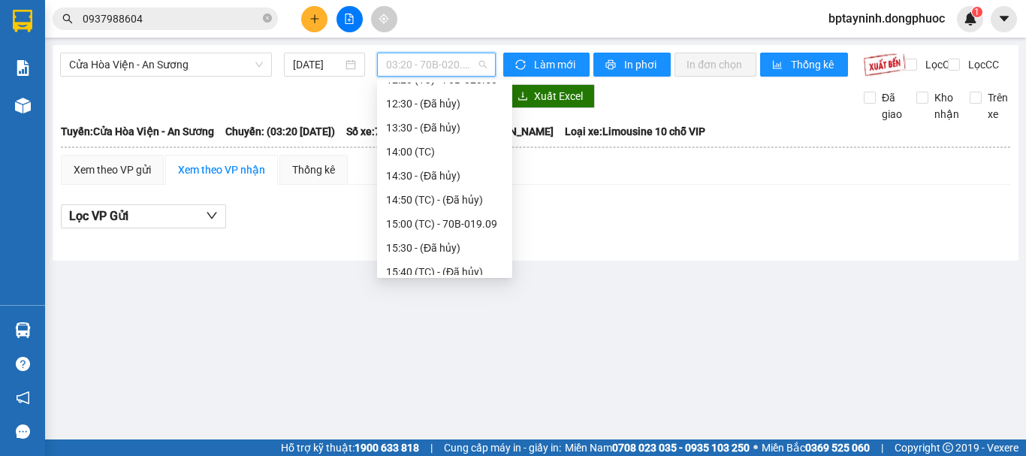
scroll to position [457, 0]
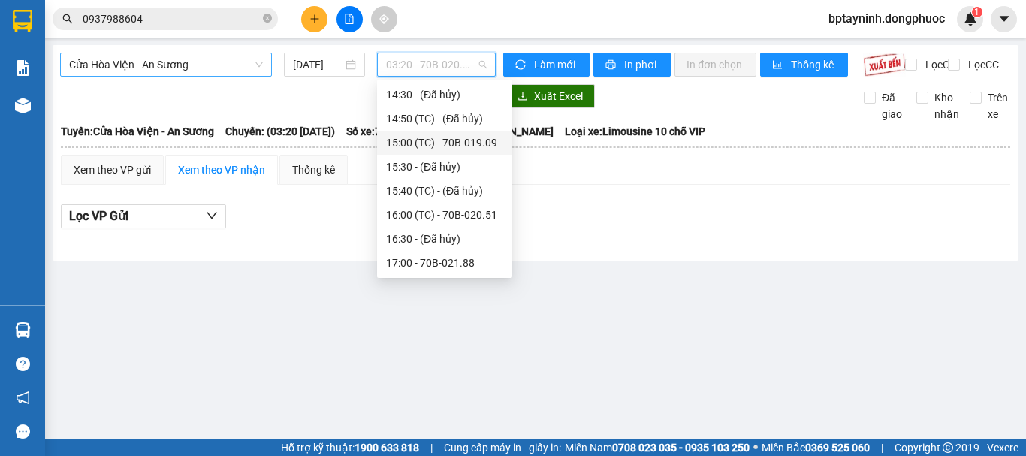
click at [231, 64] on span "Cửa Hòa Viện - An Sương" at bounding box center [166, 64] width 194 height 23
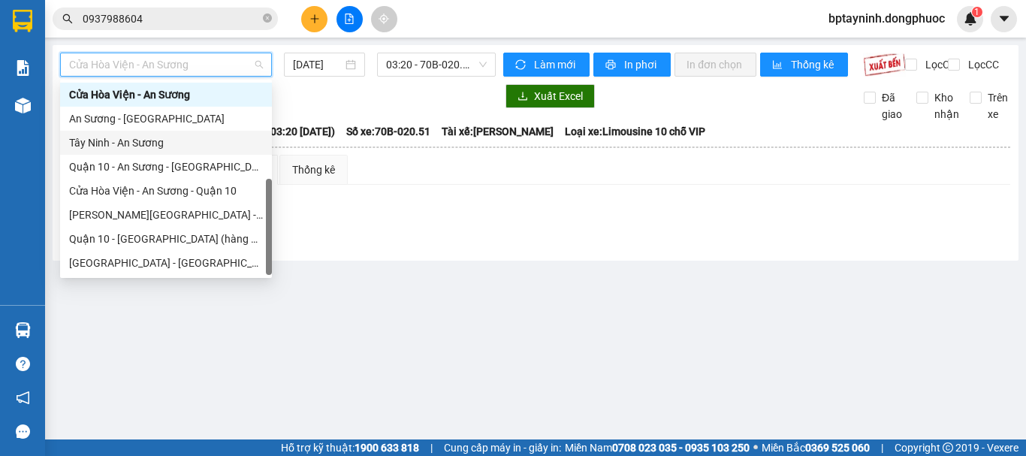
click at [190, 146] on div "Tây Ninh - An Sương" at bounding box center [166, 142] width 194 height 17
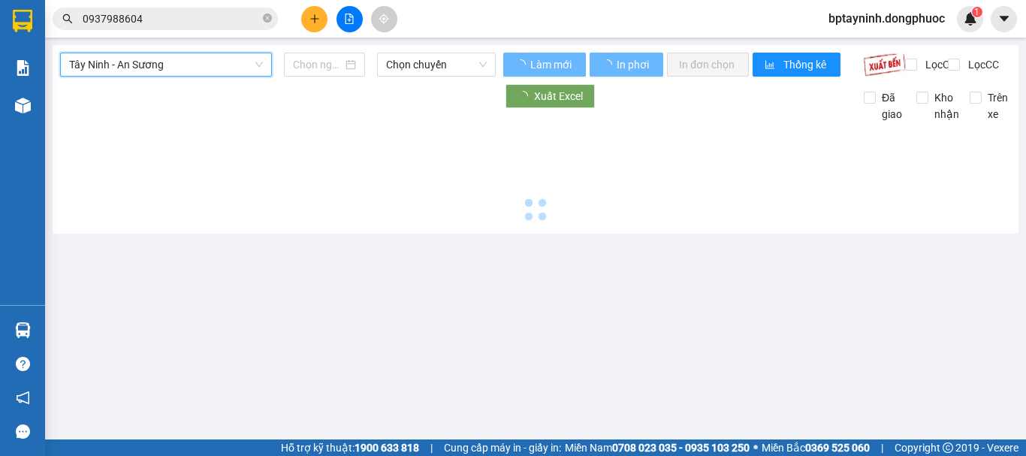
type input "[DATE]"
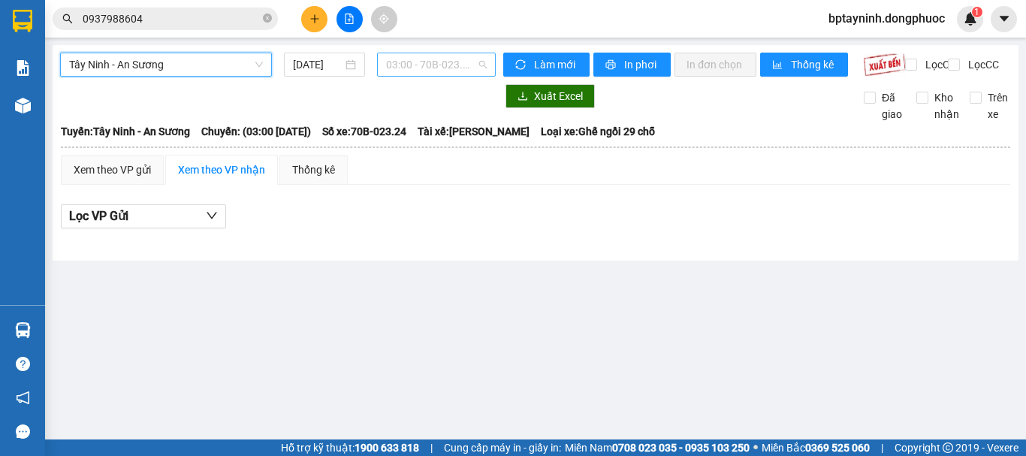
click at [429, 60] on span "03:00 - 70B-023.24" at bounding box center [436, 64] width 101 height 23
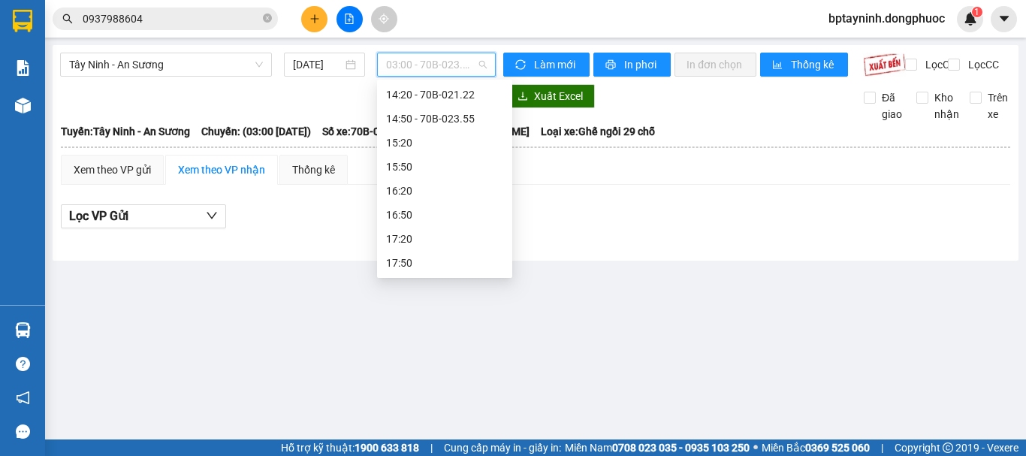
scroll to position [427, 0]
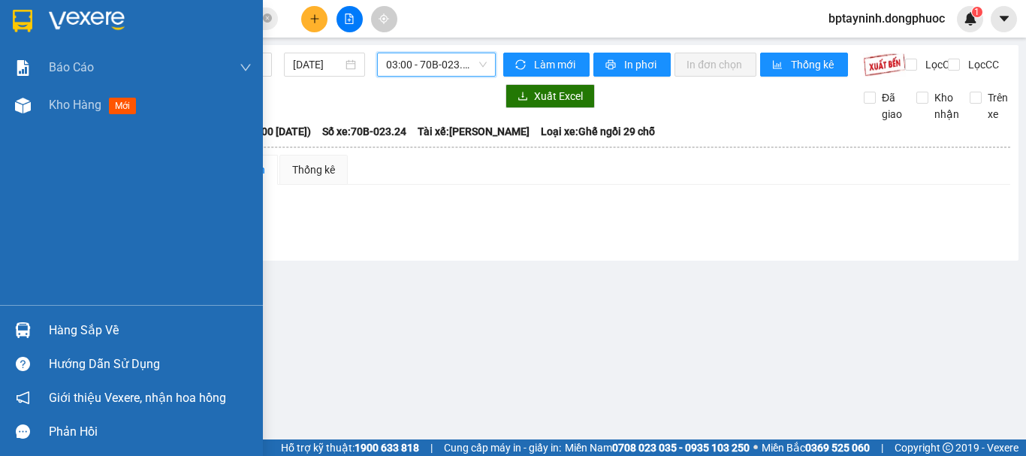
click at [14, 328] on div at bounding box center [23, 330] width 26 height 26
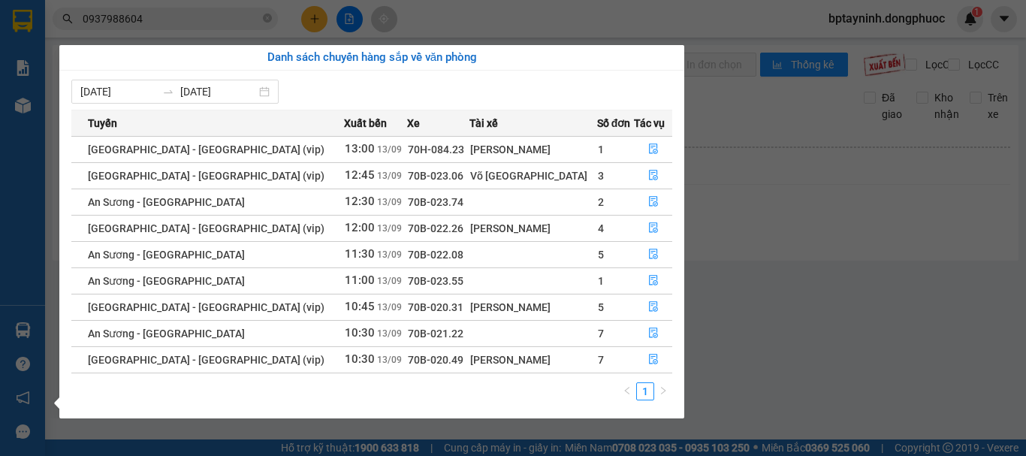
click at [889, 255] on section "Kết quả tìm kiếm ( 244 ) Bộ lọc Mã ĐH Trạng thái Món hàng Tổng cước Chưa cước N…" at bounding box center [513, 228] width 1026 height 456
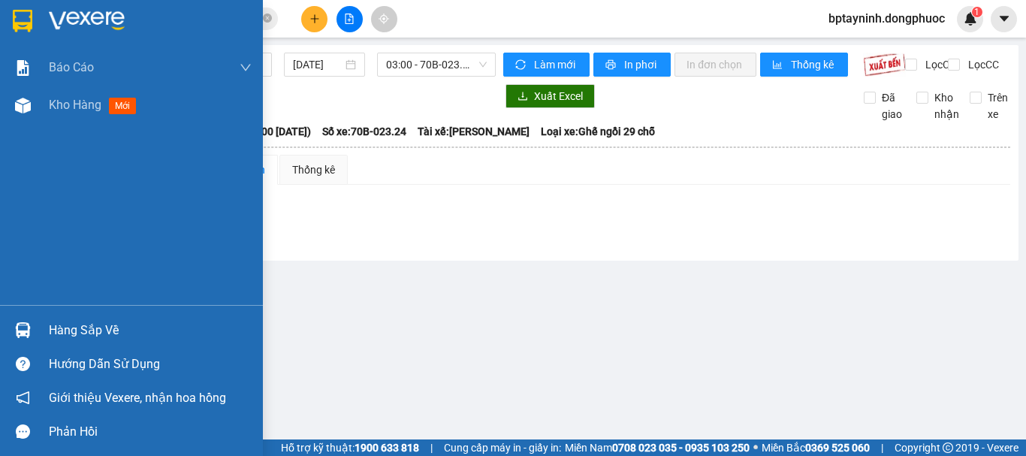
drag, startPoint x: 41, startPoint y: 335, endPoint x: 56, endPoint y: 330, distance: 15.7
click at [41, 334] on div "Hàng sắp về" at bounding box center [131, 330] width 263 height 34
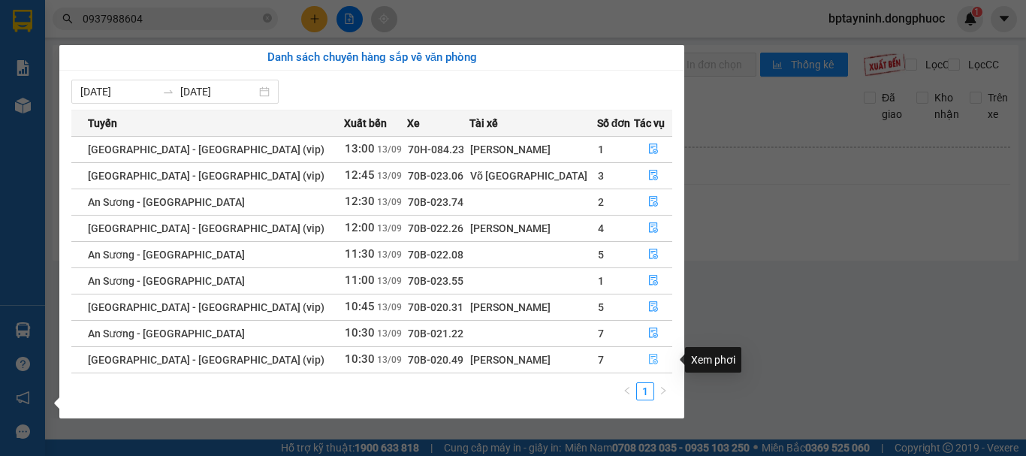
drag, startPoint x: 648, startPoint y: 363, endPoint x: 645, endPoint y: 352, distance: 10.9
click at [648, 362] on icon "file-done" at bounding box center [653, 359] width 11 height 11
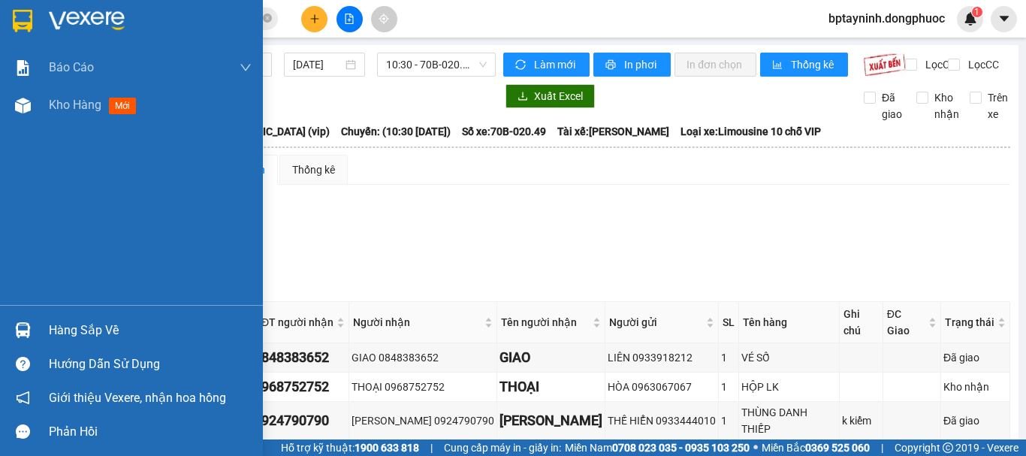
click at [91, 347] on div "Hướng dẫn sử dụng" at bounding box center [131, 364] width 263 height 34
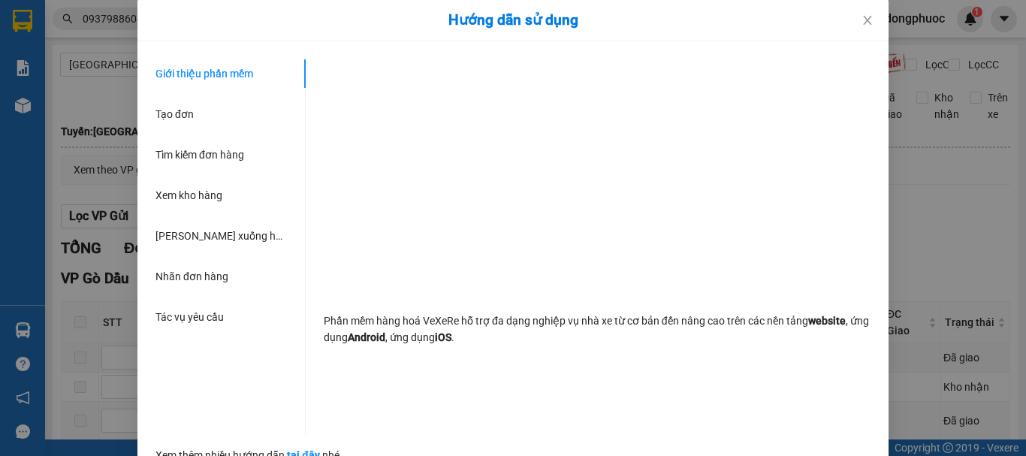
drag, startPoint x: 54, startPoint y: 249, endPoint x: 62, endPoint y: 255, distance: 9.2
click at [58, 250] on div "Hướng dẫn sử dụng Giới thiệu phần mềm Tạo đơn Tìm kiếm đơn hàng Xem kho hàng Lê…" at bounding box center [513, 228] width 1026 height 456
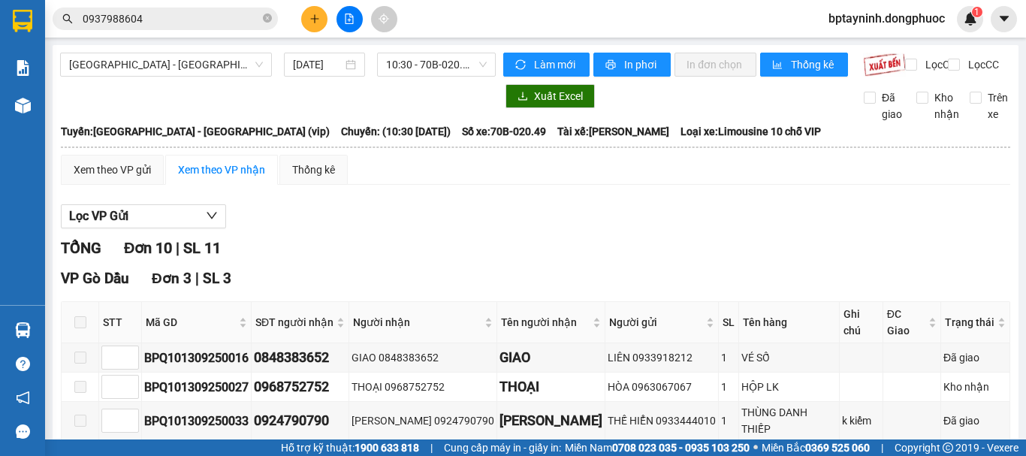
click at [45, 340] on main "Hồ Chí Minh - Tây Ninh (vip) 13/09/2025 10:30 - 70B-020.49 Làm mới In phơi In đ…" at bounding box center [513, 219] width 1026 height 439
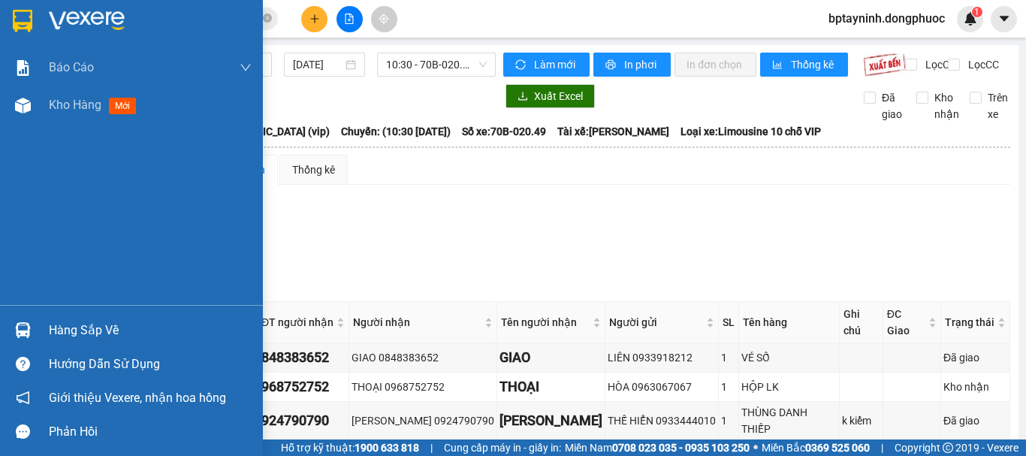
click at [40, 328] on div "Hàng sắp về" at bounding box center [131, 330] width 263 height 34
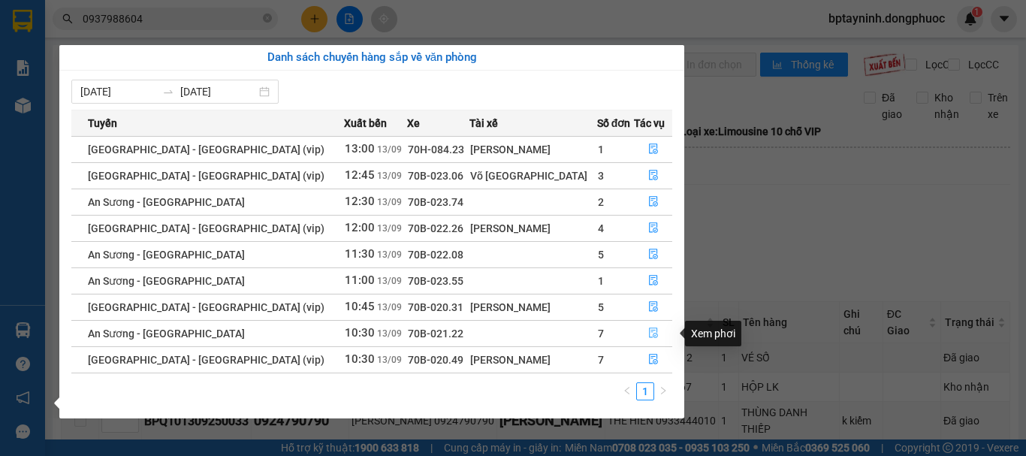
click at [648, 333] on icon "file-done" at bounding box center [653, 332] width 11 height 11
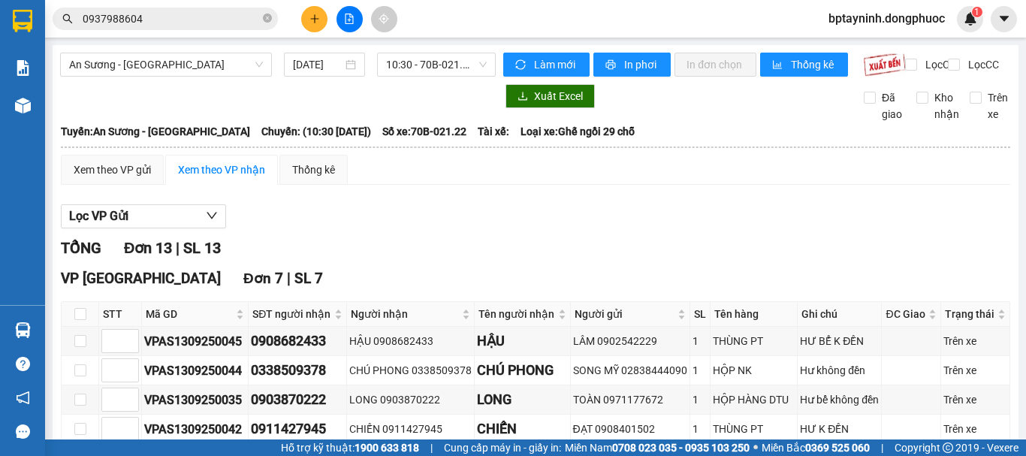
scroll to position [125, 0]
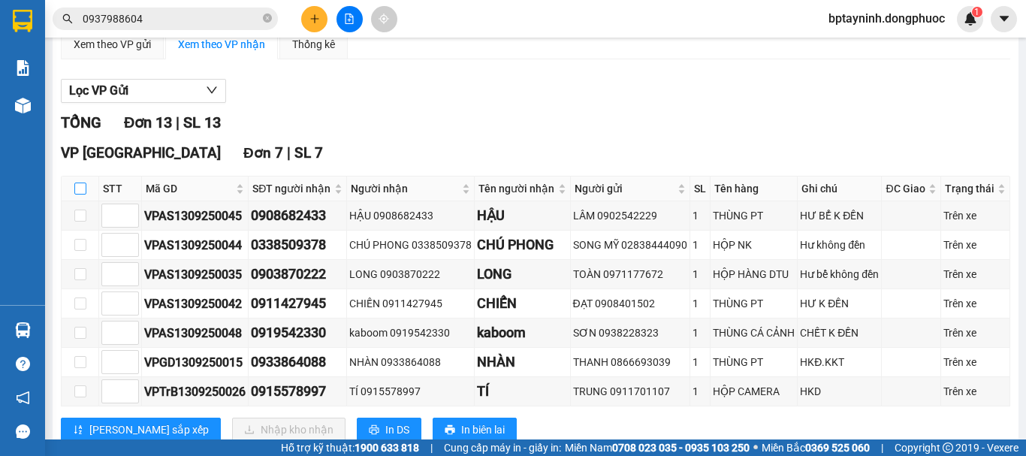
click at [76, 194] on input "checkbox" at bounding box center [80, 188] width 12 height 12
checkbox input "true"
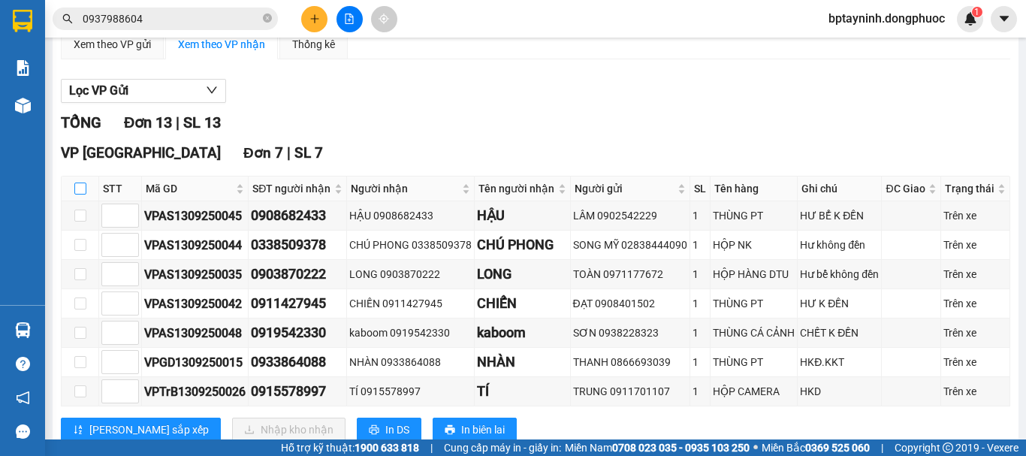
checkbox input "true"
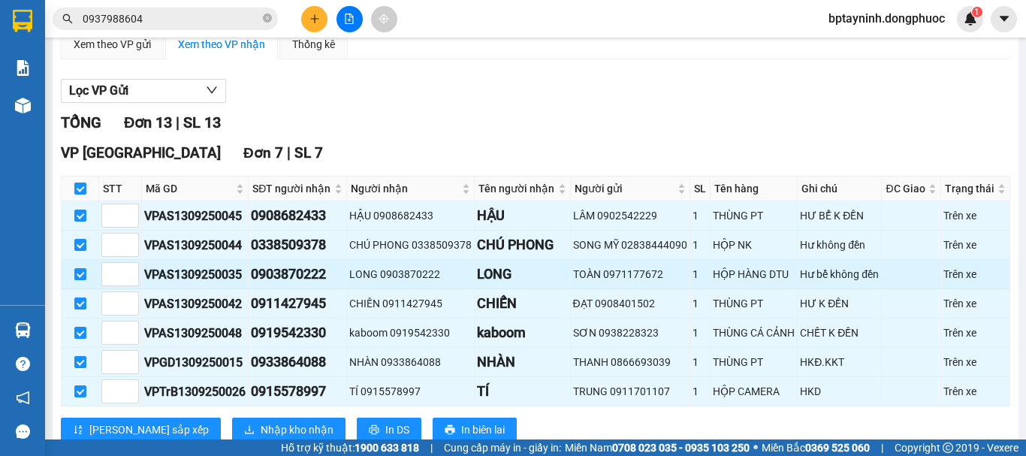
scroll to position [375, 0]
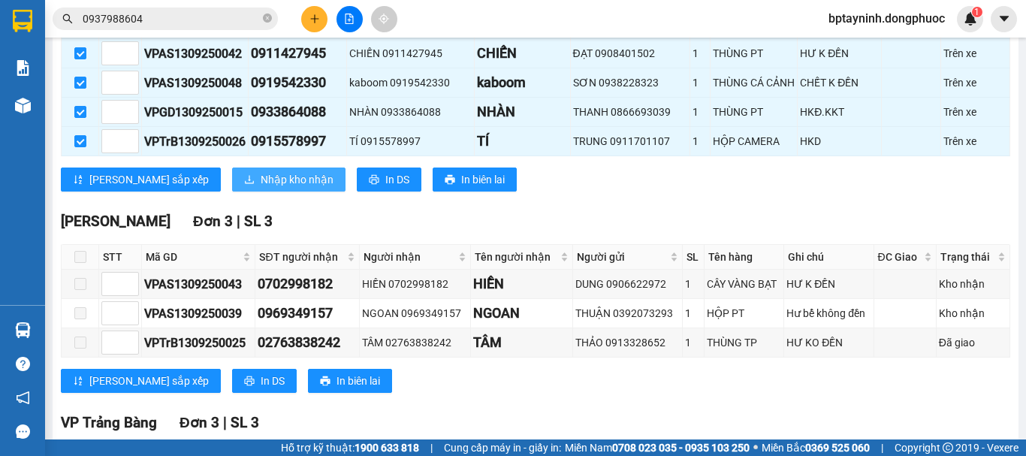
click at [261, 188] on span "Nhập kho nhận" at bounding box center [297, 179] width 73 height 17
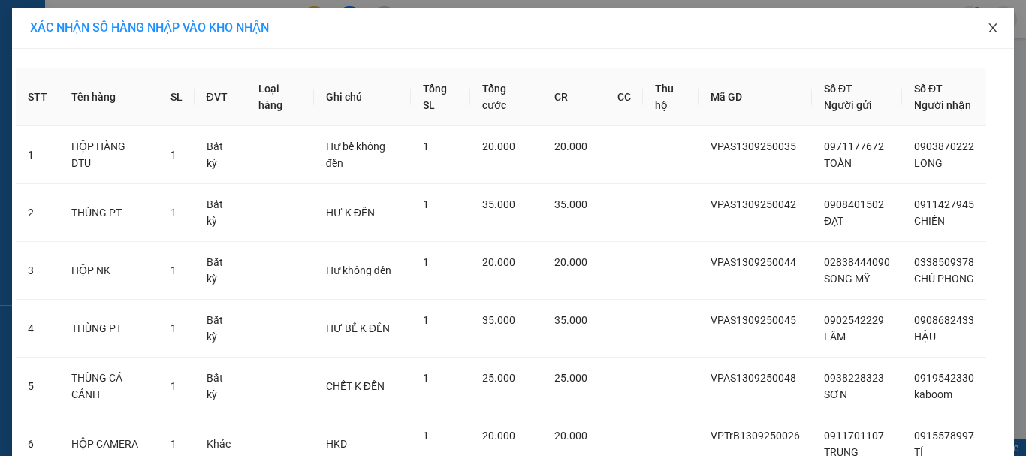
click at [987, 36] on span "Close" at bounding box center [993, 29] width 42 height 42
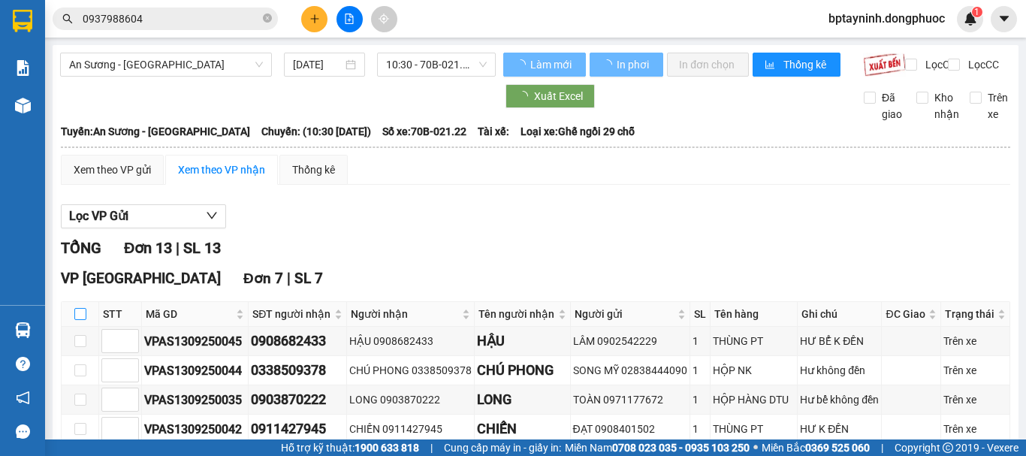
click at [77, 320] on input "checkbox" at bounding box center [80, 314] width 12 height 12
checkbox input "true"
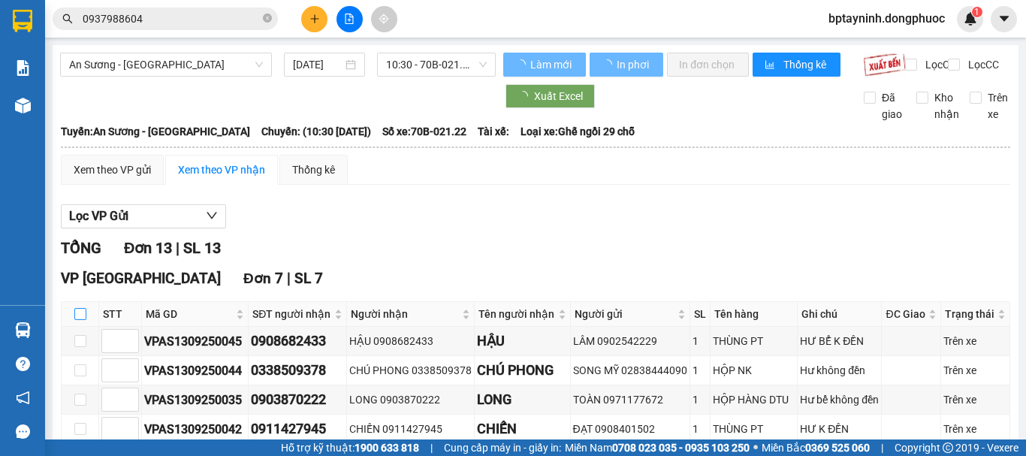
checkbox input "true"
click at [35, 327] on div at bounding box center [23, 330] width 26 height 26
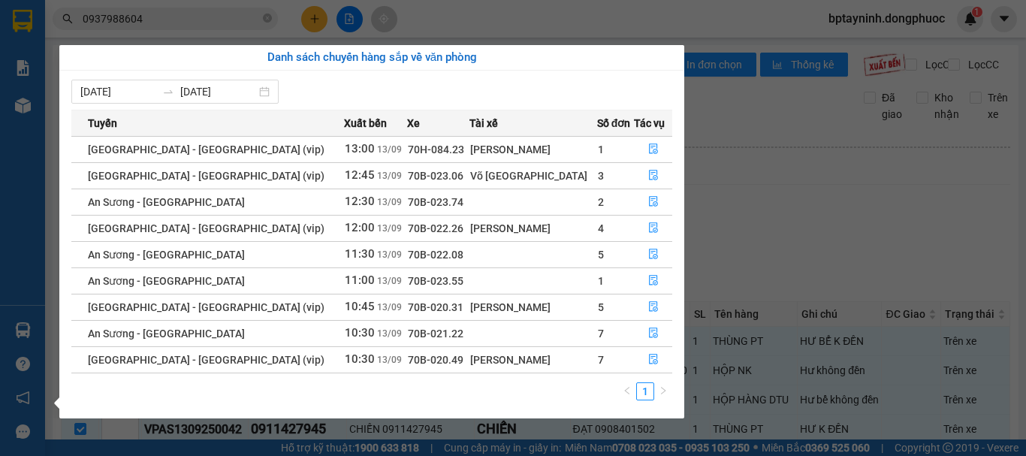
click at [780, 176] on section "Kết quả tìm kiếm ( 244 ) Bộ lọc Mã ĐH Trạng thái Món hàng Tổng cước Chưa cước N…" at bounding box center [513, 228] width 1026 height 456
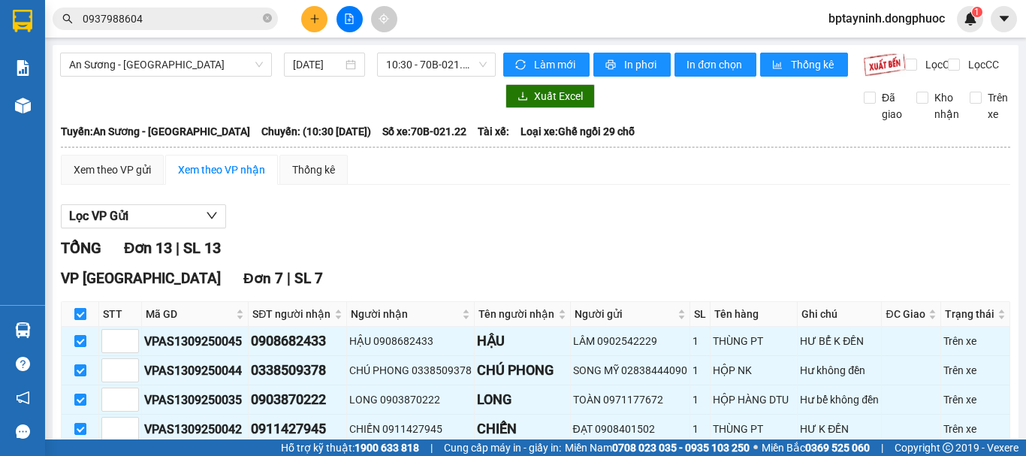
click at [79, 320] on input "checkbox" at bounding box center [80, 314] width 12 height 12
checkbox input "false"
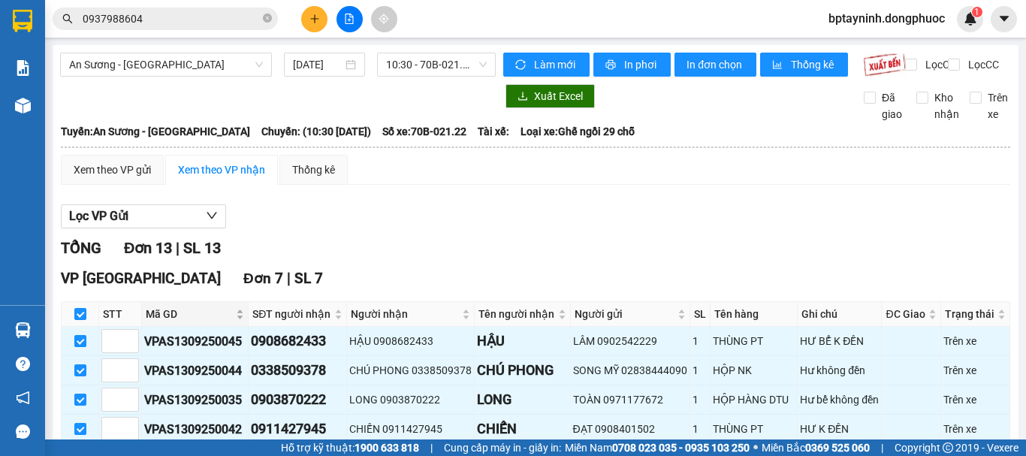
checkbox input "false"
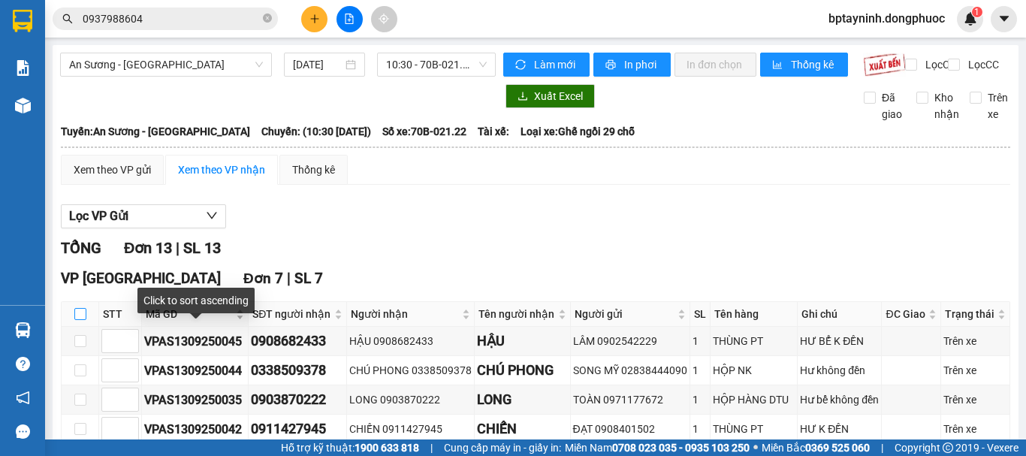
scroll to position [619, 0]
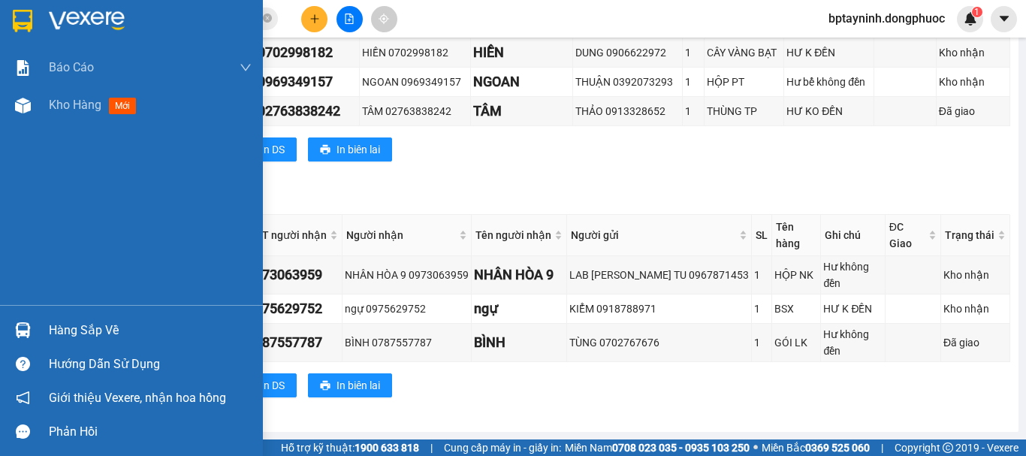
click at [48, 333] on div "Hàng sắp về" at bounding box center [131, 330] width 263 height 34
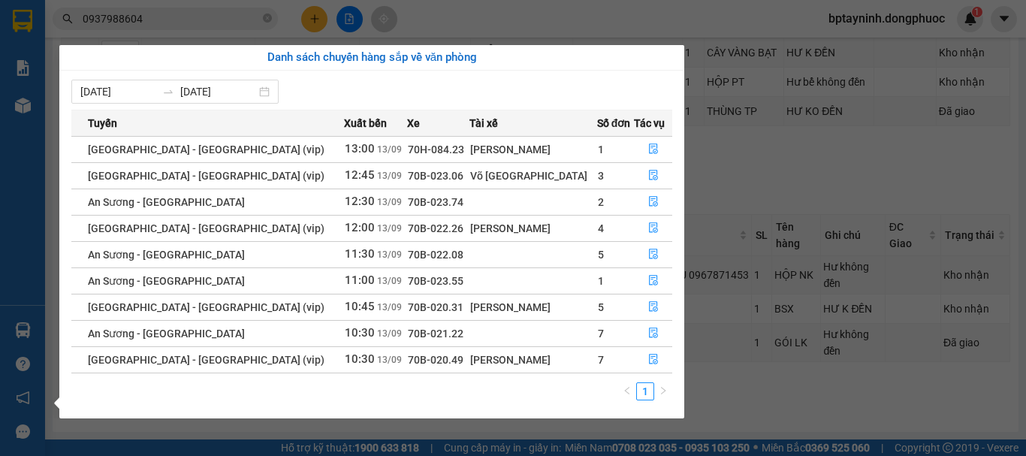
click at [744, 189] on section "Kết quả tìm kiếm ( 244 ) Bộ lọc Mã ĐH Trạng thái Món hàng Tổng cước Chưa cước N…" at bounding box center [513, 228] width 1026 height 456
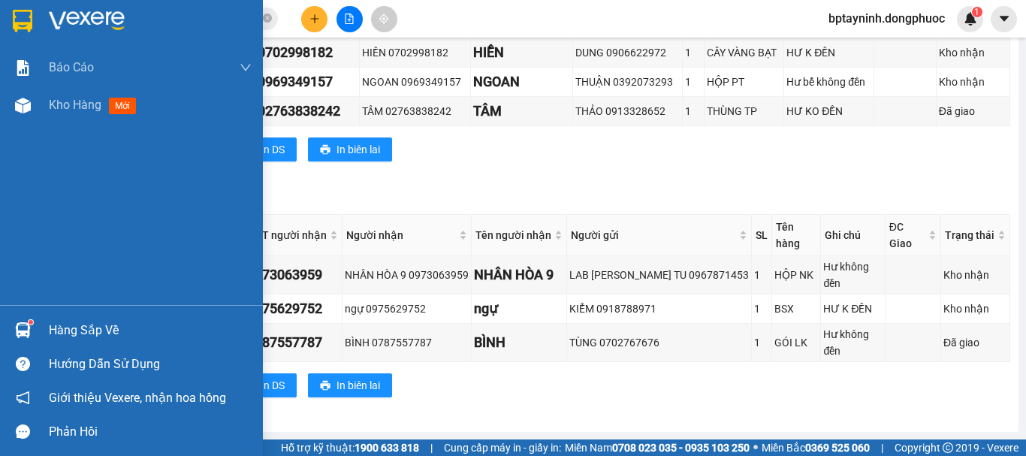
click at [35, 333] on div at bounding box center [23, 330] width 26 height 26
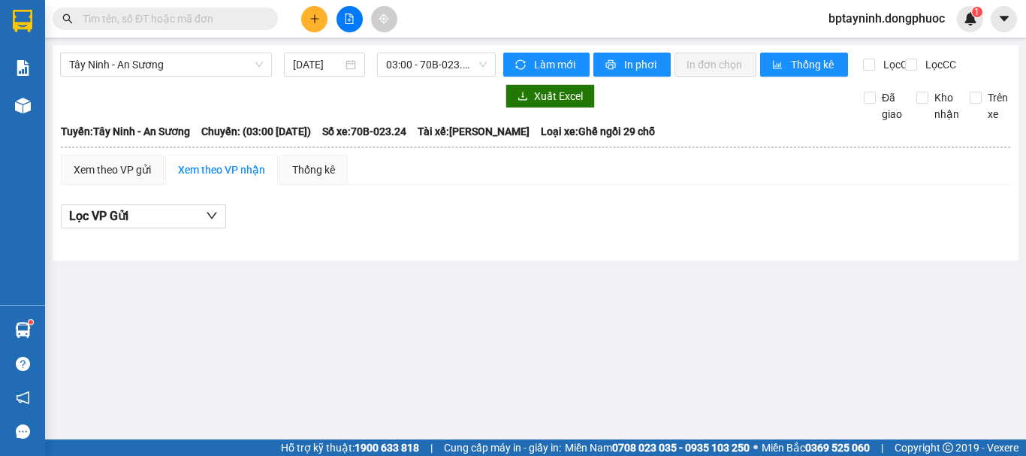
click at [261, 19] on span at bounding box center [165, 19] width 225 height 23
click at [247, 20] on input "text" at bounding box center [171, 19] width 177 height 17
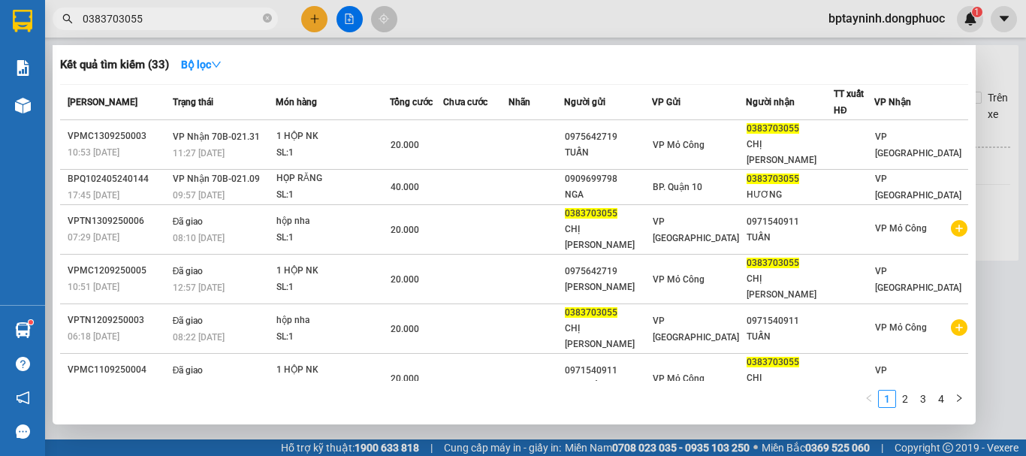
type input "0383703055"
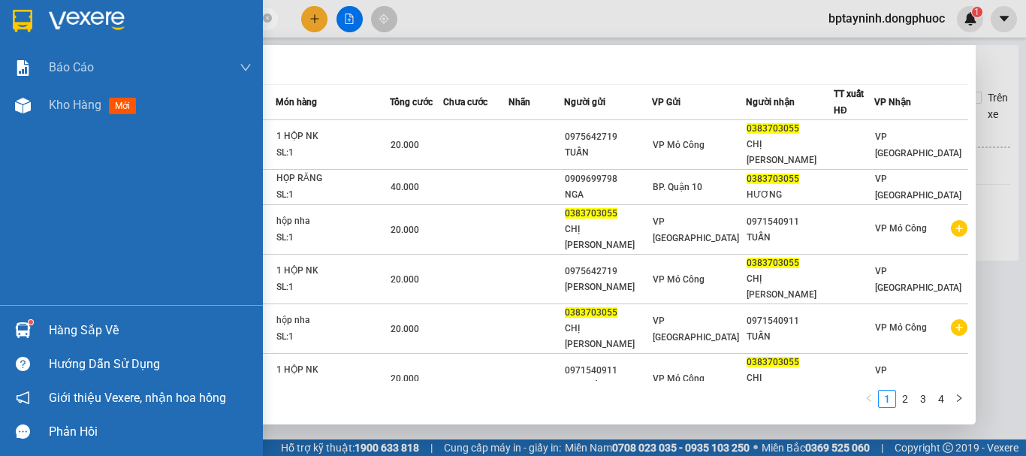
click at [81, 323] on div "Hàng sắp về" at bounding box center [150, 330] width 203 height 23
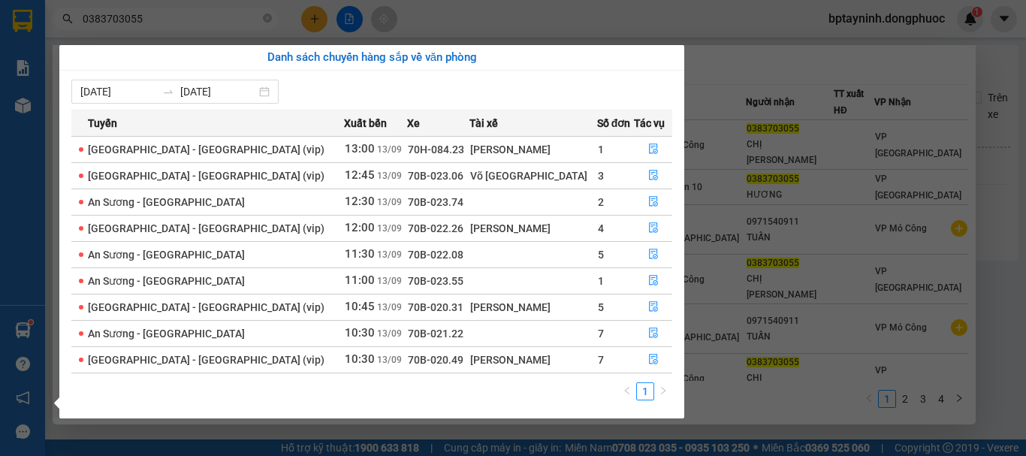
click at [760, 71] on section "Kết quả tìm kiếm ( 33 ) Bộ lọc Mã ĐH Trạng thái Món hàng Tổng cước Chưa cước Nh…" at bounding box center [513, 228] width 1026 height 456
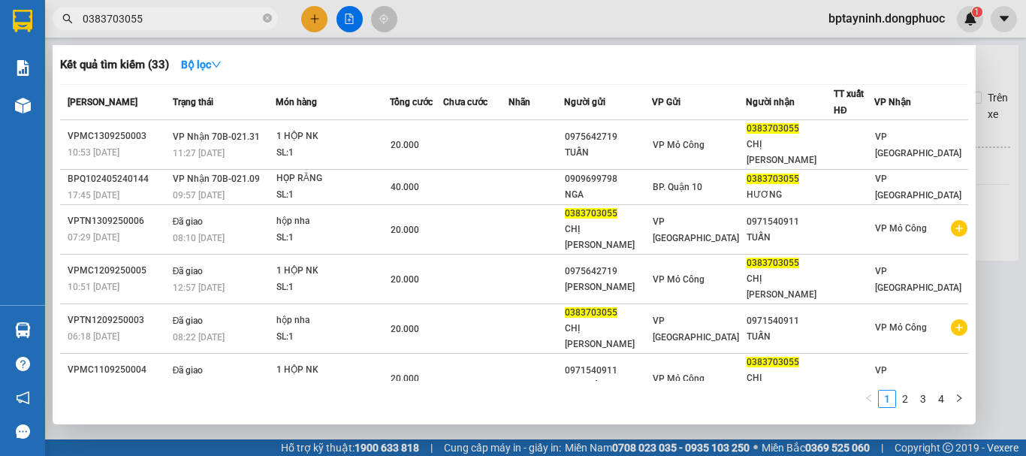
click at [996, 71] on div at bounding box center [513, 228] width 1026 height 456
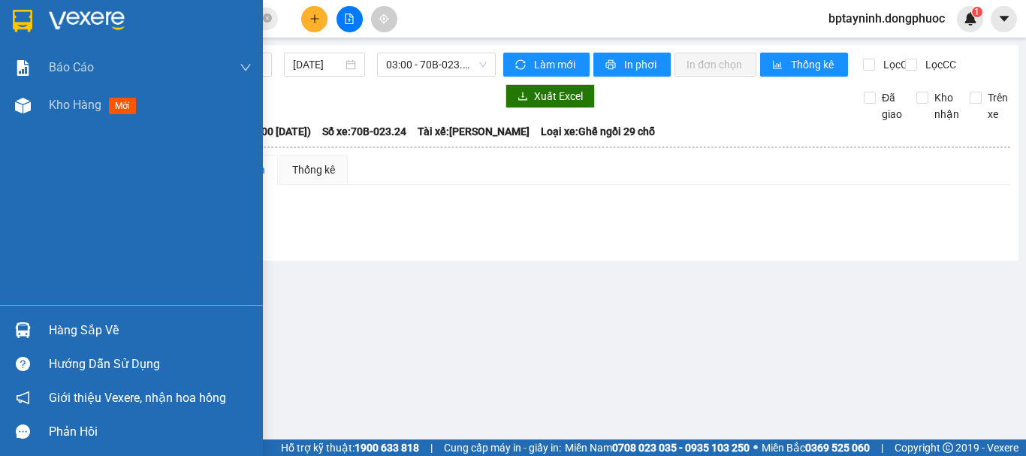
click at [35, 339] on div at bounding box center [23, 330] width 26 height 26
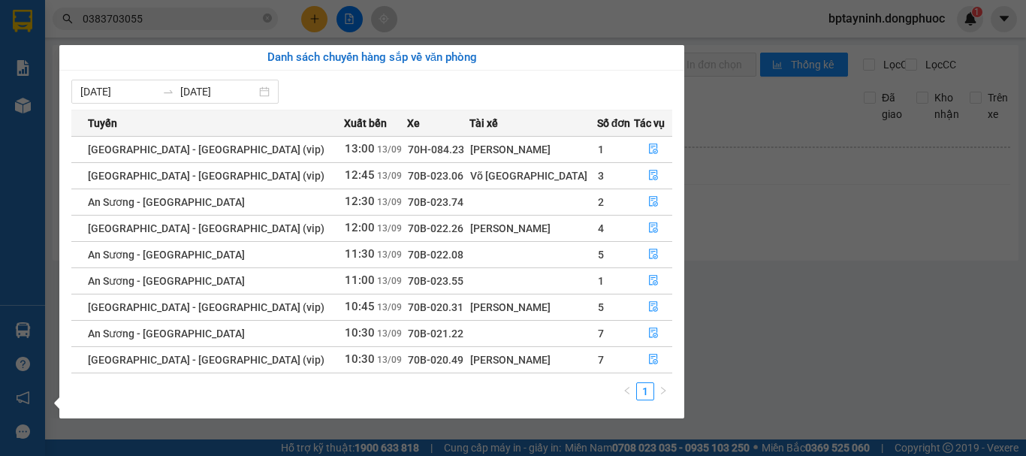
click at [741, 206] on section "Kết quả tìm kiếm ( 33 ) Bộ lọc Mã ĐH Trạng thái Món hàng Tổng cước Chưa cước Nh…" at bounding box center [513, 228] width 1026 height 456
